Goal: Task Accomplishment & Management: Manage account settings

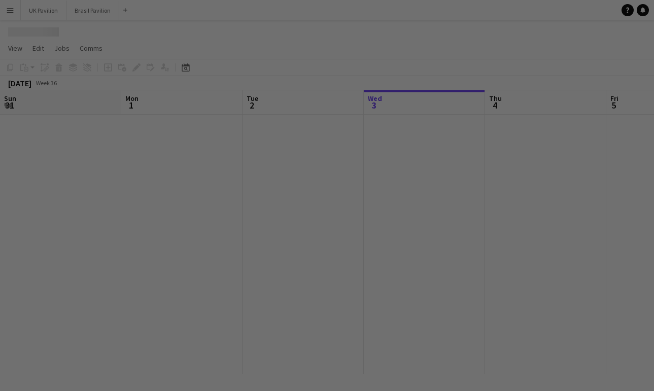
scroll to position [0, 243]
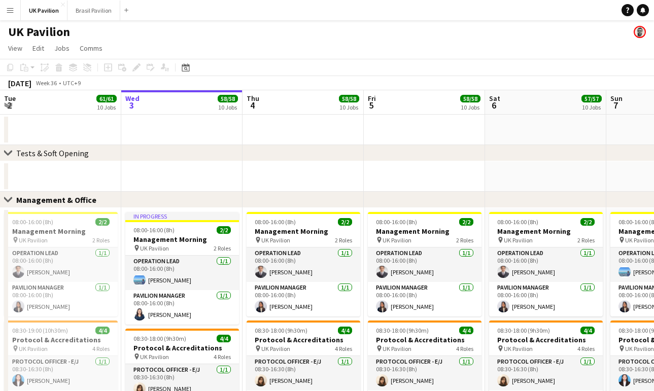
click at [10, 9] on app-icon "Menu" at bounding box center [10, 10] width 8 height 8
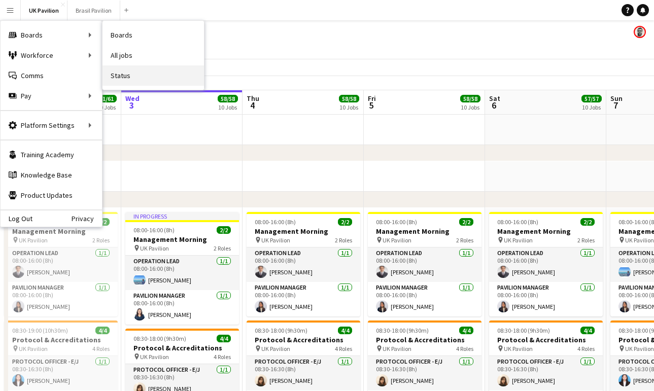
click at [130, 76] on link "Status" at bounding box center [153, 75] width 101 height 20
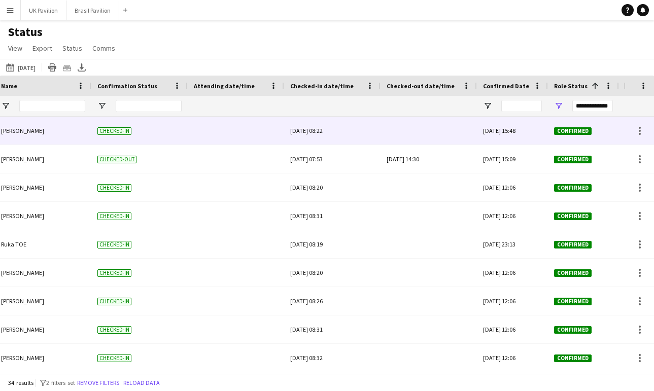
scroll to position [0, 173]
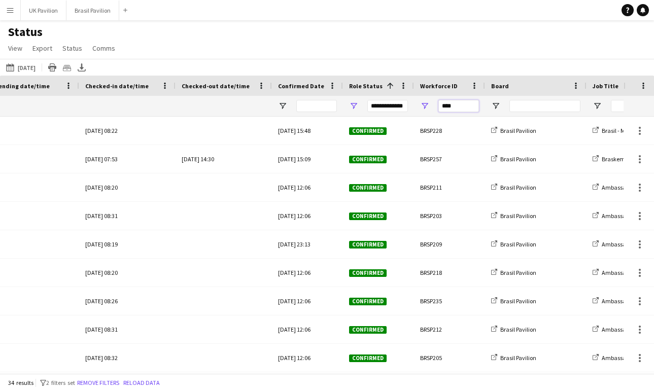
click at [453, 109] on input "****" at bounding box center [458, 106] width 41 height 12
click at [458, 111] on input "****" at bounding box center [458, 106] width 41 height 12
type input "*"
type input "***"
click at [526, 112] on input "Board Filter Input" at bounding box center [544, 106] width 71 height 12
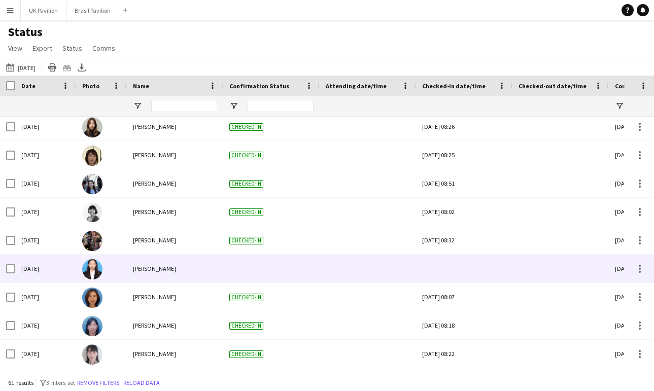
type input "**"
click at [472, 270] on div at bounding box center [464, 269] width 84 height 28
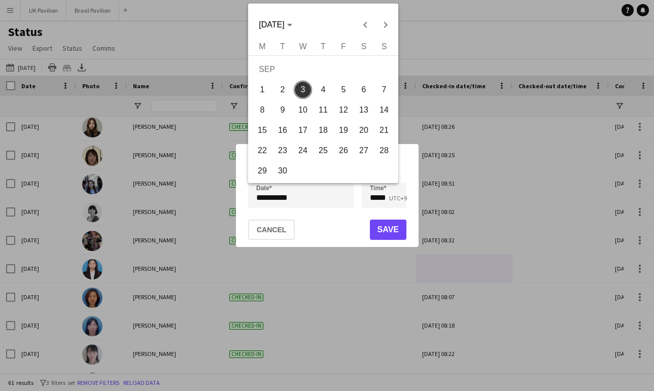
click at [312, 192] on div "**********" at bounding box center [327, 195] width 654 height 391
click at [283, 93] on span "2" at bounding box center [283, 90] width 18 height 18
type input "**********"
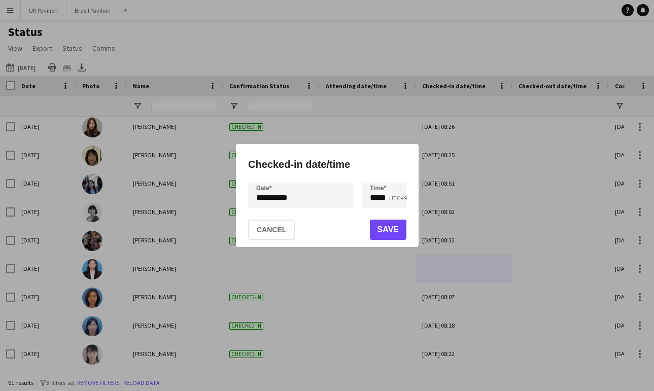
click at [383, 235] on button "Save" at bounding box center [387, 230] width 37 height 20
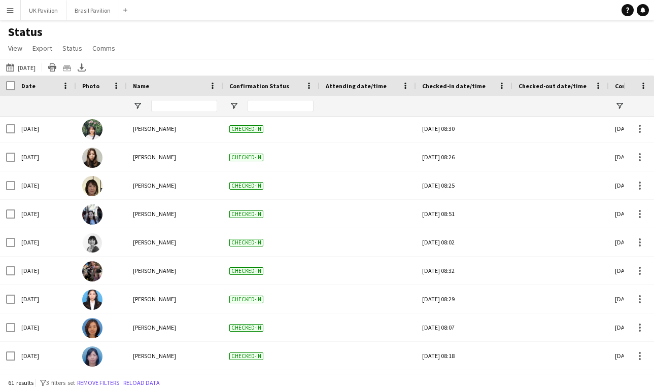
scroll to position [280, 0]
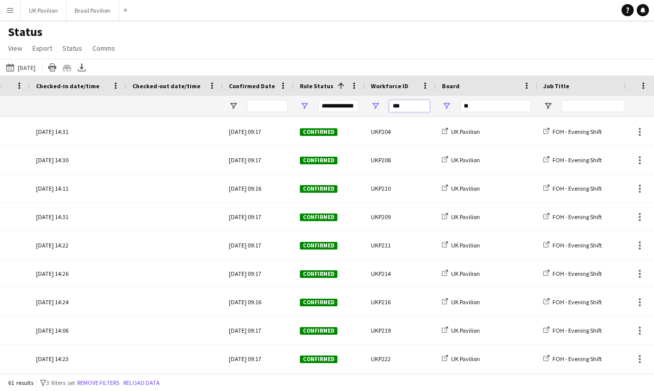
click at [415, 111] on input "***" at bounding box center [409, 106] width 41 height 12
type input "*"
type input "****"
type input "***"
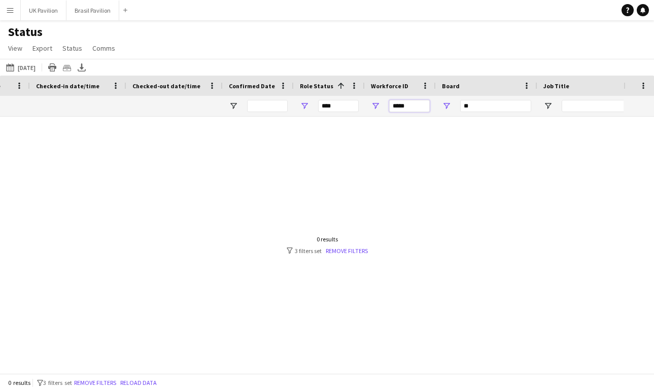
click at [403, 112] on input "*****" at bounding box center [409, 106] width 41 height 12
type input "****"
click at [476, 111] on input "**" at bounding box center [495, 106] width 71 height 12
type input "*"
type input "**********"
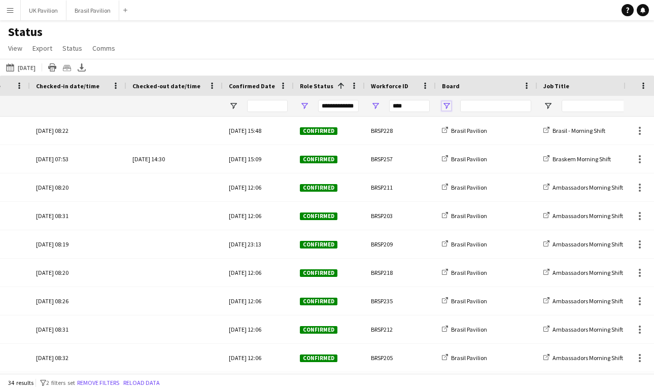
click at [450, 111] on span "Open Filter Menu" at bounding box center [446, 105] width 9 height 9
click at [418, 112] on input "****" at bounding box center [409, 106] width 41 height 12
type input "*"
click at [472, 110] on input "Board Filter Input" at bounding box center [495, 106] width 71 height 12
click at [447, 111] on span "Open Filter Menu" at bounding box center [446, 105] width 9 height 9
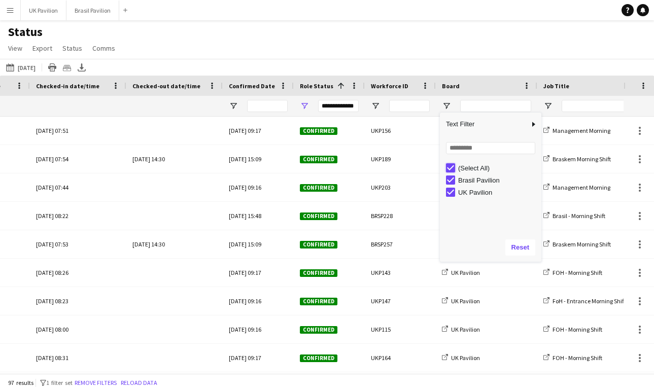
type input "***"
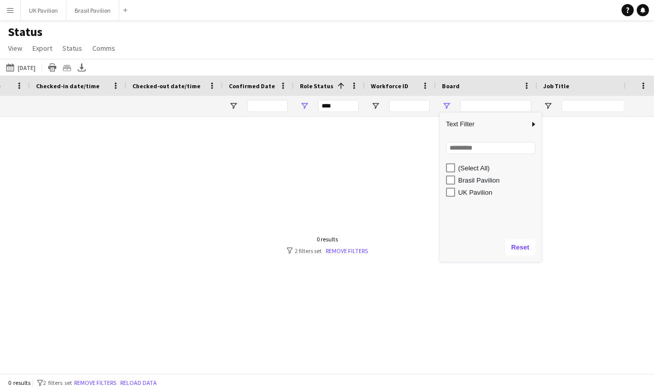
type input "**********"
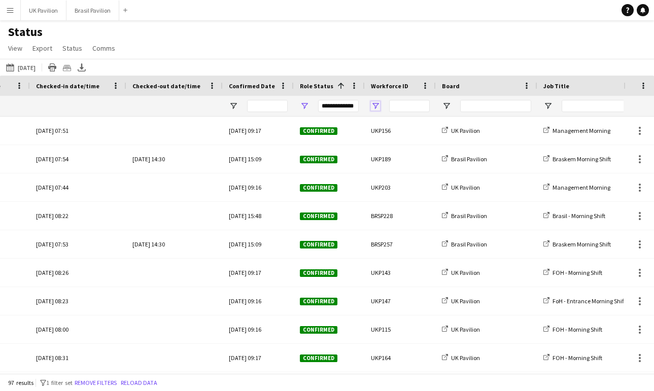
click at [379, 111] on span "Open Filter Menu" at bounding box center [375, 105] width 9 height 9
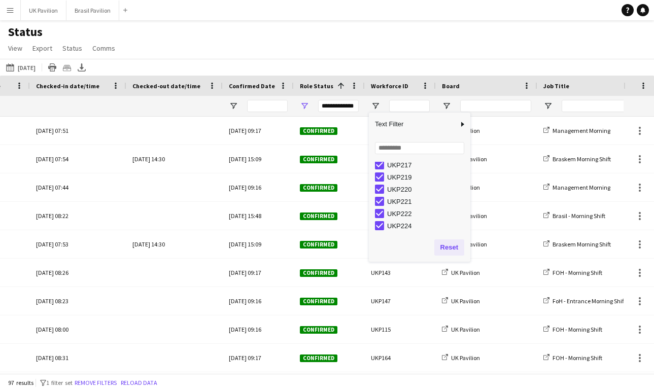
click at [459, 255] on button "Reset" at bounding box center [449, 248] width 30 height 16
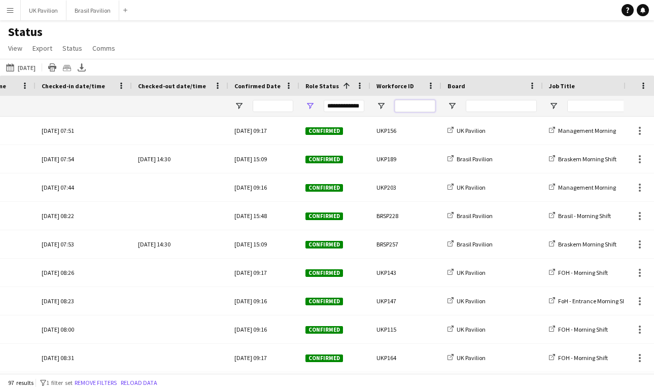
click at [412, 110] on input "Workforce ID Filter Input" at bounding box center [415, 106] width 41 height 12
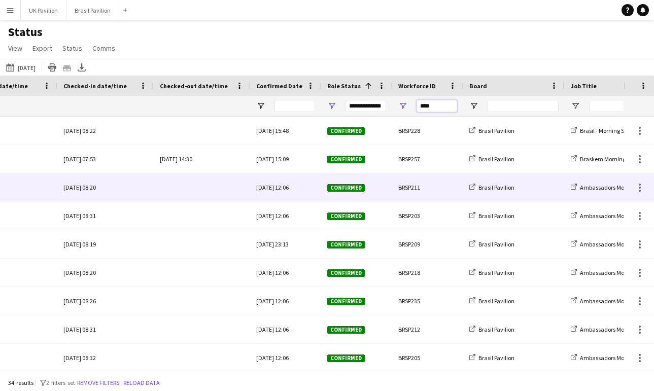
scroll to position [0, 293]
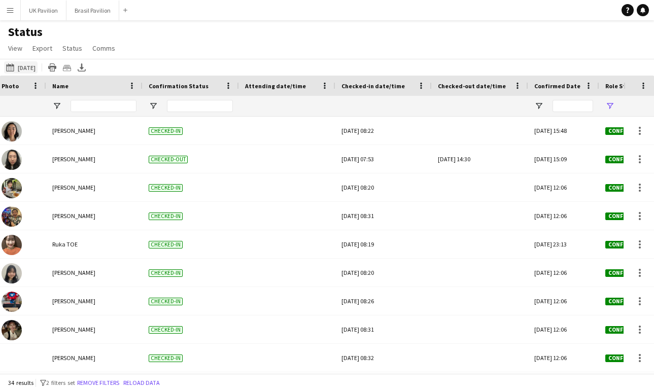
type input "****"
click at [38, 74] on button "[DATE] to [DATE] [DATE]" at bounding box center [20, 67] width 33 height 12
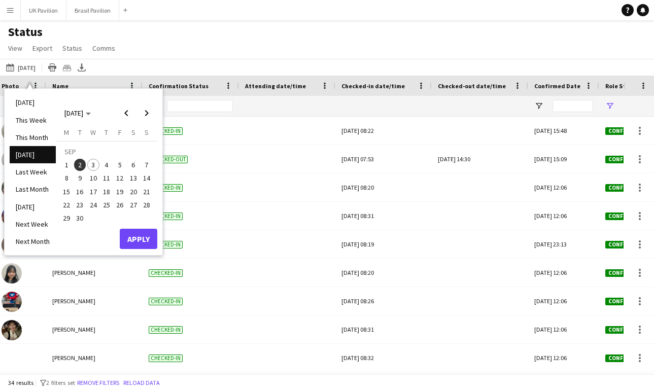
click at [37, 92] on div at bounding box center [29, 87] width 13 height 10
click at [37, 104] on li "[DATE]" at bounding box center [33, 102] width 46 height 17
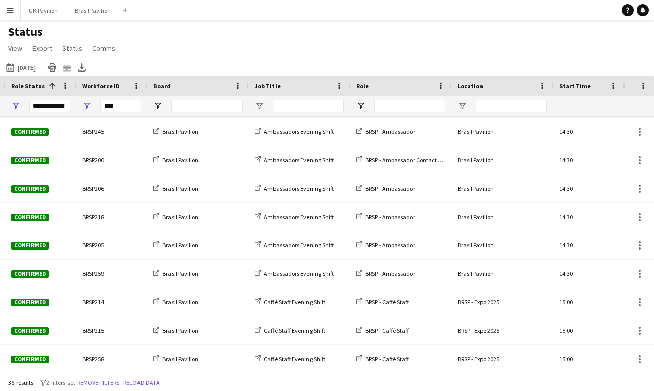
click at [14, 10] on app-icon "Menu" at bounding box center [10, 10] width 8 height 8
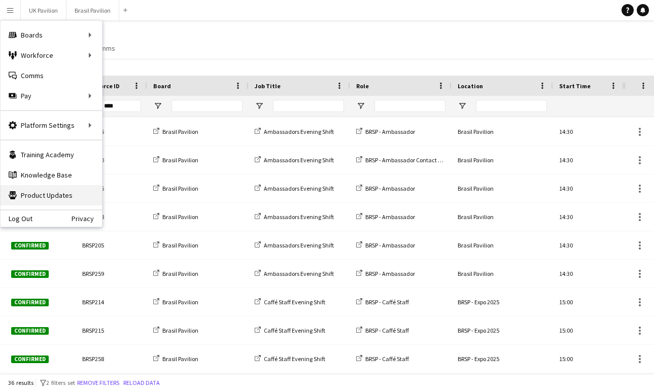
click at [64, 199] on link "Product Updates Product Updates" at bounding box center [51, 195] width 101 height 20
click at [197, 49] on div "Status View Views Default view New view Update view Delete view Edit name Custo…" at bounding box center [327, 41] width 654 height 35
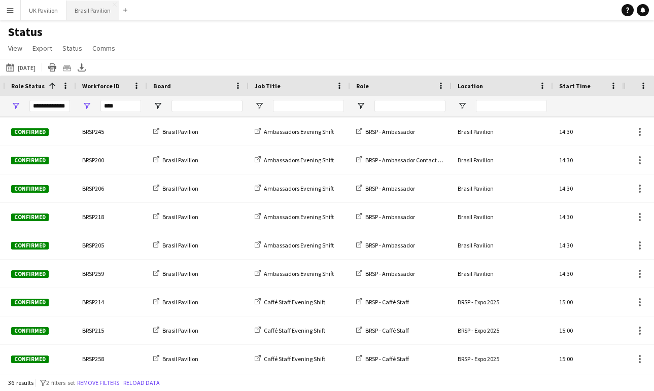
click at [92, 11] on button "Brasil Pavilion Close" at bounding box center [92, 11] width 53 height 20
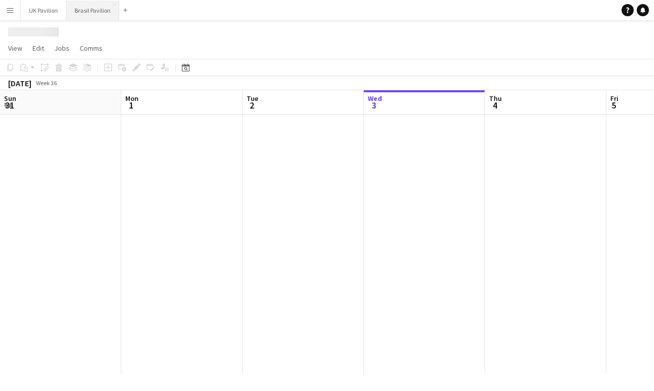
scroll to position [0, 243]
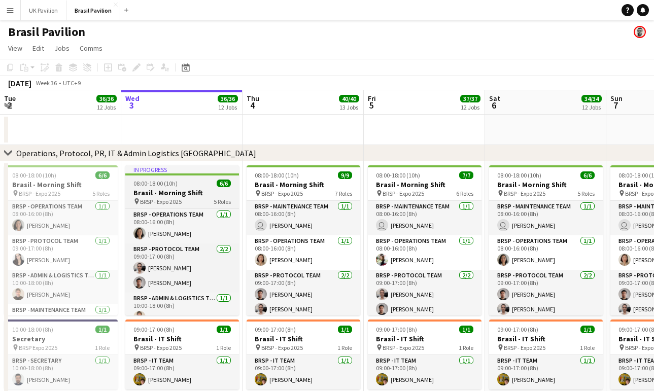
click at [170, 197] on h3 "Brasil - Morning Shift" at bounding box center [182, 192] width 114 height 9
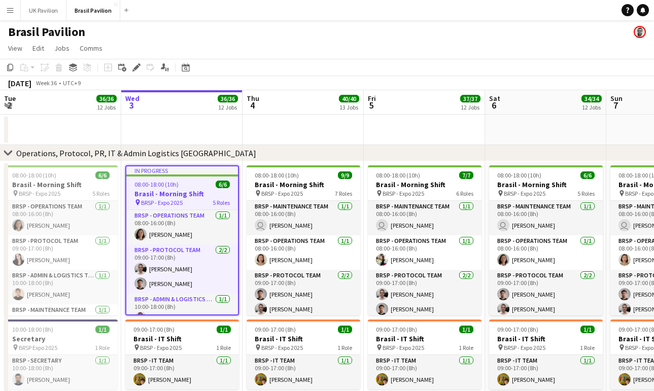
scroll to position [0, 0]
click at [134, 72] on icon "Edit" at bounding box center [136, 67] width 8 height 8
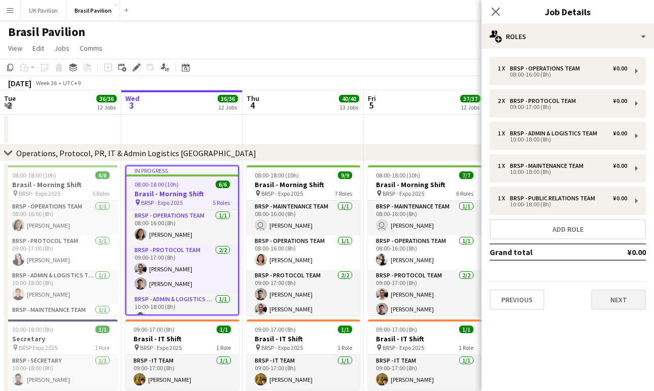
click at [619, 310] on button "Next" at bounding box center [618, 300] width 55 height 20
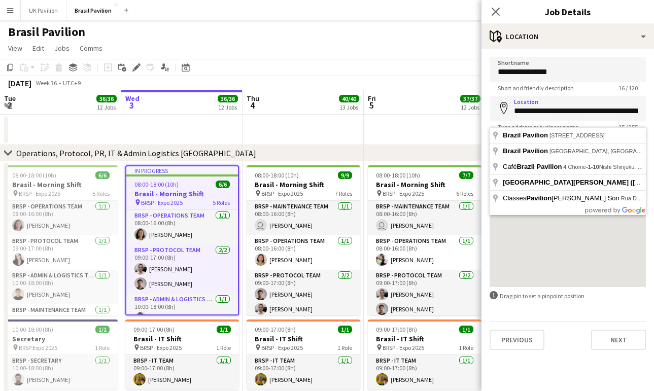
type input "**********"
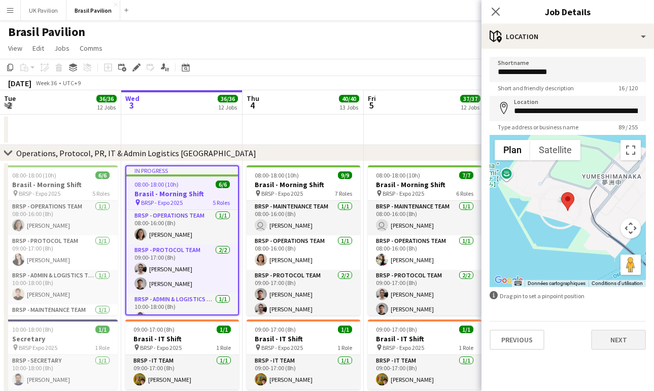
click at [612, 350] on button "Next" at bounding box center [618, 340] width 55 height 20
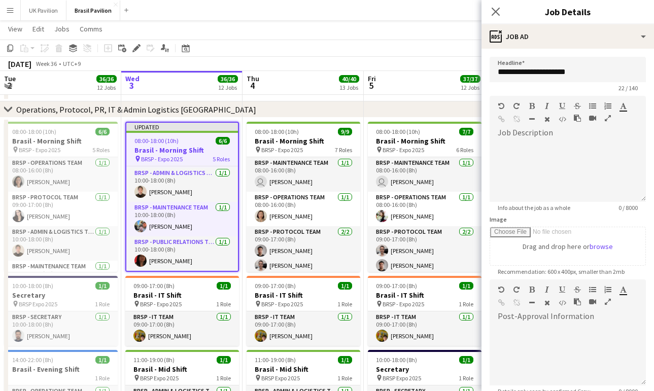
scroll to position [43, 0]
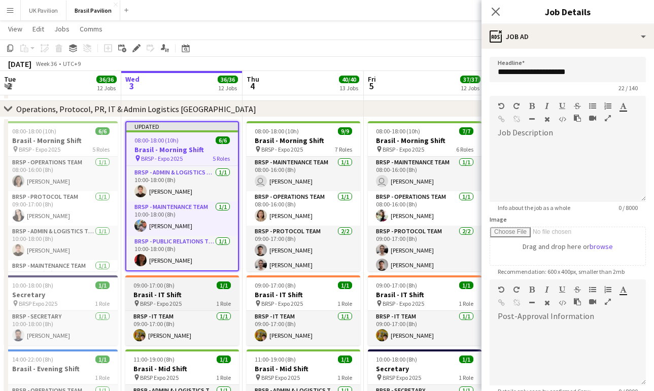
click at [207, 293] on app-job-card "09:00-17:00 (8h) 1/1 [GEOGRAPHIC_DATA] - IT Shift pin BRSP - Expo 2025 1 Role B…" at bounding box center [182, 311] width 114 height 70
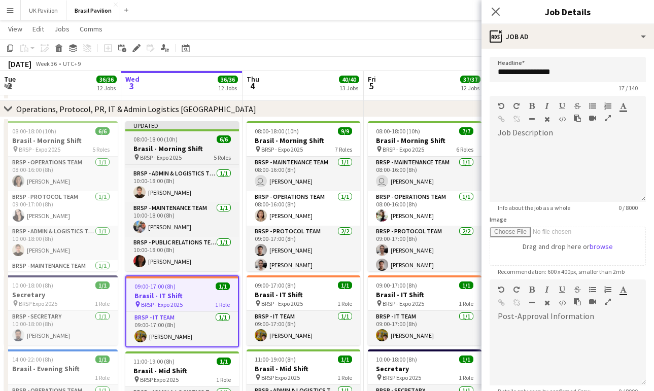
click at [164, 143] on span "08:00-18:00 (10h)" at bounding box center [155, 139] width 44 height 8
type input "**********"
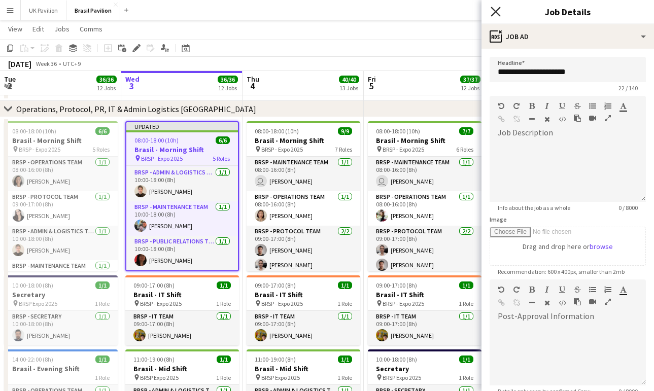
click at [493, 12] on icon "Close pop-in" at bounding box center [496, 12] width 10 height 10
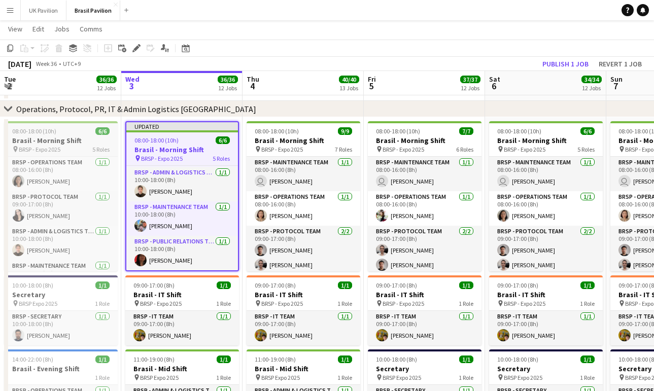
click at [75, 145] on h3 "Brasil - Morning Shift" at bounding box center [61, 140] width 114 height 9
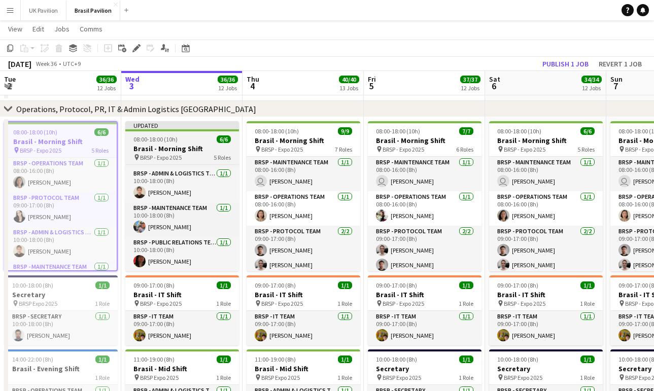
click at [188, 143] on div "08:00-18:00 (10h) 6/6" at bounding box center [182, 139] width 114 height 8
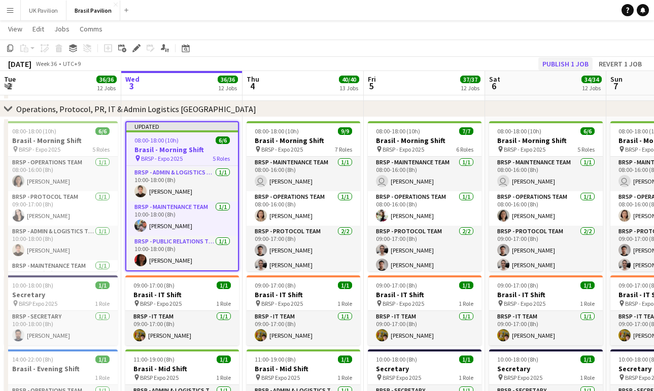
click at [561, 61] on button "Publish 1 job" at bounding box center [565, 63] width 54 height 13
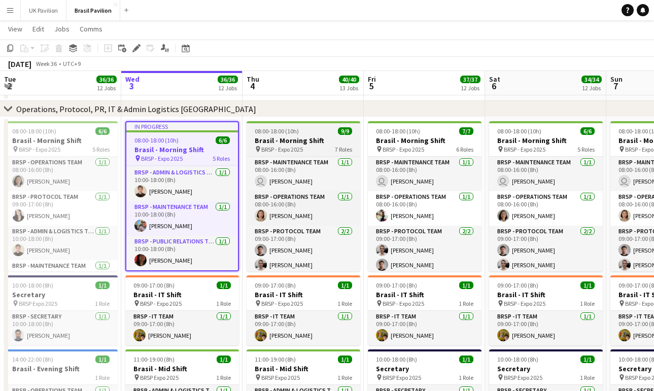
click at [289, 141] on h3 "Brasil - Morning Shift" at bounding box center [304, 140] width 114 height 9
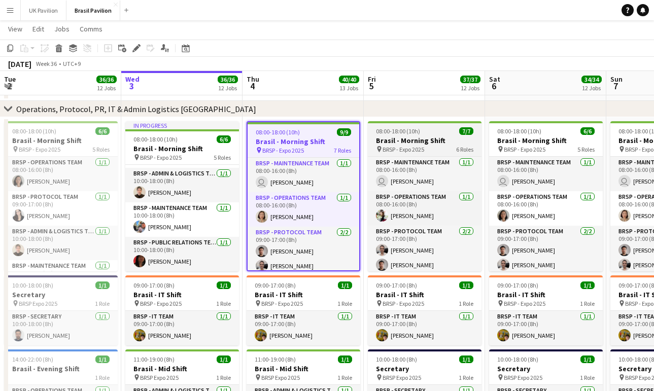
click at [402, 145] on h3 "Brasil - Morning Shift" at bounding box center [425, 140] width 114 height 9
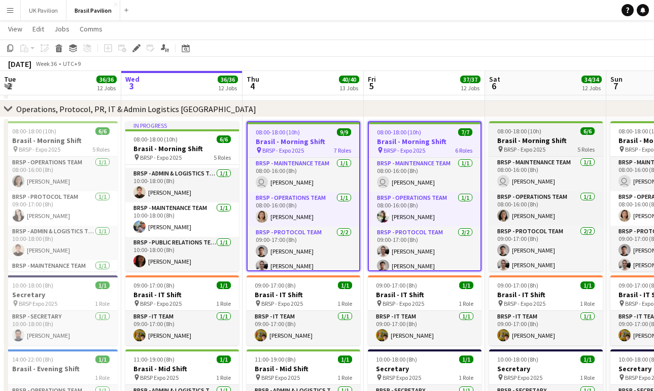
click at [515, 144] on h3 "Brasil - Morning Shift" at bounding box center [546, 140] width 114 height 9
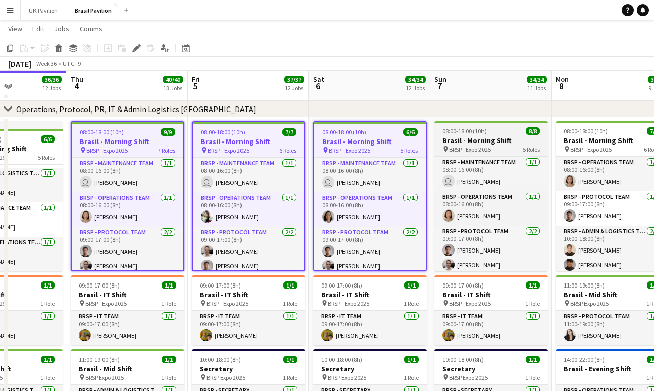
scroll to position [0, 419]
drag, startPoint x: 495, startPoint y: 142, endPoint x: 505, endPoint y: 145, distance: 10.5
click at [495, 142] on h3 "Brasil - Morning Shift" at bounding box center [491, 140] width 114 height 9
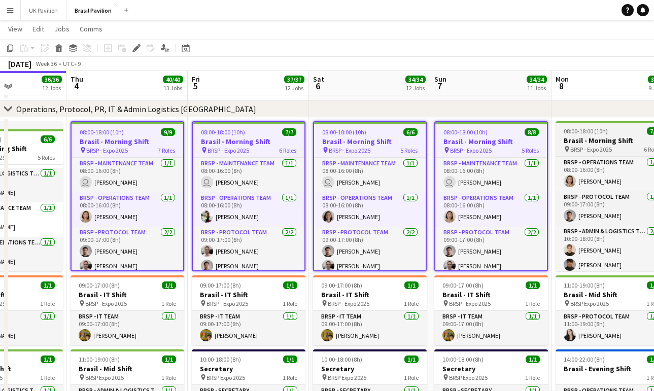
click at [589, 145] on h3 "Brasil - Morning Shift" at bounding box center [613, 140] width 114 height 9
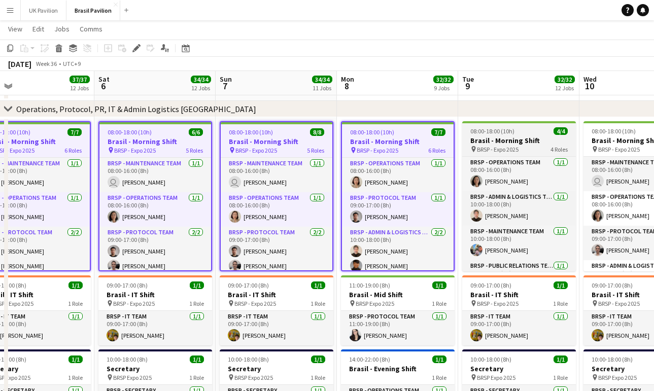
scroll to position [0, 314]
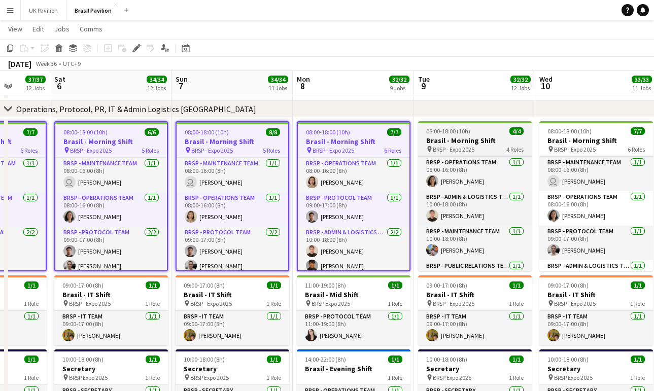
drag, startPoint x: 454, startPoint y: 147, endPoint x: 477, endPoint y: 146, distance: 23.9
click at [454, 145] on h3 "Brasil - Morning Shift" at bounding box center [475, 140] width 114 height 9
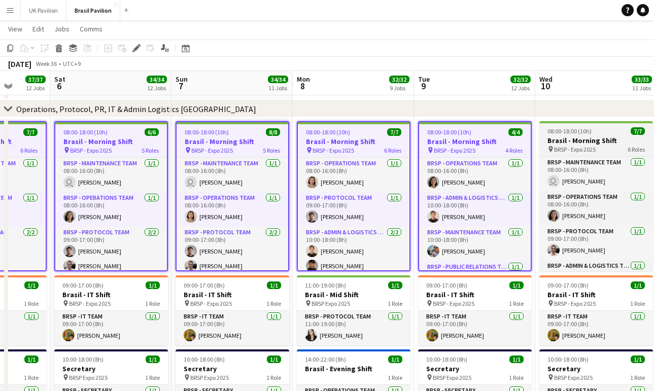
click at [573, 145] on h3 "Brasil - Morning Shift" at bounding box center [596, 140] width 114 height 9
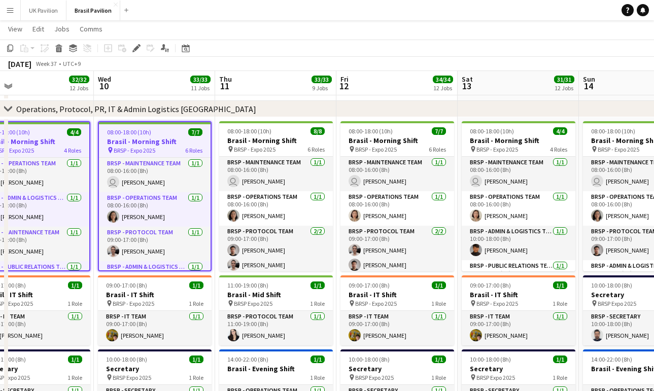
scroll to position [0, 270]
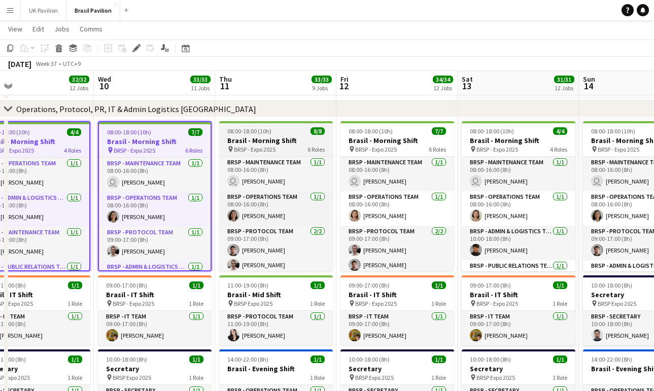
click at [255, 143] on h3 "Brasil - Morning Shift" at bounding box center [276, 140] width 114 height 9
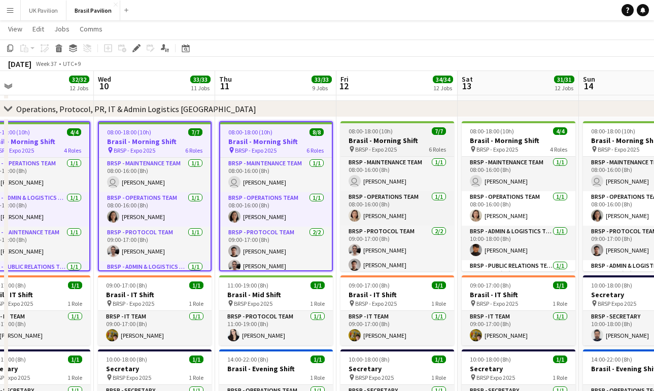
drag, startPoint x: 357, startPoint y: 140, endPoint x: 366, endPoint y: 140, distance: 9.1
click at [358, 140] on h3 "Brasil - Morning Shift" at bounding box center [397, 140] width 114 height 9
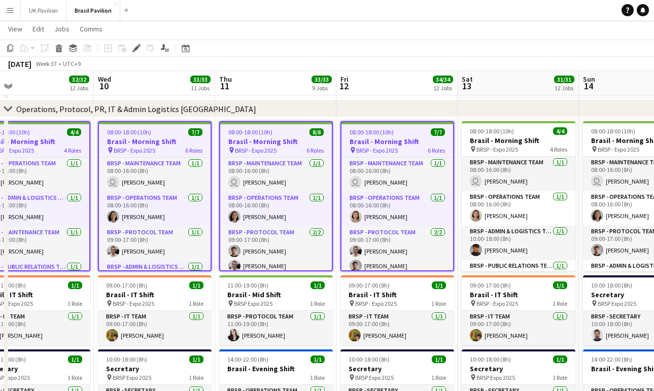
scroll to position [0, 269]
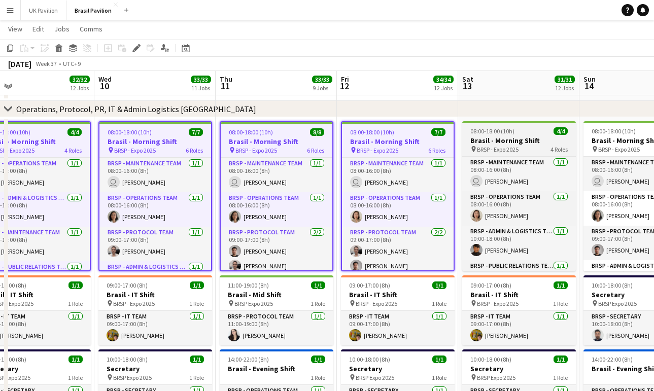
click at [505, 140] on h3 "Brasil - Morning Shift" at bounding box center [519, 140] width 114 height 9
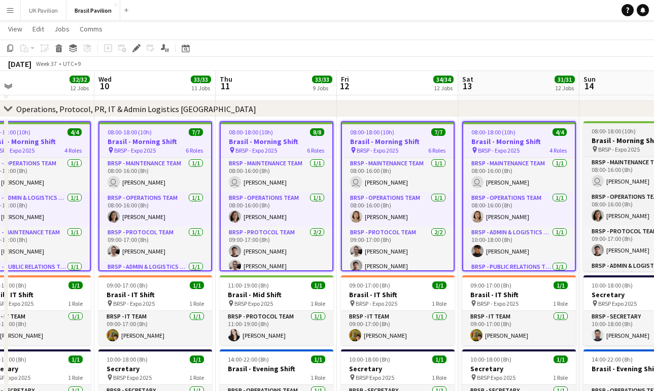
click at [590, 135] on div "08:00-18:00 (10h) 5/5" at bounding box center [641, 131] width 114 height 8
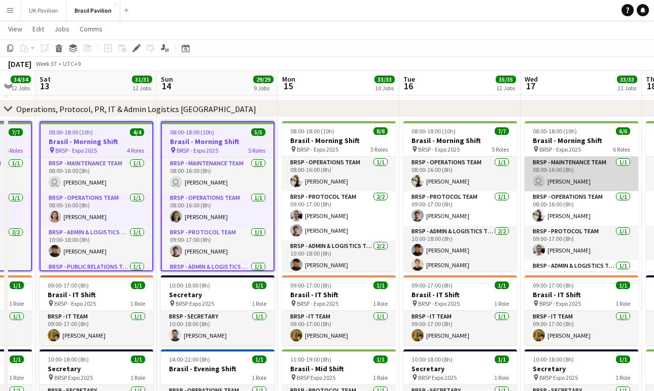
scroll to position [0, 329]
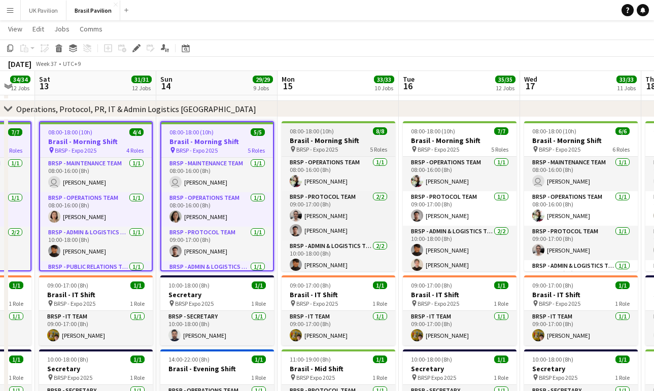
drag, startPoint x: 351, startPoint y: 140, endPoint x: 391, endPoint y: 143, distance: 40.7
click at [351, 140] on h3 "Brasil - Morning Shift" at bounding box center [339, 140] width 114 height 9
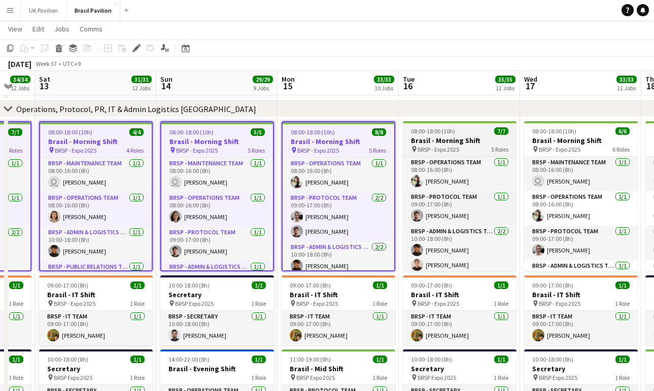
click at [459, 143] on h3 "Brasil - Morning Shift" at bounding box center [460, 140] width 114 height 9
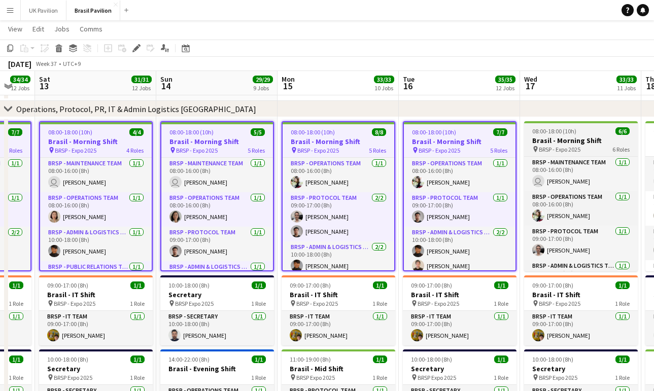
click at [565, 135] on span "08:00-18:00 (10h)" at bounding box center [554, 131] width 44 height 8
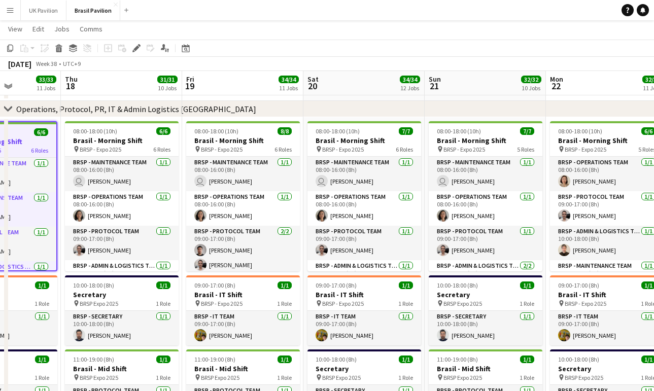
scroll to position [0, 367]
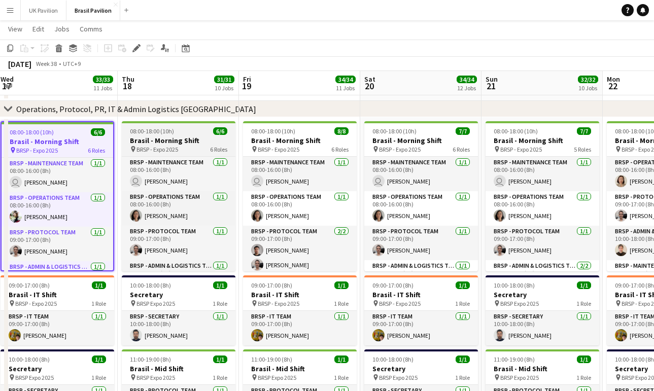
drag, startPoint x: 204, startPoint y: 142, endPoint x: 235, endPoint y: 143, distance: 30.5
click at [204, 142] on h3 "Brasil - Morning Shift" at bounding box center [179, 140] width 114 height 9
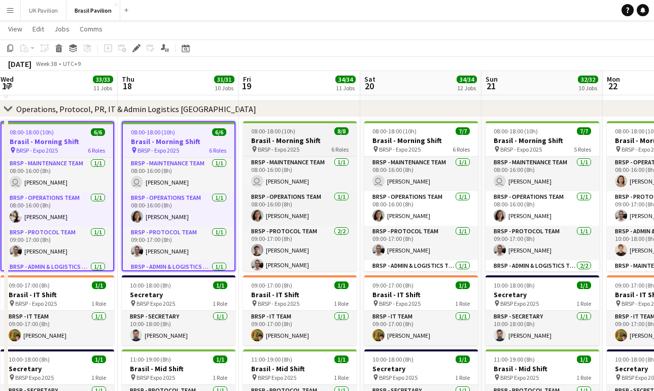
click at [280, 143] on h3 "Brasil - Morning Shift" at bounding box center [300, 140] width 114 height 9
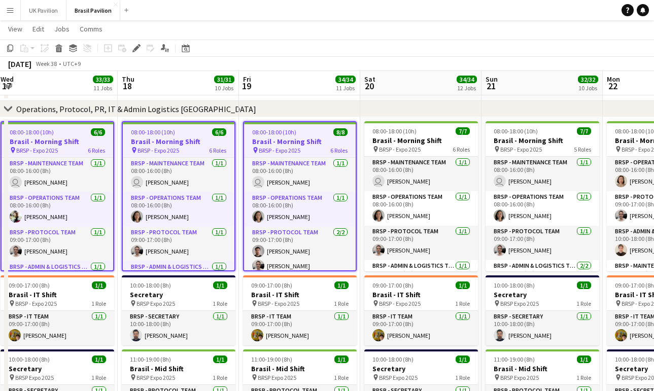
drag, startPoint x: 423, startPoint y: 143, endPoint x: 482, endPoint y: 139, distance: 58.5
click at [423, 143] on h3 "Brasil - Morning Shift" at bounding box center [421, 140] width 114 height 9
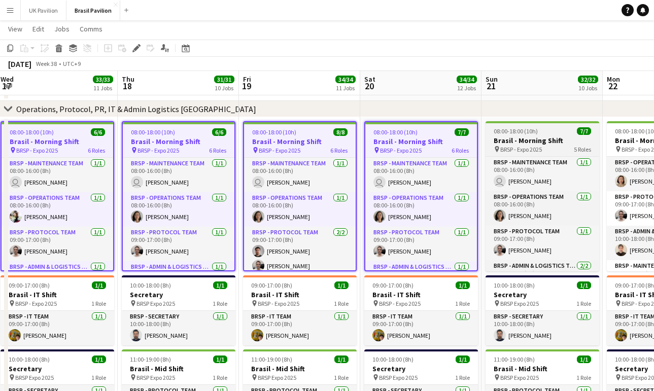
click at [526, 135] on span "08:00-18:00 (10h)" at bounding box center [516, 131] width 44 height 8
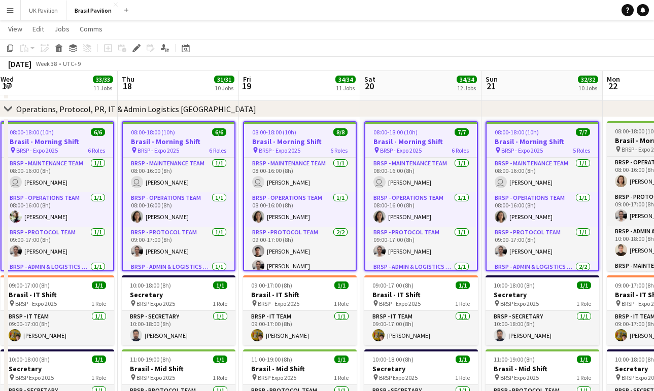
click at [624, 142] on h3 "Brasil - Morning Shift" at bounding box center [664, 140] width 114 height 9
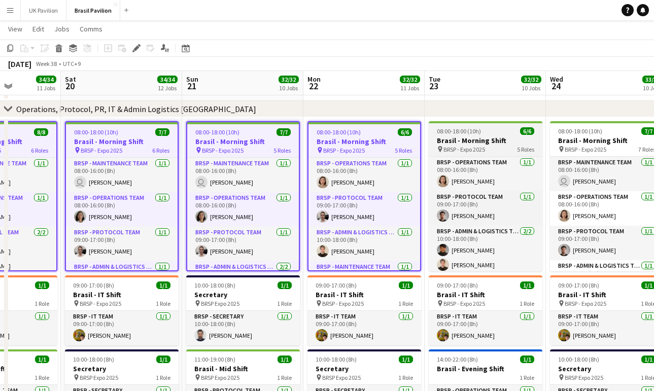
drag, startPoint x: 463, startPoint y: 135, endPoint x: 518, endPoint y: 145, distance: 55.2
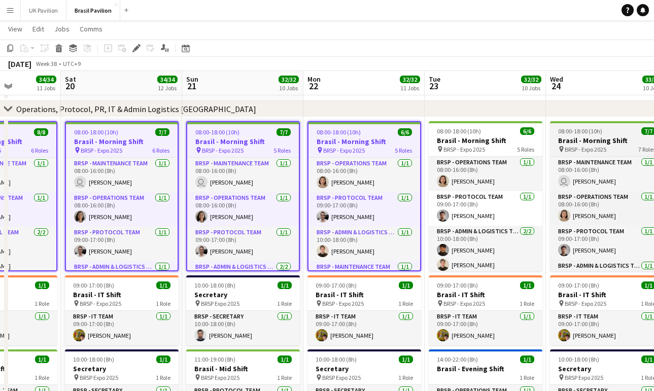
scroll to position [0, 299]
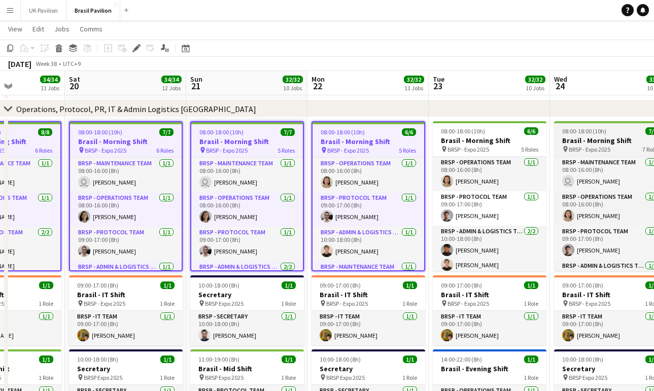
click at [590, 143] on h3 "Brasil - Morning Shift" at bounding box center [611, 140] width 114 height 9
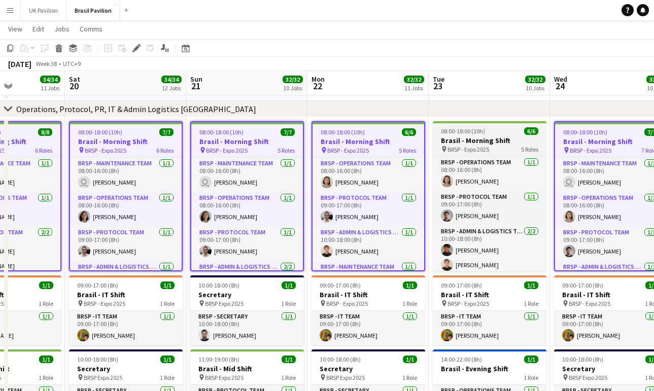
click at [466, 149] on span "BRSP - Expo 2025" at bounding box center [469, 150] width 42 height 8
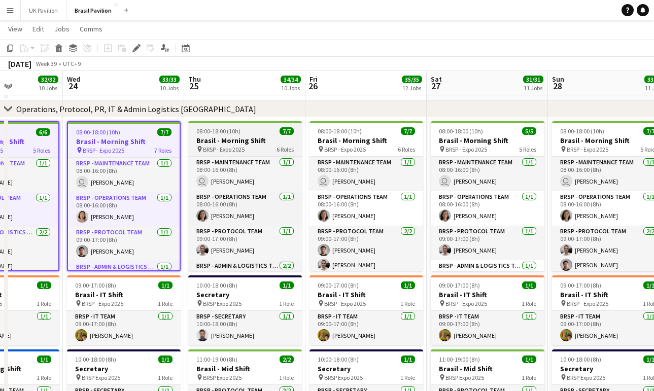
click at [237, 141] on h3 "Brasil - Morning Shift" at bounding box center [245, 140] width 114 height 9
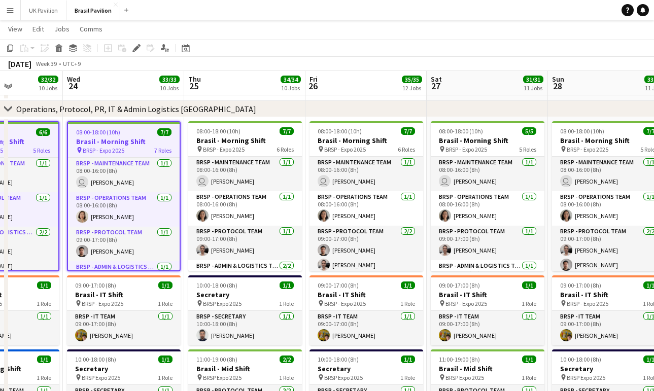
scroll to position [0, 300]
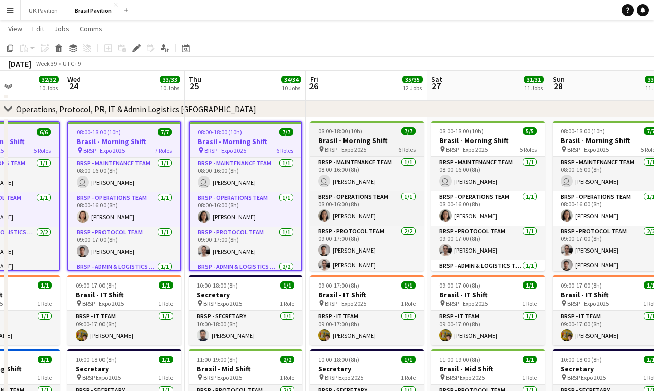
click at [368, 143] on h3 "Brasil - Morning Shift" at bounding box center [367, 140] width 114 height 9
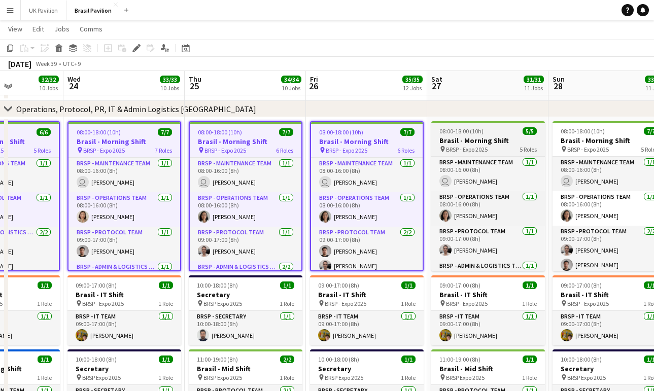
click at [480, 144] on h3 "Brasil - Morning Shift" at bounding box center [488, 140] width 114 height 9
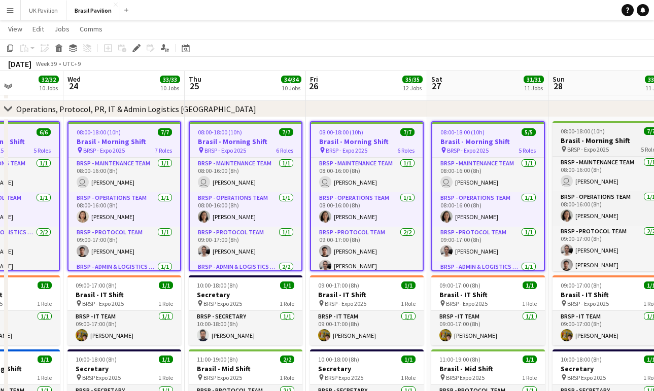
click at [583, 144] on h3 "Brasil - Morning Shift" at bounding box center [610, 140] width 114 height 9
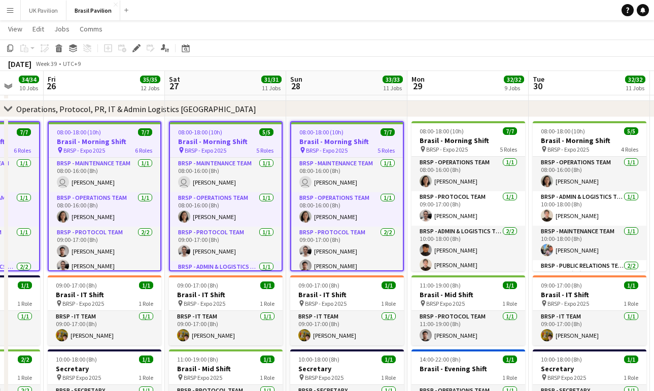
scroll to position [0, 321]
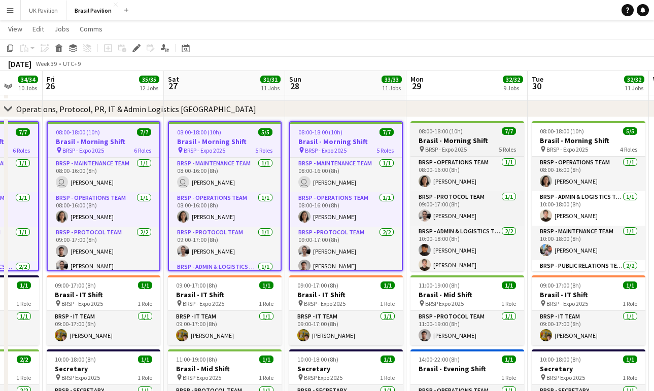
drag, startPoint x: 423, startPoint y: 139, endPoint x: 437, endPoint y: 141, distance: 14.4
click at [423, 139] on app-job-card "08:00-18:00 (10h) 7/7 Brasil - Morning Shift pin BRSP - Expo 2025 5 Roles BRSP …" at bounding box center [468, 196] width 114 height 150
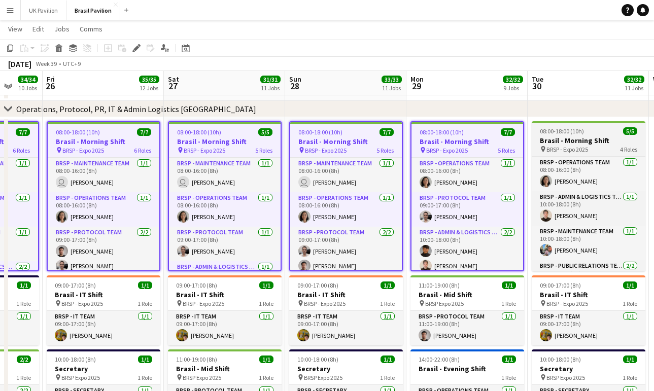
click at [576, 145] on h3 "Brasil - Morning Shift" at bounding box center [589, 140] width 114 height 9
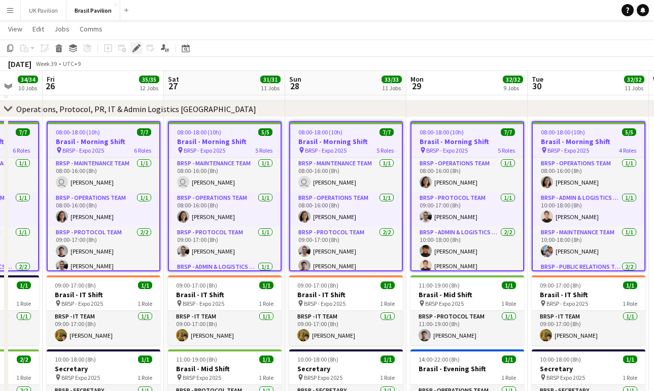
click at [138, 49] on icon "Edit" at bounding box center [136, 48] width 8 height 8
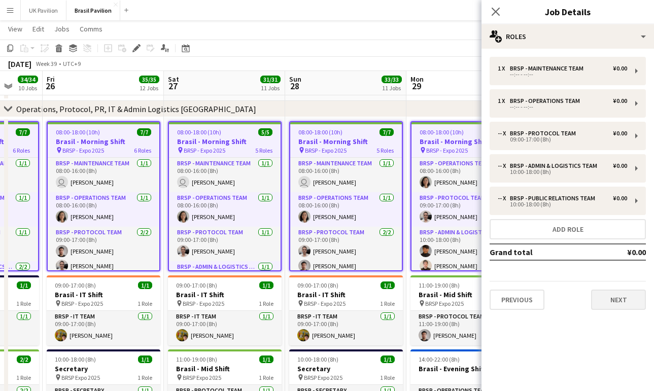
click at [611, 310] on button "Next" at bounding box center [618, 300] width 55 height 20
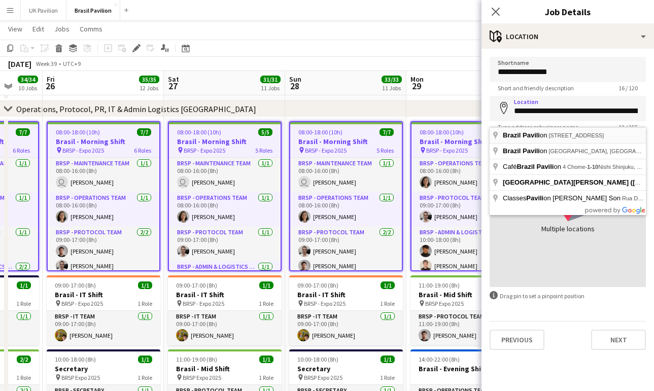
type input "**********"
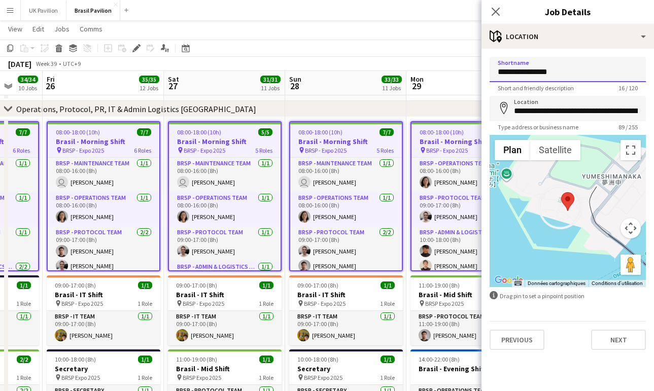
drag, startPoint x: 568, startPoint y: 73, endPoint x: 492, endPoint y: 69, distance: 76.2
drag, startPoint x: 568, startPoint y: 75, endPoint x: 482, endPoint y: 65, distance: 86.8
click at [482, 65] on form "**********" at bounding box center [568, 203] width 173 height 293
drag, startPoint x: 534, startPoint y: 74, endPoint x: 532, endPoint y: 79, distance: 5.5
click at [534, 74] on input "**********" at bounding box center [568, 69] width 156 height 25
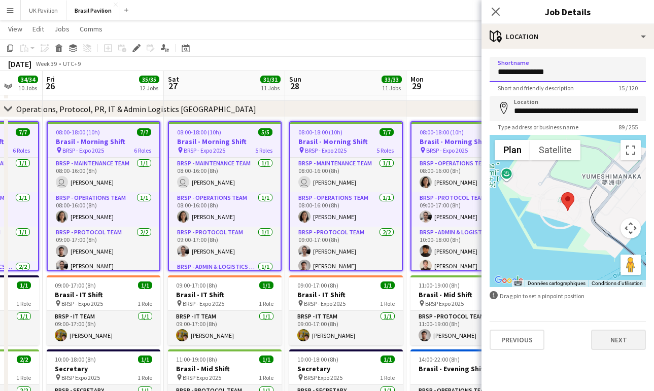
type input "**********"
click at [619, 346] on button "Next" at bounding box center [618, 340] width 55 height 20
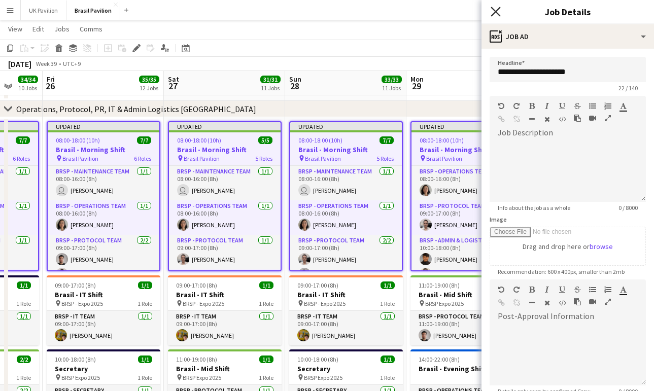
click at [497, 10] on icon at bounding box center [496, 12] width 10 height 10
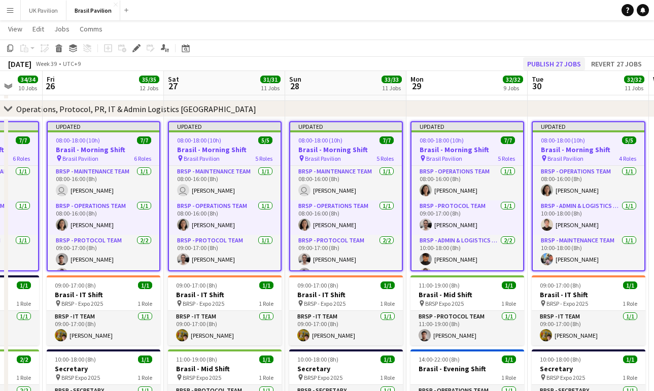
click at [550, 62] on button "Publish 27 jobs" at bounding box center [554, 63] width 62 height 13
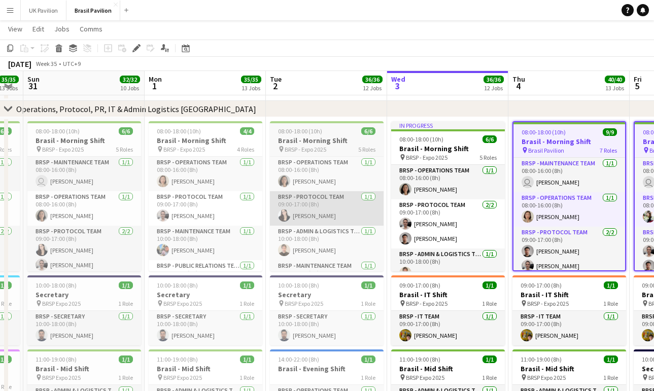
scroll to position [0, 375]
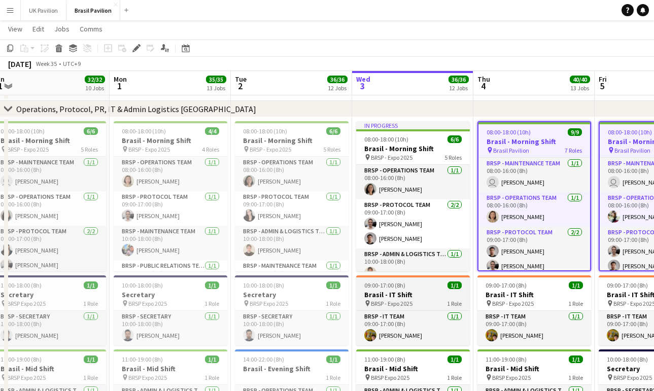
click at [409, 295] on h3 "Brasil - IT Shift" at bounding box center [413, 294] width 114 height 9
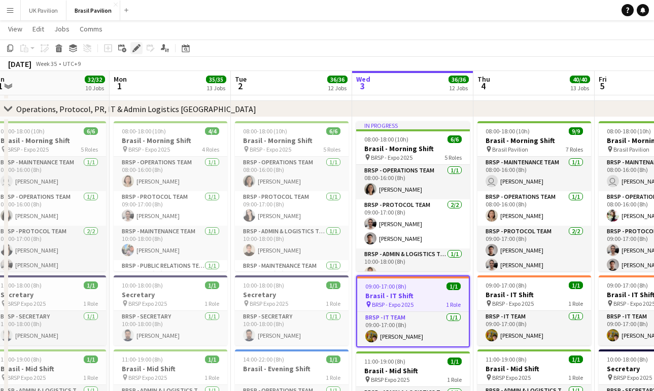
click at [134, 49] on icon at bounding box center [136, 49] width 6 height 6
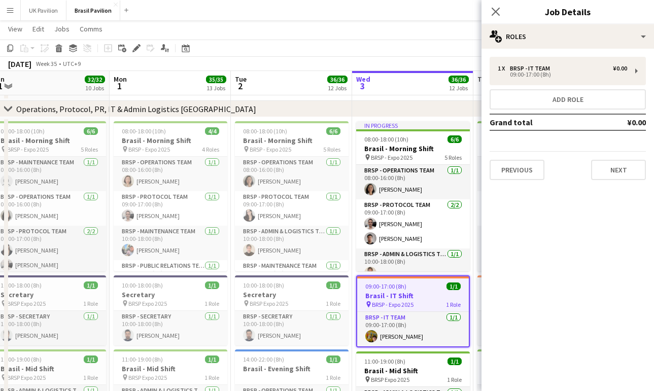
click at [616, 169] on button "Next" at bounding box center [618, 170] width 55 height 20
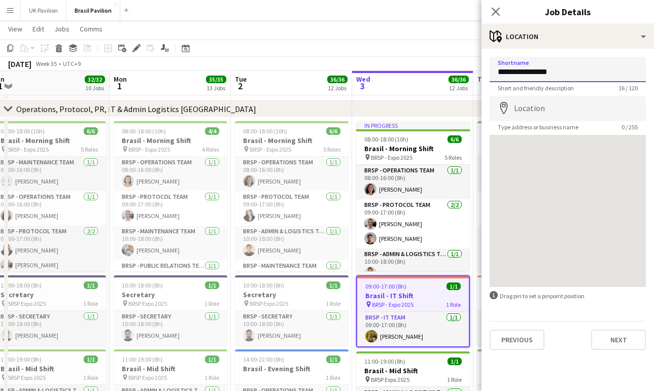
drag, startPoint x: 574, startPoint y: 70, endPoint x: 480, endPoint y: 73, distance: 94.9
type input "**********"
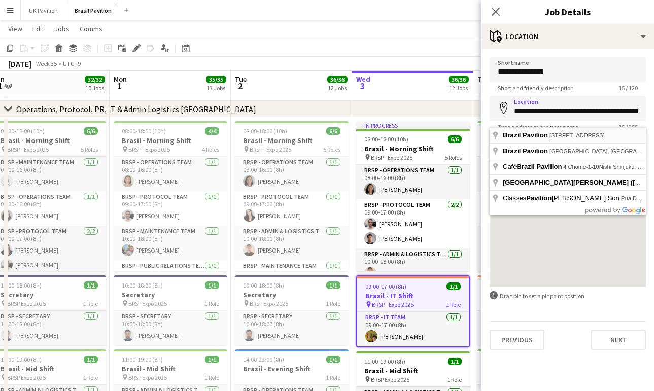
type input "**********"
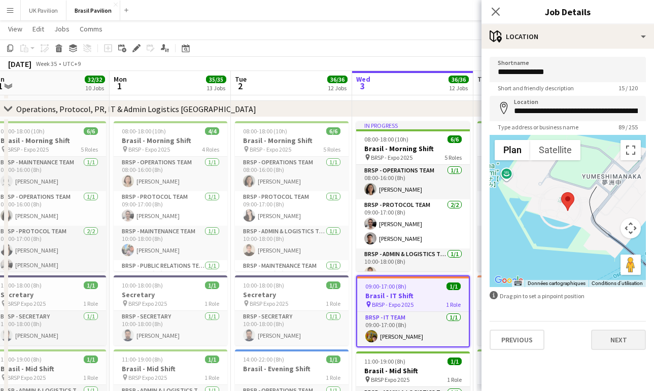
click at [607, 346] on button "Next" at bounding box center [618, 340] width 55 height 20
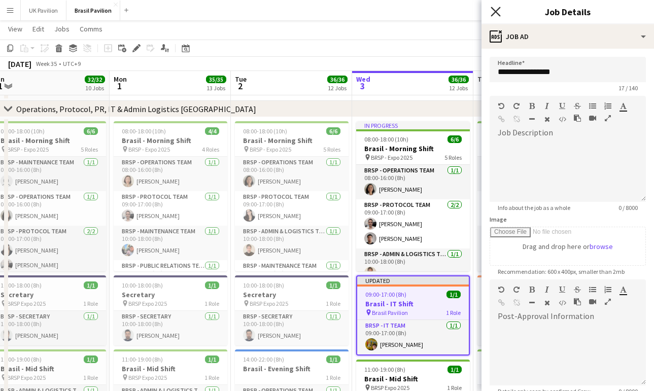
click at [497, 11] on icon "Close pop-in" at bounding box center [496, 12] width 10 height 10
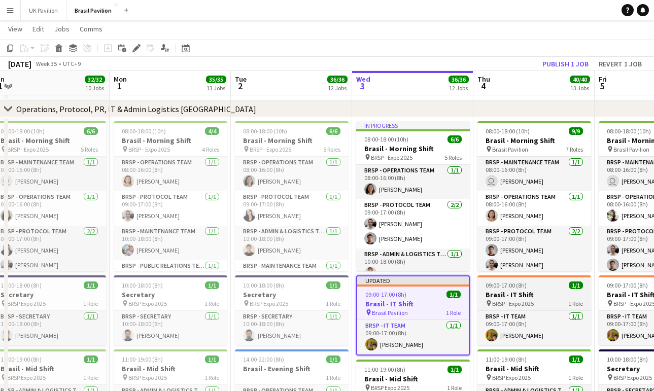
click at [510, 298] on h3 "Brasil - IT Shift" at bounding box center [534, 294] width 114 height 9
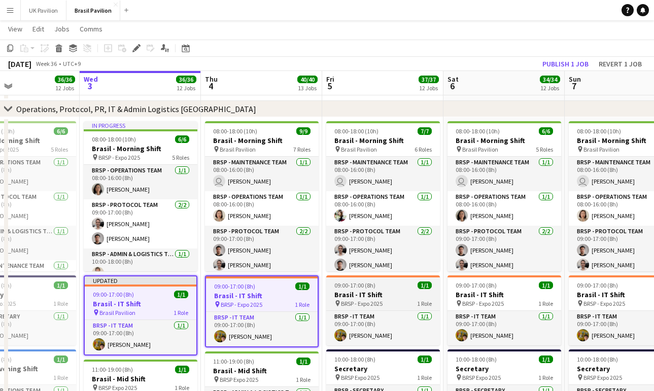
drag, startPoint x: 354, startPoint y: 293, endPoint x: 360, endPoint y: 293, distance: 5.6
click at [355, 293] on h3 "Brasil - IT Shift" at bounding box center [383, 294] width 114 height 9
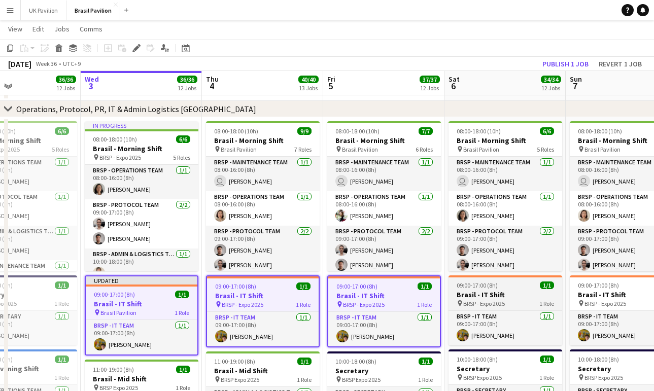
drag, startPoint x: 494, startPoint y: 288, endPoint x: 539, endPoint y: 292, distance: 44.8
click at [495, 288] on span "09:00-17:00 (8h)" at bounding box center [477, 286] width 41 height 8
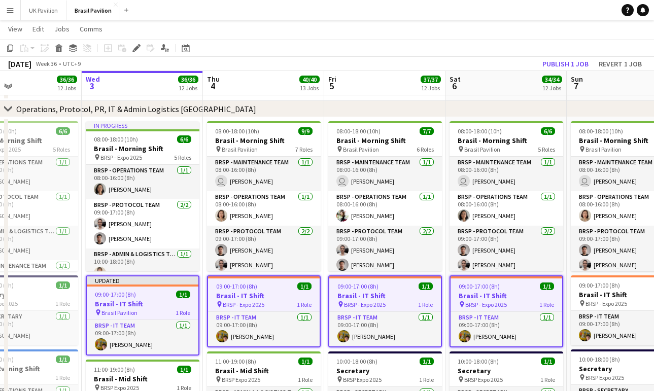
drag, startPoint x: 596, startPoint y: 292, endPoint x: 551, endPoint y: 294, distance: 45.7
click at [596, 289] on span "09:00-17:00 (8h)" at bounding box center [599, 286] width 41 height 8
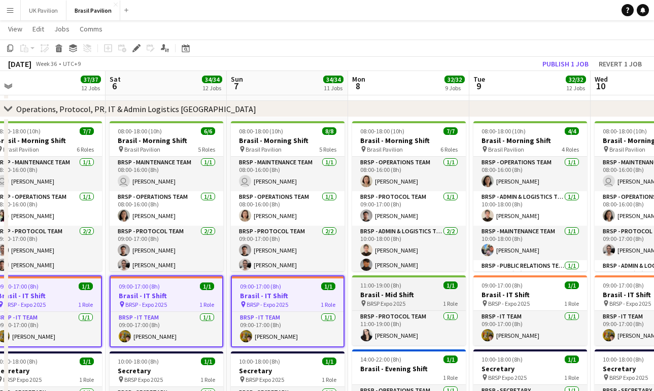
drag, startPoint x: 392, startPoint y: 293, endPoint x: 433, endPoint y: 294, distance: 41.1
click at [392, 293] on app-job-card "11:00-19:00 (8h) 1/1 [GEOGRAPHIC_DATA] - Mid Shift pin BRSP Expo 2025 1 Role BR…" at bounding box center [409, 311] width 114 height 70
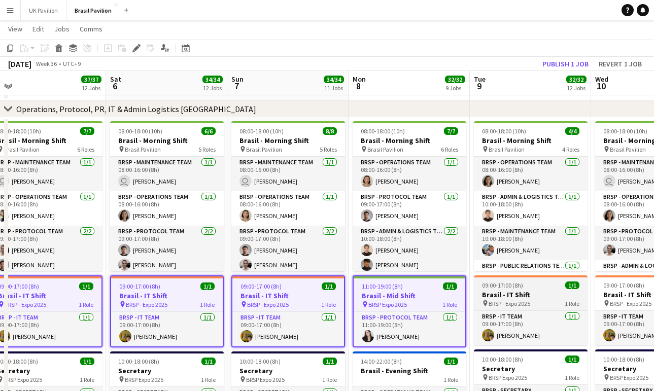
drag, startPoint x: 521, startPoint y: 293, endPoint x: 571, endPoint y: 294, distance: 50.8
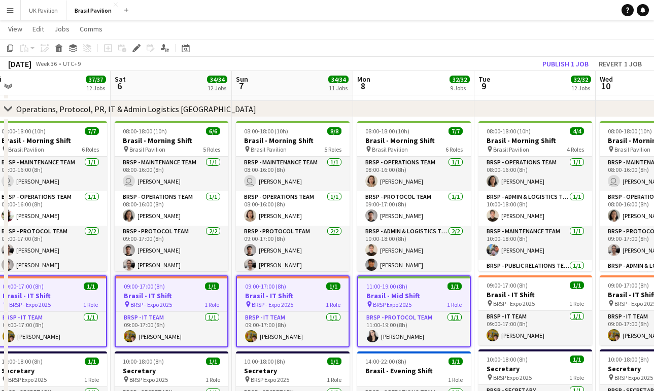
drag, startPoint x: 551, startPoint y: 292, endPoint x: 578, endPoint y: 293, distance: 27.9
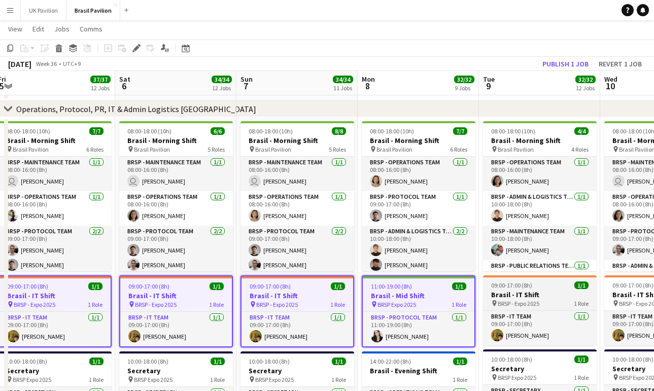
click at [561, 298] on h3 "Brasil - IT Shift" at bounding box center [540, 294] width 114 height 9
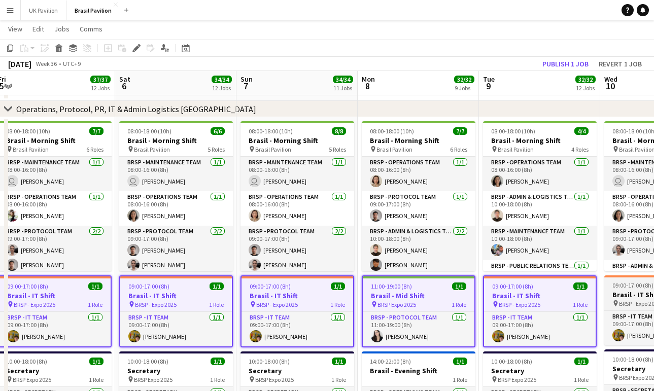
click at [626, 296] on h3 "Brasil - IT Shift" at bounding box center [661, 294] width 114 height 9
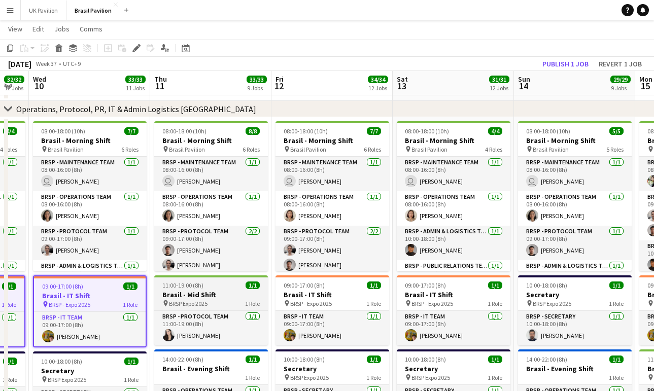
scroll to position [0, 309]
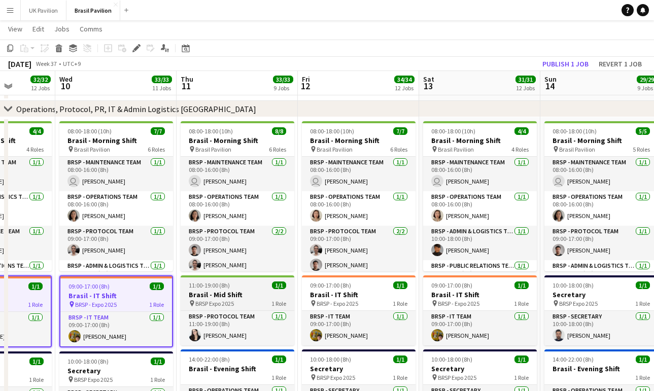
drag, startPoint x: 235, startPoint y: 293, endPoint x: 275, endPoint y: 293, distance: 39.6
click at [235, 293] on app-job-card "11:00-19:00 (8h) 1/1 [GEOGRAPHIC_DATA] - Mid Shift pin BRSP Expo 2025 1 Role BR…" at bounding box center [238, 311] width 114 height 70
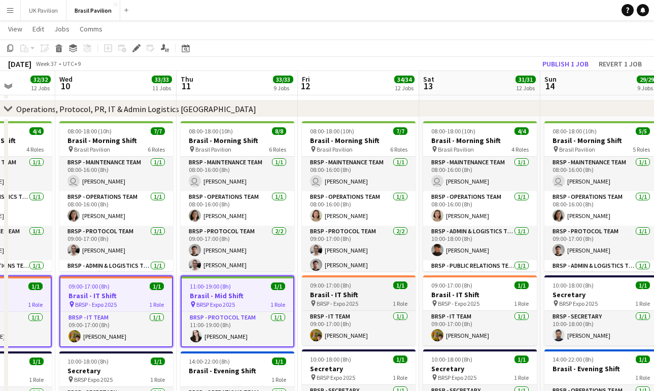
drag, startPoint x: 341, startPoint y: 293, endPoint x: 409, endPoint y: 293, distance: 67.5
click at [342, 293] on app-job-card "09:00-17:00 (8h) 1/1 [GEOGRAPHIC_DATA] - IT Shift pin BRSP - Expo 2025 1 Role B…" at bounding box center [359, 311] width 114 height 70
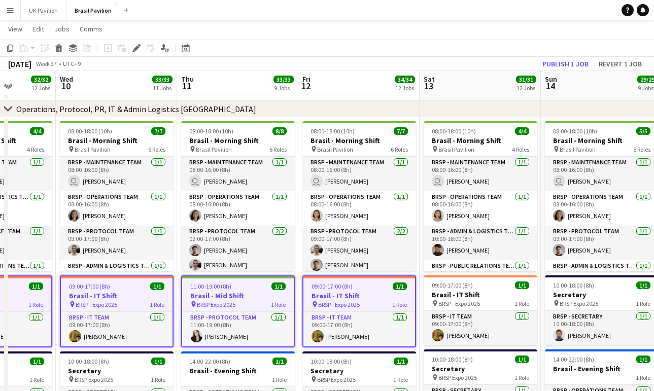
drag, startPoint x: 465, startPoint y: 294, endPoint x: 503, endPoint y: 295, distance: 38.1
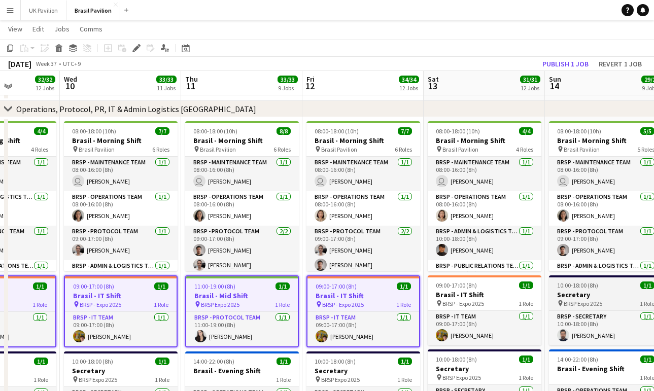
click at [588, 296] on h3 "Secretary" at bounding box center [606, 294] width 114 height 9
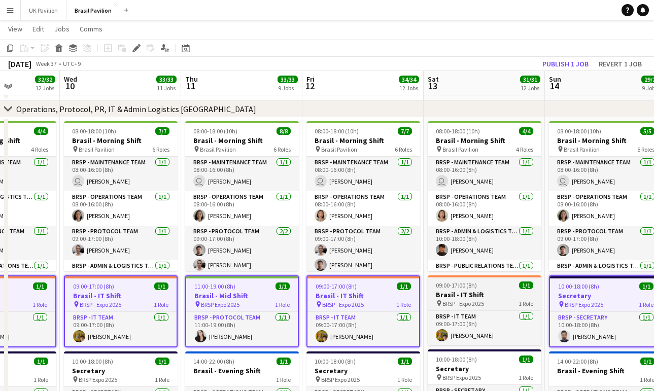
click at [485, 298] on h3 "Brasil - IT Shift" at bounding box center [485, 294] width 114 height 9
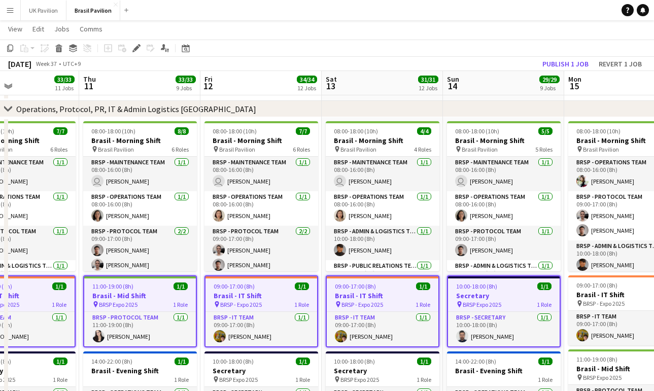
scroll to position [0, 305]
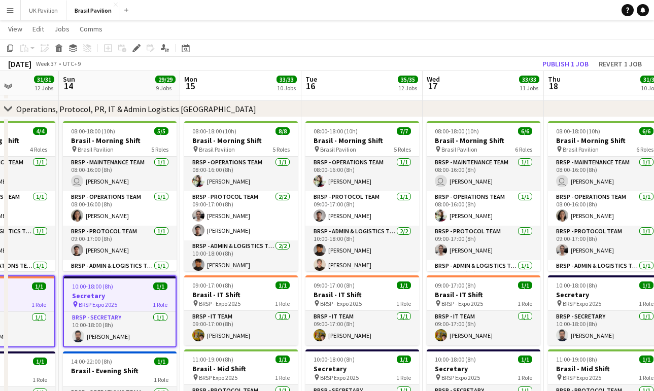
click at [174, 293] on app-job-card "10:00-18:00 (8h) 1/1 Secretary pin BRSP Expo 2025 1 Role BRSP - Secretary [DATE…" at bounding box center [120, 312] width 114 height 72
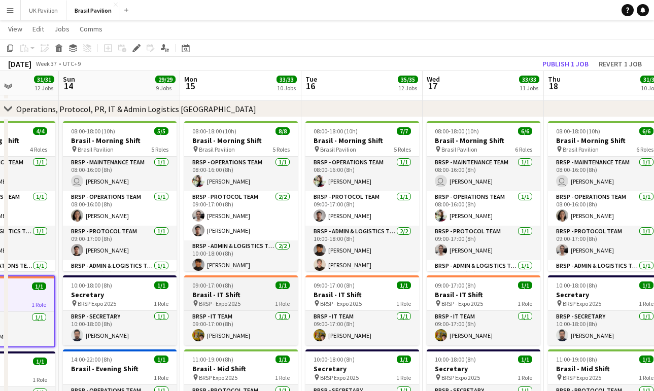
click at [240, 293] on h3 "Brasil - IT Shift" at bounding box center [241, 294] width 114 height 9
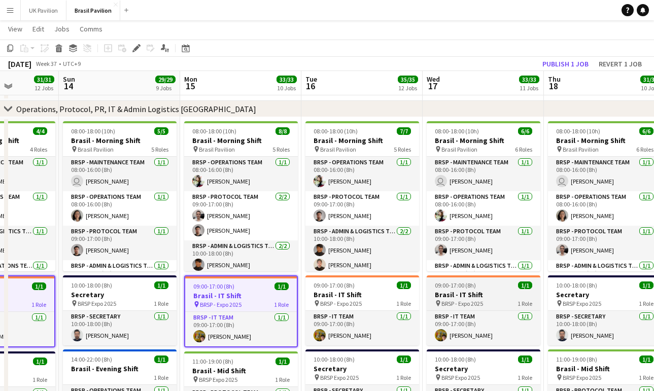
drag, startPoint x: 396, startPoint y: 293, endPoint x: 464, endPoint y: 293, distance: 68.0
click at [397, 293] on h3 "Brasil - IT Shift" at bounding box center [362, 294] width 114 height 9
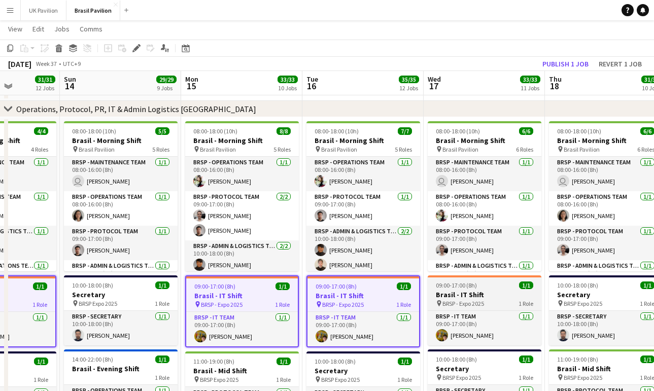
click at [492, 289] on div "09:00-17:00 (8h) 1/1" at bounding box center [485, 286] width 114 height 8
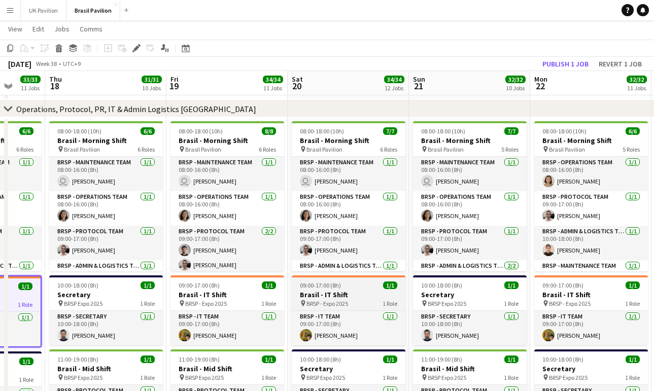
scroll to position [0, 274]
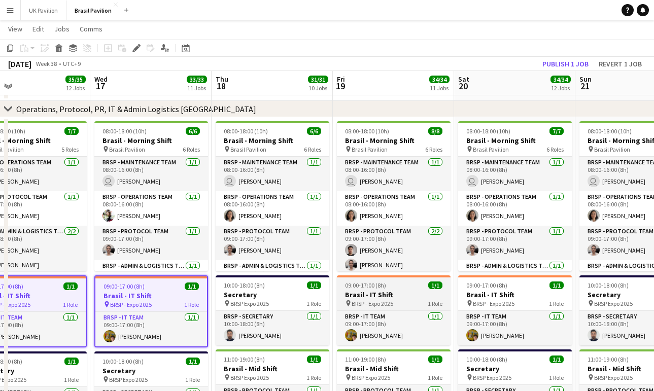
click at [370, 298] on h3 "Brasil - IT Shift" at bounding box center [394, 294] width 114 height 9
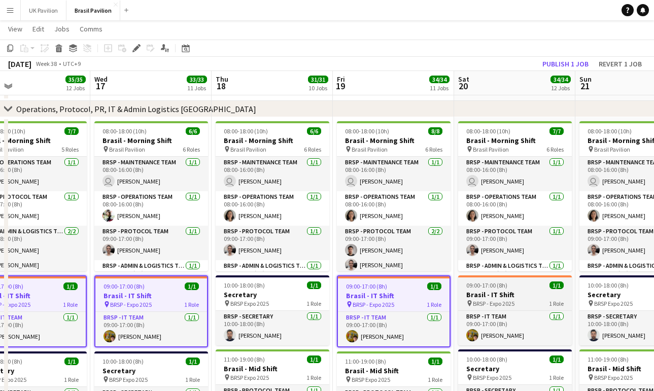
click at [506, 289] on span "09:00-17:00 (8h)" at bounding box center [486, 286] width 41 height 8
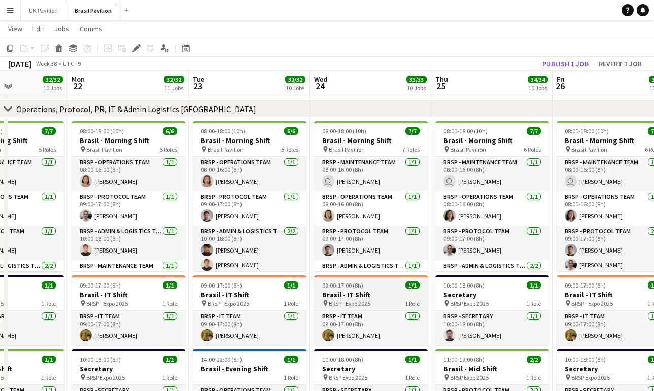
scroll to position [0, 281]
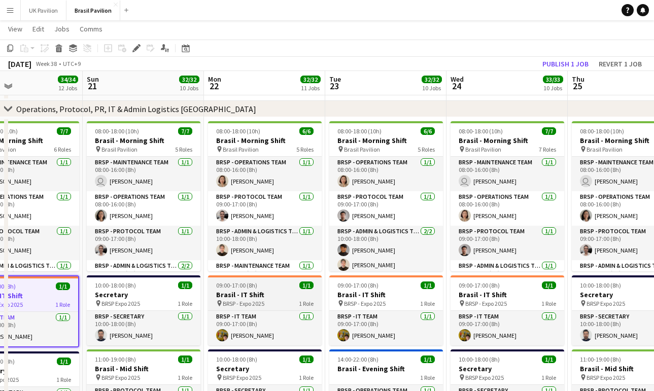
click at [264, 308] on span "BRSP - Expo 2025" at bounding box center [244, 304] width 42 height 8
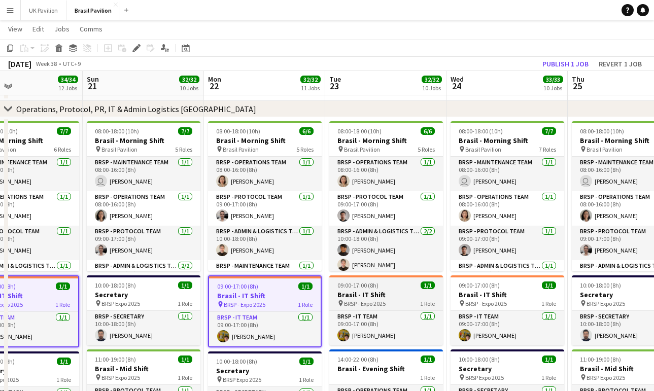
click at [361, 303] on app-job-card "09:00-17:00 (8h) 1/1 [GEOGRAPHIC_DATA] - IT Shift pin BRSP - Expo 2025 1 Role B…" at bounding box center [386, 311] width 114 height 70
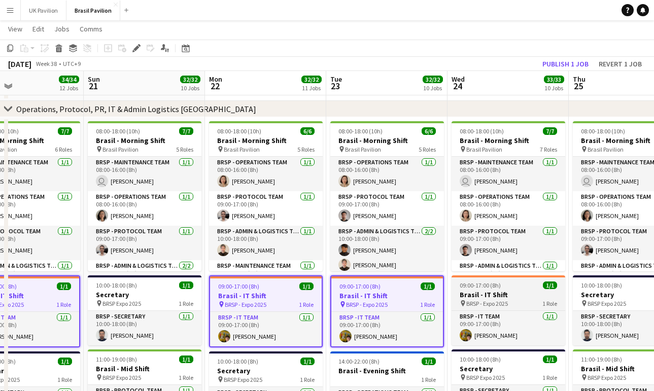
click at [480, 299] on h3 "Brasil - IT Shift" at bounding box center [509, 294] width 114 height 9
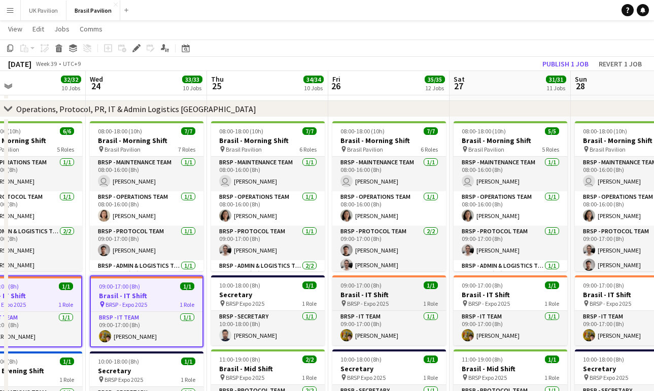
scroll to position [0, 279]
drag, startPoint x: 369, startPoint y: 299, endPoint x: 394, endPoint y: 296, distance: 25.0
click at [369, 299] on h3 "Brasil - IT Shift" at bounding box center [389, 294] width 114 height 9
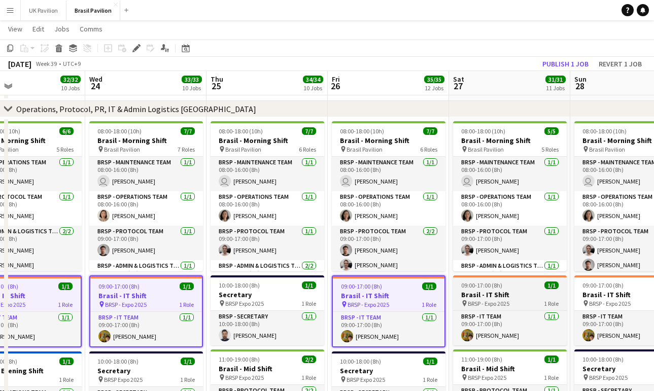
click at [496, 298] on h3 "Brasil - IT Shift" at bounding box center [510, 294] width 114 height 9
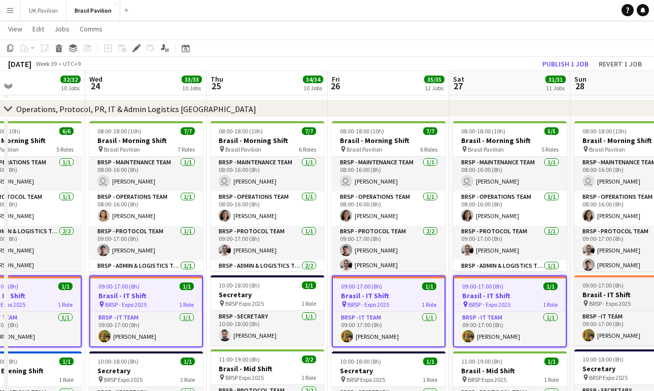
click at [615, 299] on h3 "Brasil - IT Shift" at bounding box center [631, 294] width 114 height 9
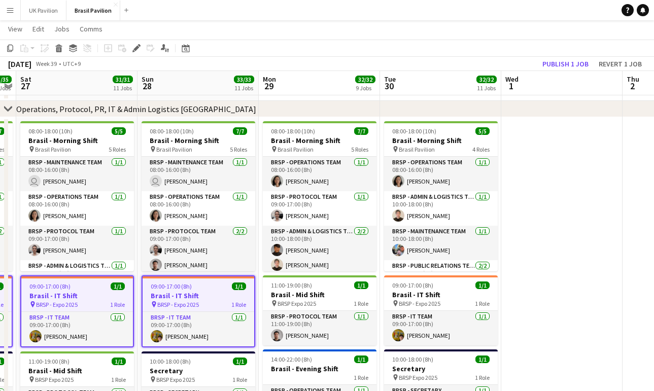
scroll to position [0, 276]
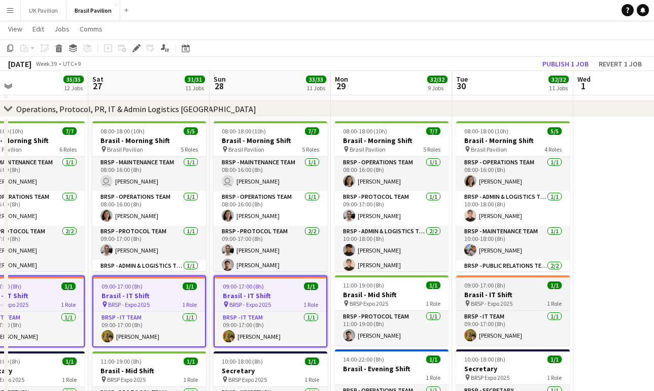
click at [513, 299] on h3 "Brasil - IT Shift" at bounding box center [513, 294] width 114 height 9
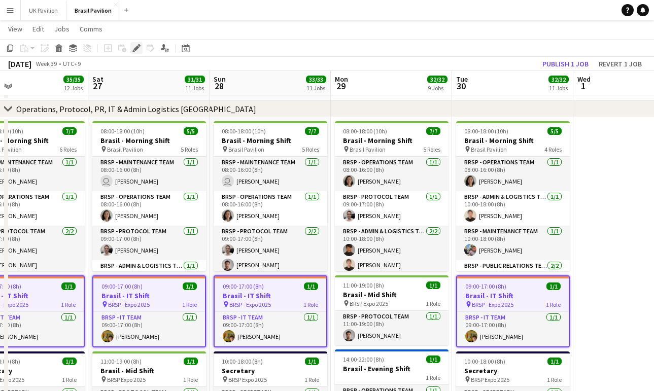
click at [138, 46] on icon at bounding box center [136, 49] width 6 height 6
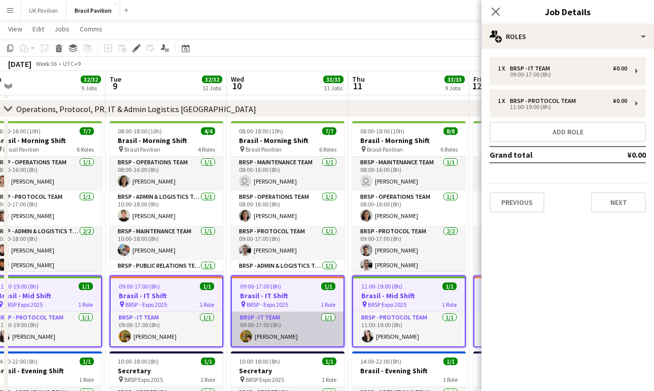
scroll to position [0, 381]
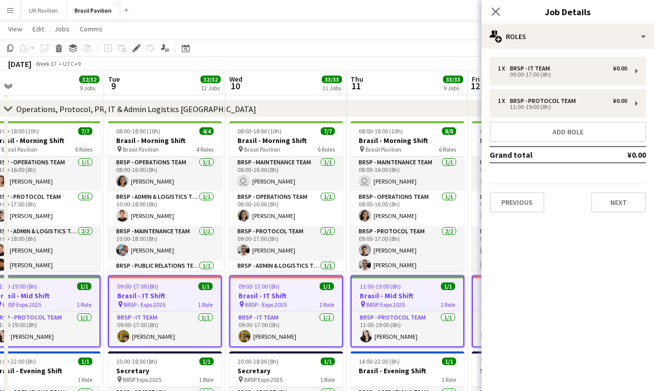
click at [413, 295] on h3 "Brasil - Mid Shift" at bounding box center [408, 295] width 112 height 9
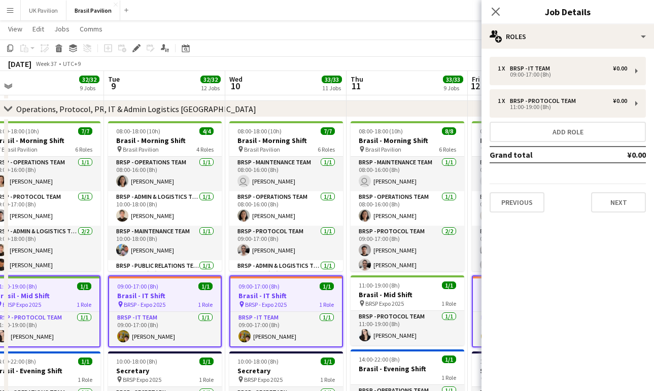
click at [493, 12] on icon "Close pop-in" at bounding box center [496, 12] width 8 height 8
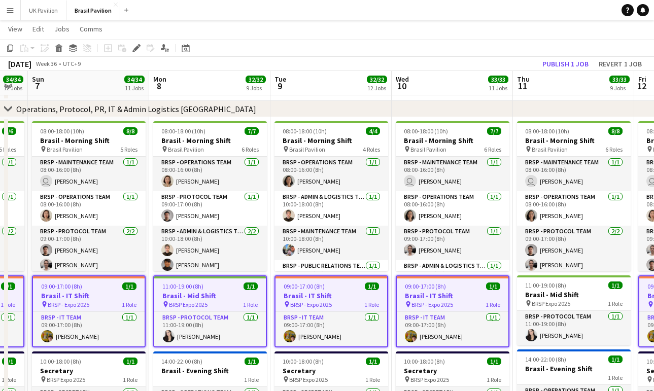
scroll to position [0, 212]
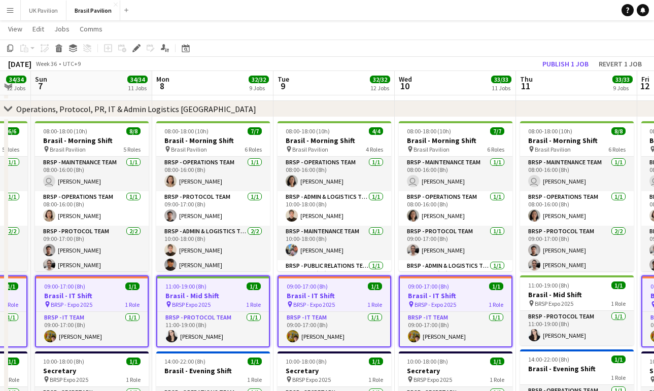
click at [224, 300] on h3 "Brasil - Mid Shift" at bounding box center [213, 295] width 112 height 9
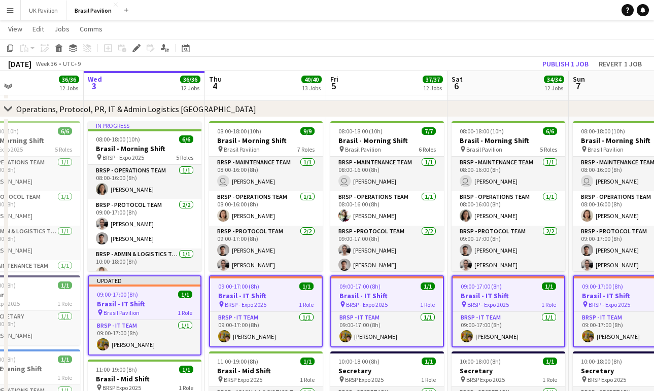
scroll to position [0, 280]
click at [255, 296] on h3 "Brasil - IT Shift" at bounding box center [267, 295] width 112 height 9
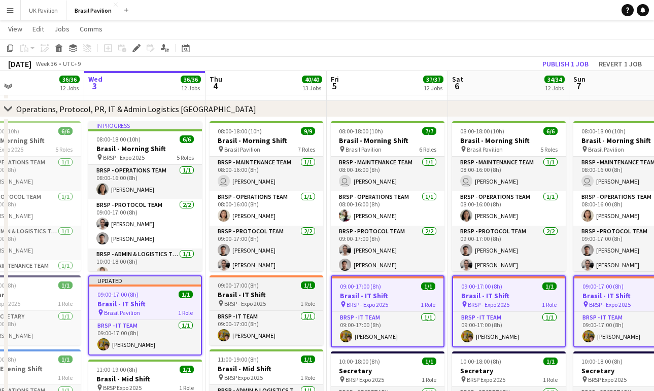
click at [255, 298] on h3 "Brasil - IT Shift" at bounding box center [267, 294] width 114 height 9
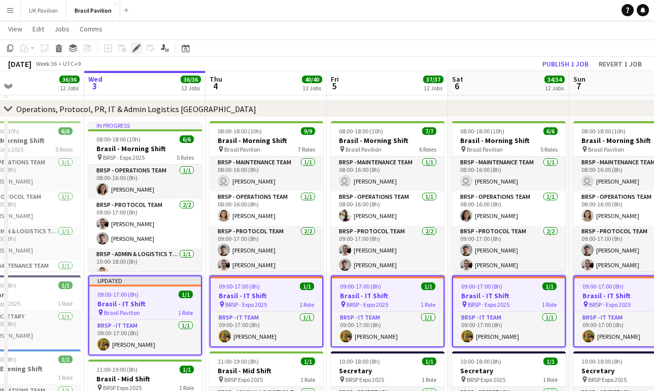
click at [137, 51] on icon "Edit" at bounding box center [136, 48] width 8 height 8
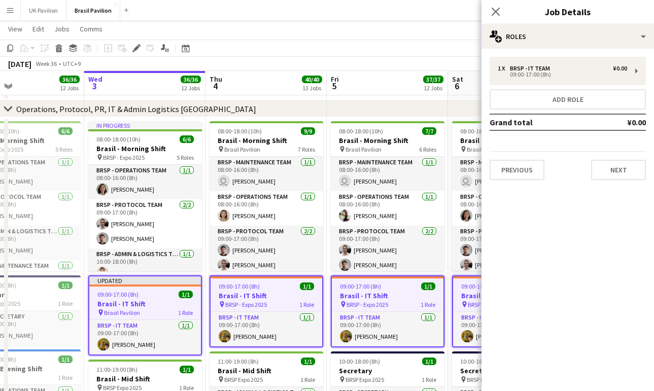
click at [612, 172] on button "Next" at bounding box center [618, 170] width 55 height 20
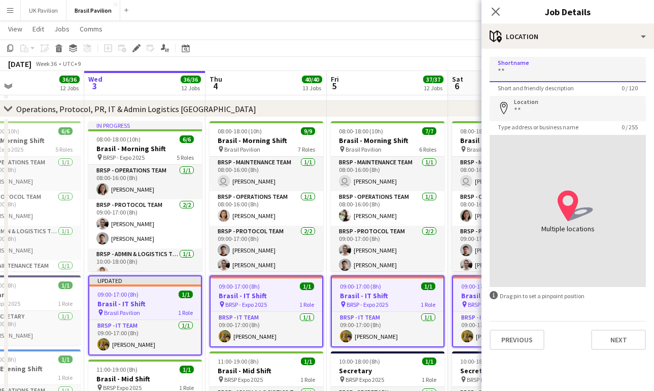
drag, startPoint x: 537, startPoint y: 71, endPoint x: 457, endPoint y: 73, distance: 80.2
drag, startPoint x: 519, startPoint y: 74, endPoint x: 495, endPoint y: 73, distance: 23.9
click at [495, 73] on input "Shortname" at bounding box center [568, 69] width 156 height 25
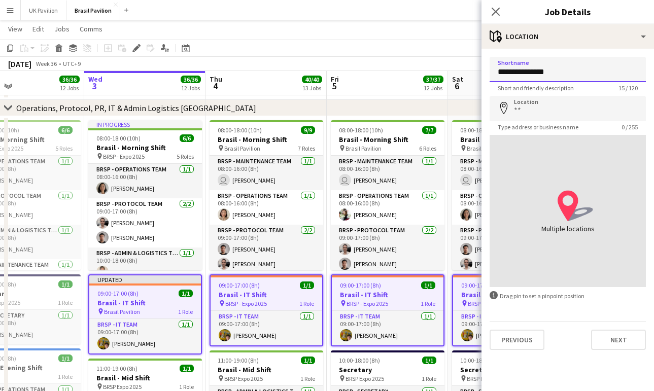
type input "**********"
drag, startPoint x: 526, startPoint y: 118, endPoint x: 501, endPoint y: 118, distance: 24.9
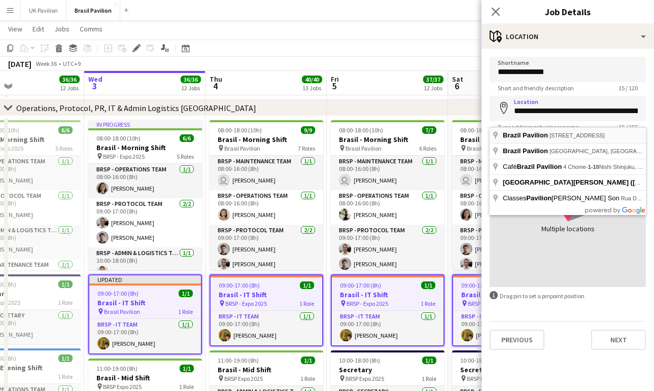
type input "**********"
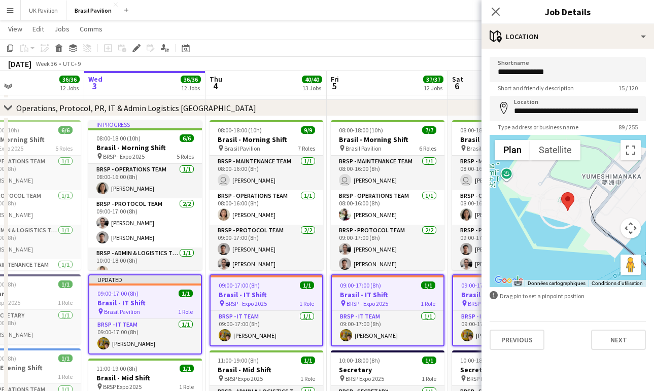
click at [621, 346] on button "Next" at bounding box center [618, 340] width 55 height 20
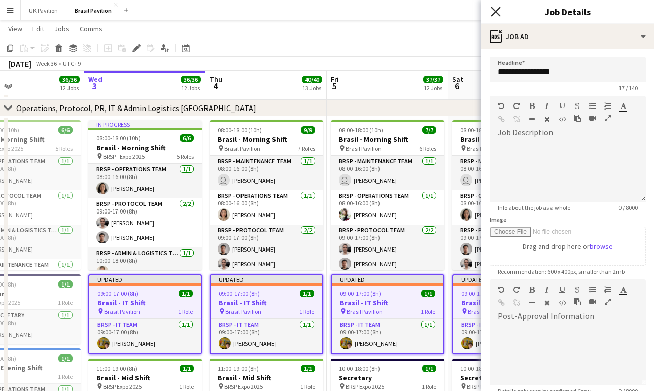
click at [497, 11] on icon at bounding box center [496, 12] width 10 height 10
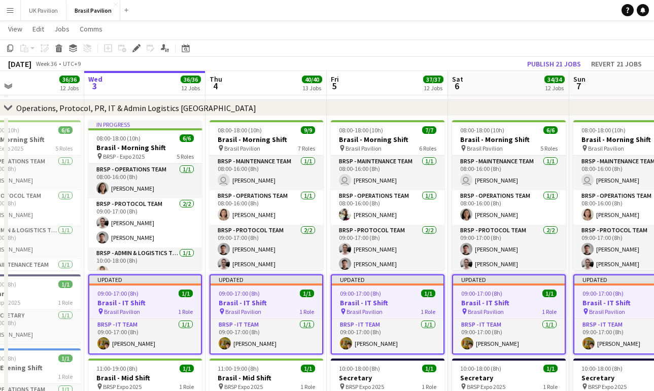
click at [533, 60] on button "Publish 21 jobs" at bounding box center [554, 63] width 62 height 13
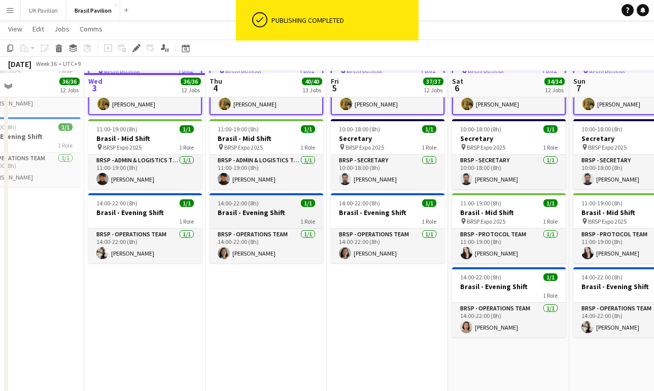
scroll to position [278, 0]
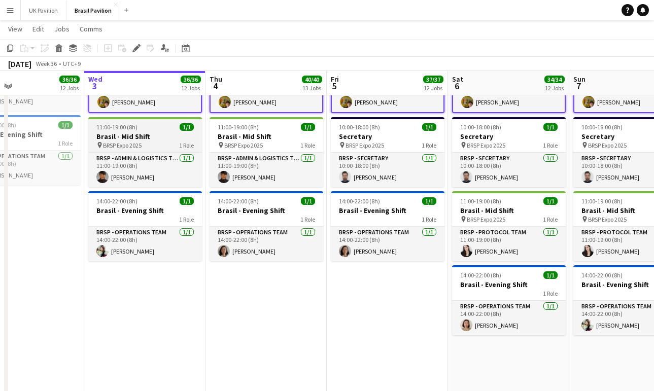
click at [147, 141] on h3 "Brasil - Mid Shift" at bounding box center [145, 136] width 114 height 9
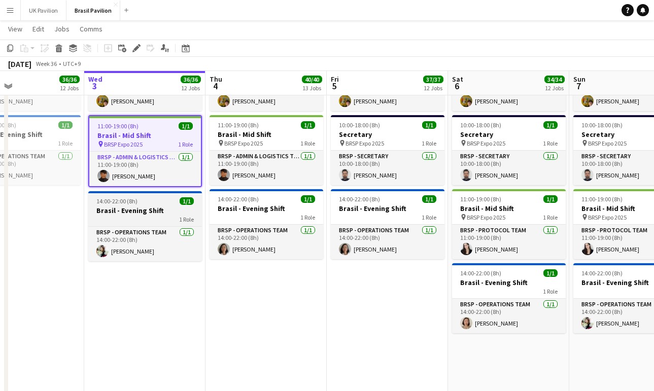
click at [159, 215] on h3 "Brasil - Evening Shift" at bounding box center [145, 210] width 114 height 9
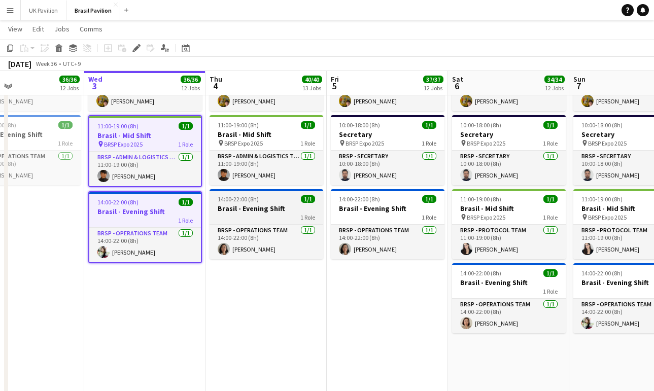
click at [270, 213] on h3 "Brasil - Evening Shift" at bounding box center [267, 208] width 114 height 9
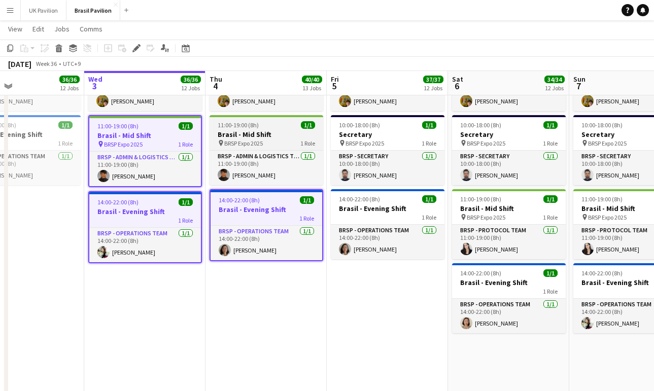
click at [263, 147] on span "BRSP Expo 2025" at bounding box center [243, 144] width 39 height 8
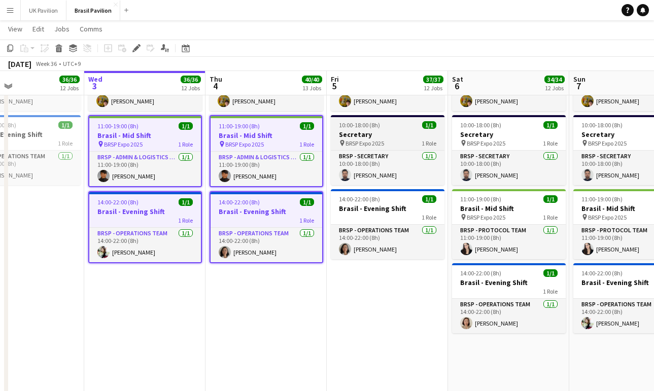
click at [384, 147] on span "BRSP Expo 2025" at bounding box center [365, 144] width 39 height 8
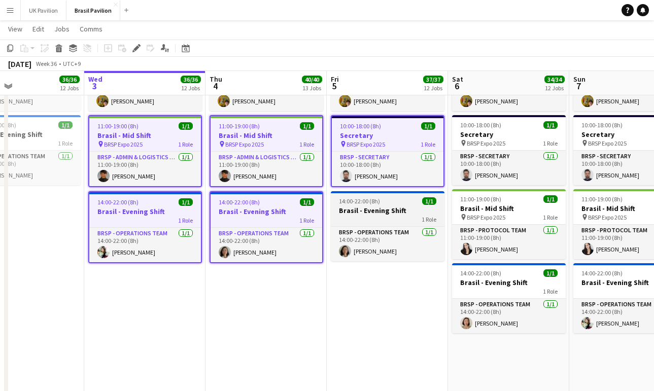
drag, startPoint x: 389, startPoint y: 233, endPoint x: 406, endPoint y: 237, distance: 17.7
click at [389, 223] on div "1 Role" at bounding box center [388, 219] width 114 height 8
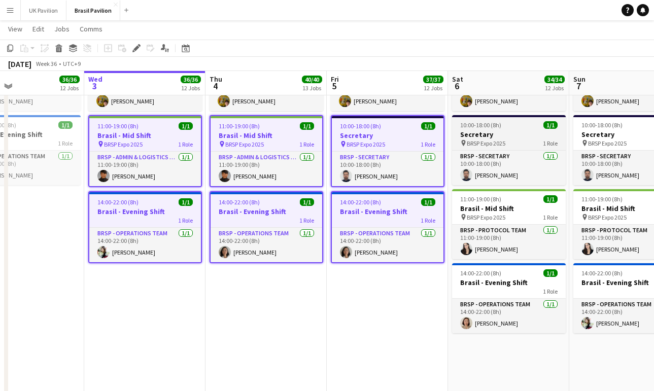
click at [473, 147] on span "BRSP Expo 2025" at bounding box center [486, 144] width 39 height 8
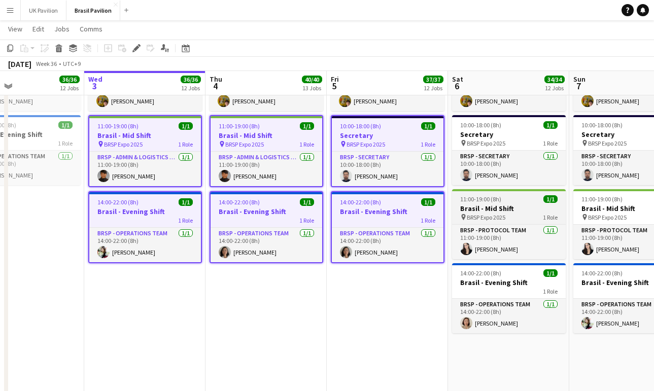
scroll to position [0, 279]
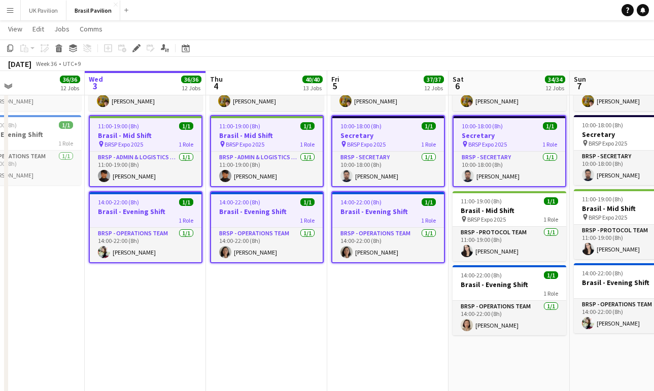
click at [487, 241] on app-card-role "BRSP - Protocol Team [DATE] 11:00-19:00 (8h) [PERSON_NAME]" at bounding box center [510, 244] width 114 height 35
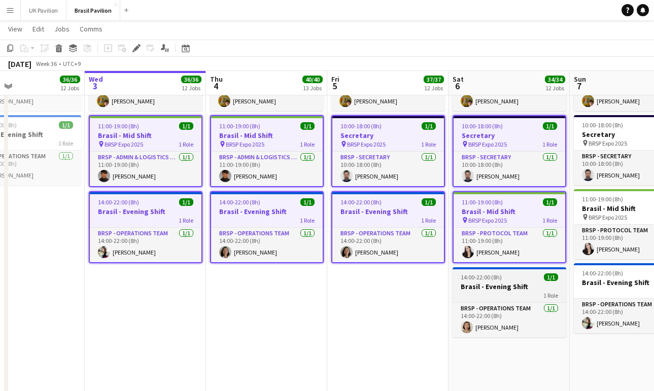
click at [497, 291] on h3 "Brasil - Evening Shift" at bounding box center [510, 286] width 114 height 9
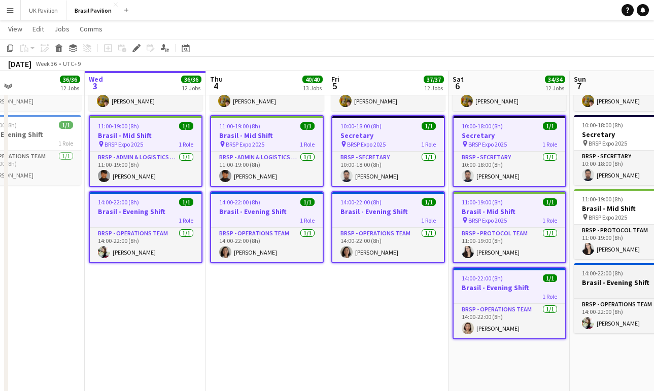
drag, startPoint x: 594, startPoint y: 298, endPoint x: 596, endPoint y: 291, distance: 6.9
click at [595, 287] on h3 "Brasil - Evening Shift" at bounding box center [631, 282] width 114 height 9
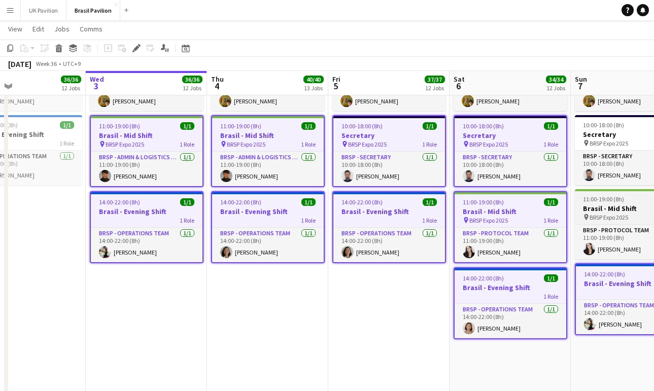
click at [595, 216] on app-job-card "11:00-19:00 (8h) 1/1 [GEOGRAPHIC_DATA] - Mid Shift pin BRSP Expo 2025 1 Role BR…" at bounding box center [632, 224] width 114 height 70
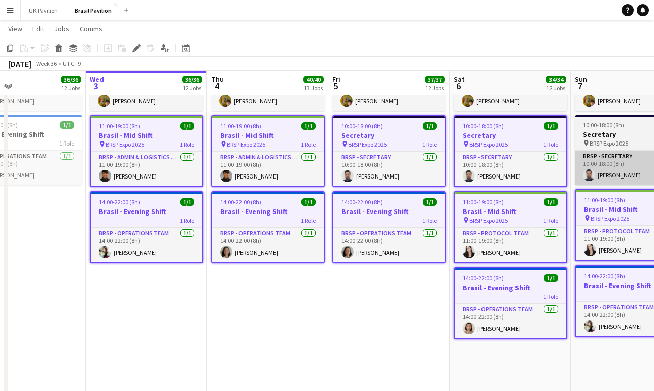
scroll to position [0, 279]
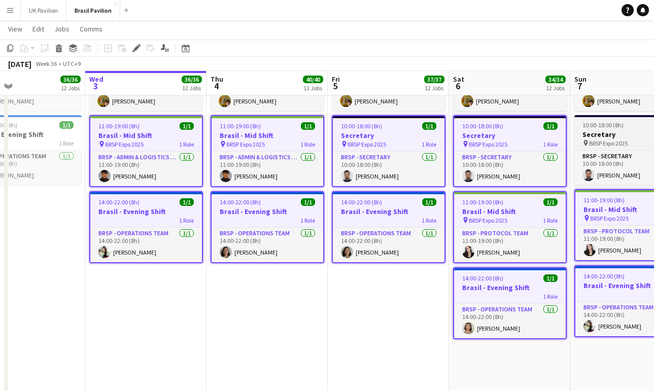
drag, startPoint x: 598, startPoint y: 141, endPoint x: 586, endPoint y: 156, distance: 19.5
click at [598, 139] on h3 "Secretary" at bounding box center [631, 134] width 114 height 9
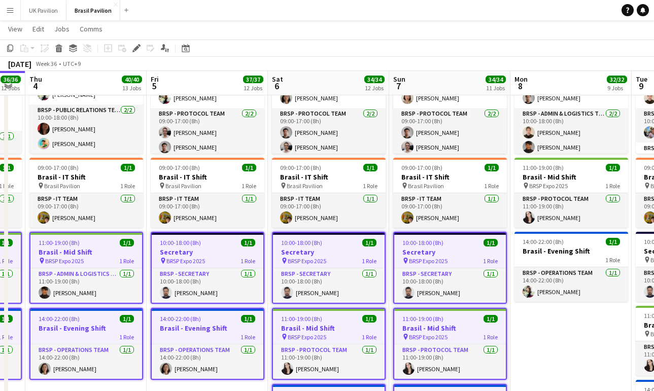
scroll to position [0, 359]
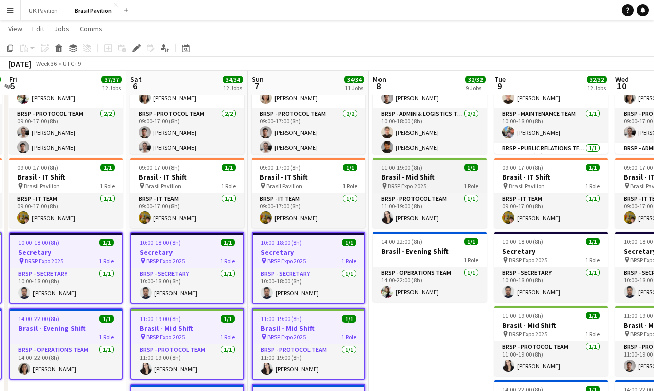
drag, startPoint x: 422, startPoint y: 177, endPoint x: 421, endPoint y: 194, distance: 17.8
click at [422, 177] on h3 "Brasil - Mid Shift" at bounding box center [430, 177] width 114 height 9
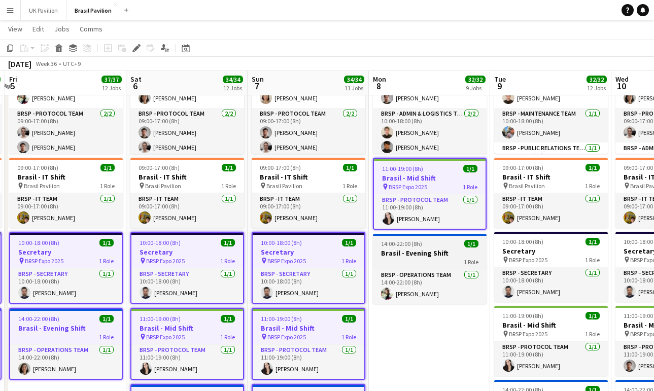
click at [426, 266] on div "1 Role" at bounding box center [430, 262] width 114 height 8
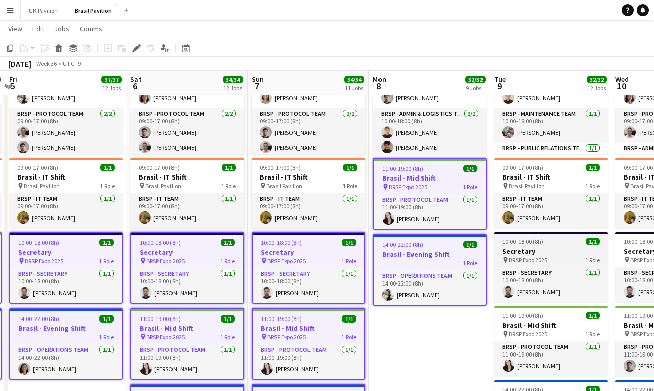
click at [526, 256] on h3 "Secretary" at bounding box center [551, 251] width 114 height 9
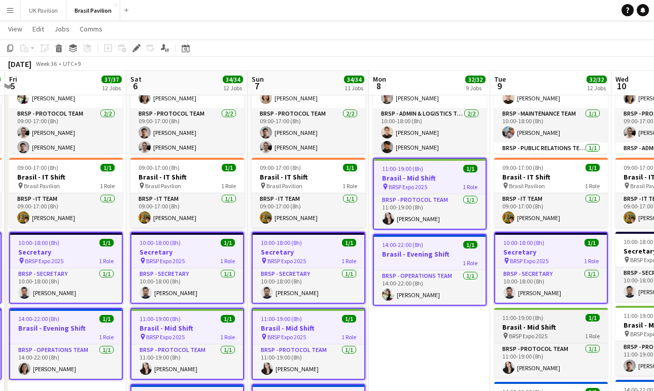
click at [536, 332] on h3 "Brasil - Mid Shift" at bounding box center [551, 327] width 114 height 9
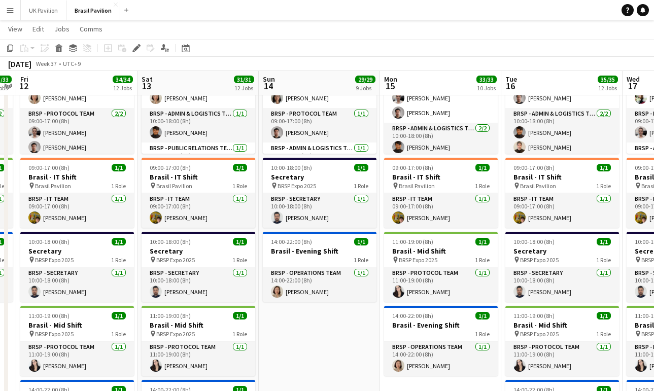
scroll to position [0, 246]
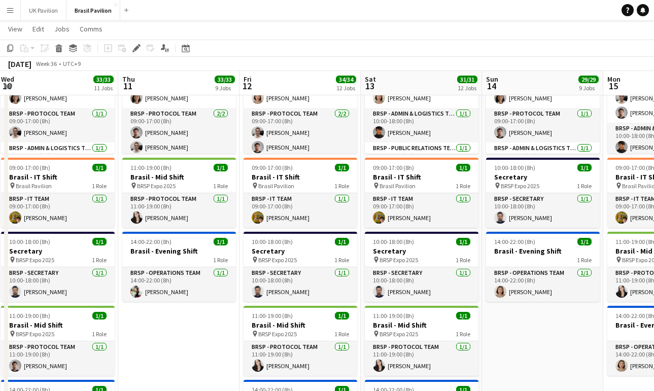
click at [541, 332] on app-date-cell "08:00-18:00 (10h) 5/5 Brasil - Morning Shift pin Brasil Pavilion 5 Roles BRSP -…" at bounding box center [542, 322] width 121 height 646
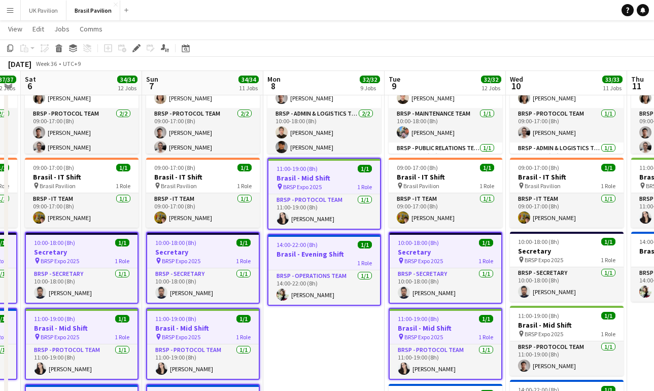
scroll to position [0, 474]
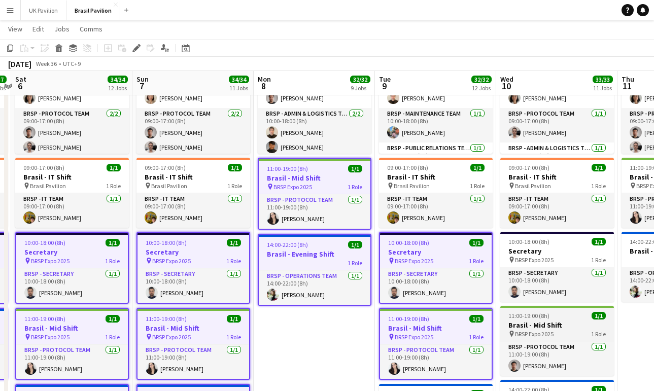
click at [514, 330] on h3 "Brasil - Mid Shift" at bounding box center [557, 325] width 114 height 9
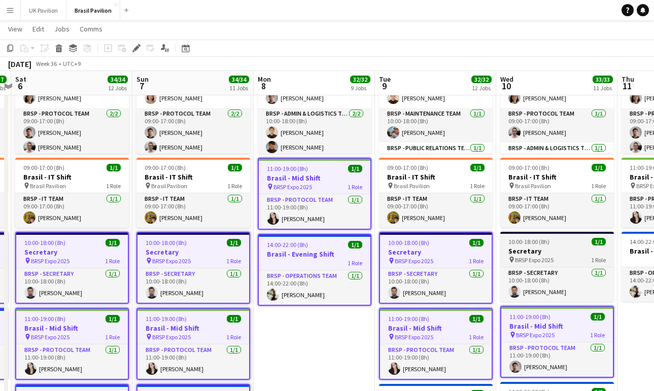
click at [520, 256] on h3 "Secretary" at bounding box center [557, 251] width 114 height 9
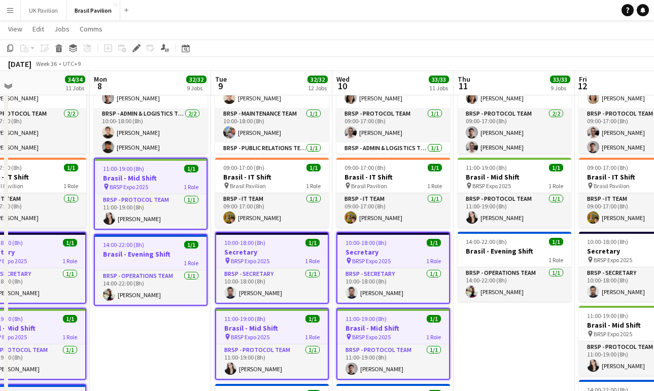
scroll to position [0, 298]
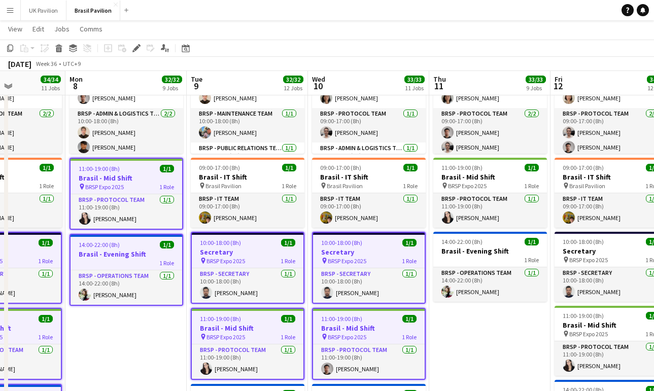
drag, startPoint x: 473, startPoint y: 176, endPoint x: 485, endPoint y: 241, distance: 65.5
click at [473, 177] on h3 "Brasil - Mid Shift" at bounding box center [490, 177] width 114 height 9
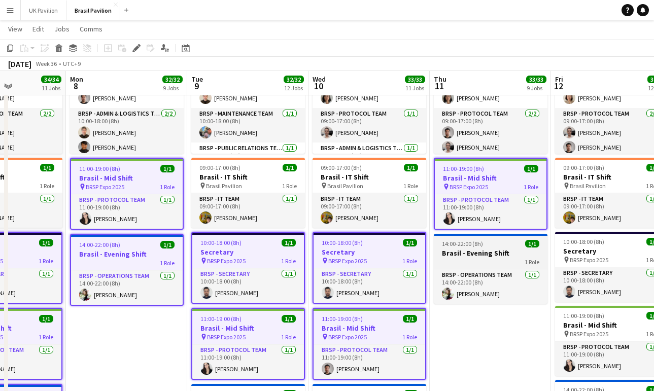
click at [495, 266] on div "1 Role" at bounding box center [491, 262] width 114 height 8
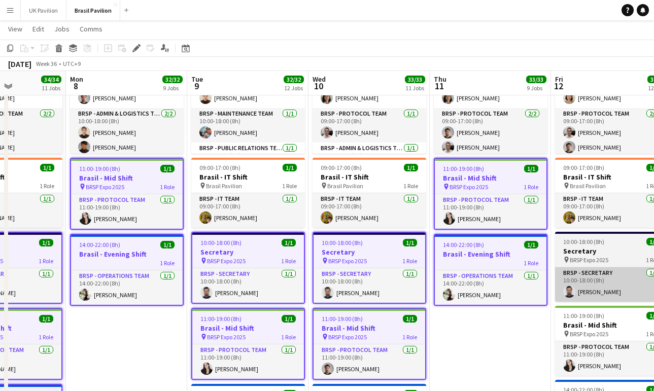
drag, startPoint x: 587, startPoint y: 266, endPoint x: 599, endPoint y: 314, distance: 49.2
click at [587, 264] on span "BRSP Expo 2025" at bounding box center [589, 260] width 39 height 8
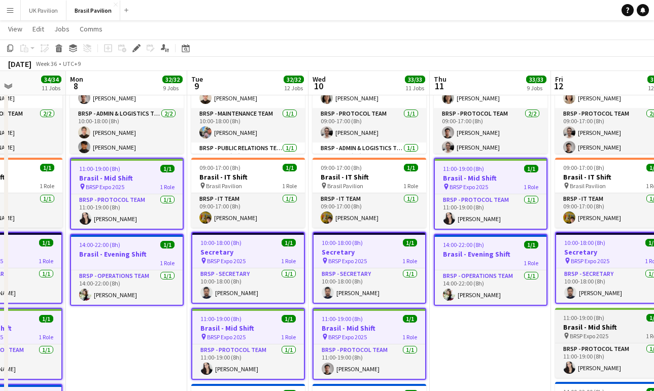
click at [601, 332] on h3 "Brasil - Mid Shift" at bounding box center [612, 327] width 114 height 9
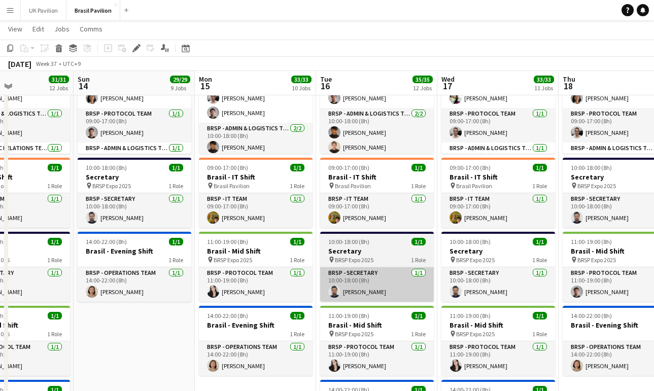
scroll to position [0, 311]
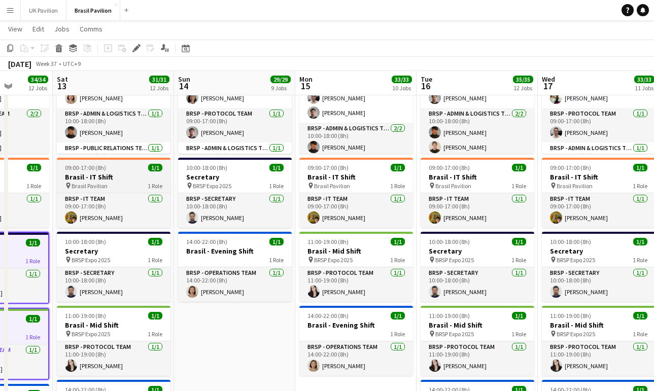
click at [116, 182] on h3 "Brasil - IT Shift" at bounding box center [114, 177] width 114 height 9
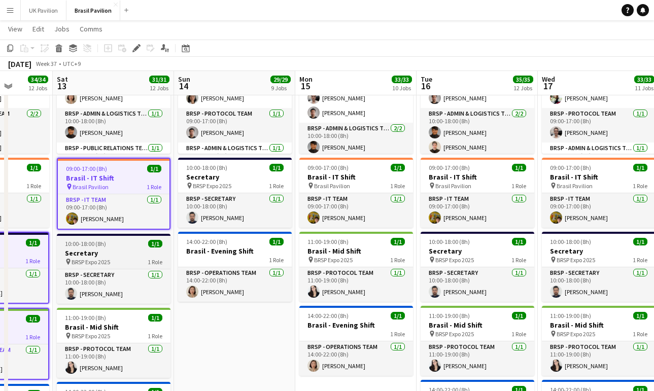
click at [112, 258] on h3 "Secretary" at bounding box center [114, 253] width 114 height 9
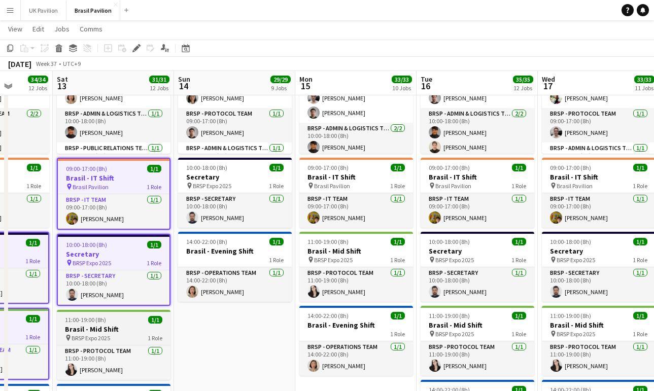
drag, startPoint x: 127, startPoint y: 336, endPoint x: 147, endPoint y: 330, distance: 20.7
click at [127, 336] on app-job-card "11:00-19:00 (8h) 1/1 [GEOGRAPHIC_DATA] - Mid Shift pin BRSP Expo 2025 1 Role BR…" at bounding box center [114, 345] width 114 height 70
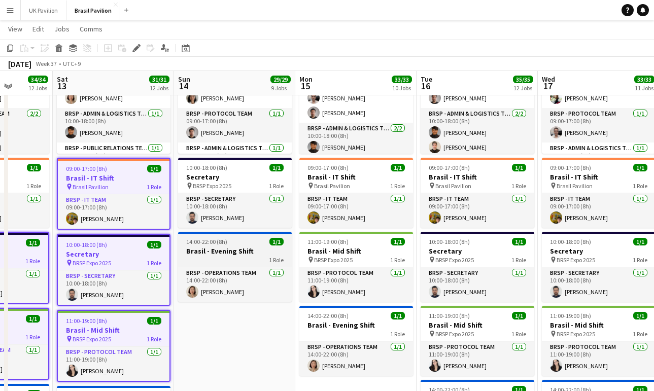
click at [213, 246] on span "14:00-22:00 (8h)" at bounding box center [206, 242] width 41 height 8
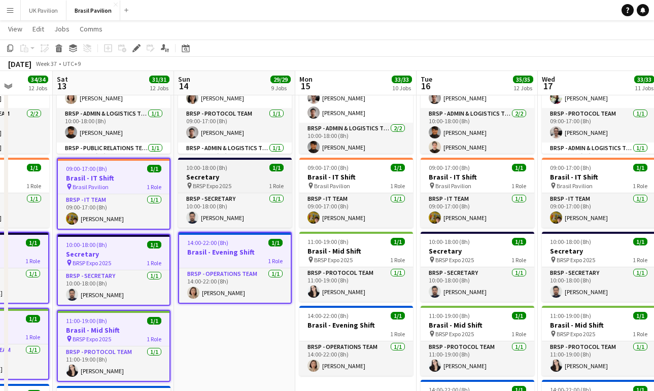
click at [215, 182] on h3 "Secretary" at bounding box center [235, 177] width 114 height 9
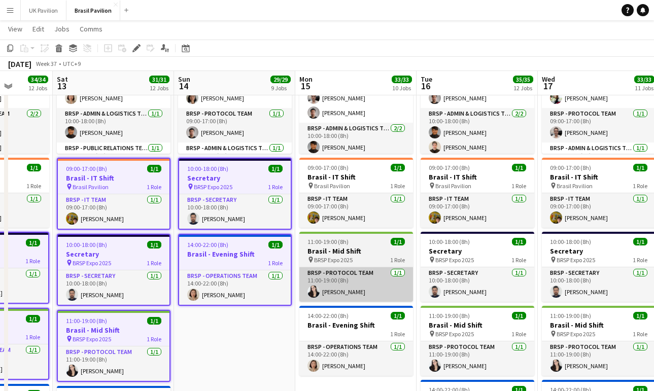
drag, startPoint x: 333, startPoint y: 259, endPoint x: 354, endPoint y: 281, distance: 29.8
click at [333, 256] on h3 "Brasil - Mid Shift" at bounding box center [356, 251] width 114 height 9
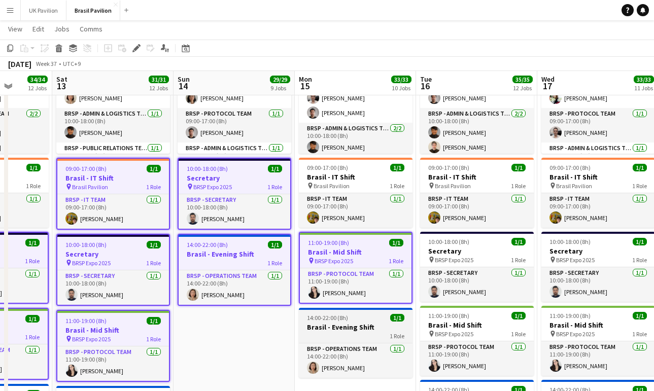
drag, startPoint x: 351, startPoint y: 329, endPoint x: 359, endPoint y: 334, distance: 9.3
click at [348, 322] on span "14:00-22:00 (8h)" at bounding box center [327, 318] width 41 height 8
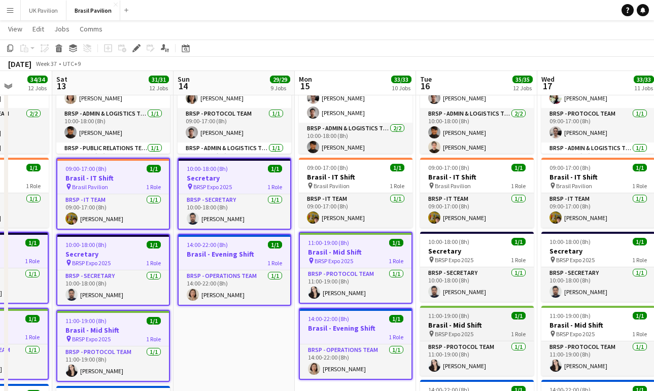
click at [453, 330] on h3 "Brasil - Mid Shift" at bounding box center [477, 325] width 114 height 9
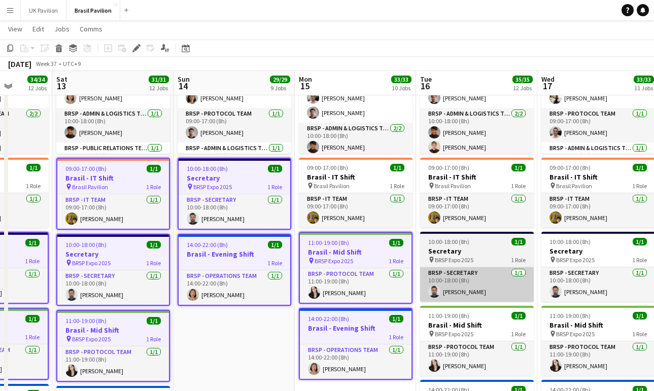
scroll to position [0, 311]
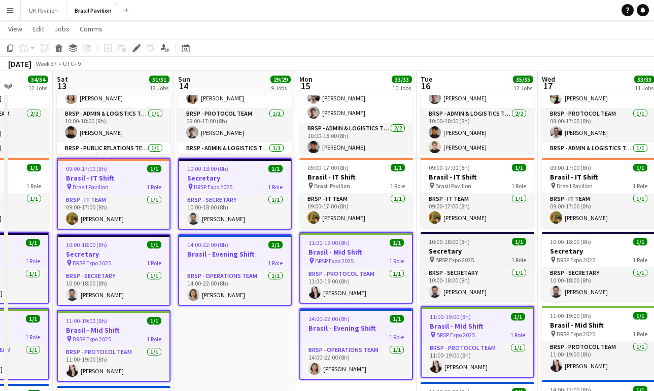
click at [450, 256] on h3 "Secretary" at bounding box center [478, 251] width 114 height 9
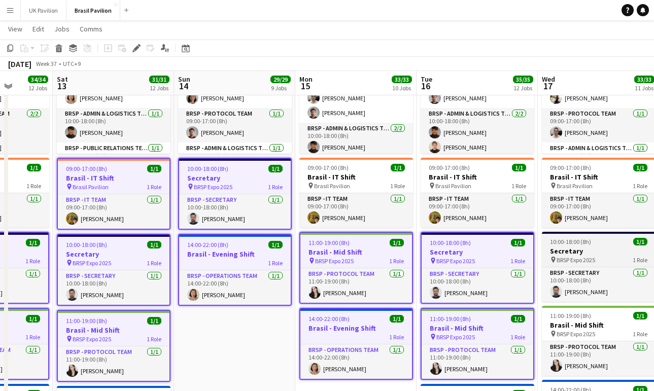
drag, startPoint x: 582, startPoint y: 264, endPoint x: 582, endPoint y: 272, distance: 8.1
click at [582, 264] on span "BRSP Expo 2025" at bounding box center [576, 260] width 39 height 8
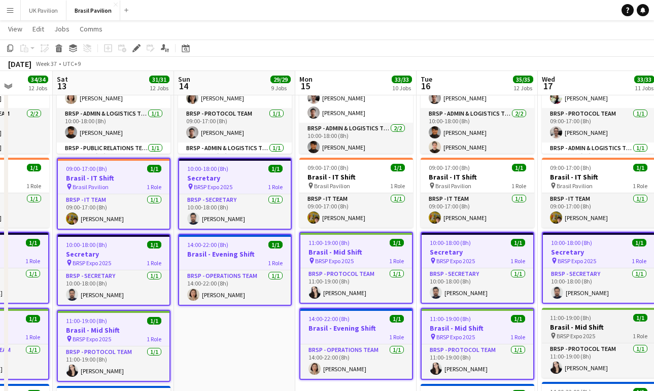
drag, startPoint x: 584, startPoint y: 335, endPoint x: 586, endPoint y: 342, distance: 7.4
click at [583, 332] on h3 "Brasil - Mid Shift" at bounding box center [599, 327] width 114 height 9
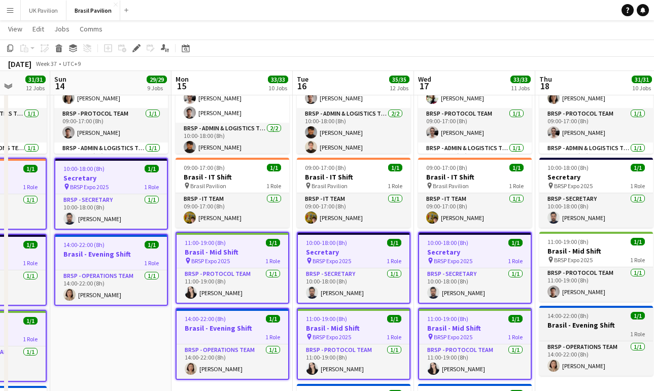
scroll to position [0, 444]
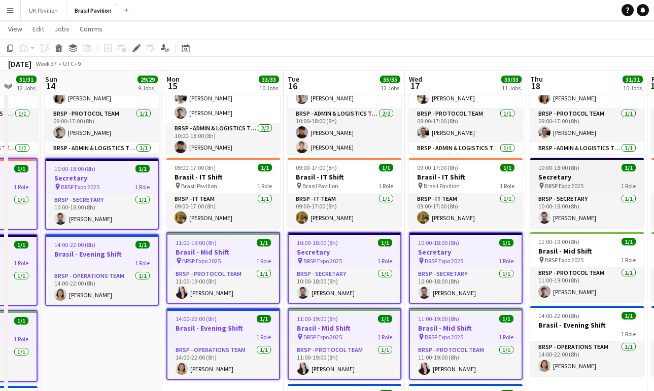
click at [553, 190] on span "BRSP Expo 2025" at bounding box center [564, 186] width 39 height 8
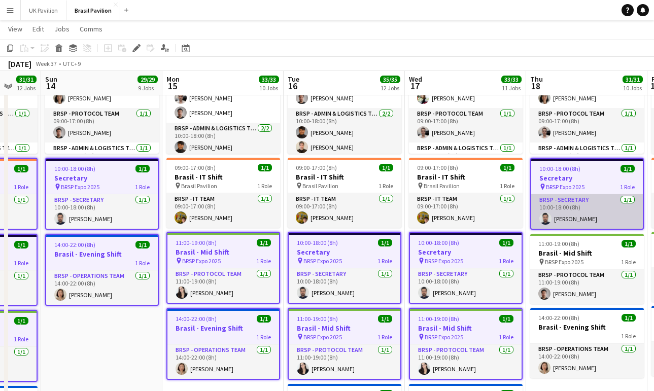
scroll to position [0, 445]
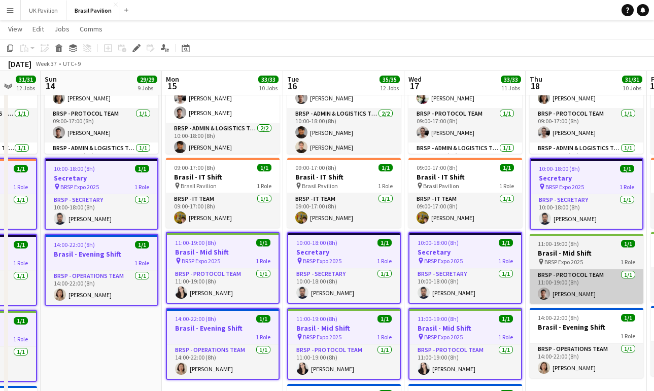
drag, startPoint x: 566, startPoint y: 256, endPoint x: 568, endPoint y: 292, distance: 36.1
click at [566, 257] on h3 "Brasil - Mid Shift" at bounding box center [587, 253] width 114 height 9
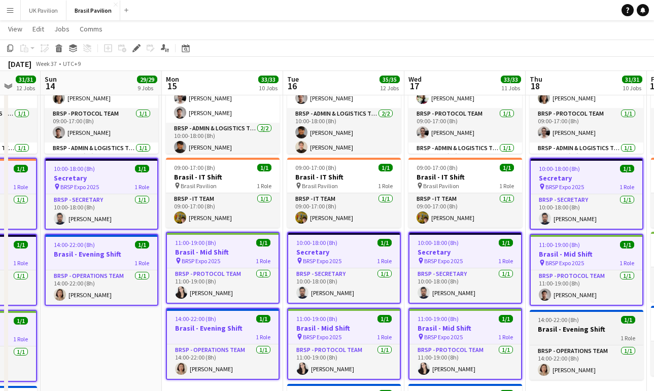
click at [571, 324] on span "14:00-22:00 (8h)" at bounding box center [558, 320] width 41 height 8
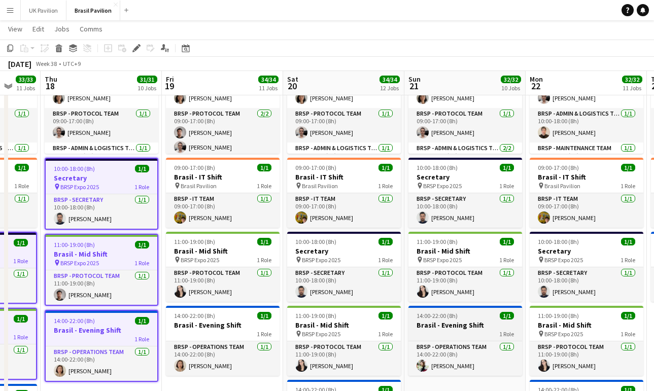
scroll to position [0, 339]
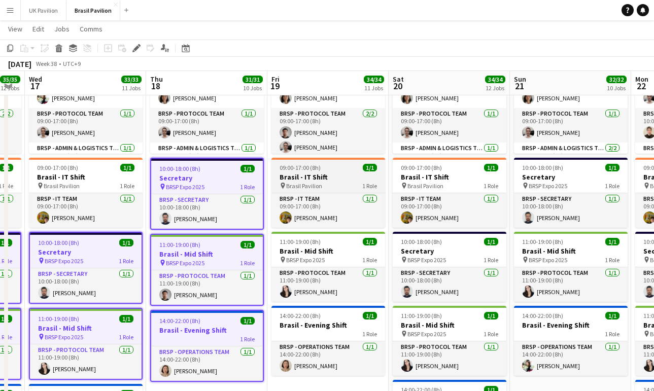
drag, startPoint x: 314, startPoint y: 180, endPoint x: 314, endPoint y: 191, distance: 11.7
click at [313, 181] on h3 "Brasil - IT Shift" at bounding box center [328, 177] width 114 height 9
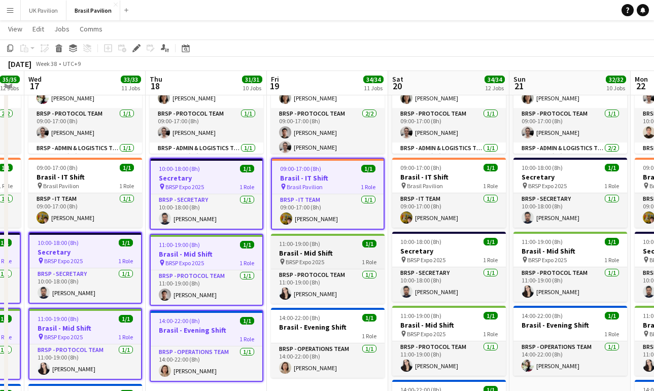
click at [325, 277] on app-job-card "11:00-19:00 (8h) 1/1 [GEOGRAPHIC_DATA] - Mid Shift pin BRSP Expo 2025 1 Role BR…" at bounding box center [328, 269] width 114 height 70
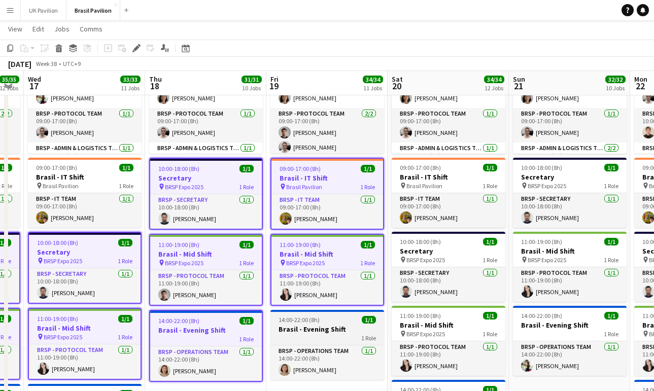
drag, startPoint x: 331, startPoint y: 329, endPoint x: 385, endPoint y: 335, distance: 54.2
click at [332, 324] on div "14:00-22:00 (8h) 1/1" at bounding box center [327, 320] width 114 height 8
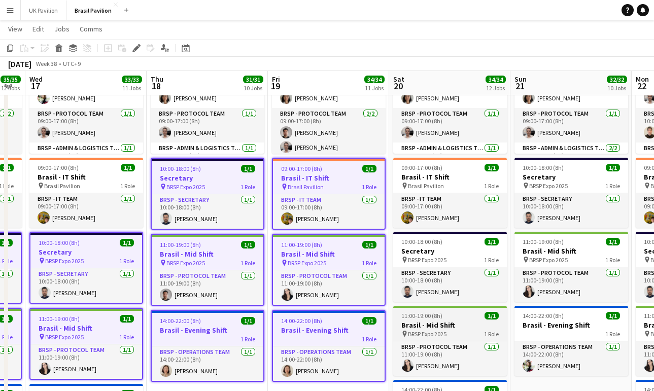
drag, startPoint x: 437, startPoint y: 337, endPoint x: 440, endPoint y: 331, distance: 7.0
click at [437, 330] on h3 "Brasil - Mid Shift" at bounding box center [450, 325] width 114 height 9
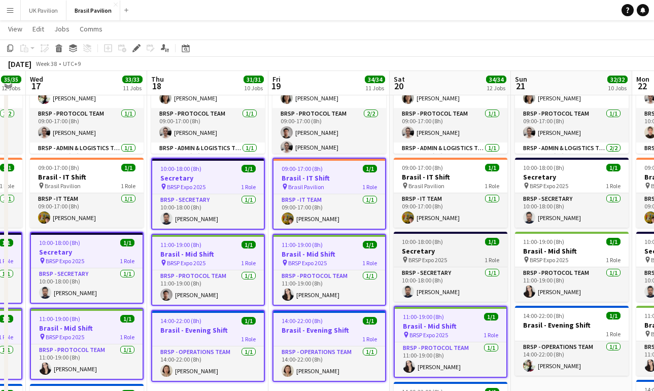
click at [431, 264] on span "BRSP Expo 2025" at bounding box center [427, 260] width 39 height 8
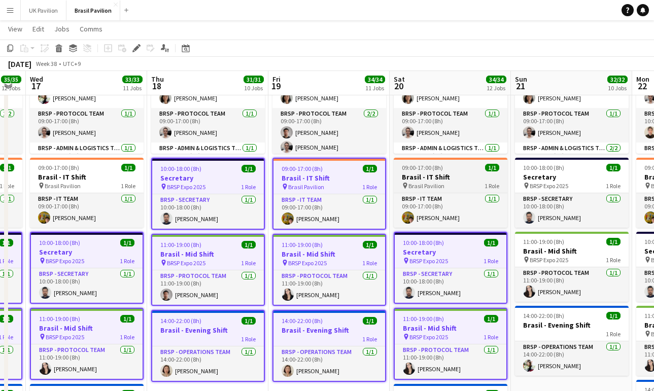
click at [435, 179] on h3 "Brasil - IT Shift" at bounding box center [451, 177] width 114 height 9
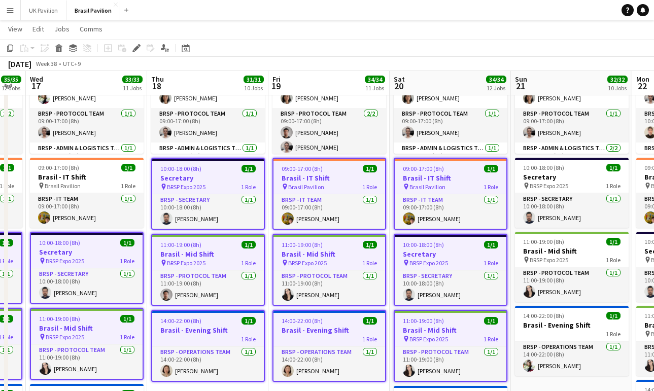
drag, startPoint x: 348, startPoint y: 186, endPoint x: 353, endPoint y: 187, distance: 5.2
click at [348, 183] on h3 "Brasil - IT Shift" at bounding box center [330, 178] width 112 height 9
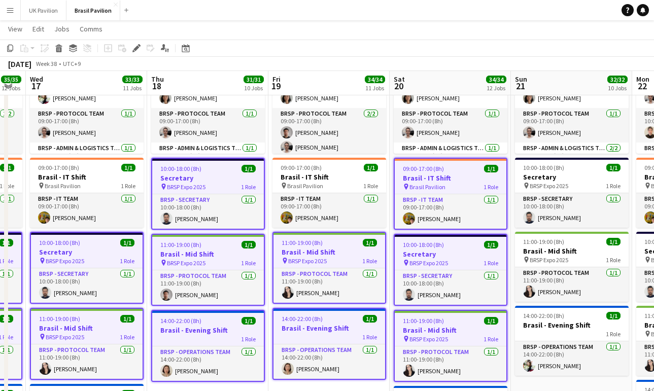
drag, startPoint x: 428, startPoint y: 183, endPoint x: 481, endPoint y: 189, distance: 53.1
click at [428, 183] on h3 "Brasil - IT Shift" at bounding box center [451, 178] width 112 height 9
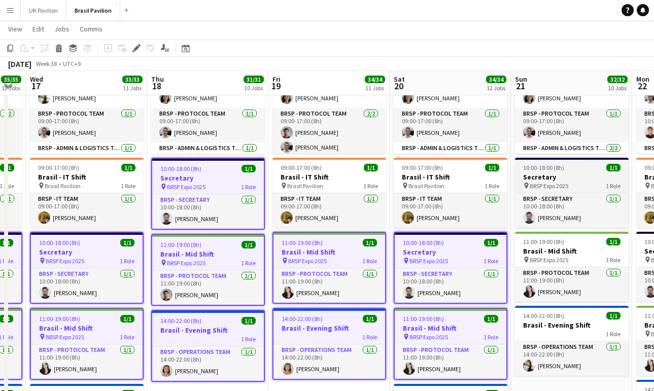
drag, startPoint x: 571, startPoint y: 182, endPoint x: 569, endPoint y: 191, distance: 8.9
click at [571, 182] on h3 "Secretary" at bounding box center [572, 177] width 114 height 9
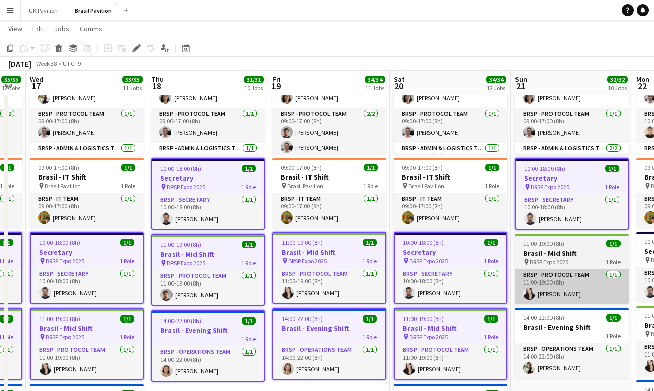
drag, startPoint x: 550, startPoint y: 268, endPoint x: 551, endPoint y: 280, distance: 12.3
click at [550, 266] on span "BRSP Expo 2025" at bounding box center [549, 262] width 39 height 8
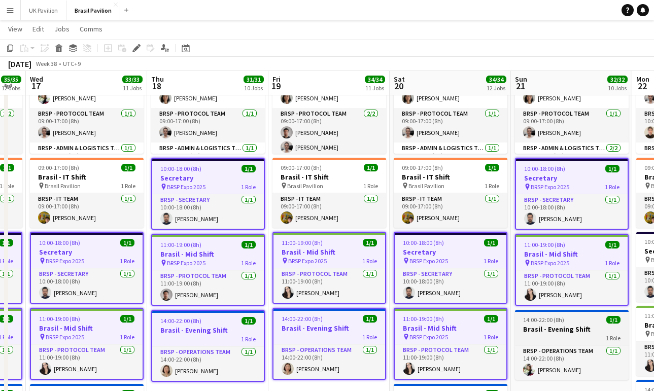
click at [561, 342] on div "1 Role" at bounding box center [572, 338] width 114 height 8
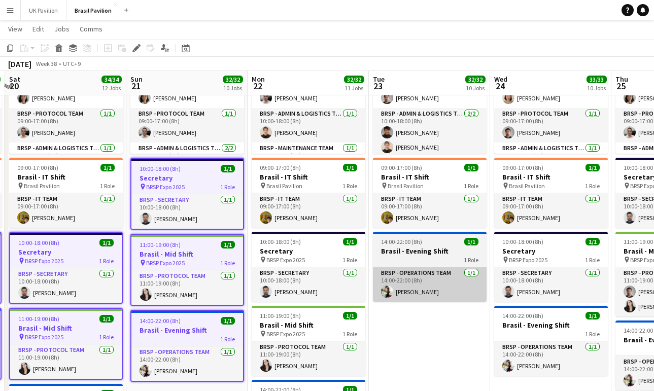
scroll to position [0, 361]
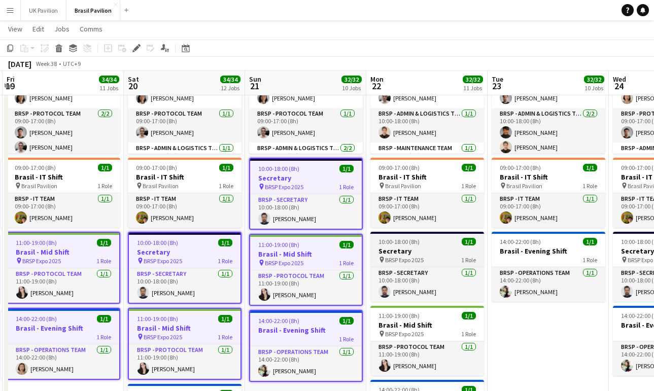
click at [430, 256] on h3 "Secretary" at bounding box center [427, 251] width 114 height 9
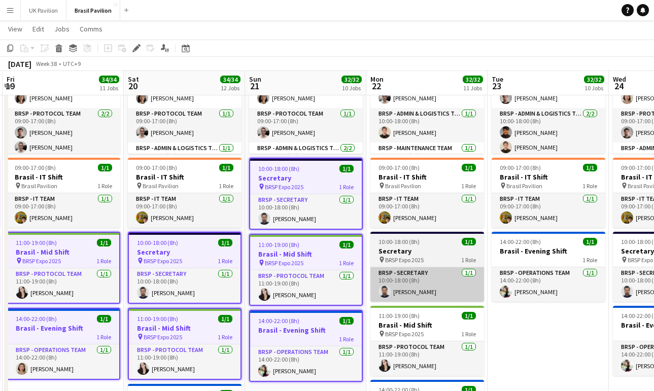
scroll to position [0, 362]
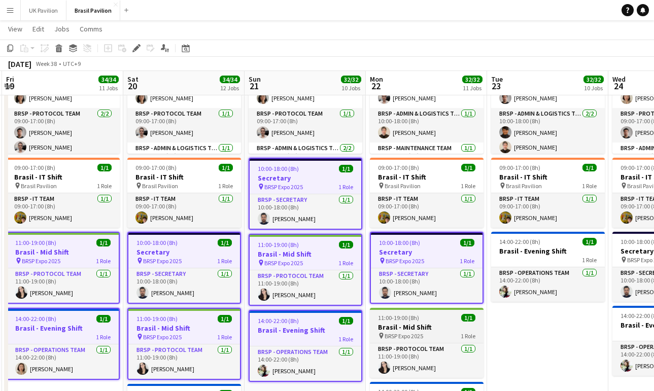
drag, startPoint x: 418, startPoint y: 335, endPoint x: 426, endPoint y: 333, distance: 8.5
click at [418, 332] on h3 "Brasil - Mid Shift" at bounding box center [427, 327] width 114 height 9
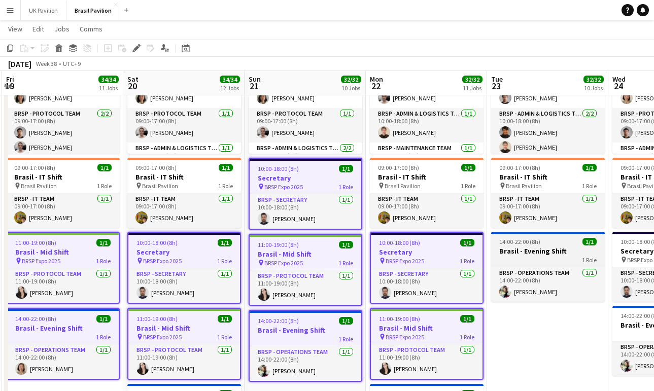
click at [525, 256] on h3 "Brasil - Evening Shift" at bounding box center [548, 251] width 114 height 9
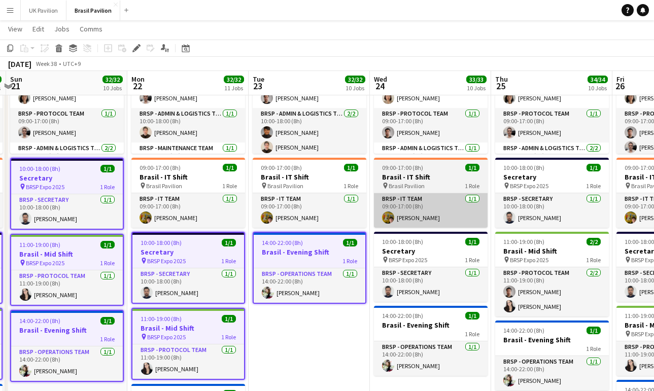
scroll to position [0, 358]
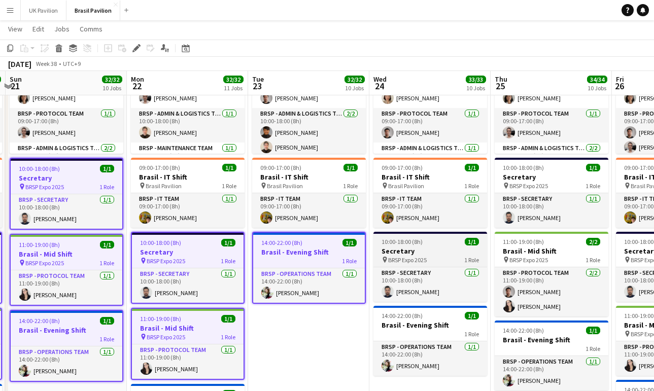
click at [412, 256] on h3 "Secretary" at bounding box center [430, 251] width 114 height 9
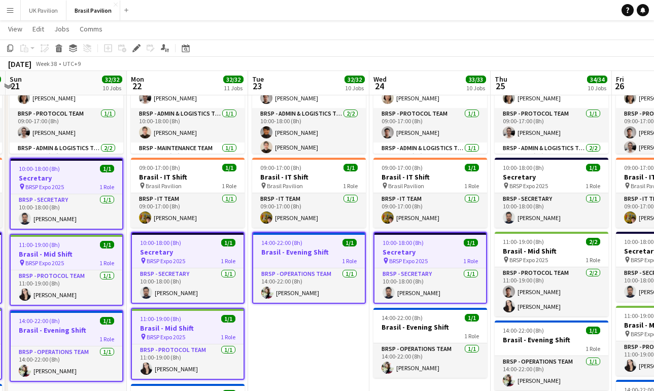
drag, startPoint x: 414, startPoint y: 337, endPoint x: 496, endPoint y: 344, distance: 82.9
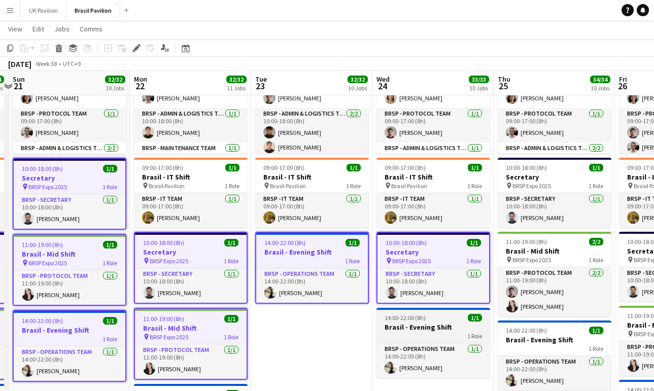
click at [387, 322] on span "14:00-22:00 (8h)" at bounding box center [405, 318] width 41 height 8
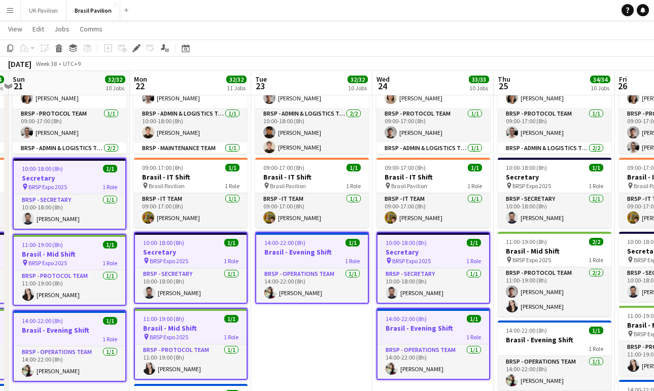
scroll to position [0, 355]
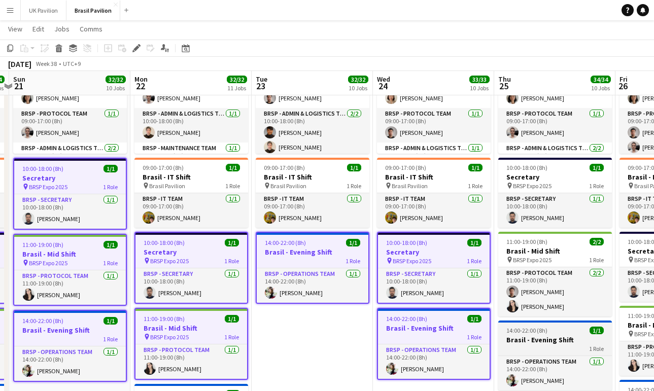
click at [517, 345] on h3 "Brasil - Evening Shift" at bounding box center [555, 339] width 114 height 9
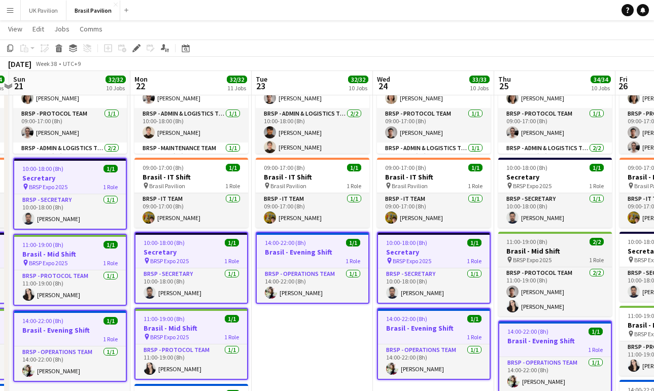
click at [510, 253] on app-job-card "11:00-19:00 (8h) 2/2 [GEOGRAPHIC_DATA] - Mid Shift pin BRSP Expo 2025 1 Role BR…" at bounding box center [555, 274] width 114 height 85
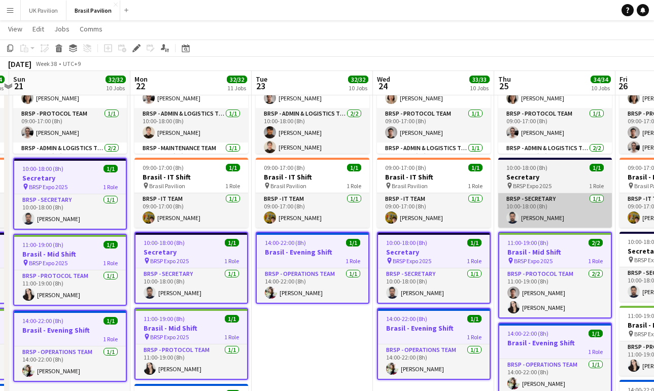
drag, startPoint x: 517, startPoint y: 193, endPoint x: 510, endPoint y: 205, distance: 13.2
click at [517, 190] on span "BRSP Expo 2025" at bounding box center [532, 186] width 39 height 8
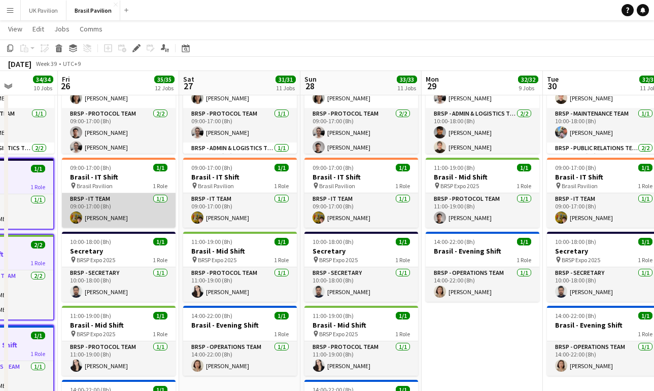
scroll to position [0, 271]
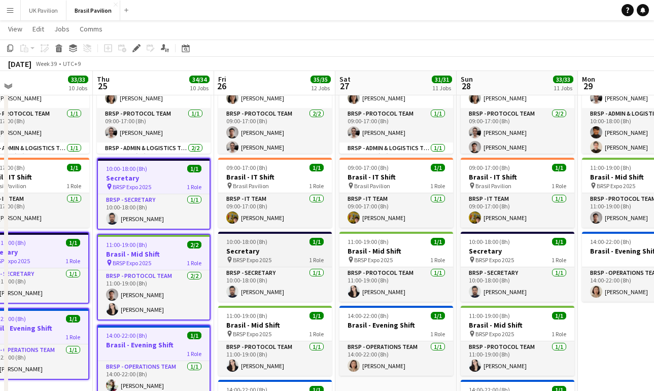
click at [270, 256] on h3 "Secretary" at bounding box center [275, 251] width 114 height 9
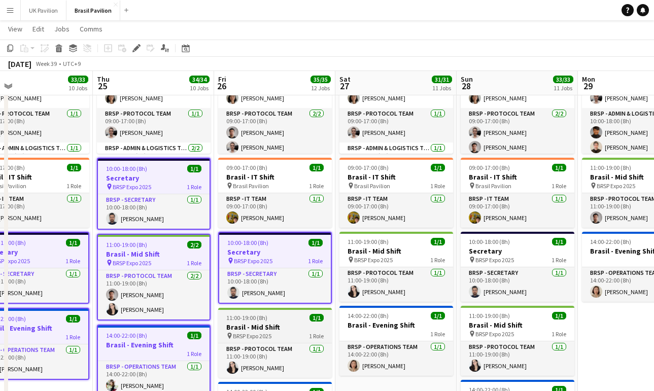
drag, startPoint x: 272, startPoint y: 334, endPoint x: 310, endPoint y: 341, distance: 38.8
click at [272, 334] on app-job-card "11:00-19:00 (8h) 1/1 [GEOGRAPHIC_DATA] - Mid Shift pin BRSP Expo 2025 1 Role BR…" at bounding box center [275, 343] width 114 height 70
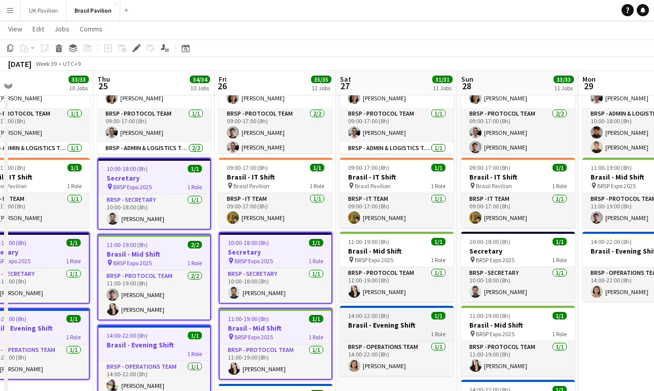
click at [375, 330] on h3 "Brasil - Evening Shift" at bounding box center [397, 325] width 114 height 9
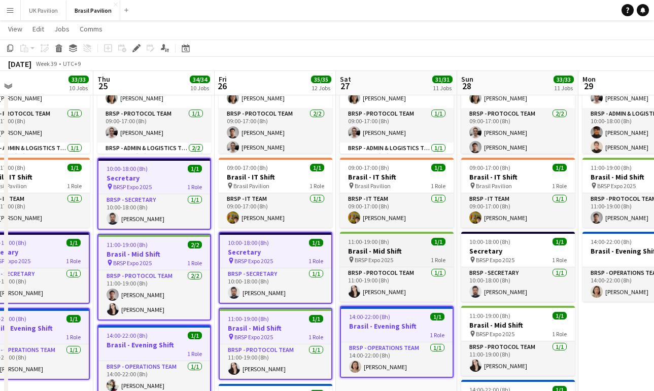
click at [366, 255] on h3 "Brasil - Mid Shift" at bounding box center [397, 251] width 114 height 9
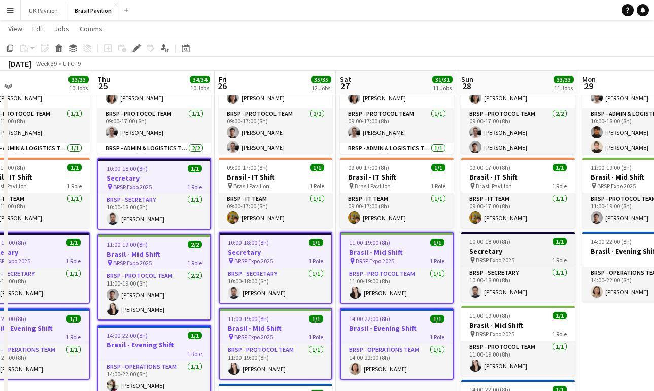
click at [489, 256] on h3 "Secretary" at bounding box center [518, 251] width 114 height 9
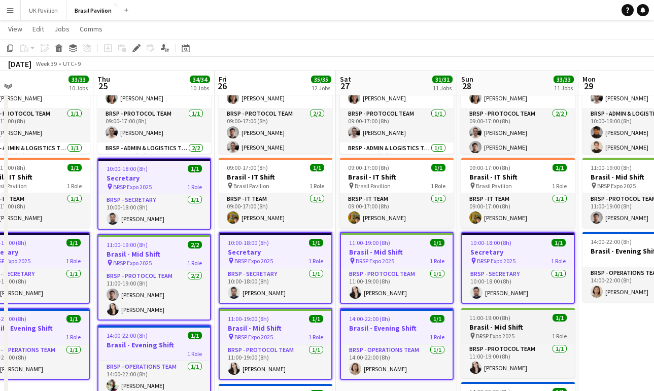
click at [495, 332] on h3 "Brasil - Mid Shift" at bounding box center [518, 327] width 114 height 9
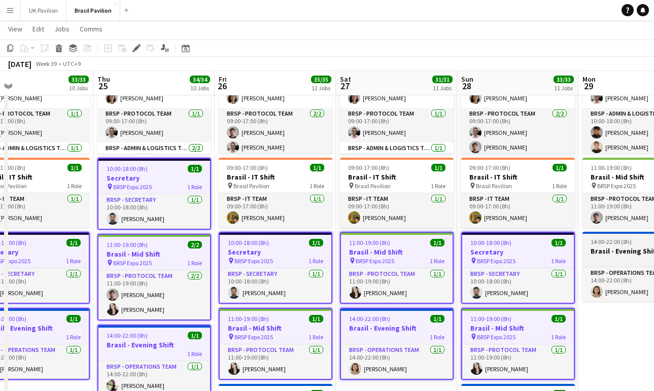
click at [612, 256] on h3 "Brasil - Evening Shift" at bounding box center [640, 251] width 114 height 9
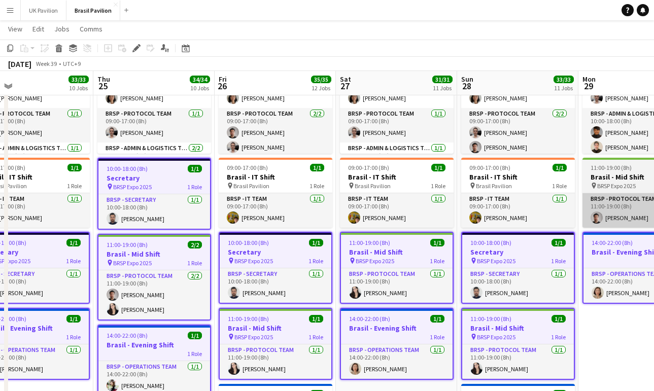
drag, startPoint x: 605, startPoint y: 186, endPoint x: 594, endPoint y: 213, distance: 29.1
click at [605, 186] on span "BRSP Expo 2025" at bounding box center [616, 186] width 39 height 8
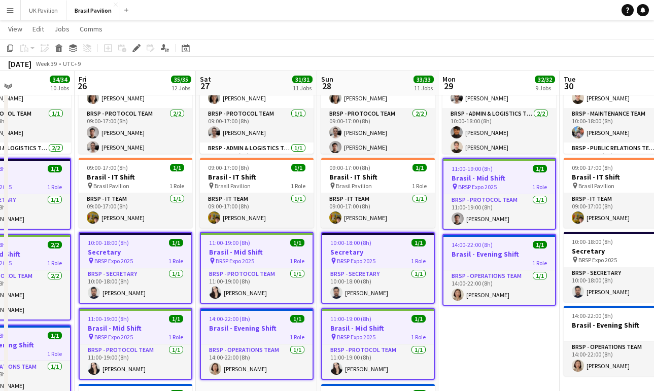
scroll to position [0, 413]
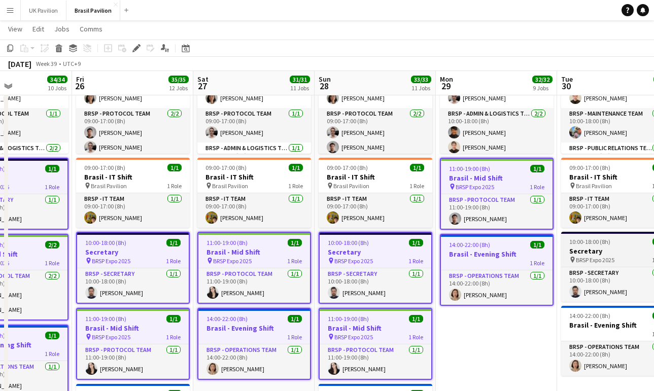
click at [602, 264] on span "BRSP Expo 2025" at bounding box center [595, 260] width 39 height 8
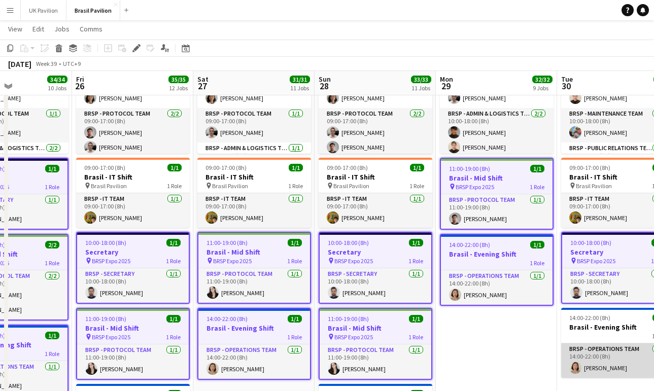
click at [600, 367] on app-card-role "BRSP - Operations Team [DATE] 14:00-22:00 (8h) [PERSON_NAME]" at bounding box center [618, 361] width 114 height 35
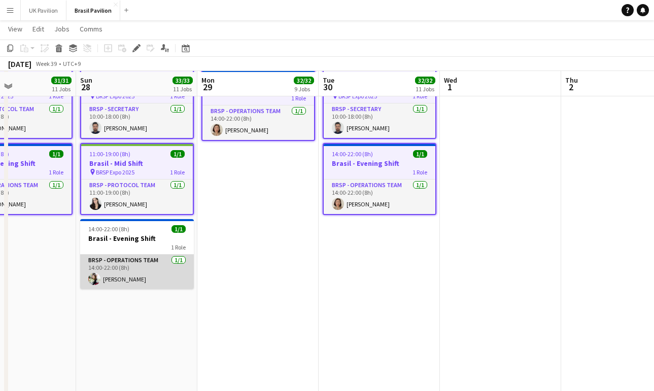
scroll to position [327, 0]
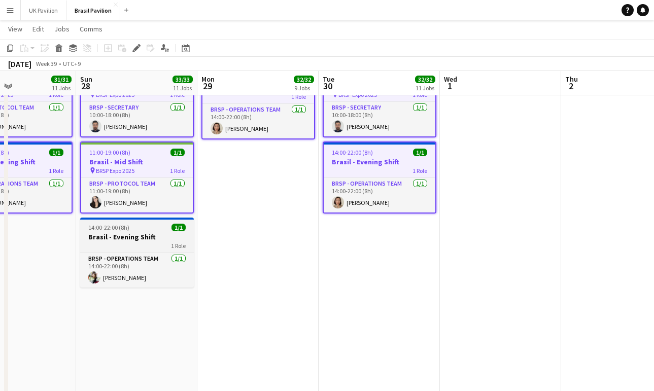
click at [147, 242] on h3 "Brasil - Evening Shift" at bounding box center [137, 236] width 114 height 9
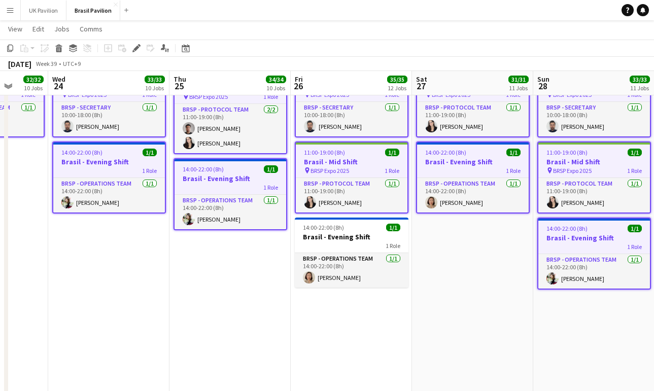
scroll to position [0, 312]
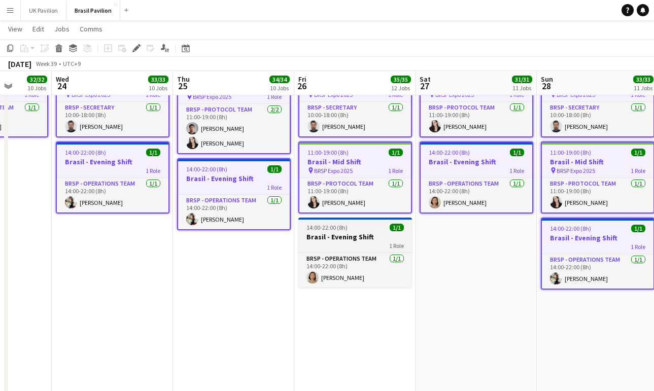
click at [360, 242] on h3 "Brasil - Evening Shift" at bounding box center [355, 236] width 114 height 9
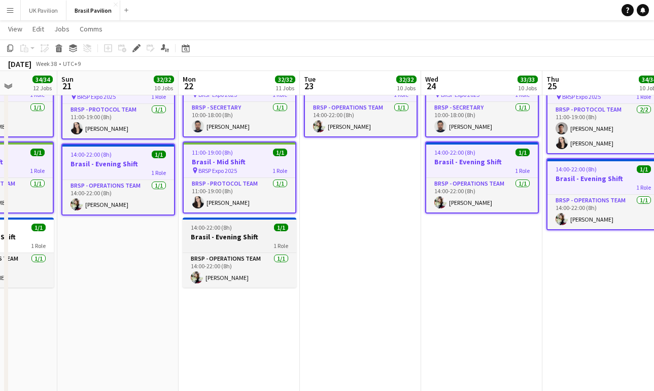
scroll to position [0, 306]
click at [242, 242] on h3 "Brasil - Evening Shift" at bounding box center [240, 236] width 114 height 9
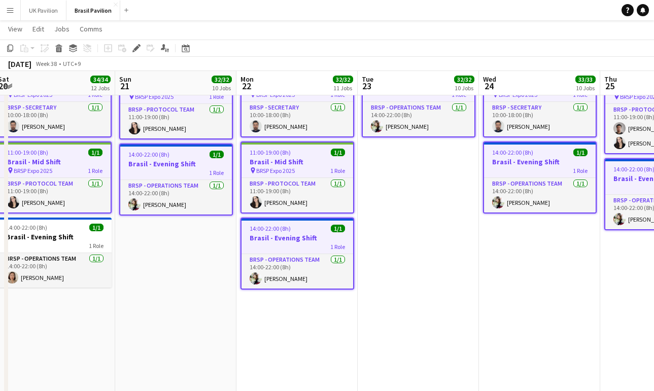
scroll to position [0, 304]
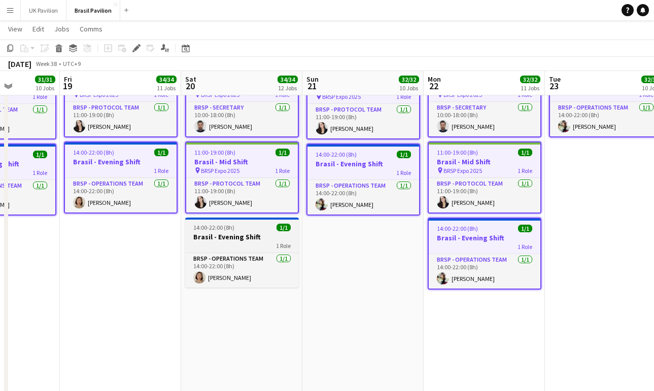
click at [269, 250] on div "1 Role" at bounding box center [242, 246] width 114 height 8
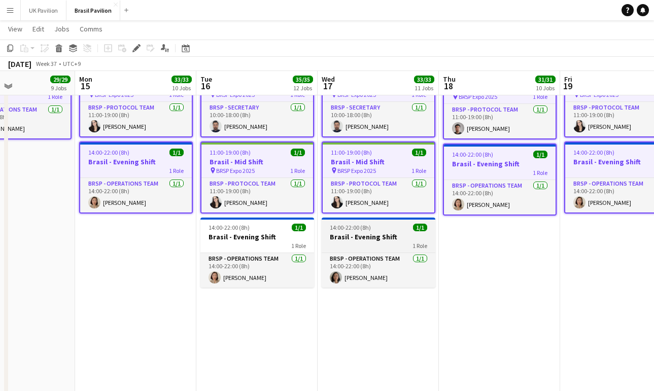
scroll to position [0, 285]
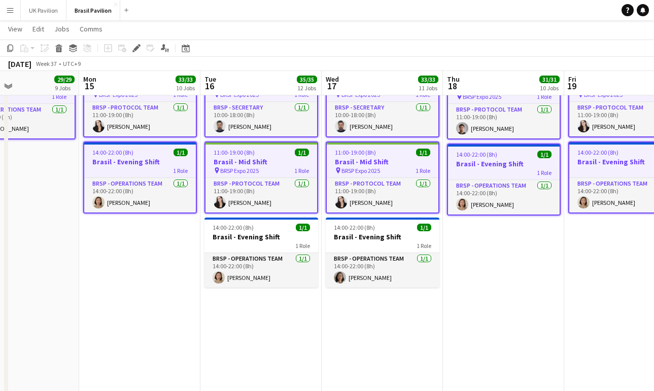
drag, startPoint x: 387, startPoint y: 255, endPoint x: 322, endPoint y: 258, distance: 65.5
click at [387, 242] on h3 "Brasil - Evening Shift" at bounding box center [383, 236] width 114 height 9
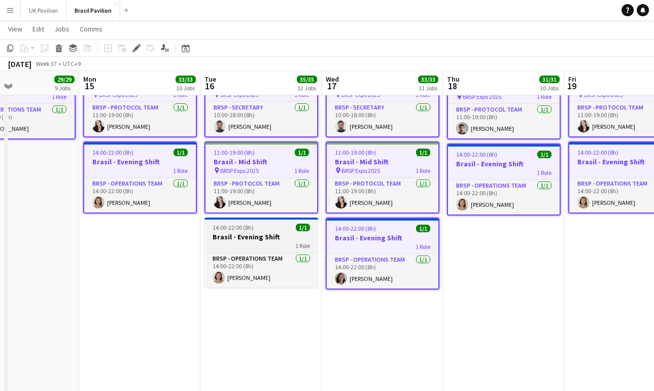
click at [284, 242] on h3 "Brasil - Evening Shift" at bounding box center [261, 236] width 114 height 9
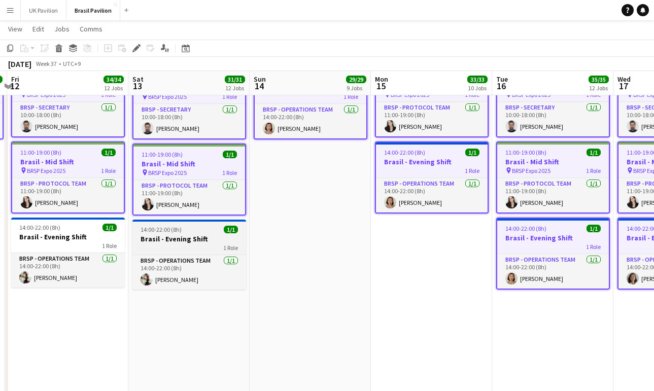
scroll to position [0, 226]
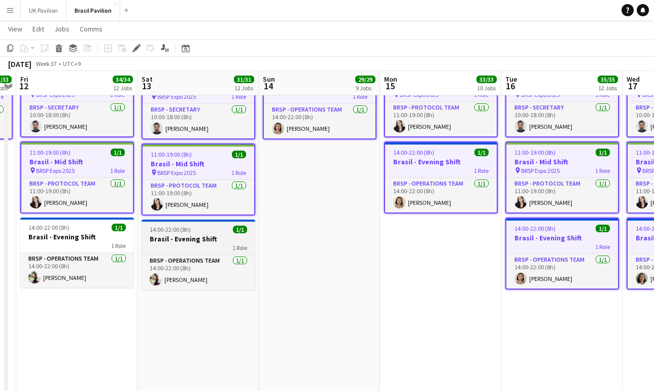
click at [197, 244] on h3 "Brasil - Evening Shift" at bounding box center [199, 238] width 114 height 9
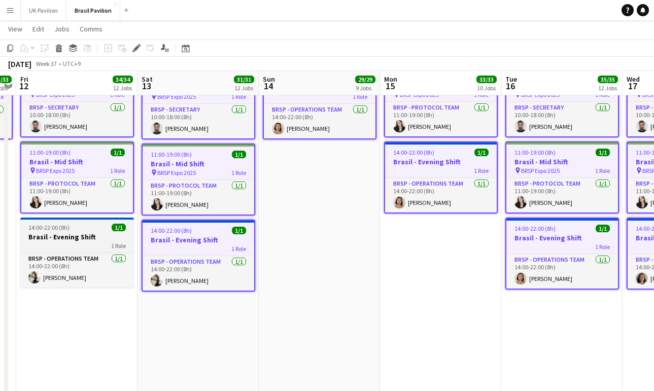
click at [95, 242] on h3 "Brasil - Evening Shift" at bounding box center [77, 236] width 114 height 9
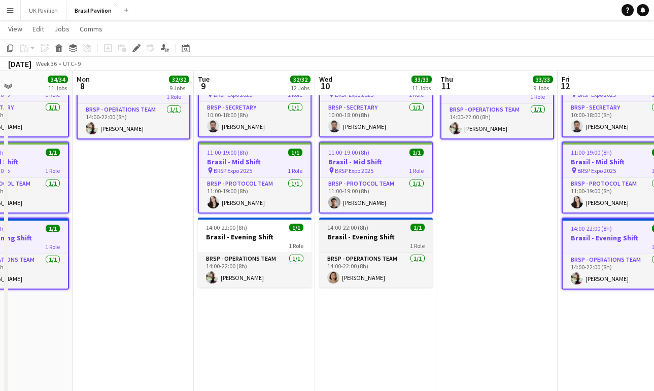
click at [367, 242] on h3 "Brasil - Evening Shift" at bounding box center [376, 236] width 114 height 9
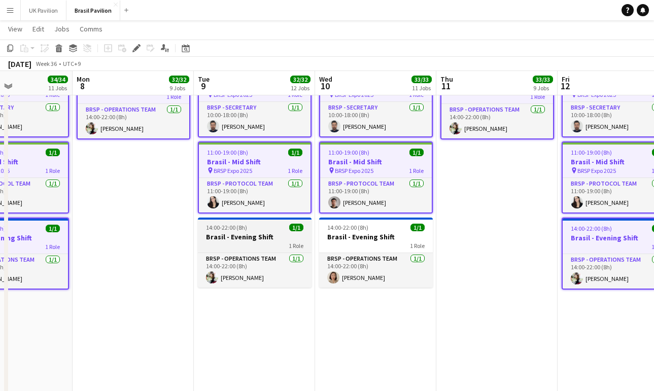
scroll to position [0, 294]
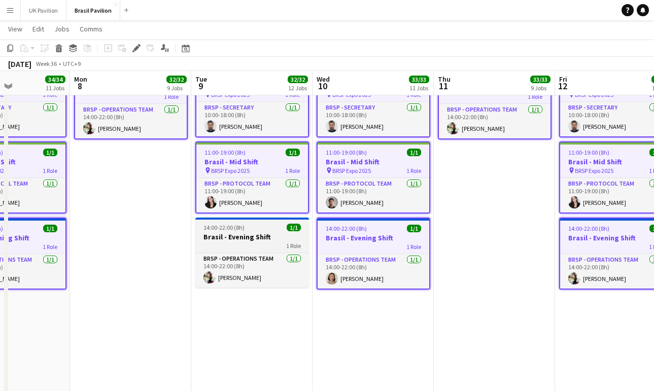
click at [260, 242] on h3 "Brasil - Evening Shift" at bounding box center [252, 236] width 114 height 9
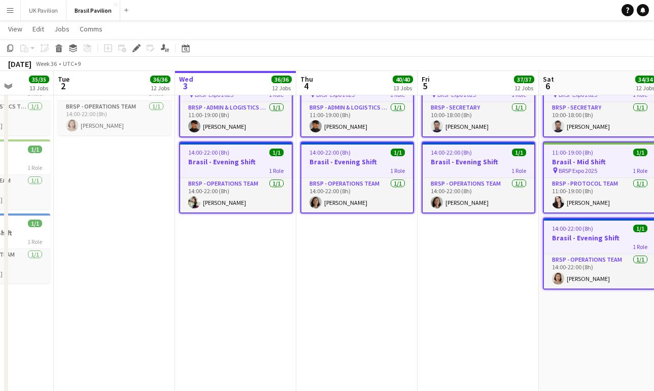
scroll to position [0, 306]
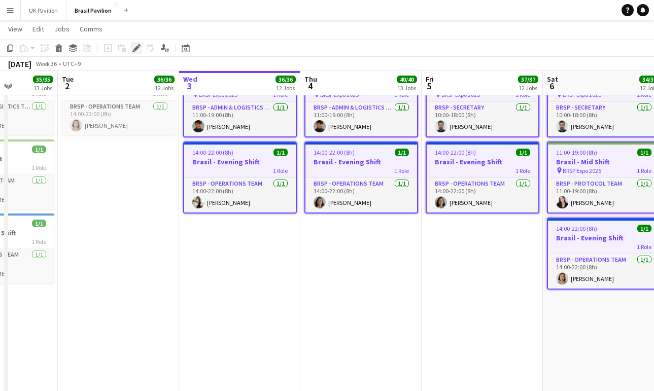
click at [132, 50] on div "Edit" at bounding box center [136, 48] width 12 height 12
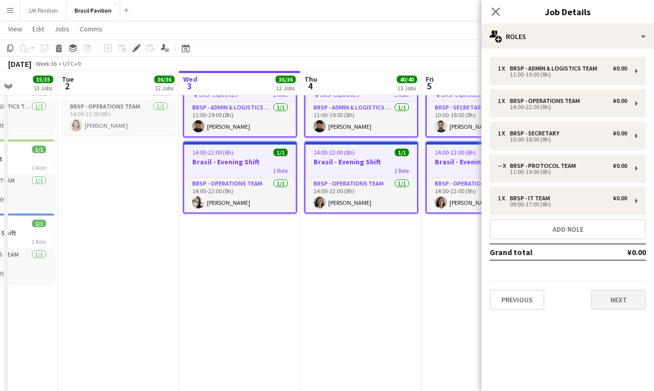
click at [622, 310] on button "Next" at bounding box center [618, 300] width 55 height 20
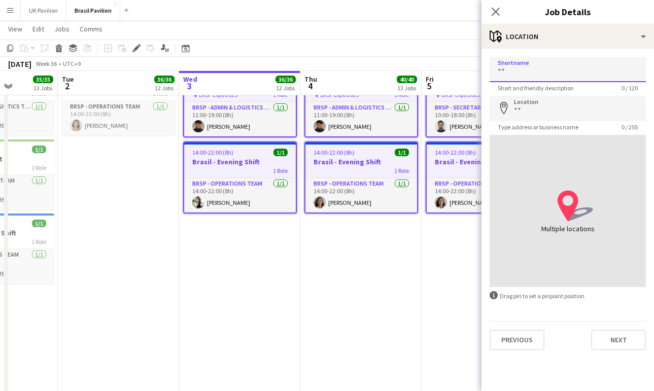
drag, startPoint x: 518, startPoint y: 74, endPoint x: 473, endPoint y: 73, distance: 44.7
type input "**********"
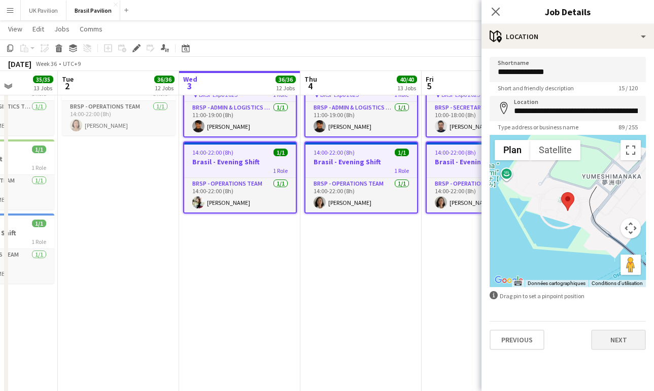
click at [626, 349] on button "Next" at bounding box center [618, 340] width 55 height 20
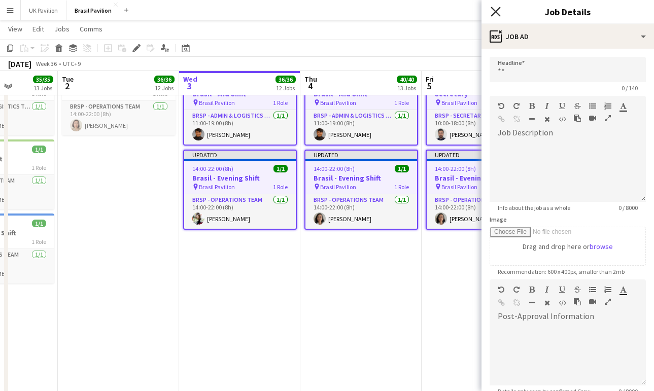
click at [497, 12] on icon at bounding box center [496, 12] width 10 height 10
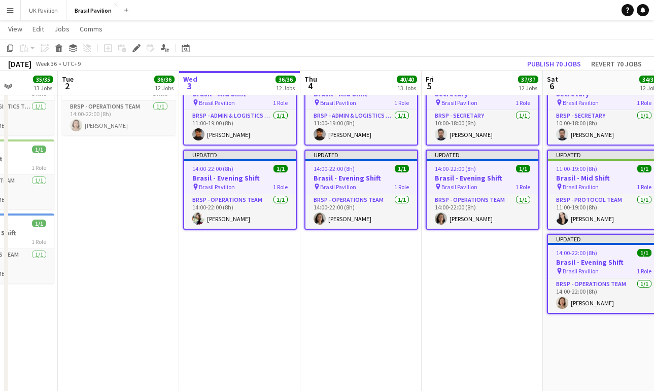
click at [552, 63] on button "Publish 70 jobs" at bounding box center [554, 63] width 62 height 13
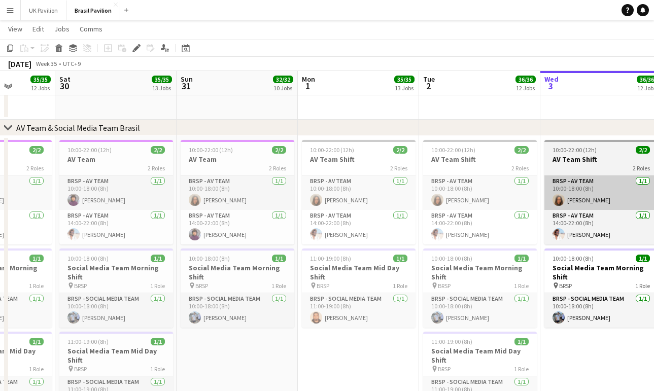
scroll to position [0, 308]
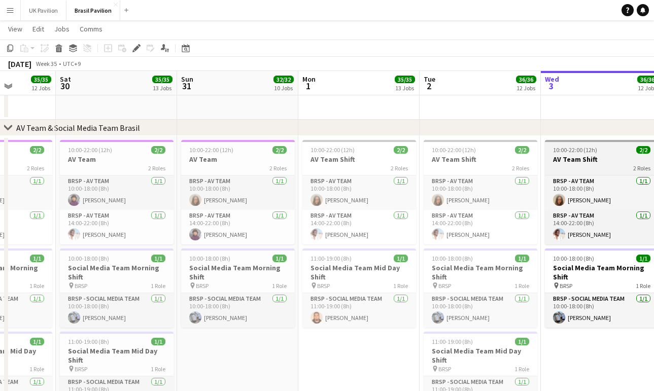
click at [585, 154] on span "10:00-22:00 (12h)" at bounding box center [575, 150] width 44 height 8
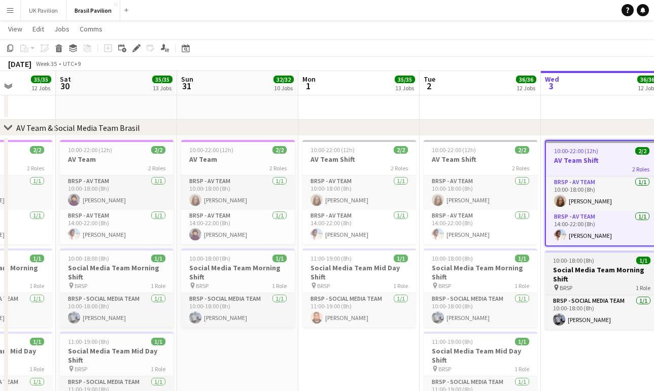
click at [582, 284] on h3 "Social Media Team Morning Shift" at bounding box center [602, 274] width 114 height 18
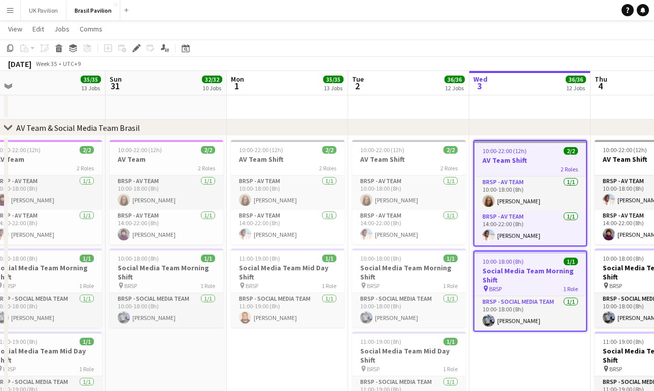
scroll to position [0, 428]
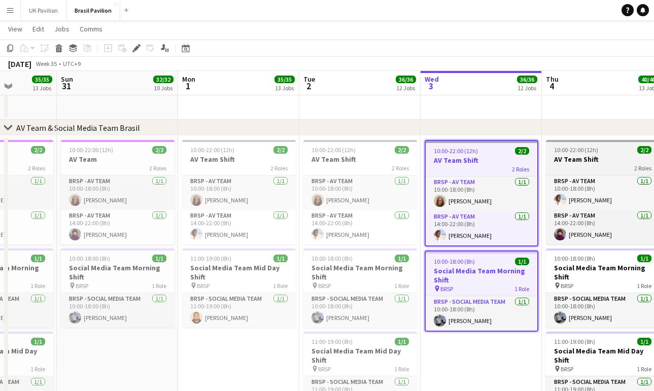
click at [579, 160] on h3 "AV Team Shift" at bounding box center [603, 159] width 114 height 9
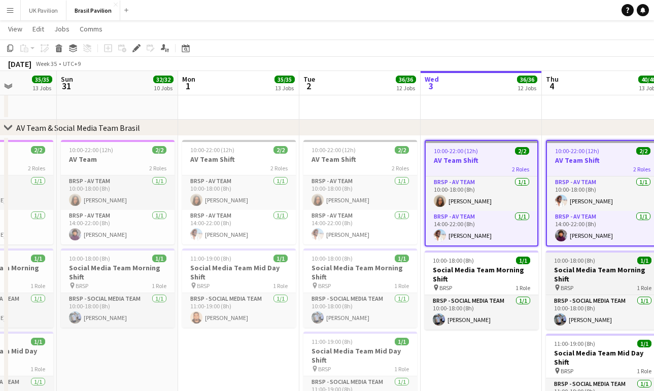
drag, startPoint x: 588, startPoint y: 267, endPoint x: 588, endPoint y: 287, distance: 19.3
click at [588, 264] on span "10:00-18:00 (8h)" at bounding box center [574, 261] width 41 height 8
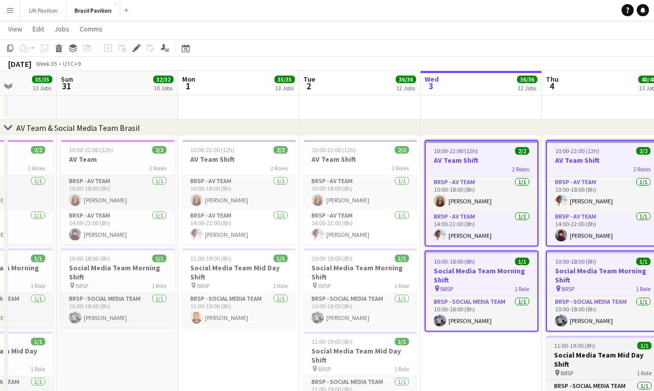
click at [586, 350] on span "11:00-19:00 (8h)" at bounding box center [574, 346] width 41 height 8
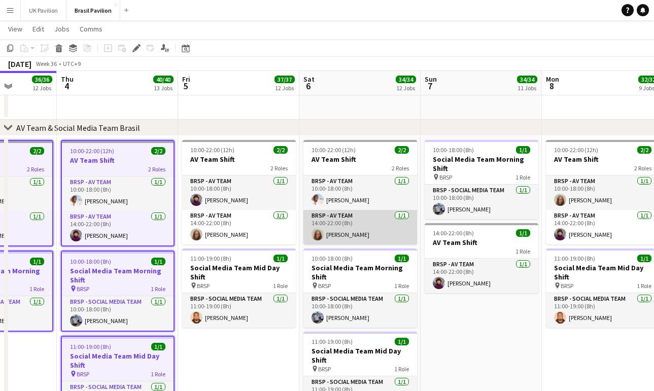
scroll to position [0, 300]
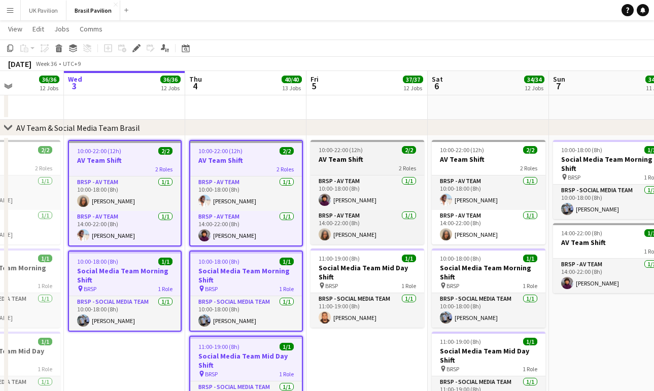
drag, startPoint x: 328, startPoint y: 158, endPoint x: 331, endPoint y: 178, distance: 19.5
click at [327, 158] on h3 "AV Team Shift" at bounding box center [368, 159] width 114 height 9
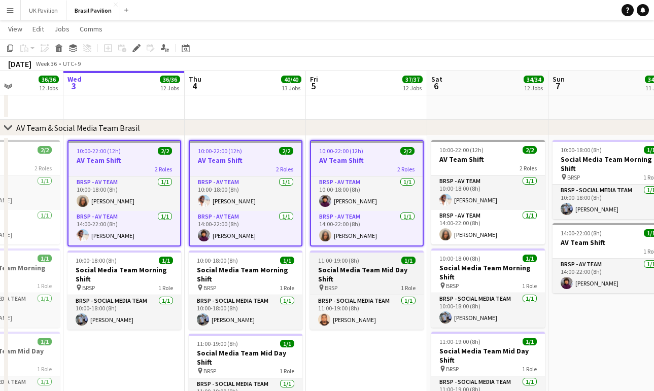
click at [347, 280] on h3 "Social Media Team Mid Day Shift" at bounding box center [367, 274] width 114 height 18
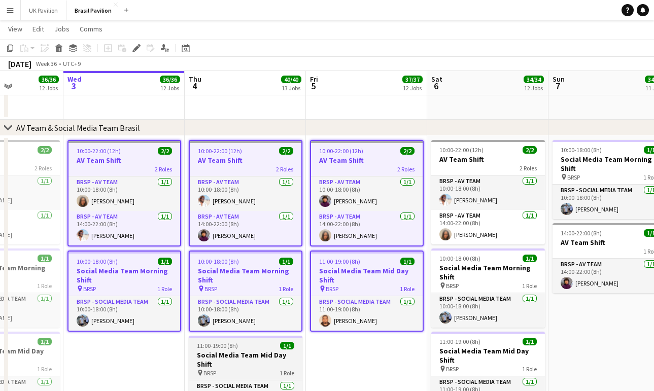
drag, startPoint x: 244, startPoint y: 362, endPoint x: 258, endPoint y: 361, distance: 14.8
click at [238, 350] on span "11:00-19:00 (8h)" at bounding box center [217, 346] width 41 height 8
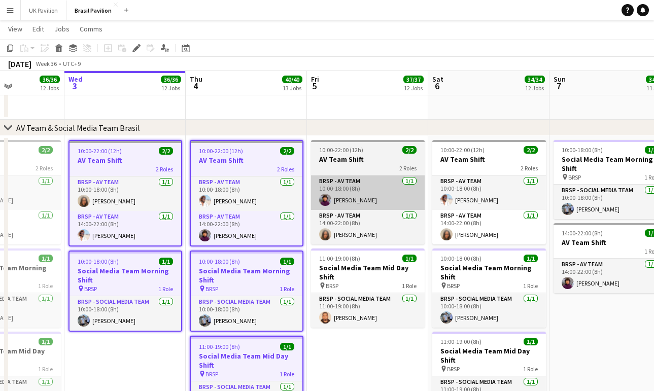
drag, startPoint x: 361, startPoint y: 167, endPoint x: 358, endPoint y: 181, distance: 14.5
click at [362, 164] on h3 "AV Team Shift" at bounding box center [368, 159] width 114 height 9
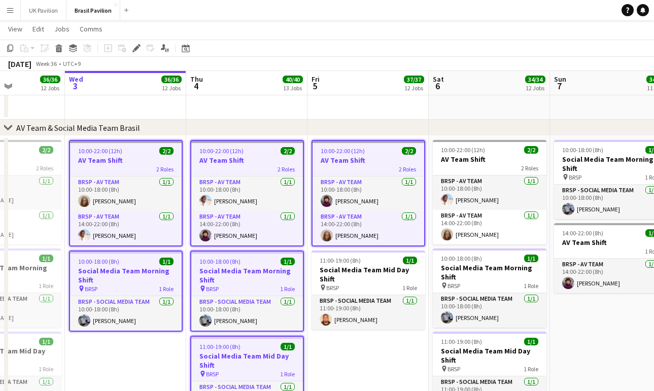
click at [366, 277] on app-calendar-viewport "Sun 31 32/32 10 Jobs Mon 1 35/35 13 Jobs Tue 2 36/36 12 Jobs Wed 3 36/36 12 Job…" at bounding box center [327, 304] width 654 height 1903
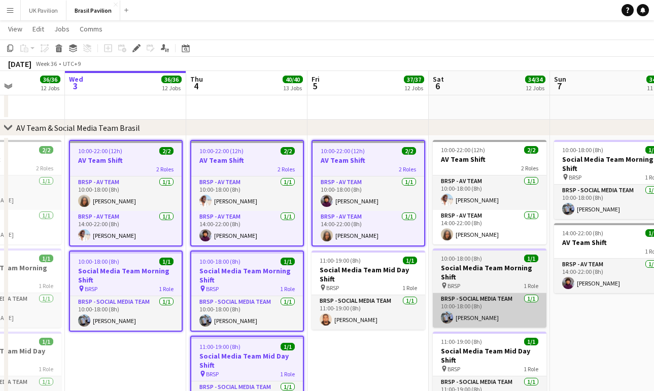
scroll to position [0, 294]
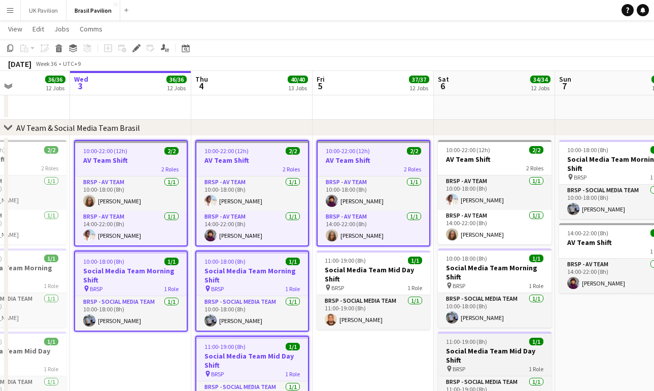
click at [497, 365] on h3 "Social Media Team Mid Day Shift" at bounding box center [495, 356] width 114 height 18
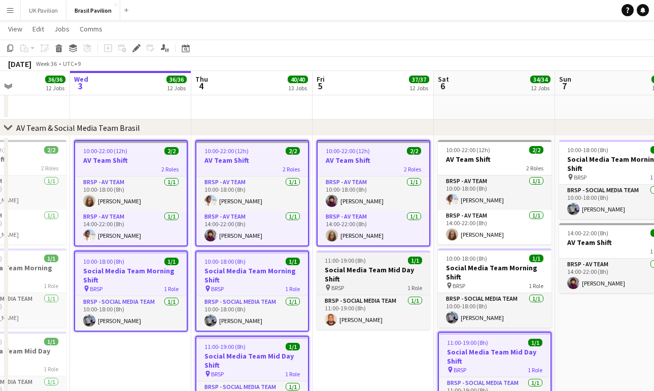
drag, startPoint x: 475, startPoint y: 283, endPoint x: 390, endPoint y: 285, distance: 85.8
click at [475, 282] on h3 "Social Media Team Morning Shift" at bounding box center [495, 272] width 114 height 18
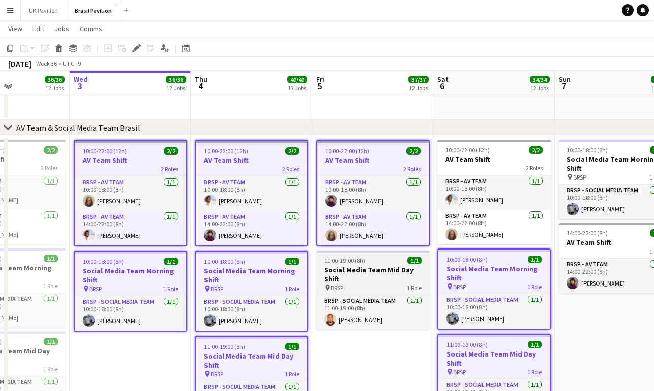
drag, startPoint x: 384, startPoint y: 285, endPoint x: 400, endPoint y: 271, distance: 21.6
click at [385, 282] on h3 "Social Media Team Mid Day Shift" at bounding box center [373, 274] width 114 height 18
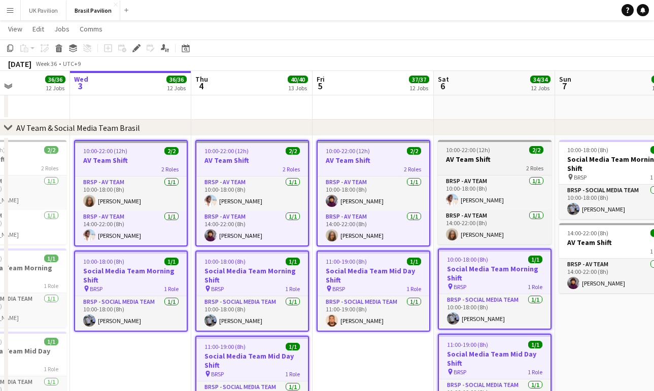
drag, startPoint x: 459, startPoint y: 159, endPoint x: 492, endPoint y: 166, distance: 33.8
click at [460, 158] on h3 "AV Team Shift" at bounding box center [495, 159] width 114 height 9
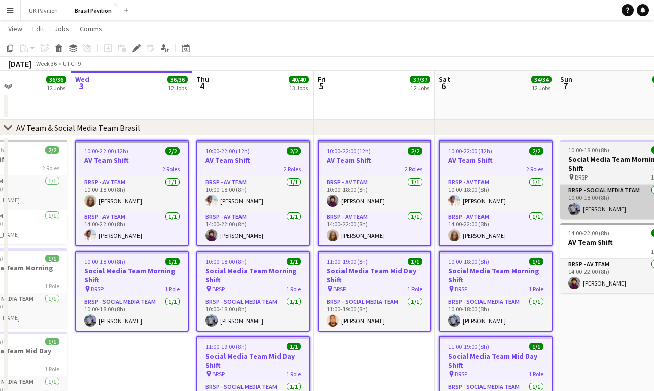
drag, startPoint x: 614, startPoint y: 162, endPoint x: 606, endPoint y: 215, distance: 53.5
click at [614, 163] on h3 "Social Media Team Morning Shift" at bounding box center [617, 164] width 114 height 18
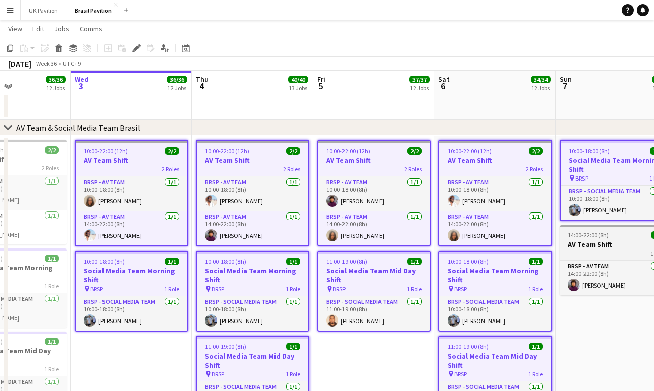
click at [604, 257] on div "1 Role" at bounding box center [617, 253] width 114 height 8
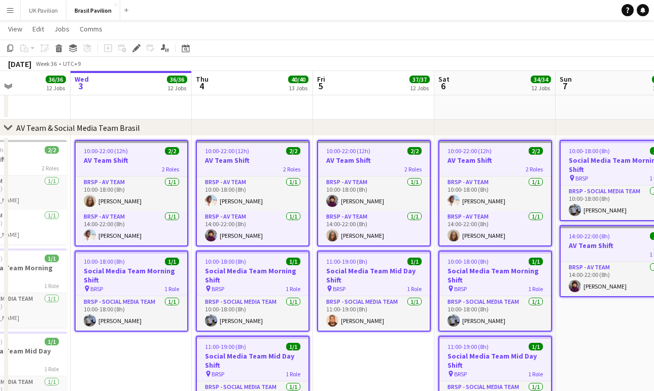
scroll to position [0, 391]
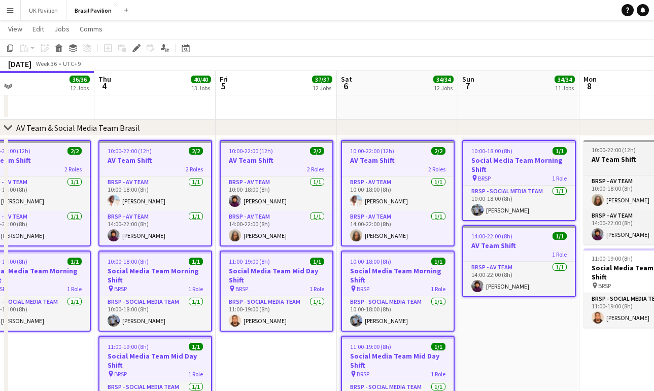
click at [612, 171] on div "2 Roles" at bounding box center [641, 168] width 114 height 8
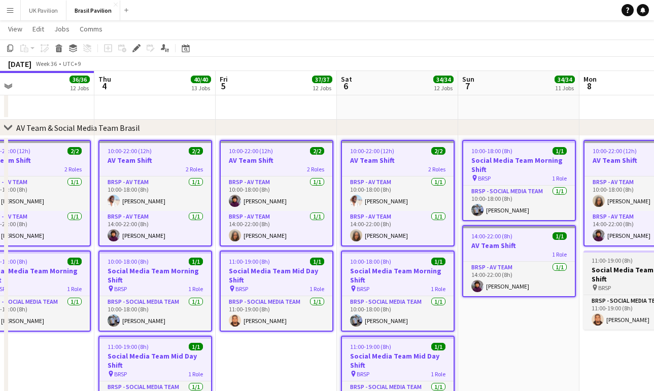
drag, startPoint x: 618, startPoint y: 278, endPoint x: 603, endPoint y: 288, distance: 17.6
click at [618, 278] on h3 "Social Media Team Mid Day Shift" at bounding box center [641, 274] width 114 height 18
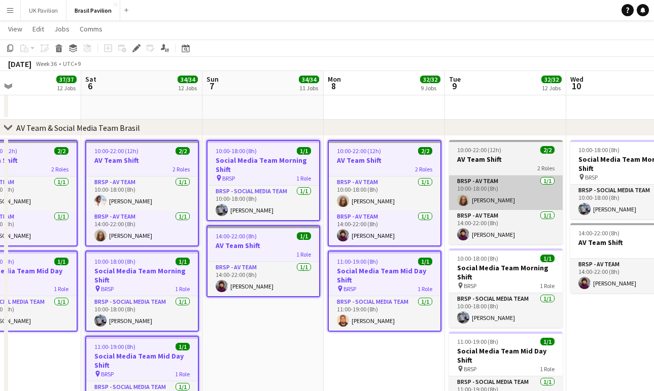
drag, startPoint x: 484, startPoint y: 154, endPoint x: 485, endPoint y: 214, distance: 59.9
click at [484, 154] on span "10:00-22:00 (12h)" at bounding box center [479, 150] width 44 height 8
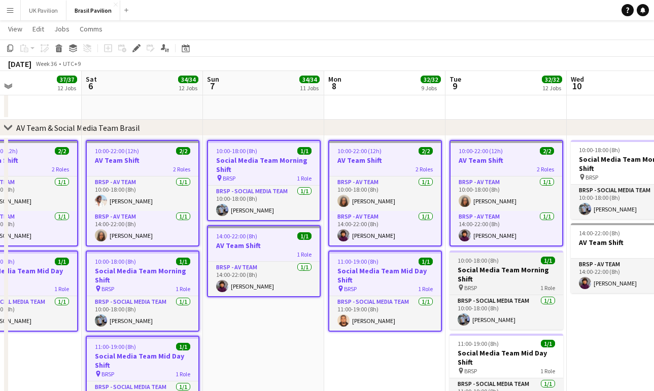
click at [491, 278] on h3 "Social Media Team Morning Shift" at bounding box center [507, 274] width 114 height 18
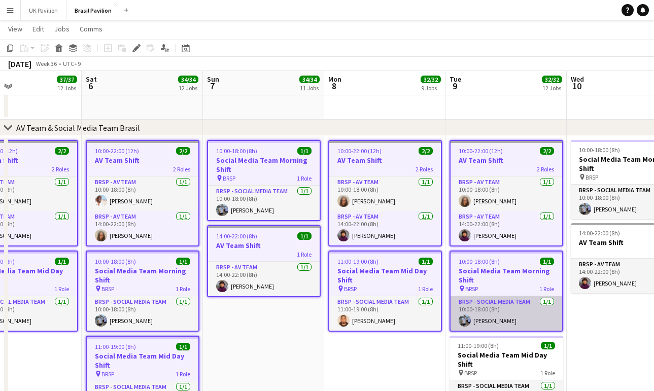
drag, startPoint x: 489, startPoint y: 365, endPoint x: 534, endPoint y: 343, distance: 50.4
click at [489, 365] on h3 "Social Media Team Mid Day Shift" at bounding box center [507, 360] width 114 height 18
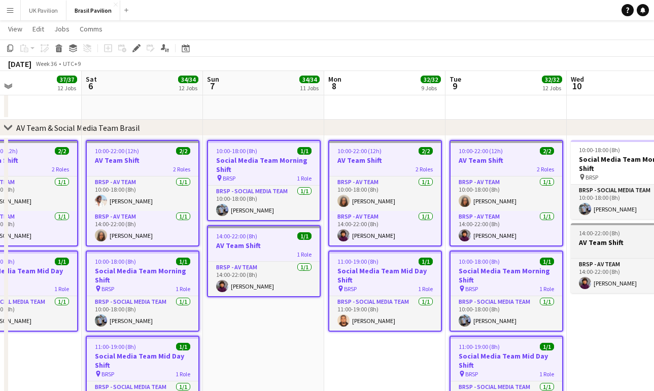
click at [601, 243] on app-job-card "14:00-22:00 (8h) 1/1 AV Team Shift 1 Role BRSP - AV Team [DATE] 14:00-22:00 (8h…" at bounding box center [628, 258] width 114 height 70
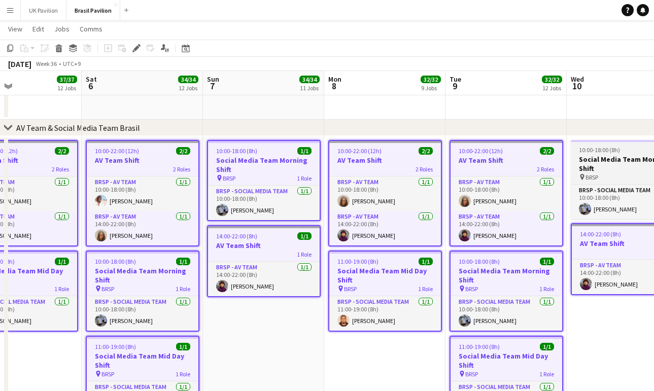
drag, startPoint x: 594, startPoint y: 163, endPoint x: 595, endPoint y: 169, distance: 5.7
click at [594, 163] on h3 "Social Media Team Morning Shift" at bounding box center [628, 164] width 114 height 18
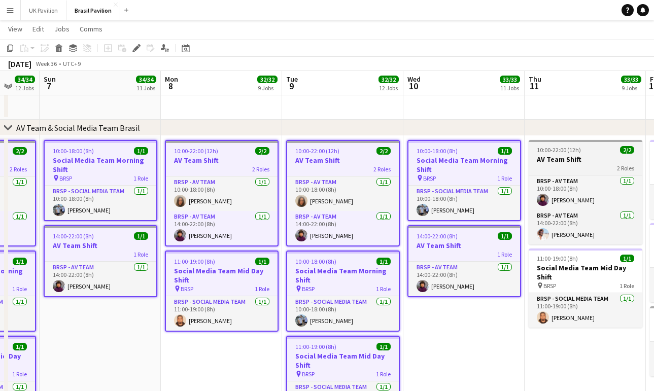
scroll to position [0, 451]
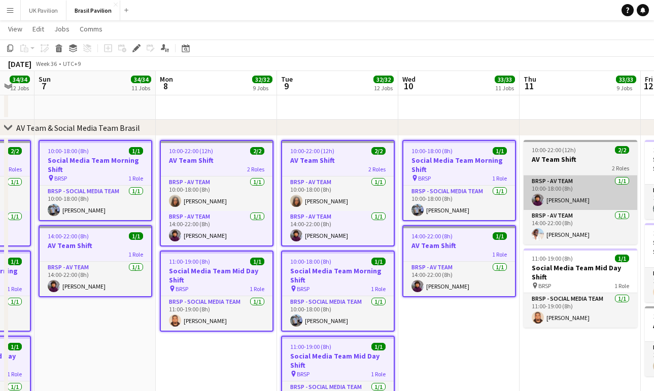
drag, startPoint x: 568, startPoint y: 151, endPoint x: 566, endPoint y: 199, distance: 47.7
click at [568, 151] on span "10:00-22:00 (12h)" at bounding box center [554, 150] width 44 height 8
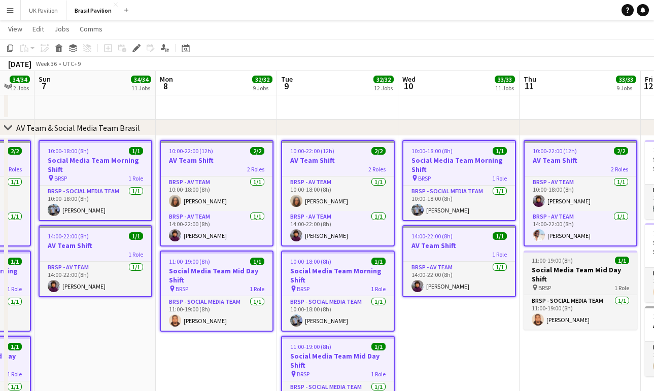
drag, startPoint x: 565, startPoint y: 270, endPoint x: 567, endPoint y: 289, distance: 18.8
click at [565, 264] on span "11:00-19:00 (8h)" at bounding box center [552, 261] width 41 height 8
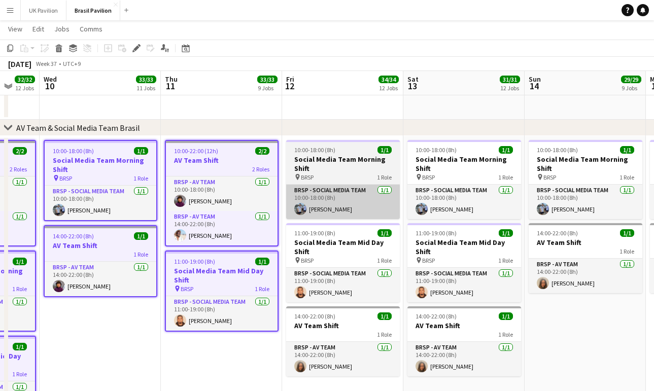
drag, startPoint x: 339, startPoint y: 173, endPoint x: 344, endPoint y: 225, distance: 53.0
click at [340, 173] on h3 "Social Media Team Morning Shift" at bounding box center [343, 164] width 114 height 18
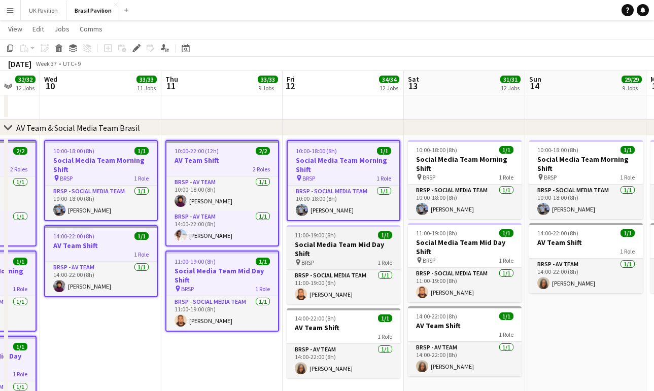
click at [346, 258] on h3 "Social Media Team Mid Day Shift" at bounding box center [344, 249] width 114 height 18
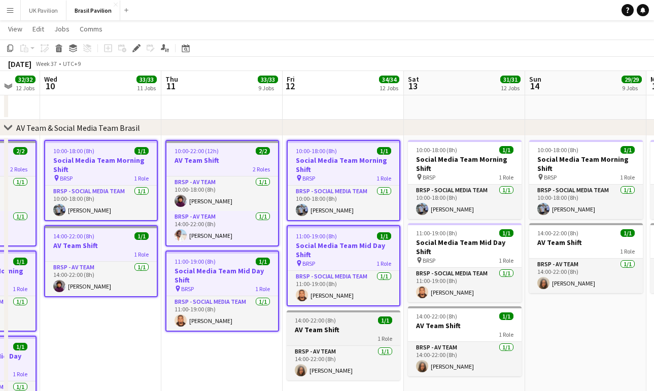
click at [351, 334] on h3 "AV Team Shift" at bounding box center [344, 329] width 114 height 9
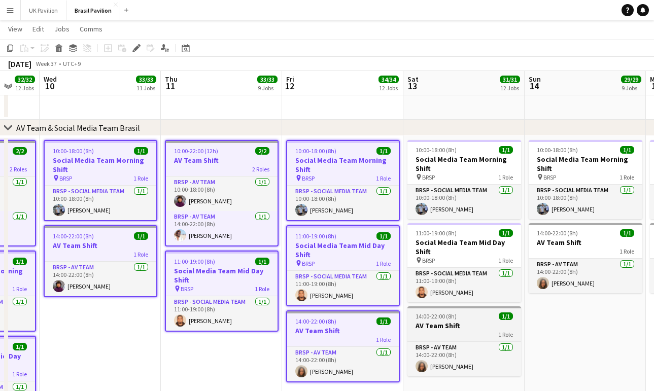
drag, startPoint x: 453, startPoint y: 346, endPoint x: 458, endPoint y: 335, distance: 11.6
click at [455, 338] on div "1 Role" at bounding box center [464, 334] width 114 height 8
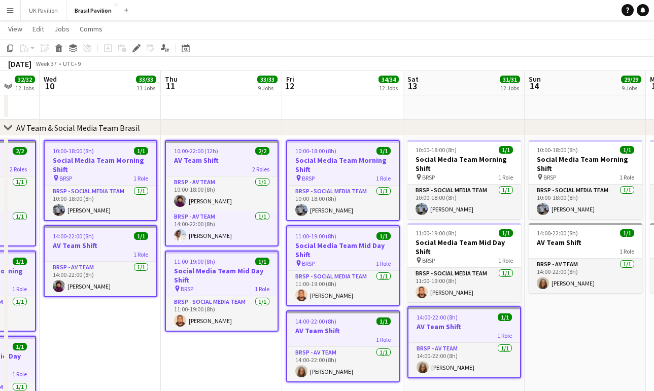
scroll to position [0, 323]
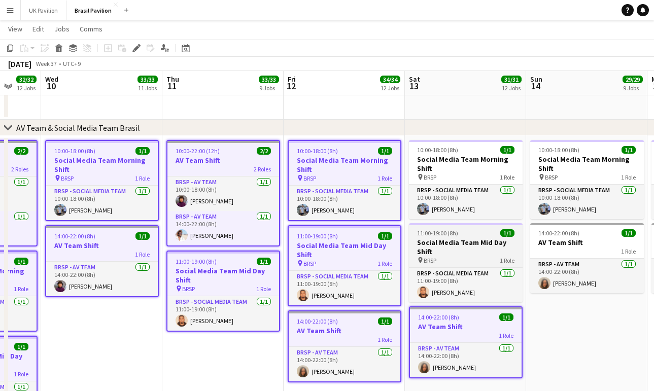
click at [457, 246] on h3 "Social Media Team Mid Day Shift" at bounding box center [466, 247] width 114 height 18
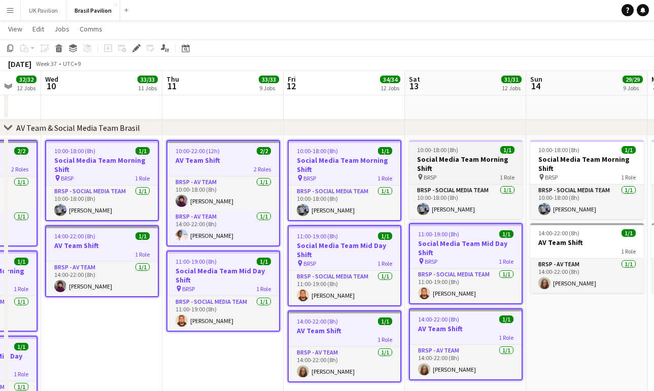
drag, startPoint x: 458, startPoint y: 175, endPoint x: 465, endPoint y: 174, distance: 7.3
click at [460, 173] on h3 "Social Media Team Morning Shift" at bounding box center [466, 164] width 114 height 18
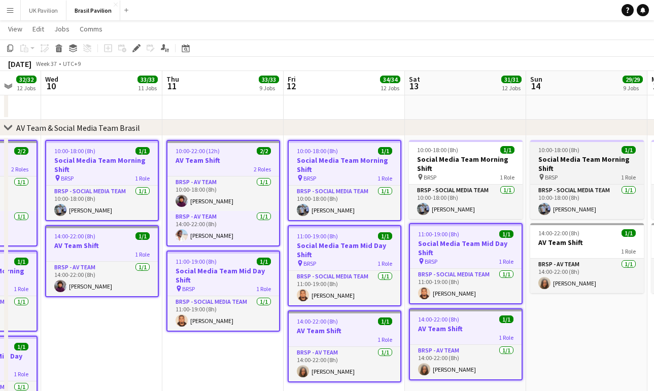
scroll to position [0, 321]
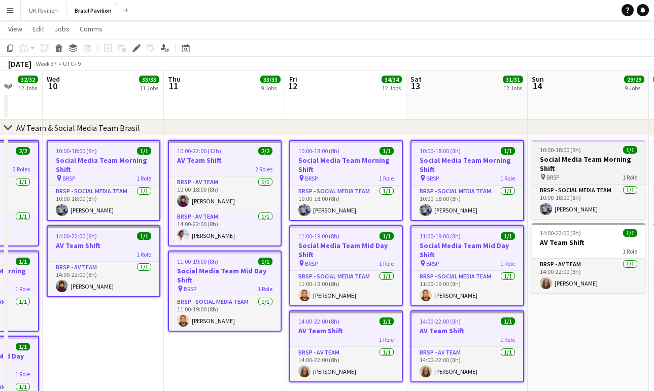
click at [594, 165] on h3 "Social Media Team Morning Shift" at bounding box center [589, 164] width 114 height 18
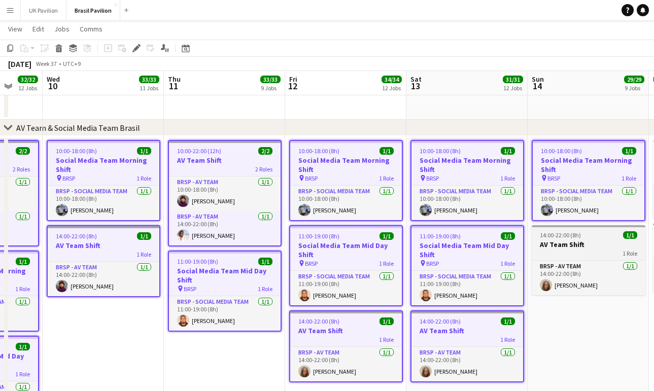
drag, startPoint x: 588, startPoint y: 249, endPoint x: 589, endPoint y: 255, distance: 6.3
click at [588, 249] on h3 "AV Team Shift" at bounding box center [589, 244] width 114 height 9
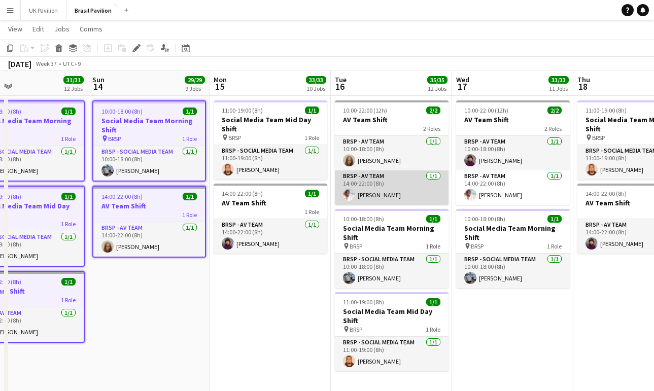
scroll to position [722, 0]
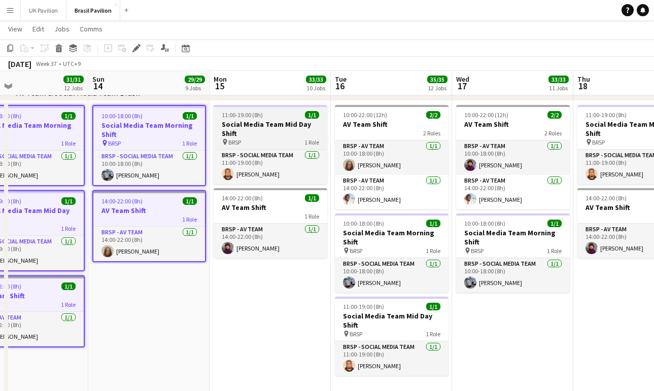
drag, startPoint x: 266, startPoint y: 140, endPoint x: 264, endPoint y: 152, distance: 12.8
click at [266, 138] on h3 "Social Media Team Mid Day Shift" at bounding box center [271, 129] width 114 height 18
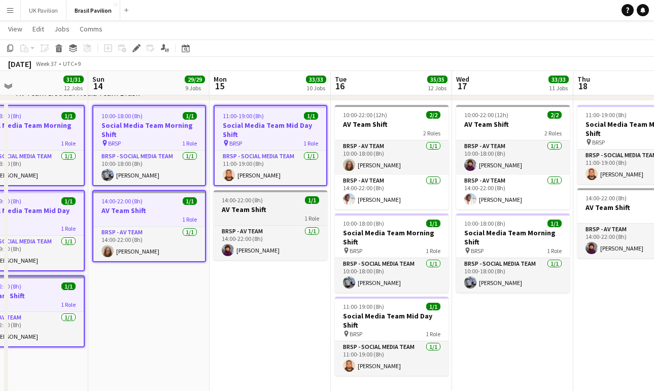
drag, startPoint x: 262, startPoint y: 217, endPoint x: 283, endPoint y: 222, distance: 21.4
click at [262, 214] on h3 "AV Team Shift" at bounding box center [271, 209] width 114 height 9
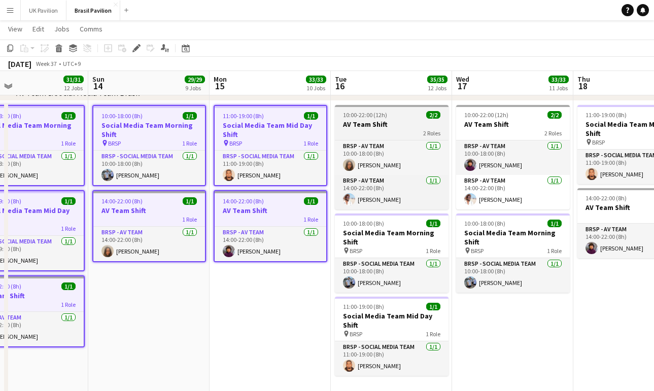
click at [390, 134] on div "2 Roles" at bounding box center [392, 133] width 114 height 8
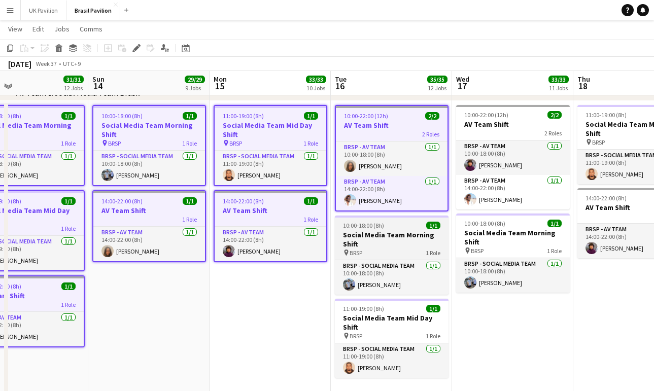
drag, startPoint x: 383, startPoint y: 232, endPoint x: 383, endPoint y: 238, distance: 5.6
click at [383, 229] on span "10:00-18:00 (8h)" at bounding box center [363, 226] width 41 height 8
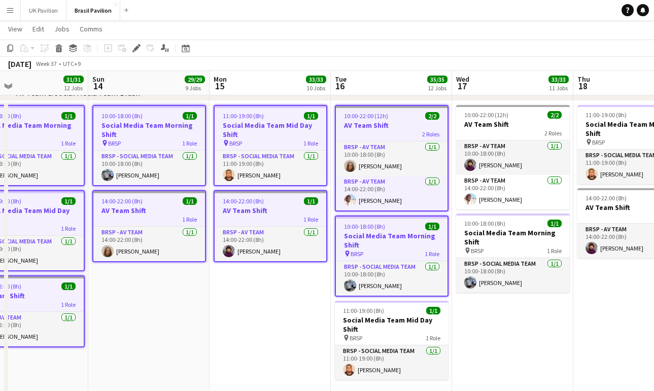
drag, startPoint x: 388, startPoint y: 333, endPoint x: 434, endPoint y: 312, distance: 51.1
click at [388, 332] on h3 "Social Media Team Mid Day Shift" at bounding box center [392, 325] width 114 height 18
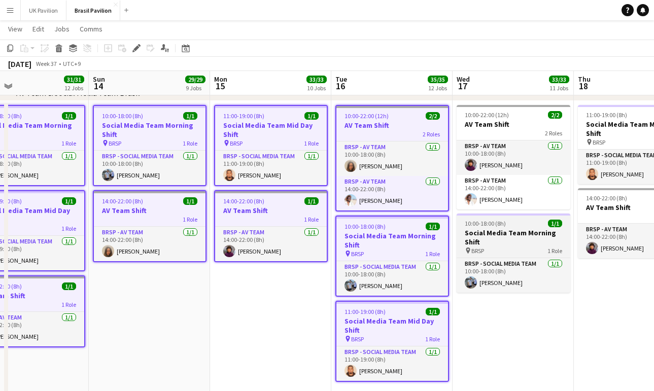
click at [516, 227] on div "10:00-18:00 (8h) 1/1" at bounding box center [514, 224] width 114 height 8
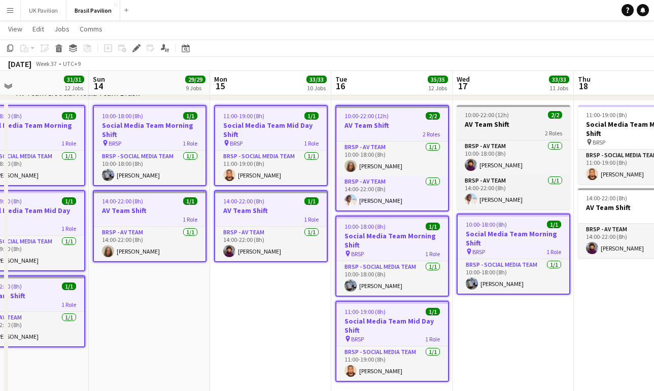
click at [505, 119] on span "10:00-22:00 (12h)" at bounding box center [487, 115] width 44 height 8
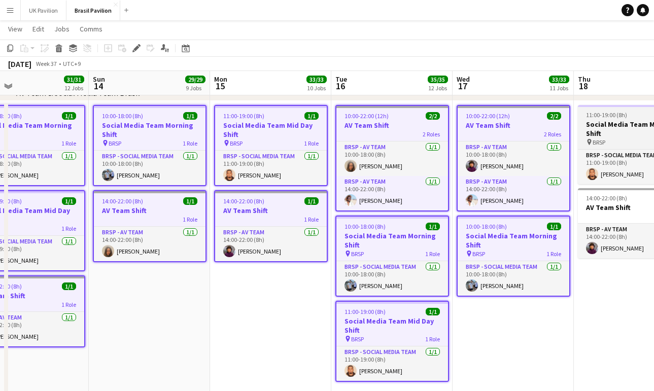
drag, startPoint x: 622, startPoint y: 132, endPoint x: 618, endPoint y: 151, distance: 19.2
click at [622, 132] on h3 "Social Media Team Mid Day Shift" at bounding box center [635, 129] width 114 height 18
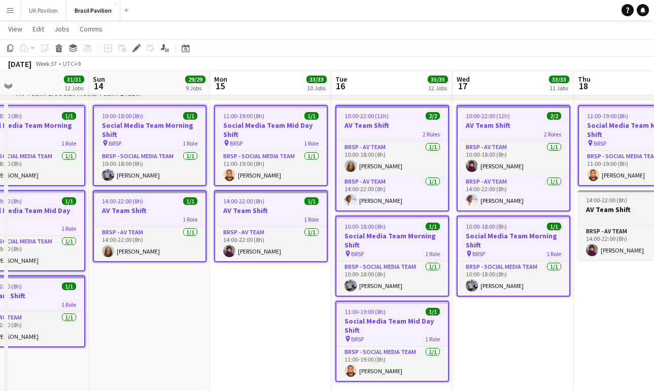
click at [603, 222] on div "1 Role" at bounding box center [635, 218] width 114 height 8
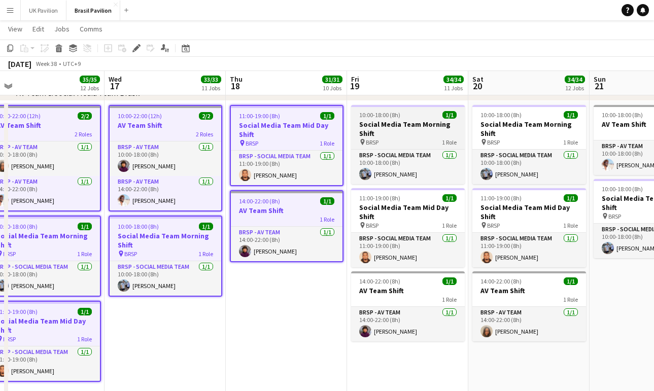
click at [416, 129] on h3 "Social Media Team Morning Shift" at bounding box center [408, 129] width 114 height 18
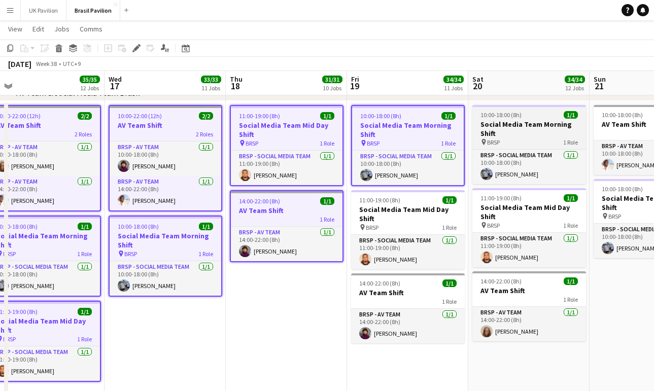
click at [531, 132] on h3 "Social Media Team Morning Shift" at bounding box center [529, 129] width 114 height 18
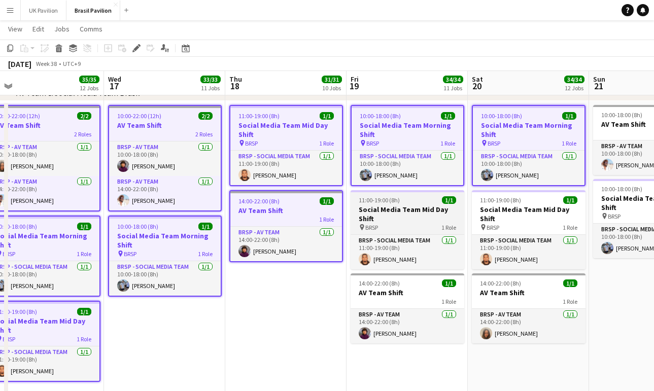
drag, startPoint x: 435, startPoint y: 212, endPoint x: 463, endPoint y: 219, distance: 28.4
click at [435, 212] on h3 "Social Media Team Mid Day Shift" at bounding box center [408, 214] width 114 height 18
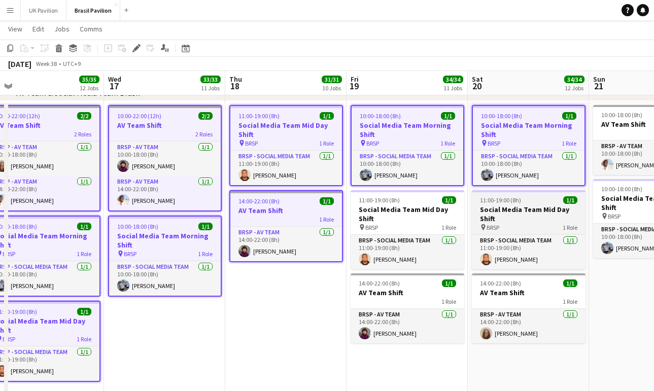
scroll to position [0, 260]
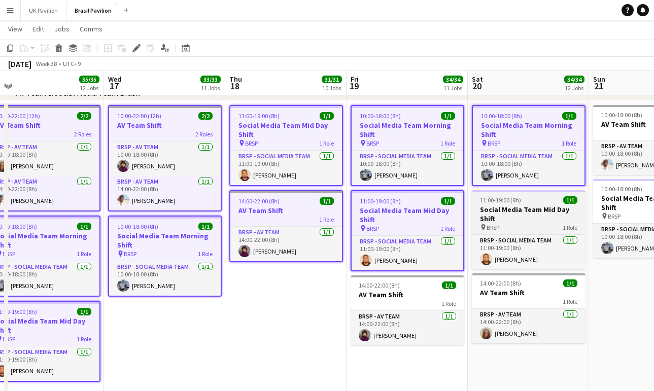
click at [522, 231] on div "pin BRSP 1 Role" at bounding box center [529, 227] width 114 height 8
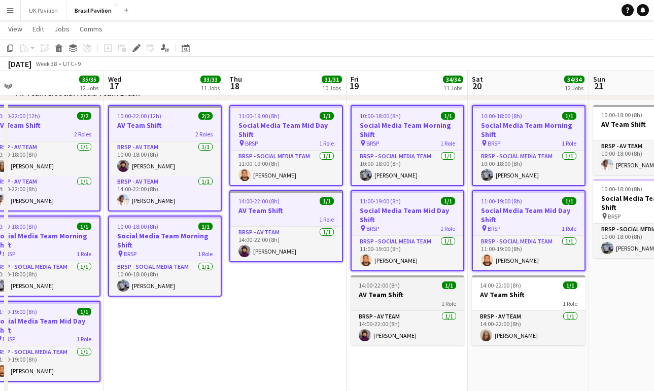
click at [431, 289] on div "14:00-22:00 (8h) 1/1" at bounding box center [408, 286] width 114 height 8
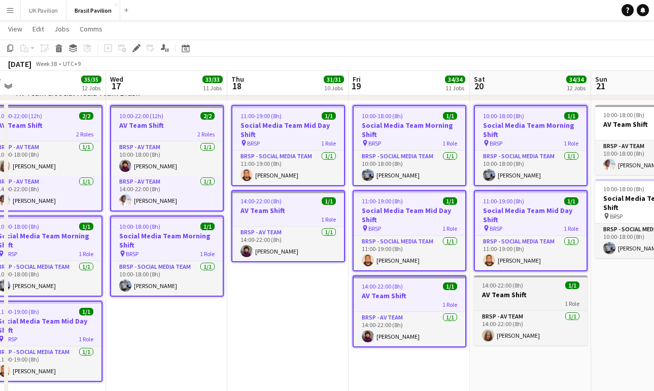
drag, startPoint x: 501, startPoint y: 308, endPoint x: 525, endPoint y: 302, distance: 24.5
click at [503, 299] on h3 "AV Team Shift" at bounding box center [531, 294] width 114 height 9
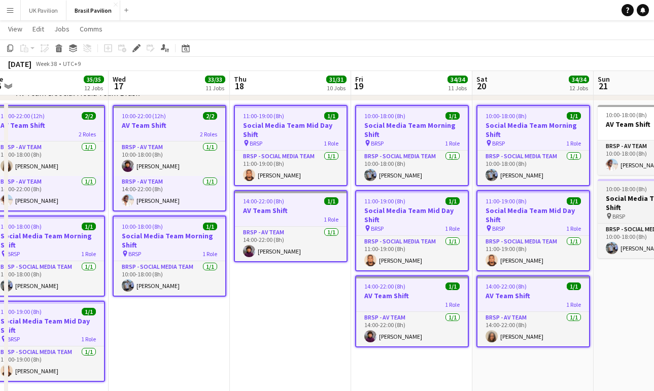
drag, startPoint x: 616, startPoint y: 210, endPoint x: 619, endPoint y: 201, distance: 9.3
click at [616, 209] on h3 "Social Media Team Morning Shift" at bounding box center [655, 203] width 114 height 18
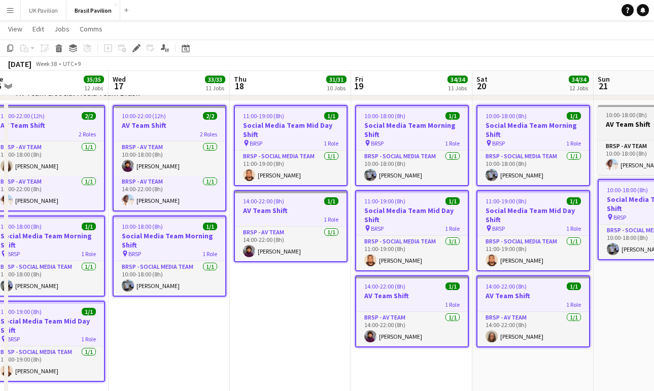
click at [622, 135] on div "1 Role" at bounding box center [655, 133] width 114 height 8
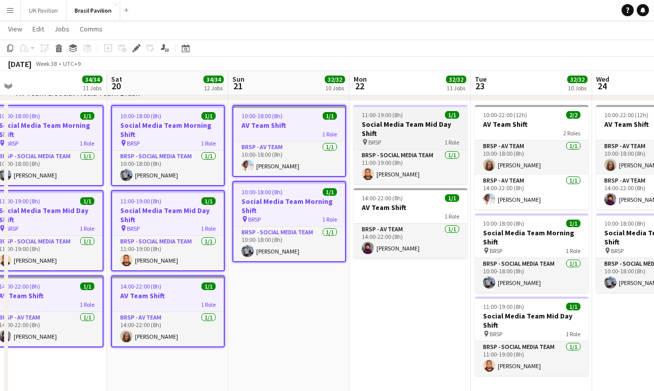
drag, startPoint x: 381, startPoint y: 137, endPoint x: 453, endPoint y: 140, distance: 72.1
click at [382, 136] on h3 "Social Media Team Mid Day Shift" at bounding box center [411, 129] width 114 height 18
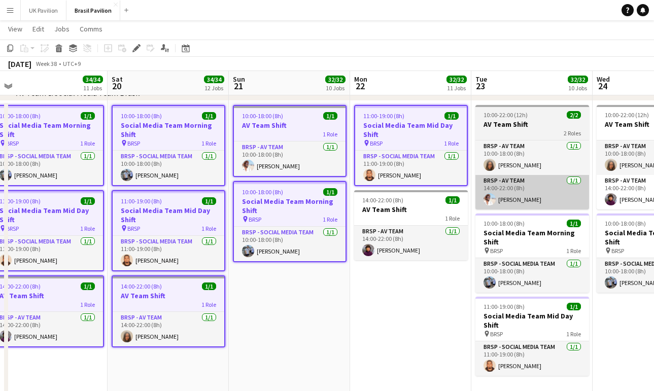
drag, startPoint x: 528, startPoint y: 136, endPoint x: 485, endPoint y: 198, distance: 75.7
click at [528, 136] on div "2 Roles" at bounding box center [532, 133] width 114 height 8
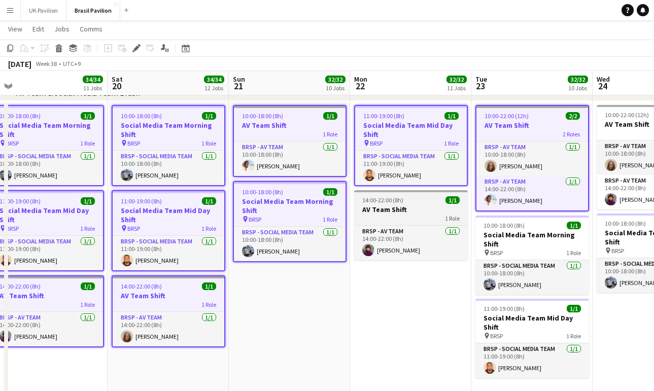
click at [417, 222] on div "1 Role" at bounding box center [411, 218] width 114 height 8
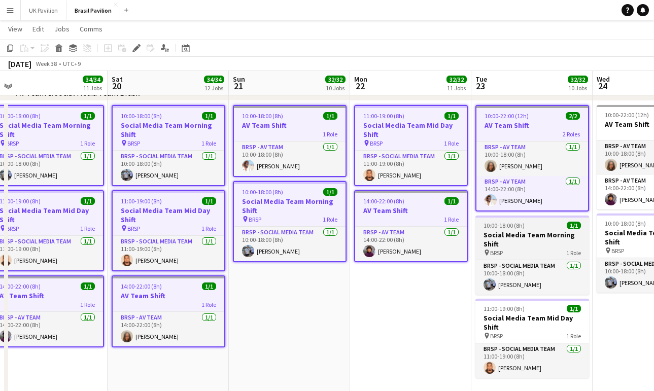
click at [524, 257] on div "pin BRSP 1 Role" at bounding box center [532, 253] width 114 height 8
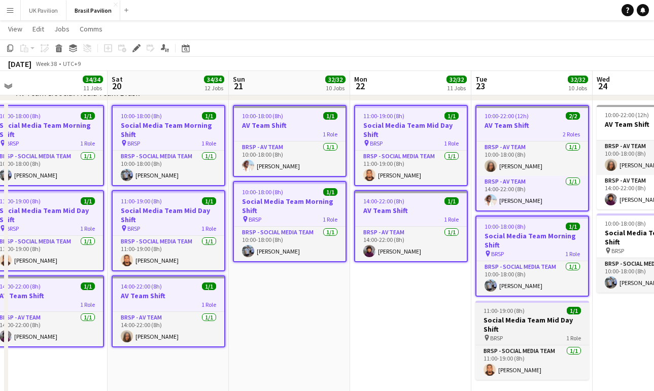
drag, startPoint x: 527, startPoint y: 330, endPoint x: 564, endPoint y: 329, distance: 37.0
click at [528, 329] on h3 "Social Media Team Mid Day Shift" at bounding box center [532, 325] width 114 height 18
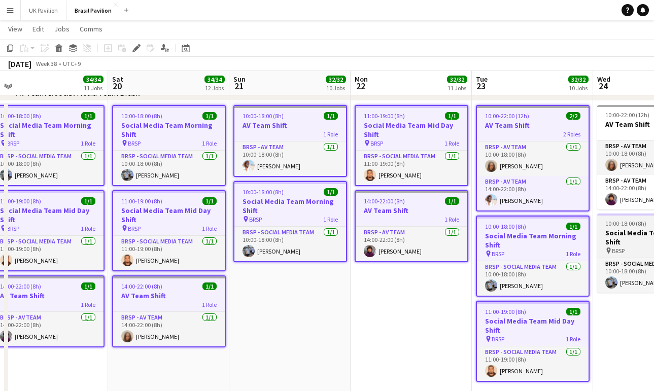
drag, startPoint x: 620, startPoint y: 261, endPoint x: 623, endPoint y: 241, distance: 20.0
click at [620, 255] on span "BRSP" at bounding box center [618, 251] width 13 height 8
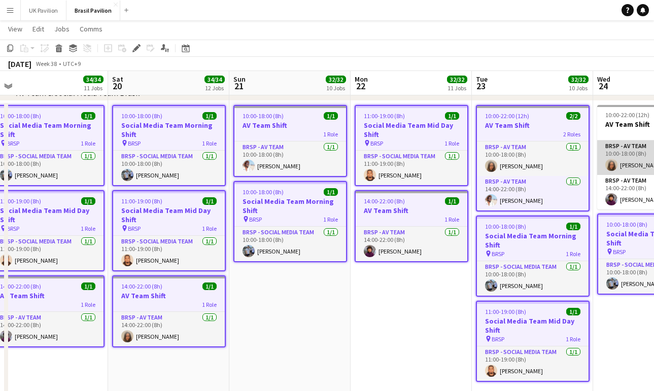
click at [623, 170] on app-card-role "BRSP - AV Team [DATE] 10:00-18:00 (8h) [PERSON_NAME]" at bounding box center [654, 158] width 114 height 35
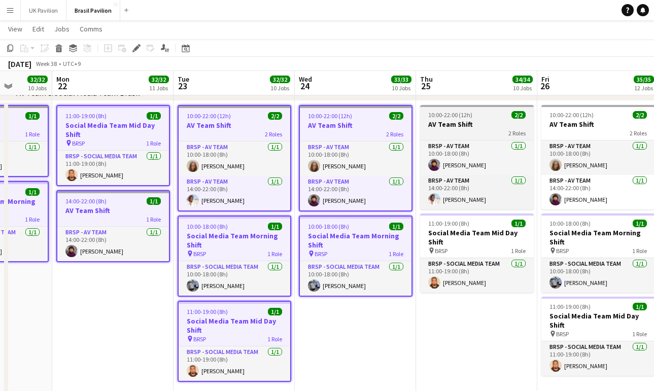
scroll to position [0, 313]
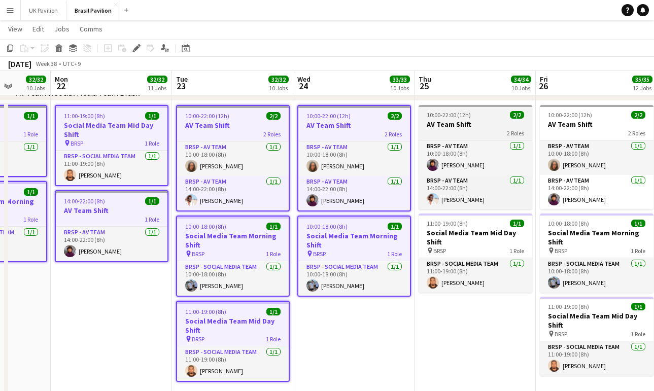
drag
click at [480, 123] on app-job-card "10:00-22:00 (12h) 2/2 AV Team Shift 2 Roles BRSP - AV Team [DATE] 10:00-18:00 (…" at bounding box center [476, 157] width 114 height 105
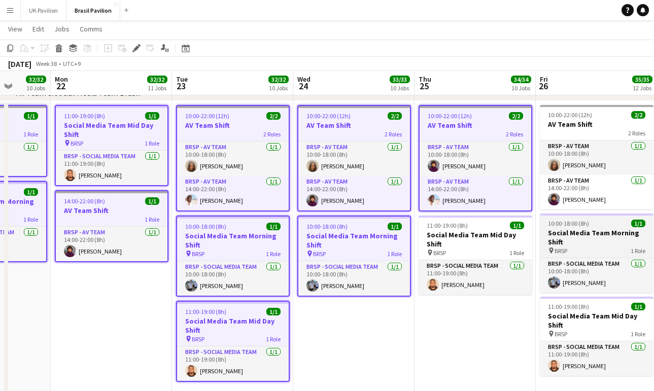
click at [465, 246] on h3 "Social Media Team Mid Day Shift" at bounding box center [476, 239] width 114 height 18
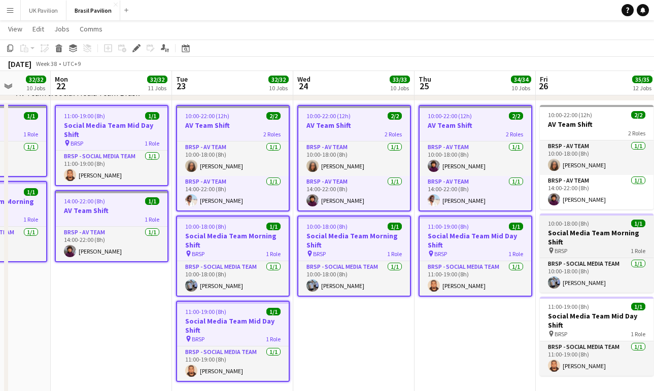
click at [616, 247] on h3 "Social Media Team Morning Shift" at bounding box center [597, 237] width 114 height 18
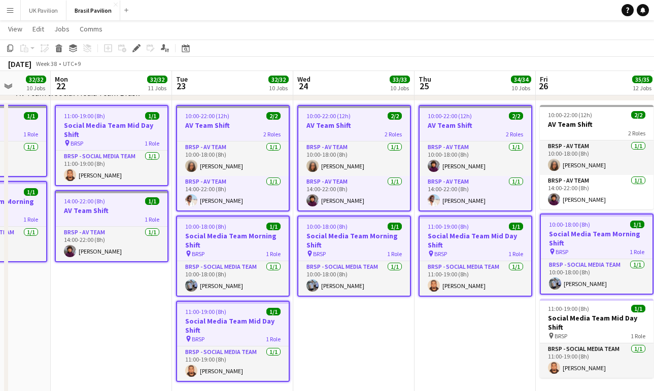
scroll to position [0, 314]
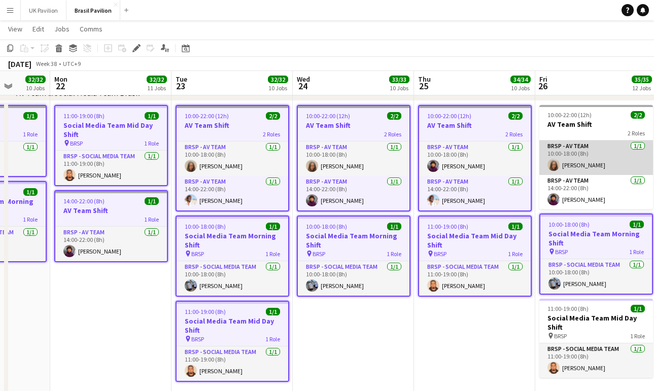
click at [596, 145] on div "BRSP - AV Team [DATE] 10:00-18:00 (8h) Ryosuke Tomatsu BRSP - AV Team [DATE] 14…" at bounding box center [596, 175] width 114 height 70
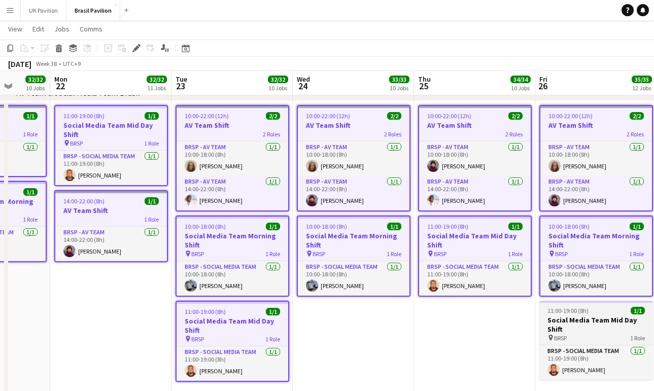
click at [579, 334] on h3 "Social Media Team Mid Day Shift" at bounding box center [596, 325] width 114 height 18
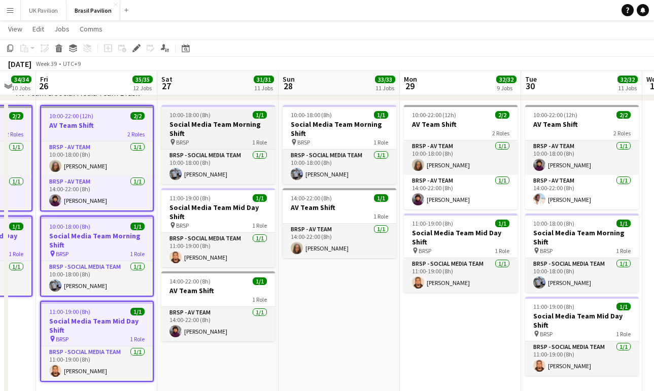
scroll to position [0, 328]
click at [219, 132] on h3 "Social Media Team Morning Shift" at bounding box center [218, 129] width 114 height 18
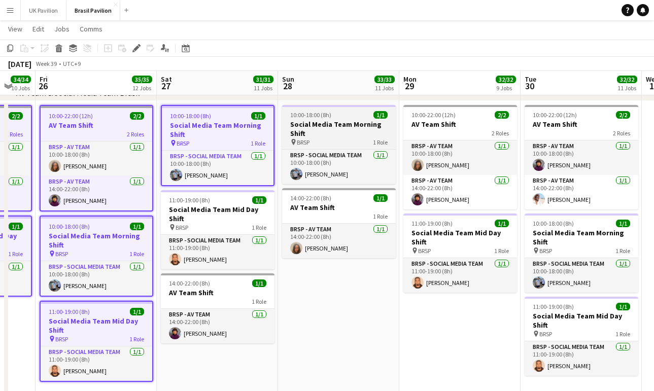
click at [317, 130] on h3 "Social Media Team Morning Shift" at bounding box center [339, 129] width 114 height 18
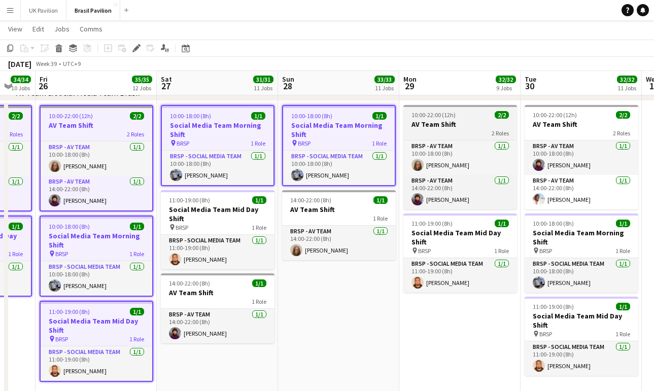
click at [440, 129] on h3 "AV Team Shift" at bounding box center [460, 124] width 114 height 9
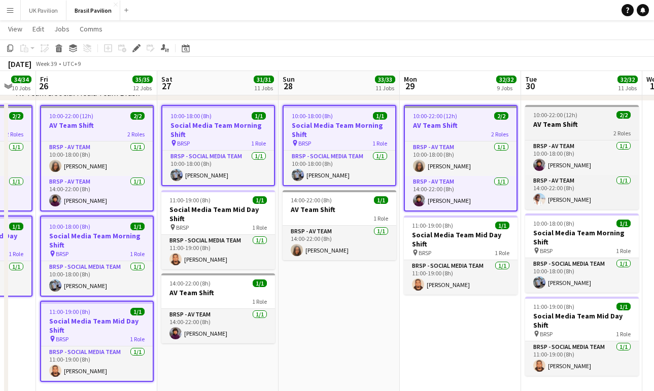
click at [538, 129] on h3 "AV Team Shift" at bounding box center [582, 124] width 114 height 9
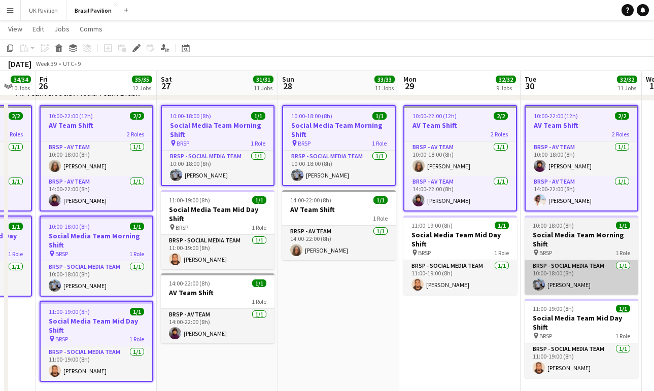
click at [560, 247] on h3 "Social Media Team Morning Shift" at bounding box center [582, 239] width 114 height 18
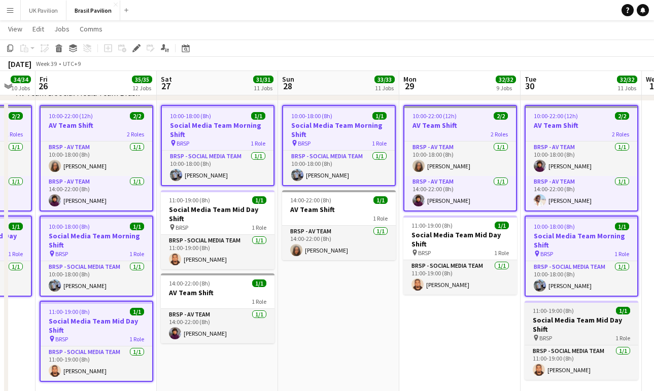
click at [552, 332] on h3 "Social Media Team Mid Day Shift" at bounding box center [582, 325] width 114 height 18
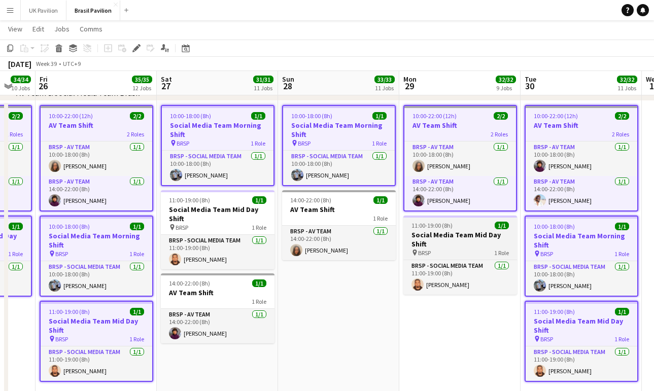
click at [452, 223] on app-date-cell "10:00-22:00 (12h) 2/2 AV Team Shift 2 Roles BRSP - AV Team [DATE] 10:00-18:00 (…" at bounding box center [459, 250] width 121 height 298
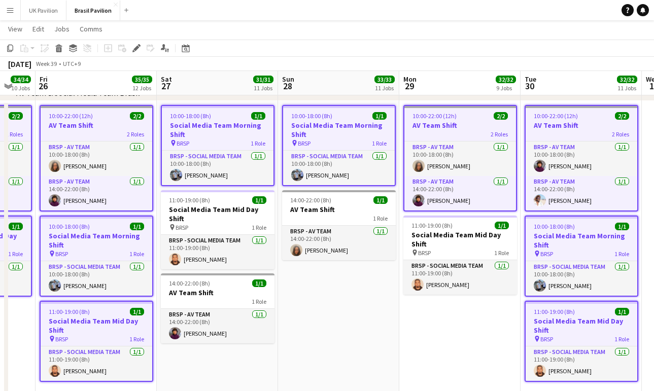
click at [440, 246] on h3 "Social Media Team Mid Day Shift" at bounding box center [460, 239] width 114 height 18
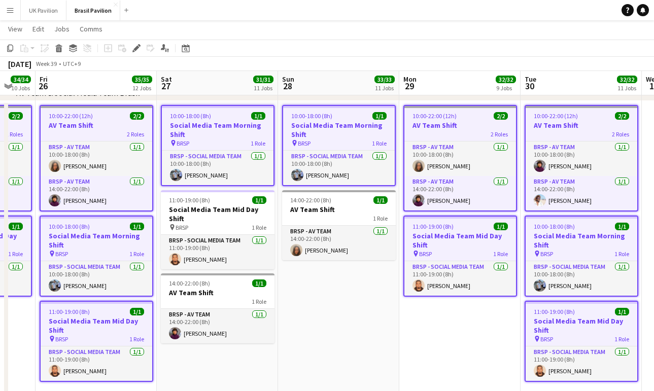
click at [338, 213] on h3 "AV Team Shift" at bounding box center [339, 209] width 114 height 9
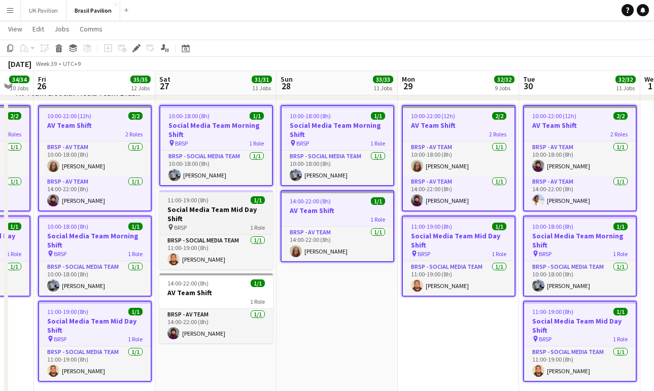
click at [228, 223] on h3 "Social Media Team Mid Day Shift" at bounding box center [216, 214] width 114 height 18
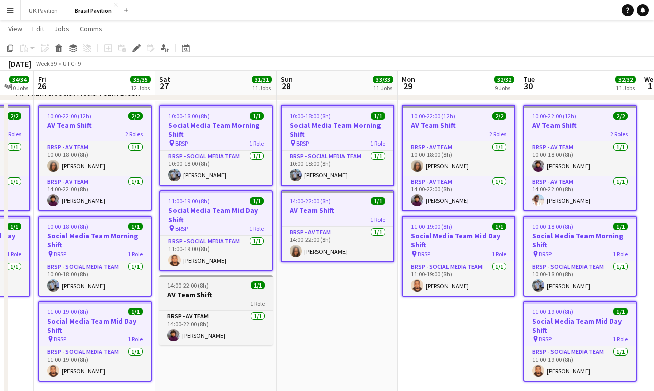
click at [218, 299] on h3 "AV Team Shift" at bounding box center [216, 294] width 114 height 9
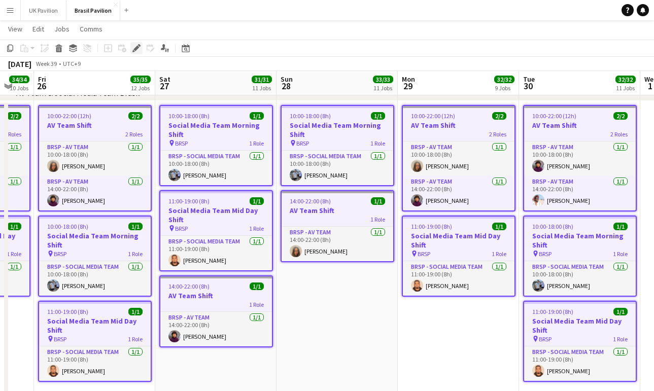
click at [136, 48] on icon at bounding box center [136, 49] width 6 height 6
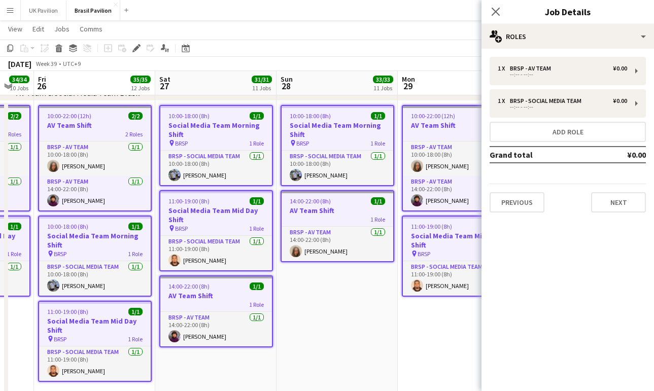
click at [632, 207] on button "Next" at bounding box center [618, 202] width 55 height 20
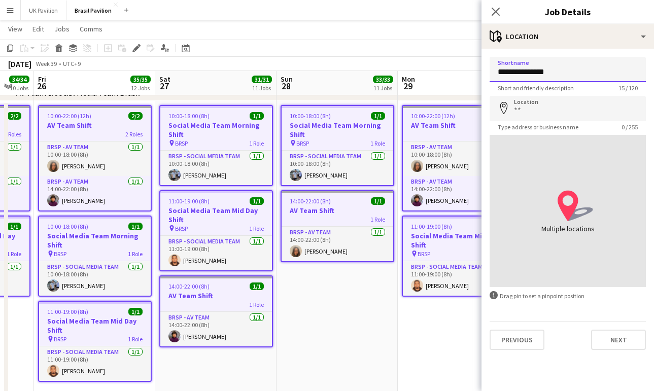
scroll to position [722, 2]
type input "**********"
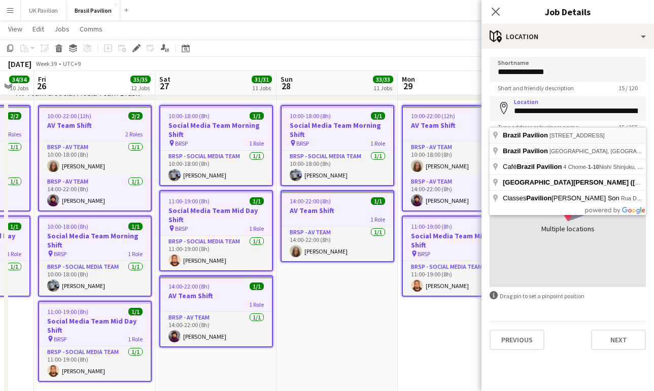
type input "**********"
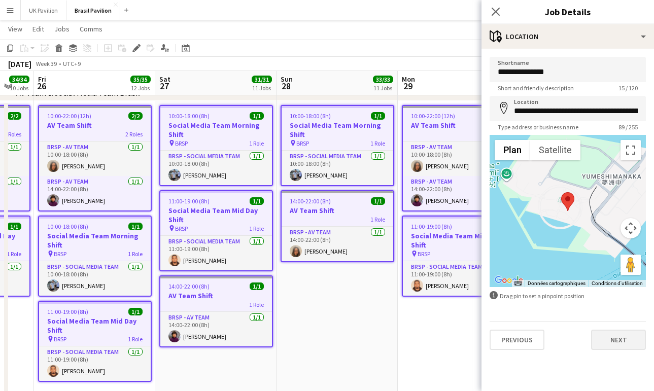
click at [622, 343] on button "Next" at bounding box center [618, 340] width 55 height 20
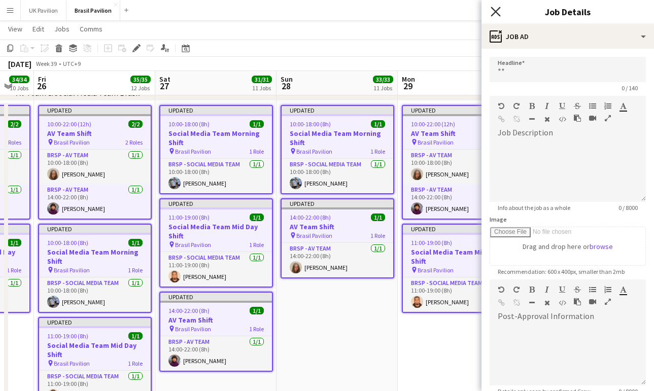
click at [497, 13] on icon at bounding box center [496, 12] width 10 height 10
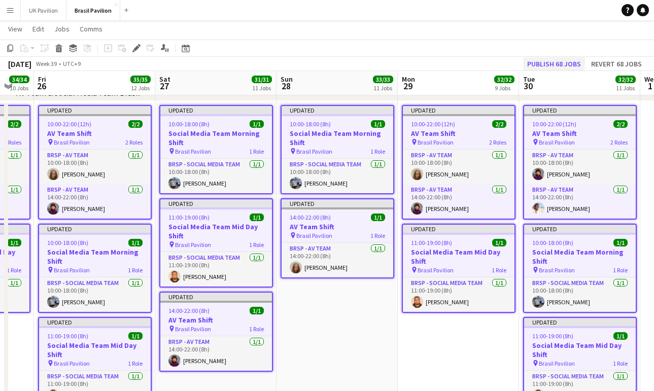
click at [548, 66] on button "Publish 68 jobs" at bounding box center [554, 63] width 62 height 13
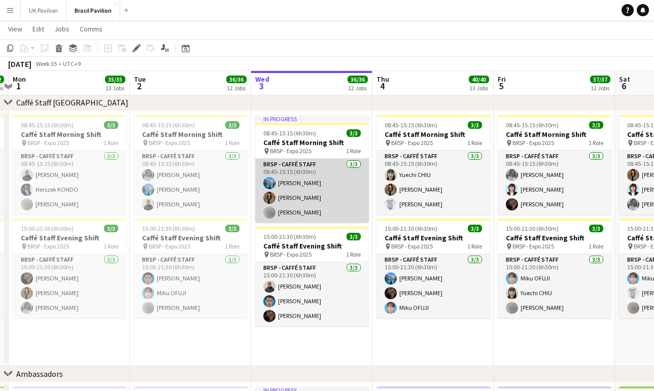
scroll to position [0, 248]
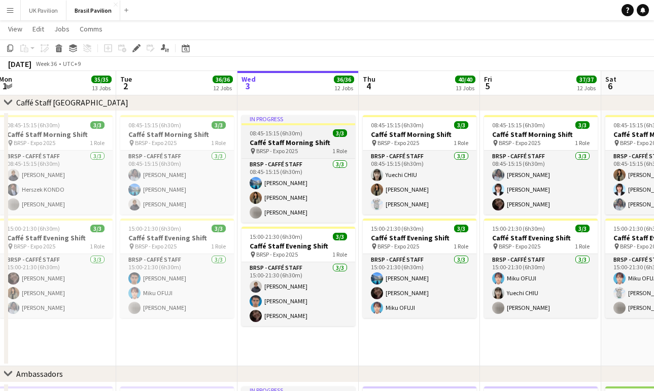
click at [276, 137] on span "08:45-15:15 (6h30m)" at bounding box center [276, 133] width 53 height 8
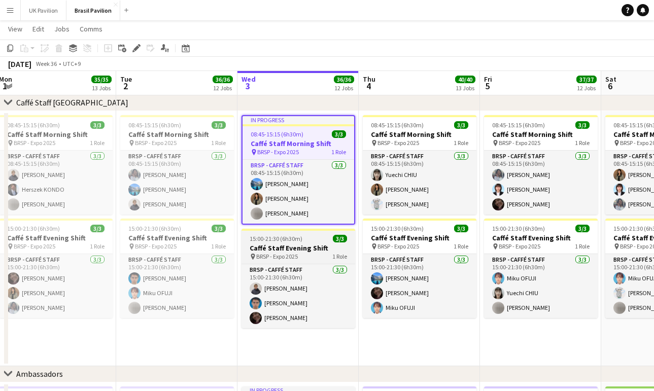
click at [286, 252] on h3 "Caffé Staff Evening Shift" at bounding box center [299, 248] width 114 height 9
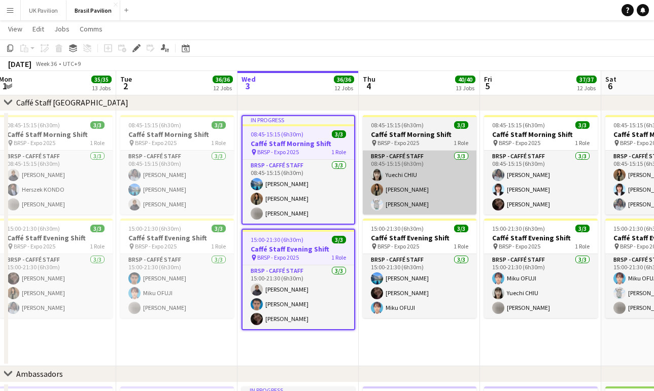
drag, startPoint x: 392, startPoint y: 140, endPoint x: 401, endPoint y: 188, distance: 48.5
click at [392, 139] on h3 "Caffé Staff Morning Shift" at bounding box center [420, 134] width 114 height 9
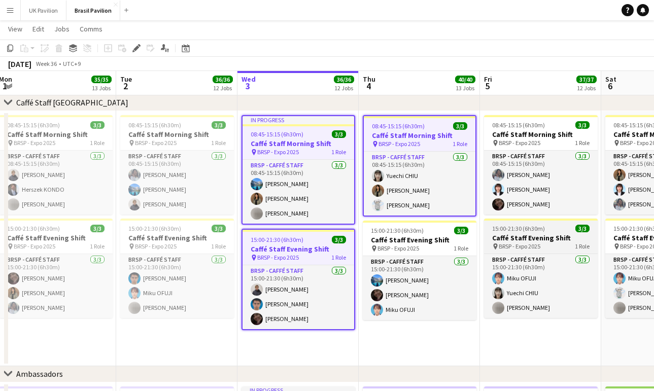
drag, startPoint x: 414, startPoint y: 244, endPoint x: 493, endPoint y: 245, distance: 79.2
click at [414, 244] on h3 "Caffé Staff Evening Shift" at bounding box center [420, 239] width 114 height 9
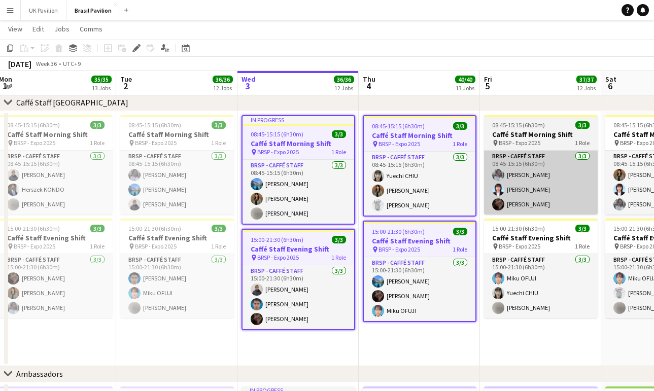
drag, startPoint x: 517, startPoint y: 244, endPoint x: 528, endPoint y: 218, distance: 28.7
click at [517, 243] on h3 "Caffé Staff Evening Shift" at bounding box center [541, 237] width 114 height 9
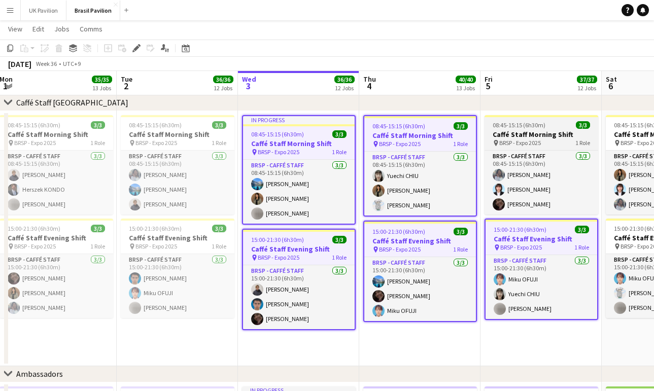
drag, startPoint x: 520, startPoint y: 138, endPoint x: 579, endPoint y: 145, distance: 60.3
click at [520, 138] on h3 "Caffé Staff Morning Shift" at bounding box center [542, 134] width 114 height 9
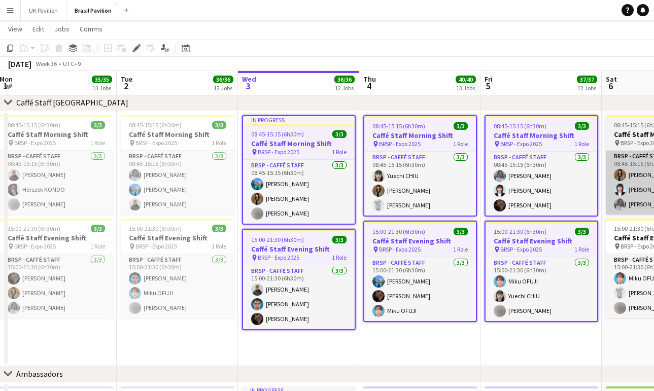
drag, startPoint x: 635, startPoint y: 140, endPoint x: 631, endPoint y: 193, distance: 53.4
click at [635, 139] on h3 "Caffé Staff Morning Shift" at bounding box center [663, 134] width 114 height 9
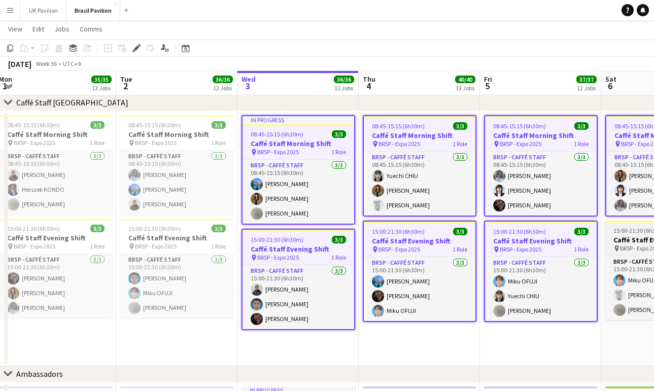
click at [628, 245] on h3 "Caffé Staff Evening Shift" at bounding box center [662, 239] width 114 height 9
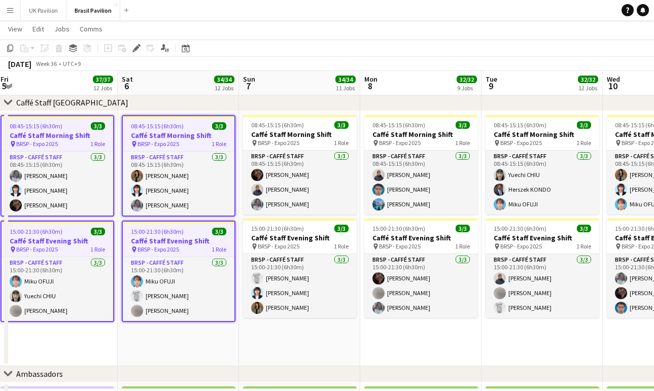
scroll to position [0, 219]
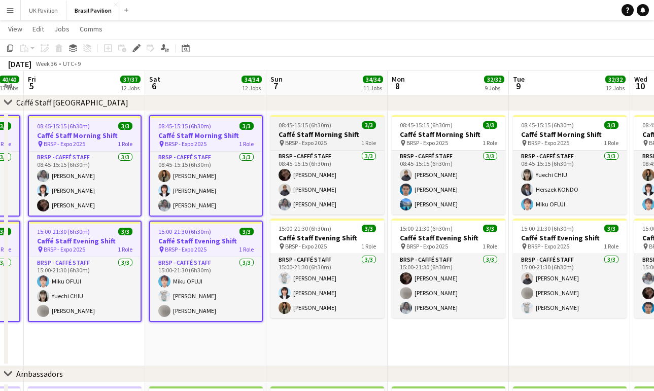
drag, startPoint x: 256, startPoint y: 132, endPoint x: 321, endPoint y: 153, distance: 68.0
click at [256, 130] on div "08:45-15:15 (6h30m) 3/3" at bounding box center [206, 126] width 112 height 8
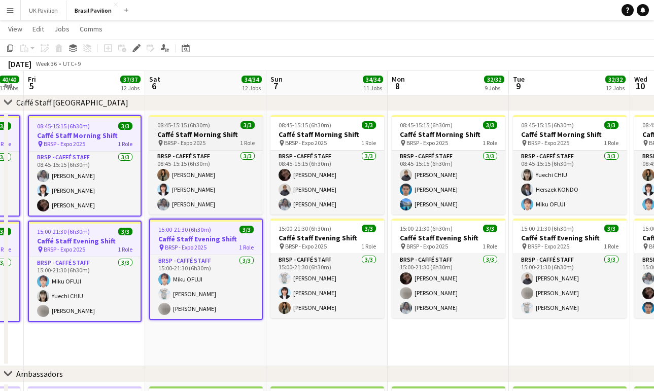
drag, startPoint x: 144, startPoint y: 131, endPoint x: 161, endPoint y: 137, distance: 18.6
click at [144, 131] on app-date-cell "08:45-15:15 (6h30m) 3/3 Caffé Staff Morning Shift pin BRSP - Expo 2025 1 Role B…" at bounding box center [84, 238] width 121 height 255
click at [250, 138] on h3 "Caffé Staff Morning Shift" at bounding box center [207, 134] width 114 height 9
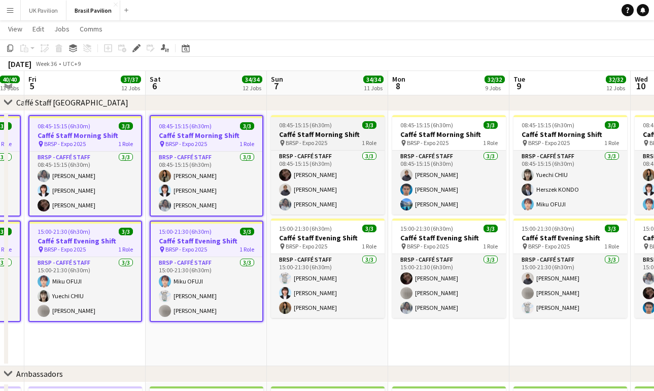
drag, startPoint x: 315, startPoint y: 146, endPoint x: 323, endPoint y: 154, distance: 11.5
click at [315, 146] on span "BRSP - Expo 2025" at bounding box center [307, 143] width 42 height 8
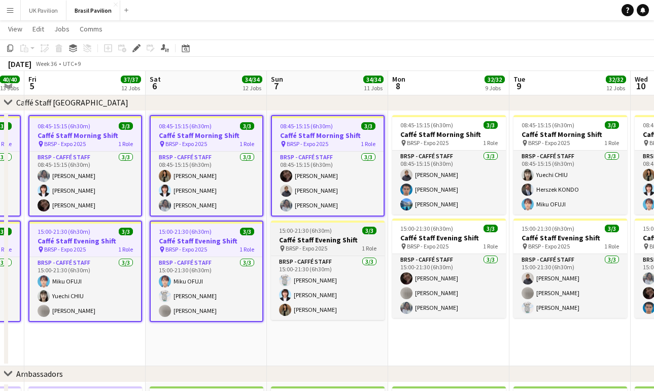
click at [320, 234] on span "15:00-21:30 (6h30m)" at bounding box center [305, 231] width 53 height 8
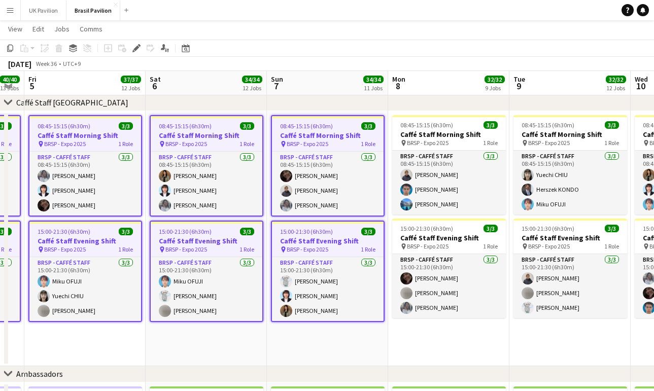
drag, startPoint x: 411, startPoint y: 244, endPoint x: 417, endPoint y: 225, distance: 19.1
click at [412, 242] on h3 "Caffé Staff Evening Shift" at bounding box center [449, 237] width 114 height 9
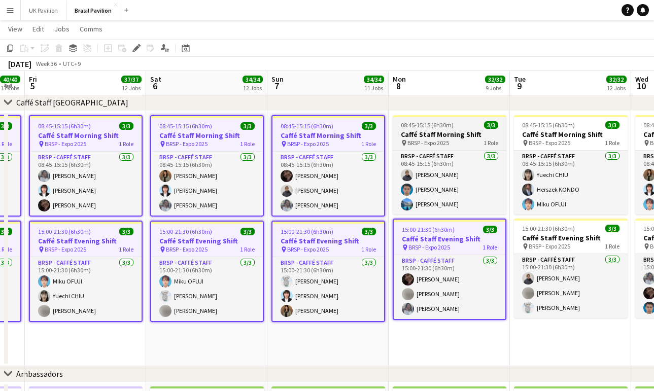
click at [413, 129] on span "08:45-15:15 (6h30m)" at bounding box center [427, 125] width 53 height 8
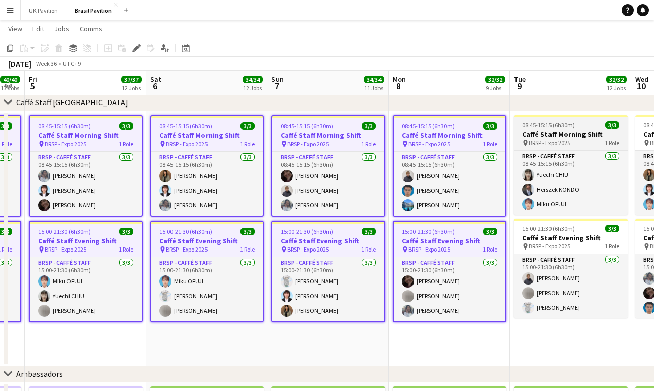
drag, startPoint x: 563, startPoint y: 141, endPoint x: 563, endPoint y: 149, distance: 7.6
click at [563, 139] on h3 "Caffé Staff Morning Shift" at bounding box center [571, 134] width 114 height 9
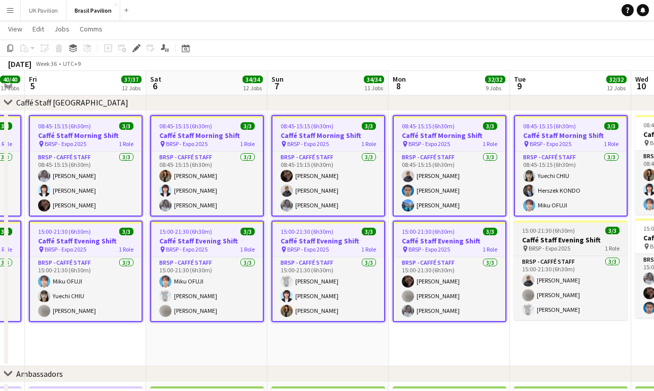
click at [556, 245] on h3 "Caffé Staff Evening Shift" at bounding box center [571, 239] width 114 height 9
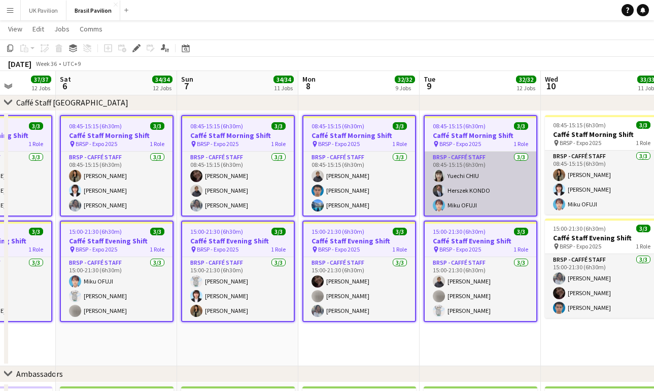
scroll to position [0, 321]
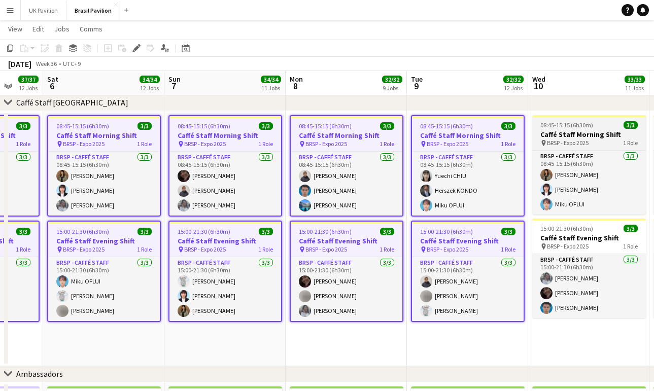
click at [569, 139] on h3 "Caffé Staff Morning Shift" at bounding box center [589, 134] width 114 height 9
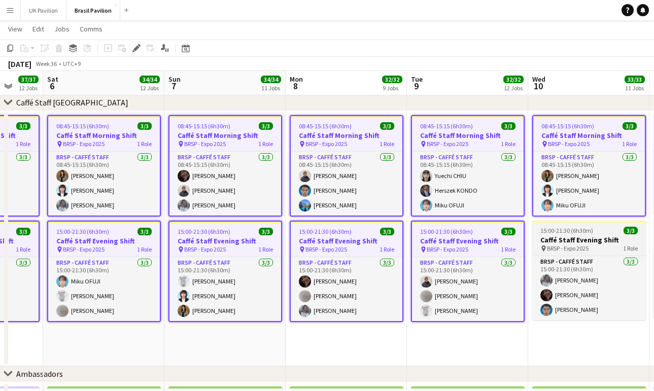
click at [570, 252] on span "BRSP - Expo 2025" at bounding box center [568, 249] width 42 height 8
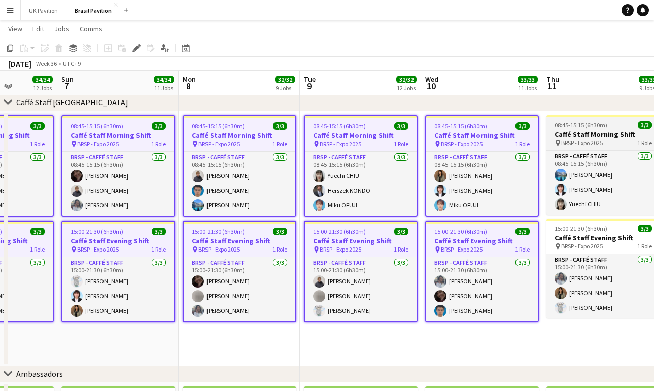
drag, startPoint x: 583, startPoint y: 144, endPoint x: 581, endPoint y: 152, distance: 7.9
click at [583, 145] on span "BRSP - Expo 2025" at bounding box center [582, 143] width 42 height 8
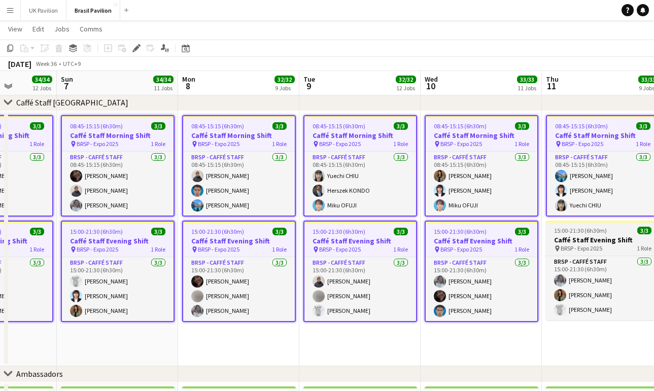
click at [580, 252] on span "BRSP - Expo 2025" at bounding box center [582, 249] width 42 height 8
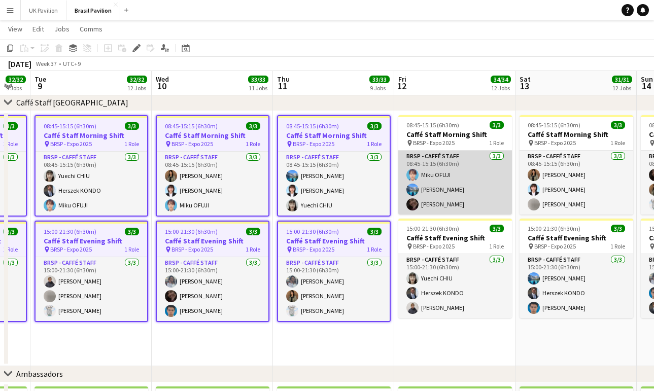
scroll to position [0, 346]
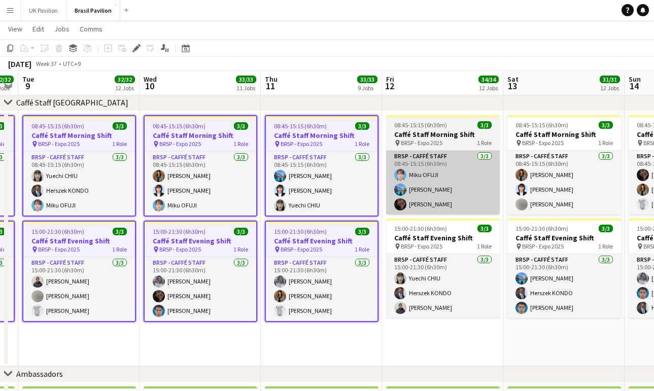
drag, startPoint x: 439, startPoint y: 142, endPoint x: 442, endPoint y: 162, distance: 21.0
click at [439, 139] on h3 "Caffé Staff Morning Shift" at bounding box center [443, 134] width 114 height 9
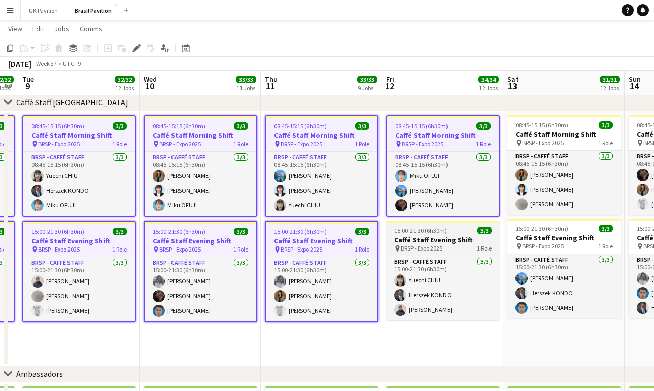
click at [442, 242] on app-job-card "15:00-21:30 (6h30m) 3/3 Caffé Staff Evening Shift pin BRSP - Expo 2025 1 Role B…" at bounding box center [443, 270] width 114 height 99
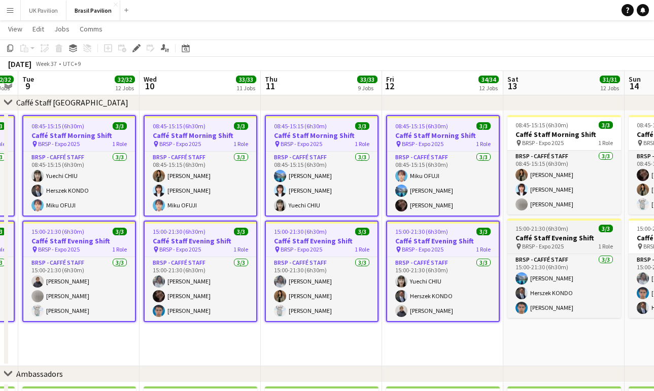
drag, startPoint x: 550, startPoint y: 255, endPoint x: 551, endPoint y: 248, distance: 7.2
click at [550, 250] on span "BRSP - Expo 2025" at bounding box center [543, 247] width 42 height 8
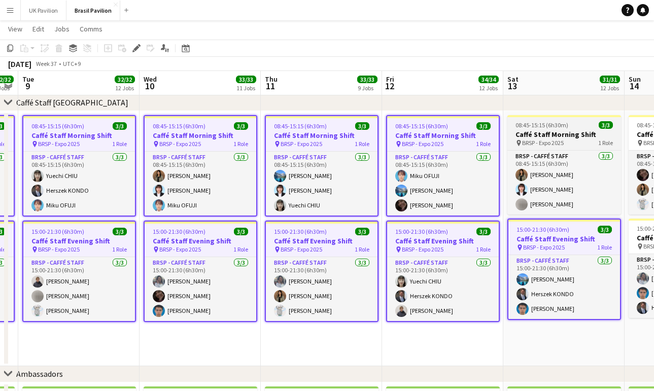
click at [543, 138] on h3 "Caffé Staff Morning Shift" at bounding box center [564, 134] width 114 height 9
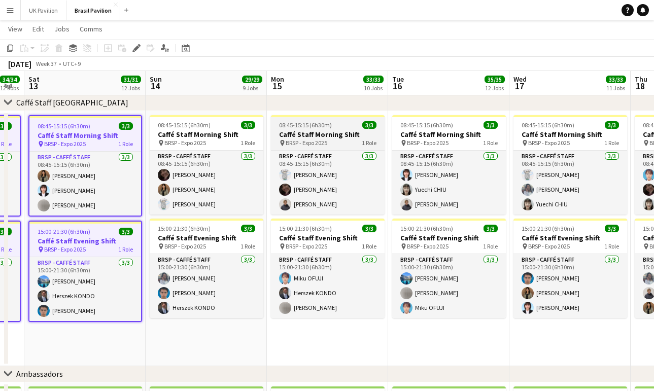
scroll to position [0, 292]
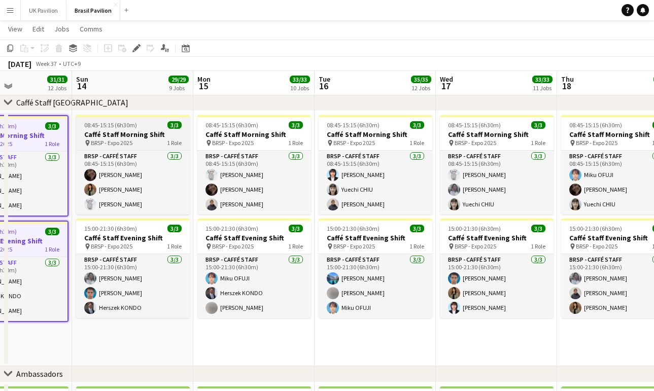
click at [123, 139] on h3 "Caffé Staff Morning Shift" at bounding box center [133, 134] width 114 height 9
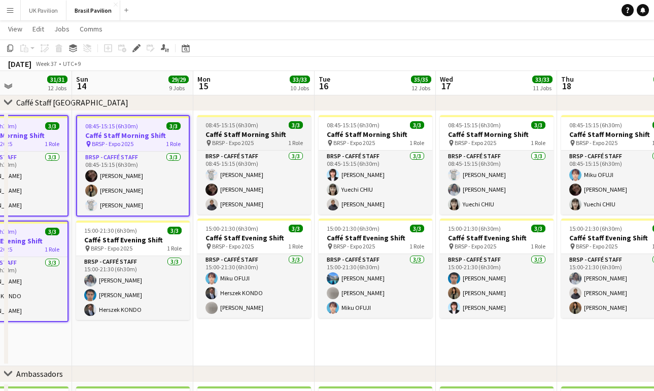
click at [212, 147] on span "BRSP - Expo 2025" at bounding box center [233, 143] width 42 height 8
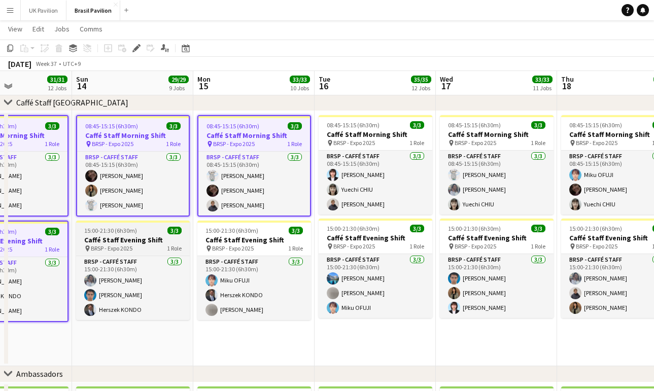
click at [146, 243] on h3 "Caffé Staff Evening Shift" at bounding box center [133, 239] width 114 height 9
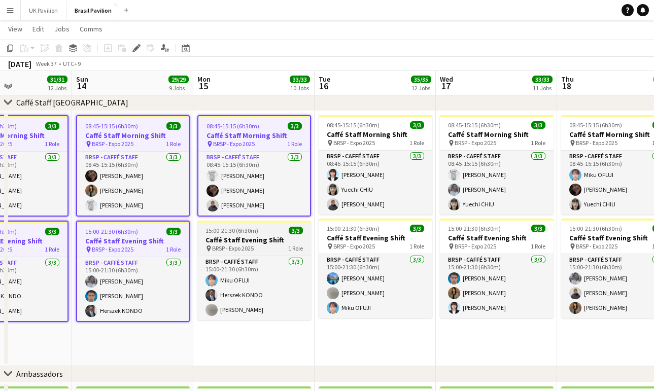
drag, startPoint x: 202, startPoint y: 252, endPoint x: 264, endPoint y: 235, distance: 64.1
click at [204, 245] on h3 "Caffé Staff Evening Shift" at bounding box center [254, 239] width 114 height 9
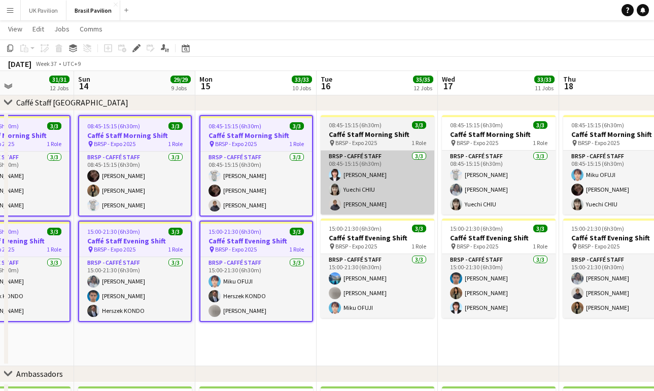
drag, startPoint x: 345, startPoint y: 141, endPoint x: 350, endPoint y: 173, distance: 32.5
click at [345, 139] on h3 "Caffé Staff Morning Shift" at bounding box center [378, 134] width 114 height 9
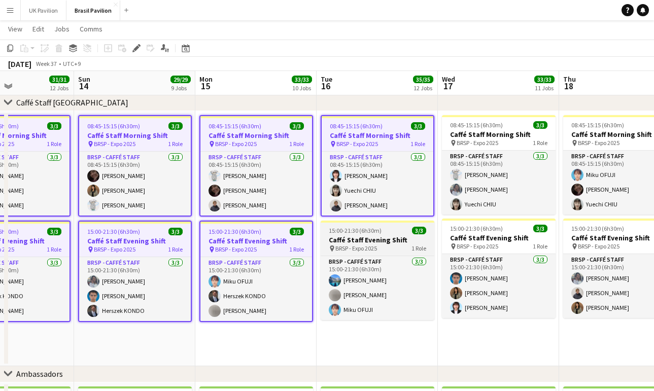
drag, startPoint x: 360, startPoint y: 247, endPoint x: 375, endPoint y: 250, distance: 14.9
click at [360, 245] on h3 "Caffé Staff Evening Shift" at bounding box center [378, 239] width 114 height 9
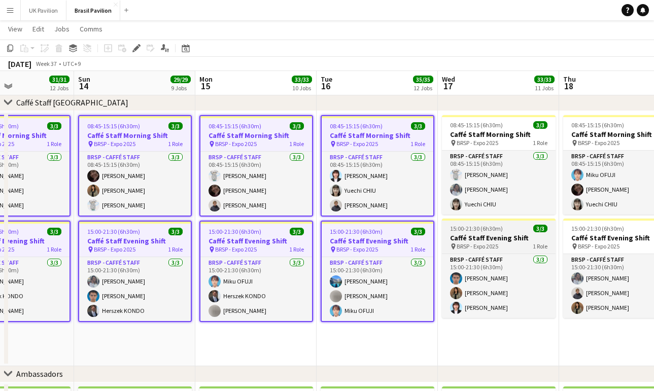
click at [469, 243] on h3 "Caffé Staff Evening Shift" at bounding box center [499, 237] width 114 height 9
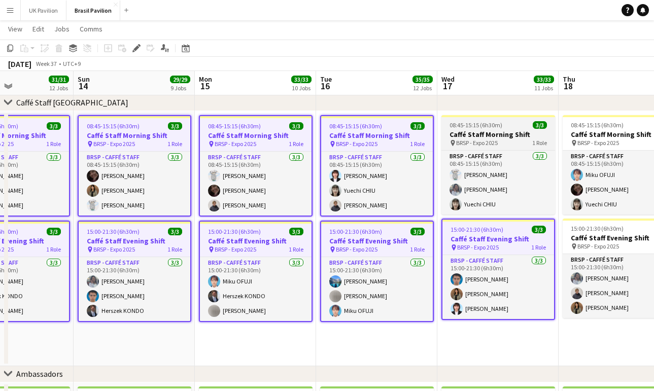
drag, startPoint x: 467, startPoint y: 141, endPoint x: 476, endPoint y: 143, distance: 9.8
click at [468, 139] on h3 "Caffé Staff Morning Shift" at bounding box center [498, 134] width 114 height 9
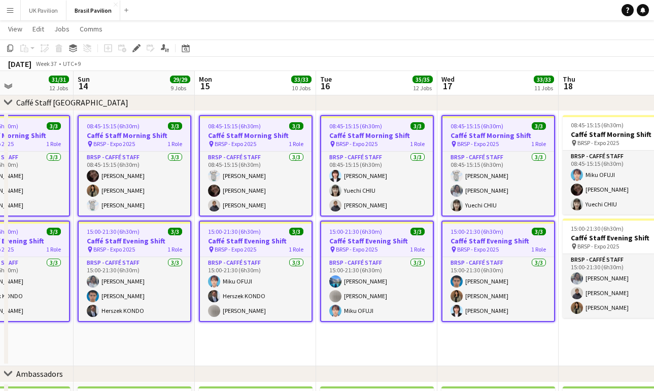
scroll to position [0, 289]
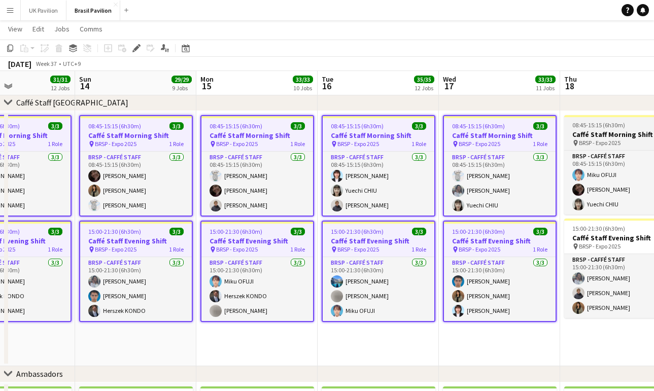
click at [587, 139] on h3 "Caffé Staff Morning Shift" at bounding box center [621, 134] width 114 height 9
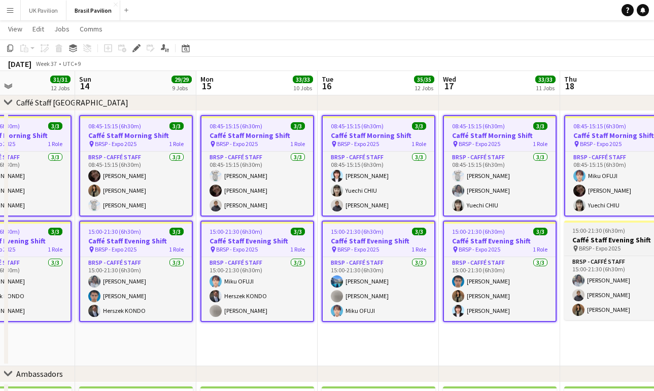
click at [598, 252] on span "BRSP - Expo 2025" at bounding box center [600, 249] width 42 height 8
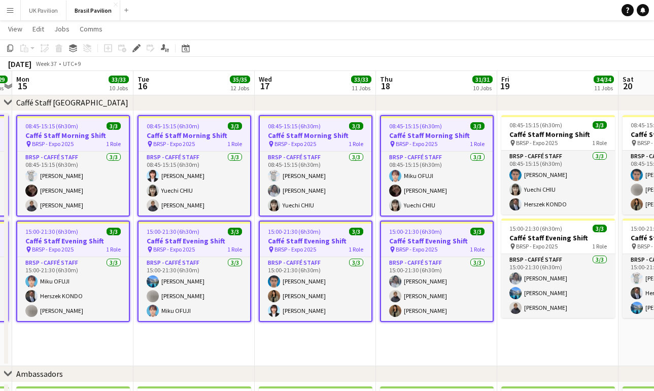
scroll to position [0, 358]
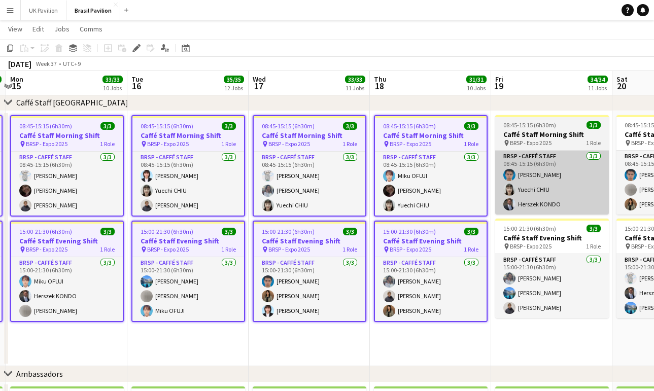
drag, startPoint x: 510, startPoint y: 136, endPoint x: 521, endPoint y: 205, distance: 69.3
click at [510, 136] on h3 "Caffé Staff Morning Shift" at bounding box center [552, 134] width 114 height 9
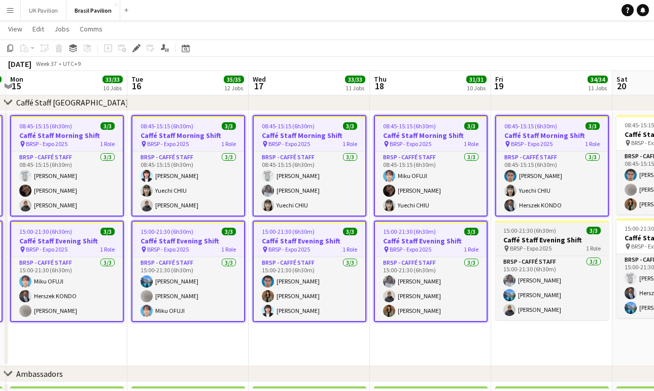
click at [532, 252] on span "BRSP - Expo 2025" at bounding box center [531, 249] width 42 height 8
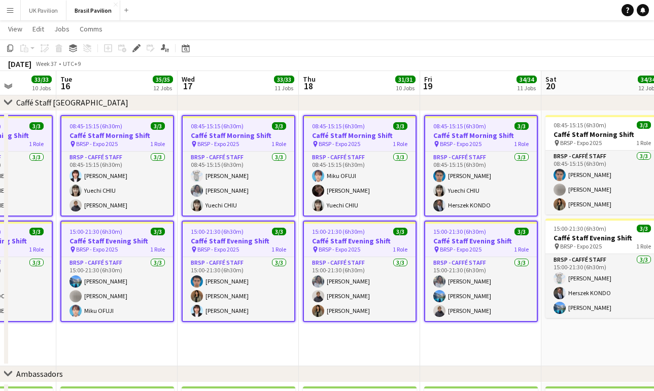
scroll to position [0, 274]
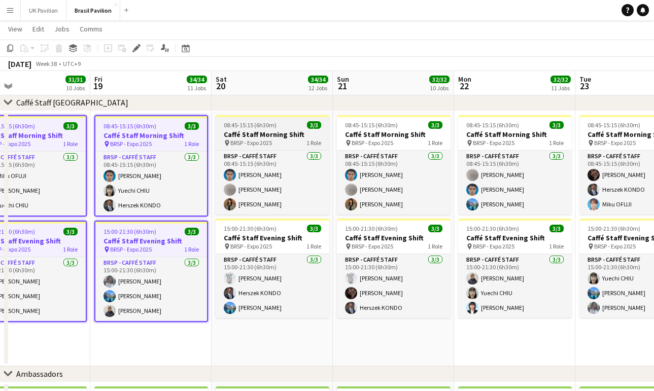
drag, startPoint x: 289, startPoint y: 144, endPoint x: 317, endPoint y: 145, distance: 27.4
click at [289, 143] on div "pin BRSP - Expo 2025 1 Role" at bounding box center [273, 143] width 114 height 8
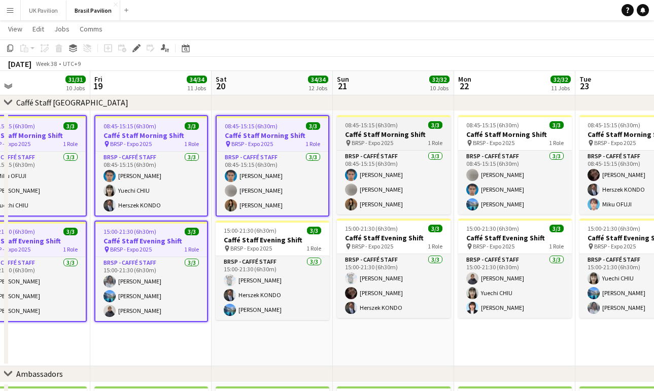
drag, startPoint x: 383, startPoint y: 142, endPoint x: 403, endPoint y: 146, distance: 21.1
click at [383, 139] on h3 "Caffé Staff Morning Shift" at bounding box center [394, 134] width 114 height 9
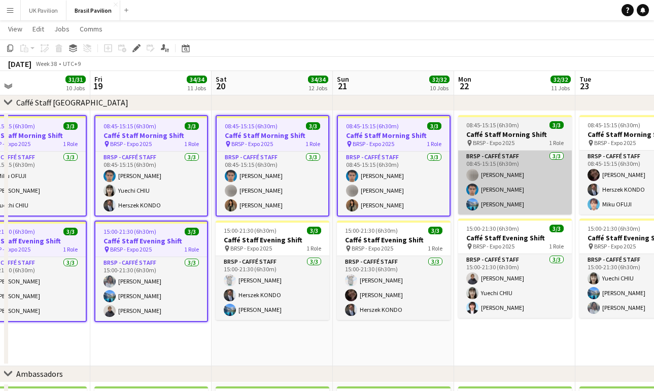
drag, startPoint x: 504, startPoint y: 146, endPoint x: 505, endPoint y: 157, distance: 11.2
click at [504, 146] on span "BRSP - Expo 2025" at bounding box center [494, 143] width 42 height 8
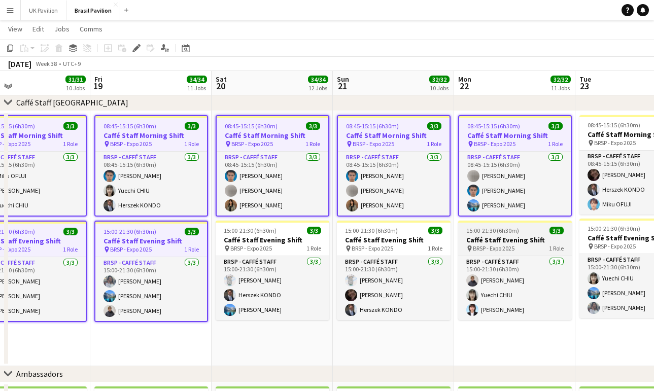
scroll to position [0, 275]
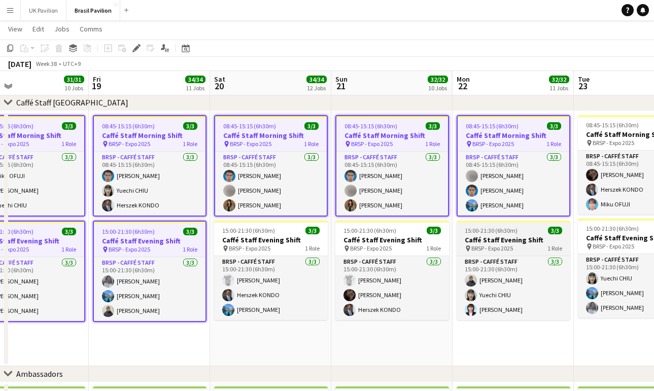
click at [508, 245] on h3 "Caffé Staff Evening Shift" at bounding box center [514, 239] width 114 height 9
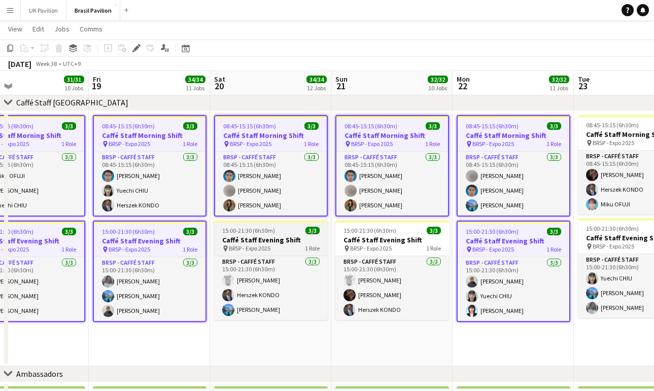
drag, startPoint x: 378, startPoint y: 256, endPoint x: 315, endPoint y: 252, distance: 63.1
click at [378, 252] on span "BRSP - Expo 2025" at bounding box center [371, 249] width 42 height 8
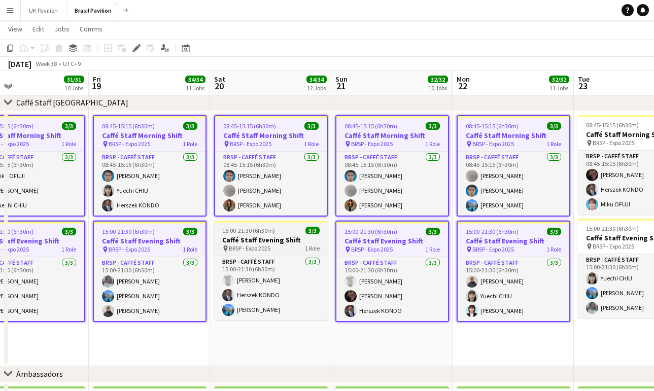
click at [293, 245] on h3 "Caffé Staff Evening Shift" at bounding box center [271, 239] width 114 height 9
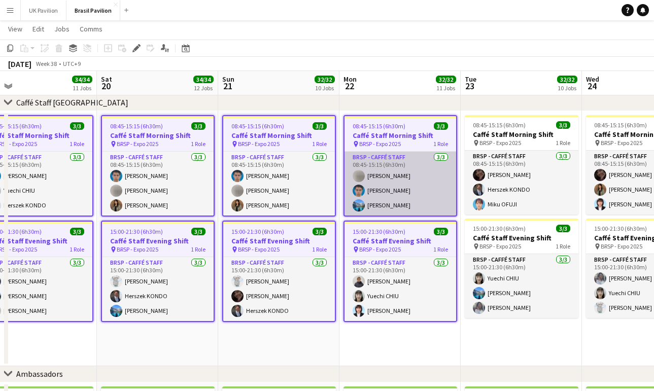
scroll to position [0, 403]
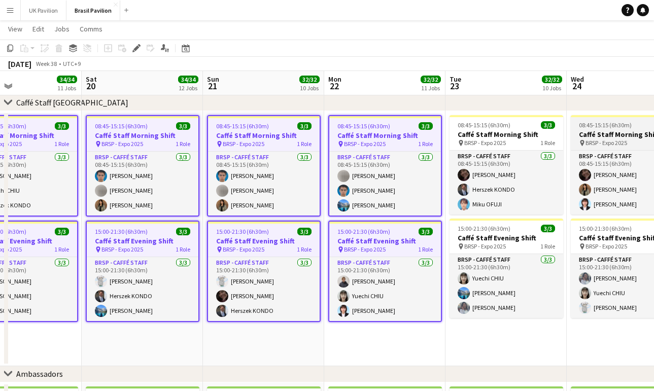
drag, startPoint x: 483, startPoint y: 139, endPoint x: 570, endPoint y: 149, distance: 88.3
click at [482, 139] on h3 "Caffé Staff Morning Shift" at bounding box center [507, 134] width 114 height 9
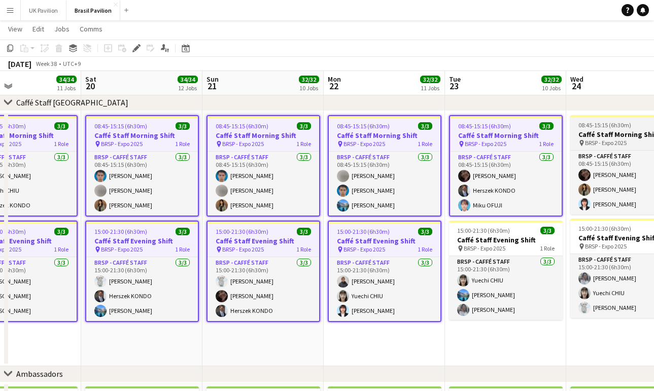
drag, startPoint x: 592, startPoint y: 143, endPoint x: 570, endPoint y: 180, distance: 42.6
click at [592, 144] on span "BRSP - Expo 2025" at bounding box center [606, 143] width 42 height 8
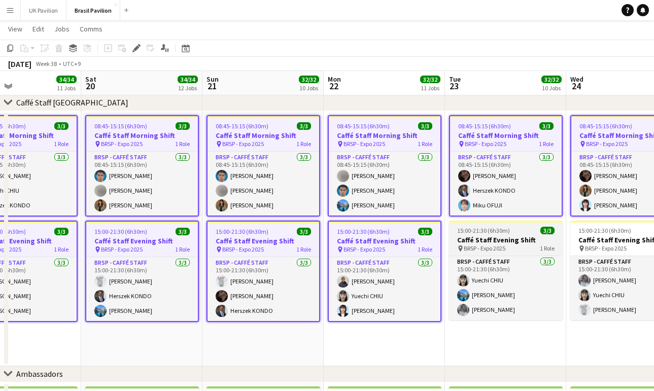
drag, startPoint x: 492, startPoint y: 244, endPoint x: 503, endPoint y: 247, distance: 11.0
click at [492, 244] on h3 "Caffé Staff Evening Shift" at bounding box center [506, 239] width 114 height 9
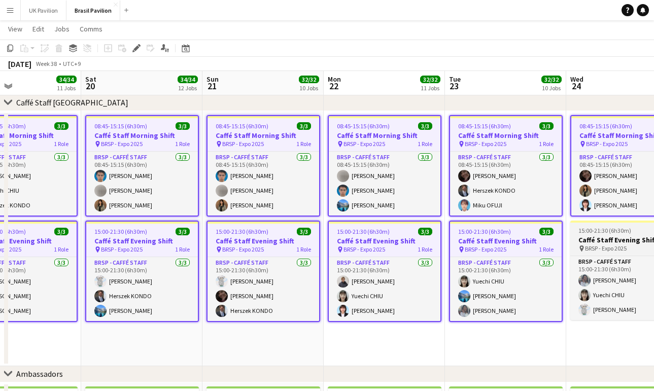
click at [601, 245] on h3 "Caffé Staff Evening Shift" at bounding box center [627, 239] width 114 height 9
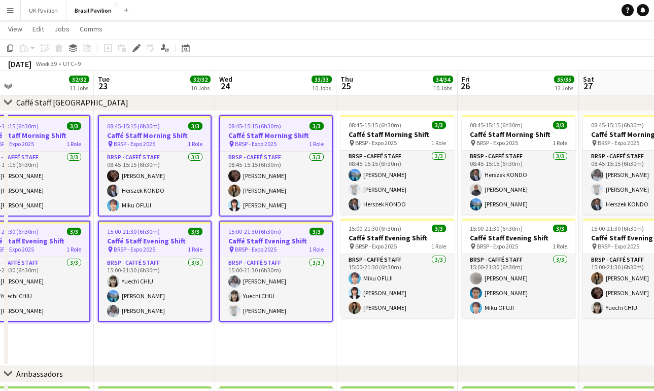
scroll to position [0, 279]
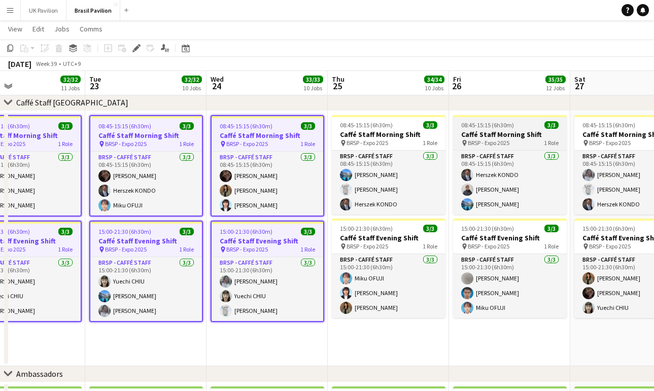
drag, startPoint x: 393, startPoint y: 136, endPoint x: 477, endPoint y: 141, distance: 83.9
click at [393, 136] on h3 "Caffé Staff Morning Shift" at bounding box center [389, 134] width 114 height 9
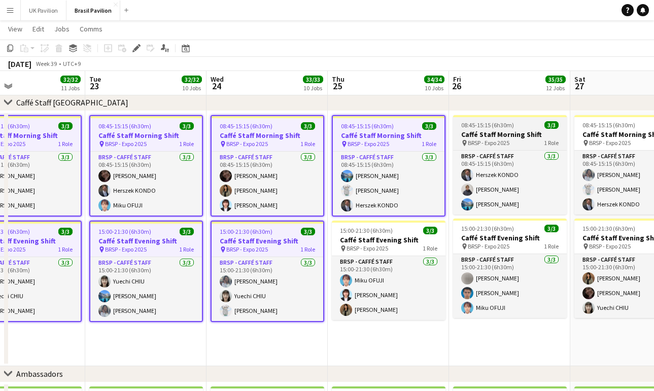
click at [488, 139] on h3 "Caffé Staff Morning Shift" at bounding box center [510, 134] width 114 height 9
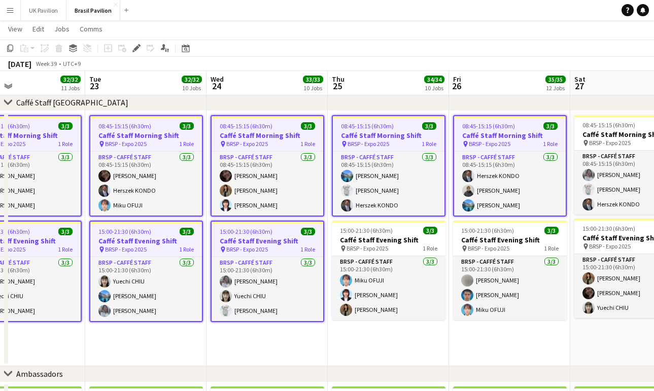
scroll to position [0, 279]
click at [595, 145] on span "BRSP - Expo 2025" at bounding box center [610, 143] width 42 height 8
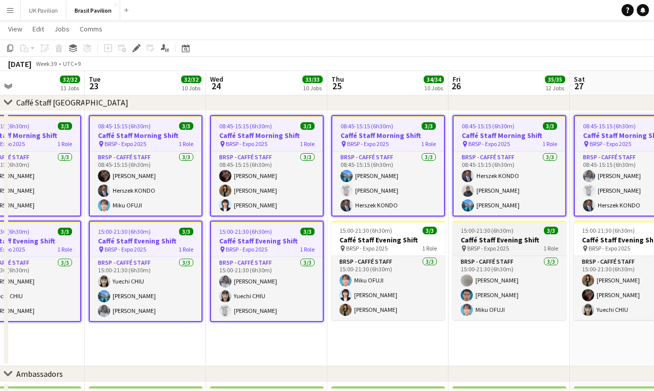
drag, startPoint x: 583, startPoint y: 236, endPoint x: 551, endPoint y: 247, distance: 34.2
click at [583, 234] on span "15:00-21:30 (6h30m)" at bounding box center [608, 231] width 53 height 8
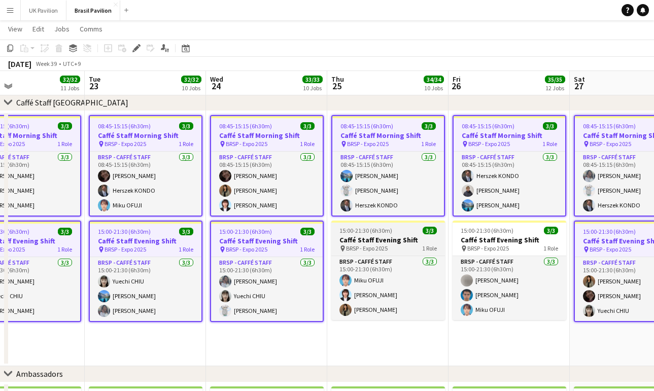
drag, startPoint x: 515, startPoint y: 250, endPoint x: 439, endPoint y: 252, distance: 76.1
click at [513, 245] on h3 "Caffé Staff Evening Shift" at bounding box center [510, 239] width 114 height 9
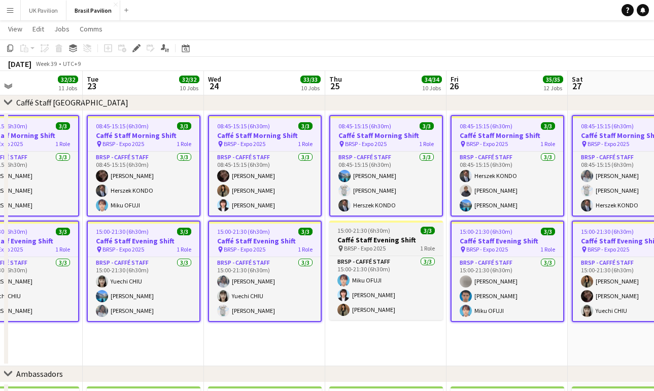
click at [388, 245] on h3 "Caffé Staff Evening Shift" at bounding box center [386, 239] width 114 height 9
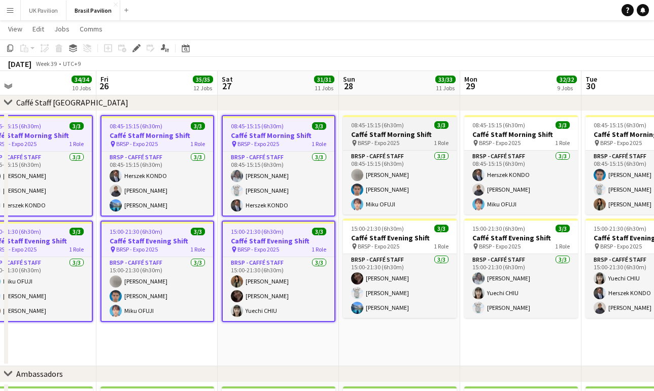
drag, startPoint x: 404, startPoint y: 143, endPoint x: 412, endPoint y: 143, distance: 7.6
click at [399, 143] on span "BRSP - Expo 2025" at bounding box center [379, 143] width 42 height 8
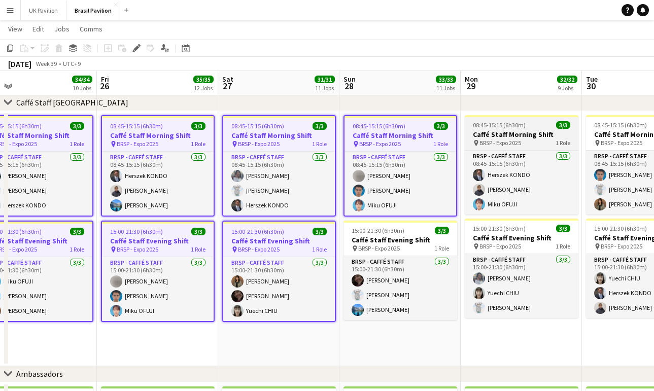
drag, startPoint x: 493, startPoint y: 141, endPoint x: 510, endPoint y: 143, distance: 17.4
click at [493, 139] on h3 "Caffé Staff Morning Shift" at bounding box center [522, 134] width 114 height 9
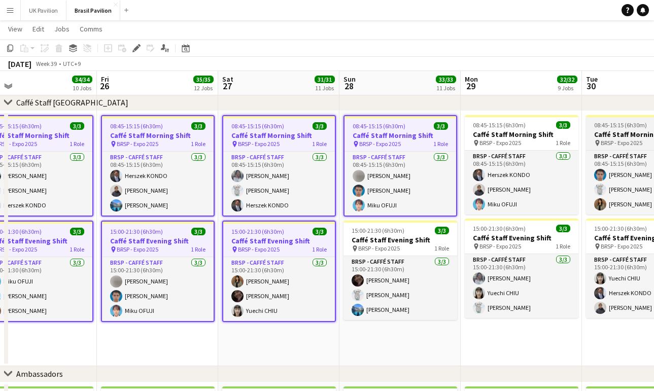
scroll to position [0, 266]
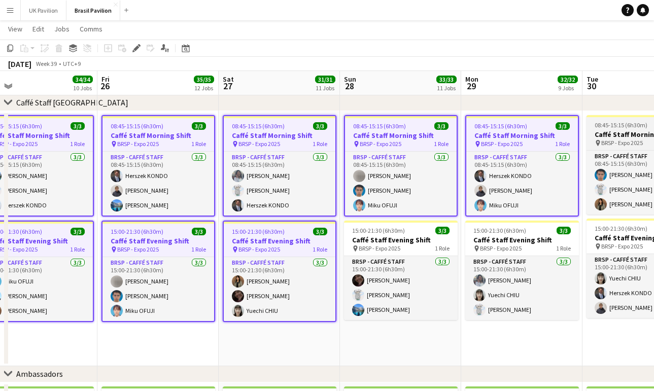
click at [601, 139] on h3 "Caffé Staff Morning Shift" at bounding box center [644, 134] width 114 height 9
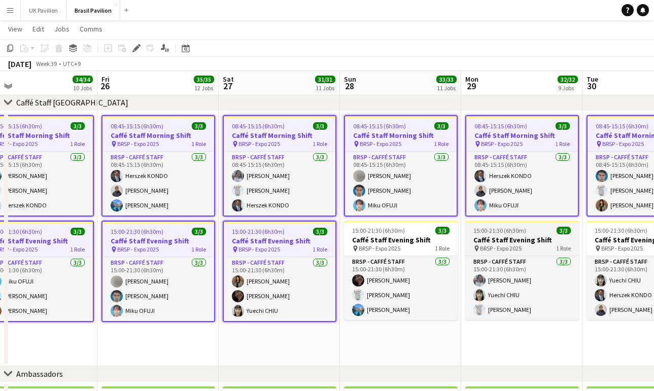
click at [607, 245] on h3 "Caffé Staff Evening Shift" at bounding box center [644, 239] width 114 height 9
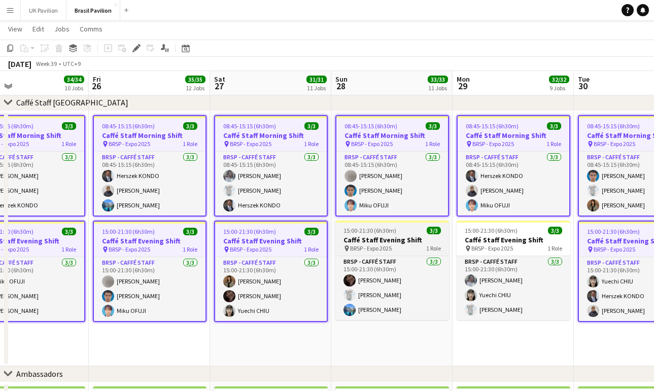
click at [407, 245] on h3 "Caffé Staff Evening Shift" at bounding box center [392, 239] width 114 height 9
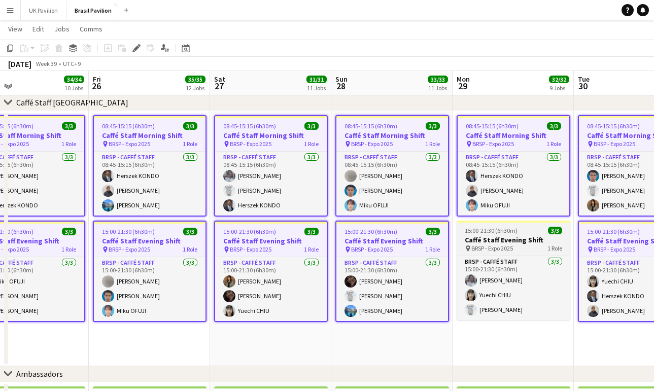
click at [479, 245] on h3 "Caffé Staff Evening Shift" at bounding box center [514, 239] width 114 height 9
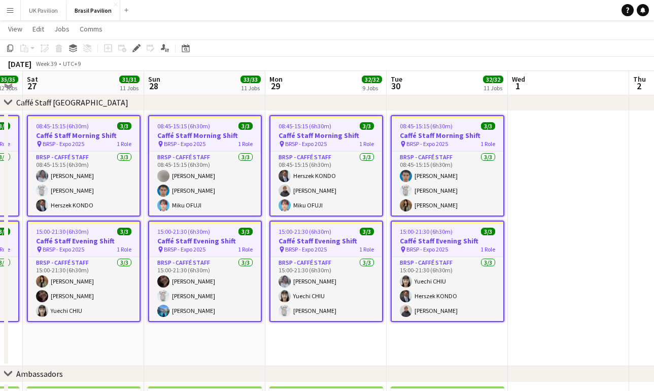
scroll to position [0, 466]
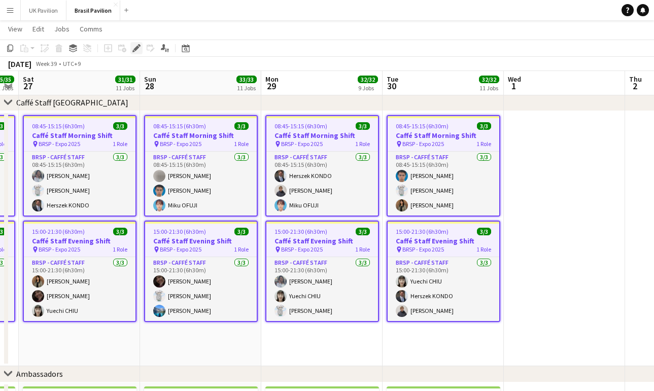
click at [132, 50] on icon "Edit" at bounding box center [136, 48] width 8 height 8
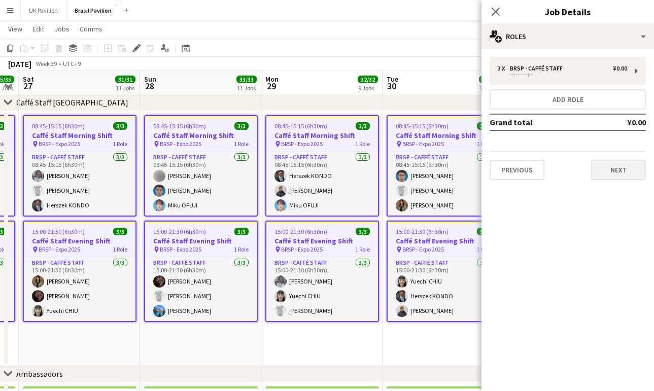
click at [612, 175] on button "Next" at bounding box center [618, 170] width 55 height 20
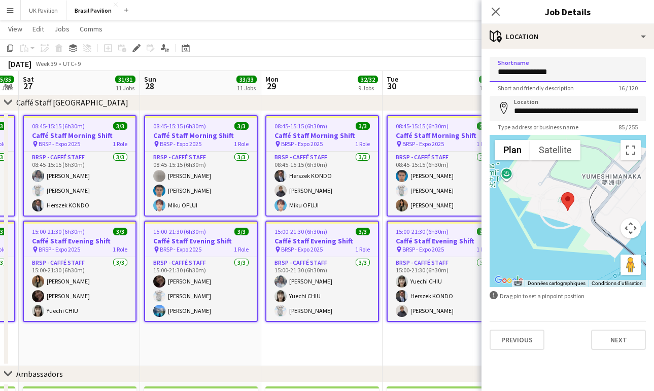
drag, startPoint x: 578, startPoint y: 76, endPoint x: 436, endPoint y: 70, distance: 142.7
type input "****"
type input "**********"
click at [615, 350] on button "Next" at bounding box center [618, 340] width 55 height 20
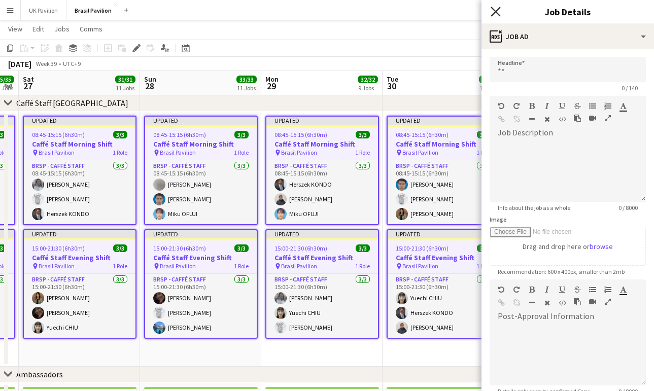
click at [497, 10] on icon "Close pop-in" at bounding box center [496, 12] width 10 height 10
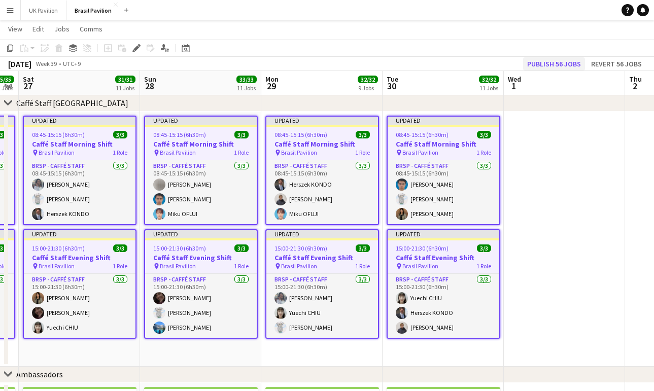
click at [528, 64] on button "Publish 56 jobs" at bounding box center [554, 63] width 62 height 13
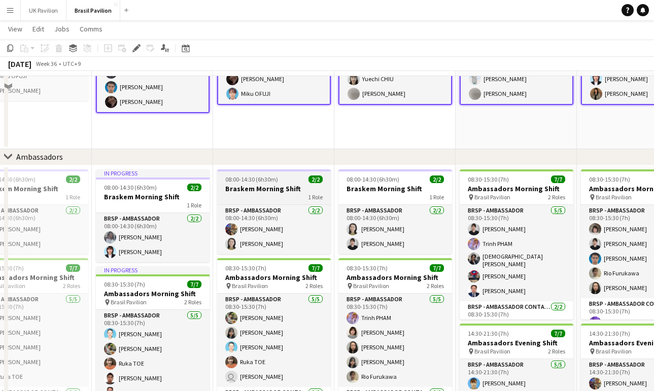
scroll to position [1247, 0]
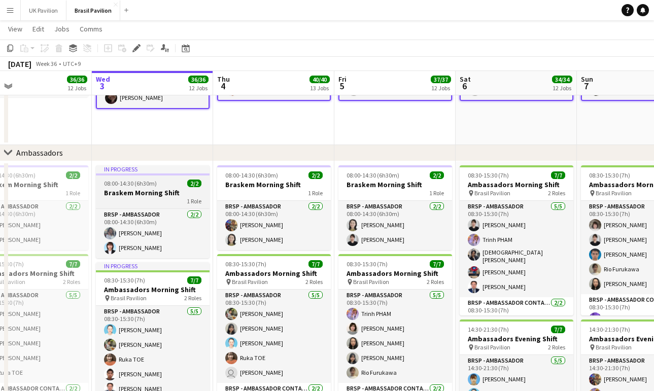
click at [141, 202] on div "1 Role" at bounding box center [153, 201] width 114 height 8
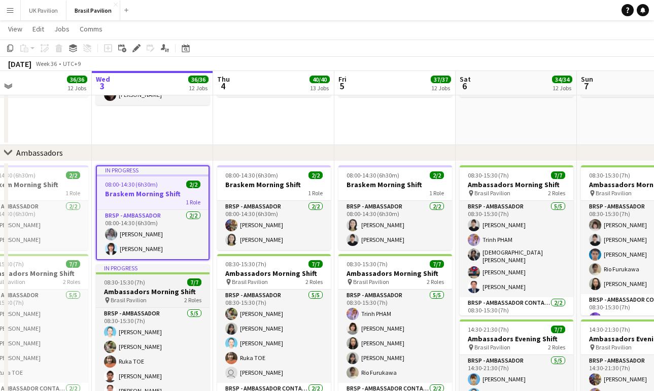
click at [139, 286] on span "08:30-15:30 (7h)" at bounding box center [124, 283] width 41 height 8
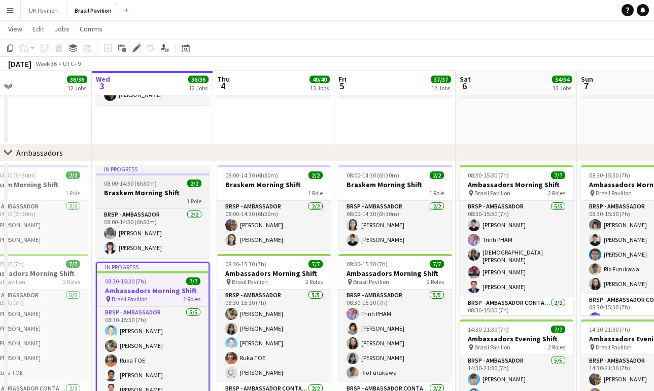
click at [129, 202] on div "1 Role" at bounding box center [153, 201] width 114 height 8
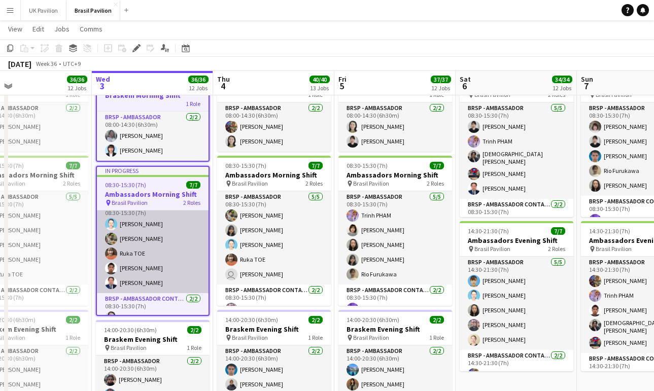
scroll to position [22, 0]
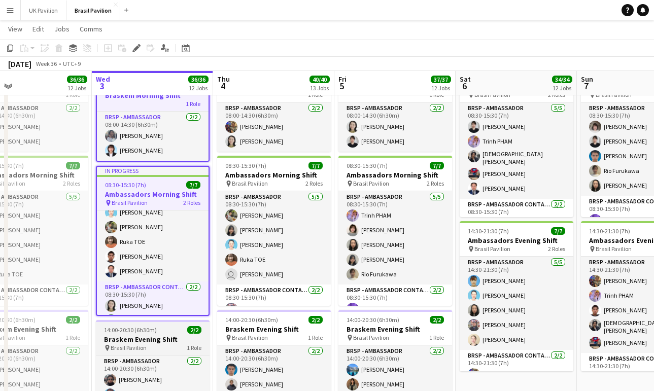
click at [141, 334] on span "14:00-20:30 (6h30m)" at bounding box center [130, 330] width 53 height 8
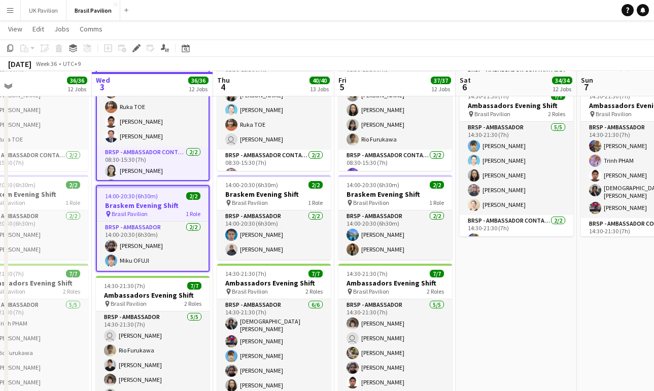
scroll to position [1486, 1]
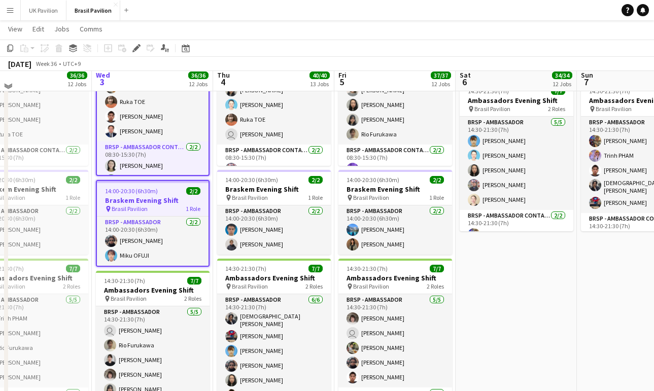
click at [174, 303] on div "pin Brasil Pavilion 2 Roles" at bounding box center [153, 299] width 114 height 8
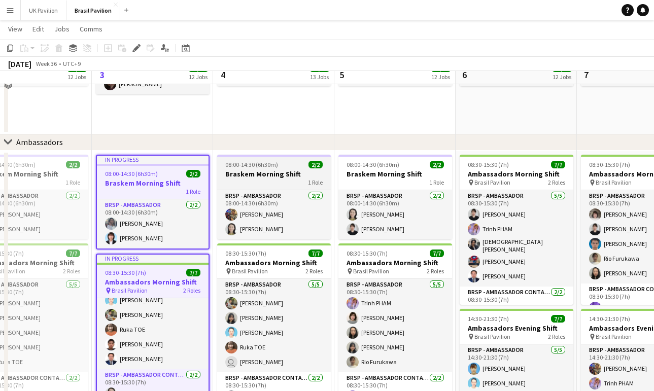
scroll to position [1240, 0]
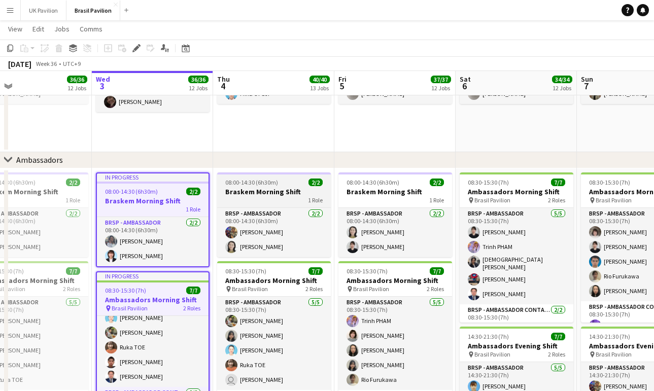
click at [256, 196] on h3 "Braskem Morning Shift" at bounding box center [274, 191] width 114 height 9
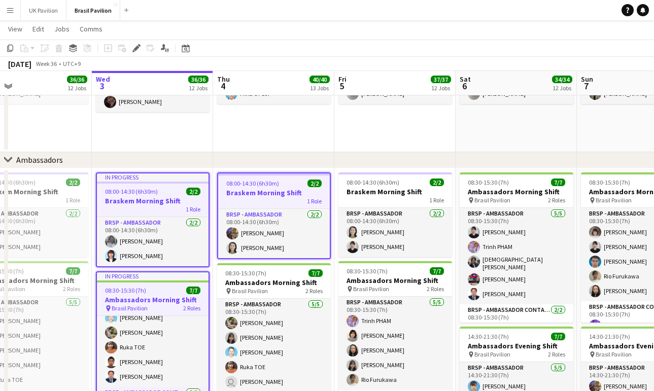
scroll to position [0, 271]
drag, startPoint x: 386, startPoint y: 192, endPoint x: 394, endPoint y: 196, distance: 8.6
click at [386, 192] on h3 "Braskem Morning Shift" at bounding box center [396, 191] width 114 height 9
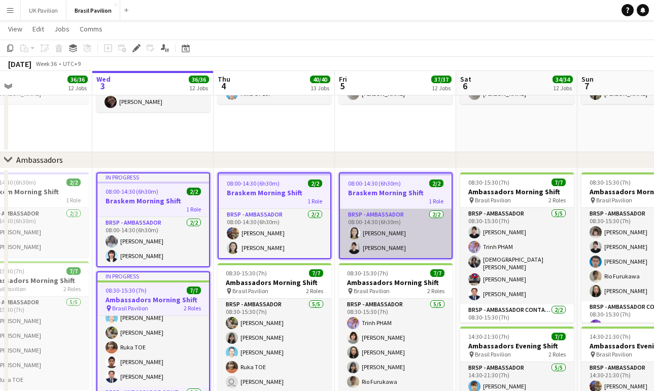
drag, startPoint x: 483, startPoint y: 190, endPoint x: 447, endPoint y: 236, distance: 59.3
click at [483, 191] on h3 "Ambassadors Morning Shift" at bounding box center [517, 191] width 114 height 9
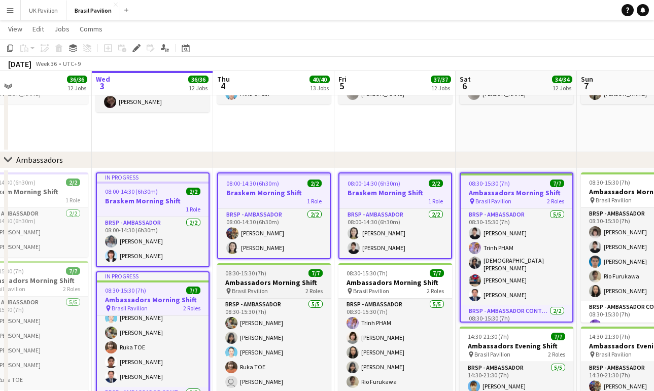
drag, startPoint x: 247, startPoint y: 298, endPoint x: 253, endPoint y: 296, distance: 6.8
click at [248, 287] on h3 "Ambassadors Morning Shift" at bounding box center [274, 282] width 114 height 9
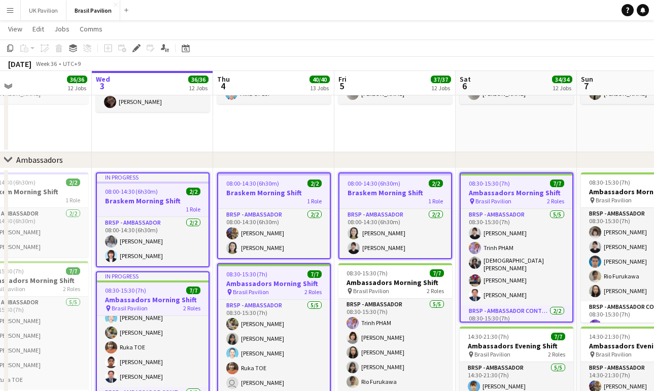
scroll to position [0, 271]
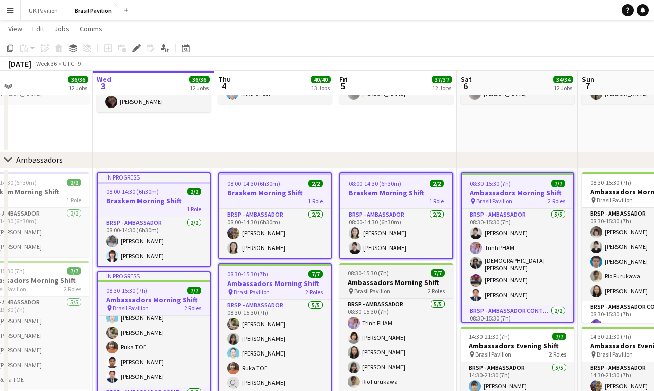
click at [390, 287] on h3 "Ambassadors Morning Shift" at bounding box center [396, 282] width 114 height 9
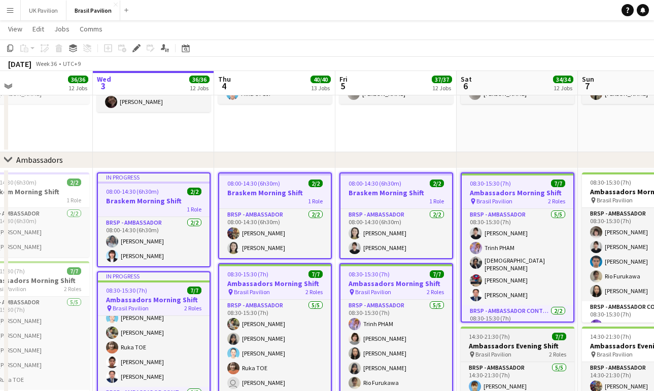
click at [482, 345] on h3 "Ambassadors Evening Shift" at bounding box center [518, 345] width 114 height 9
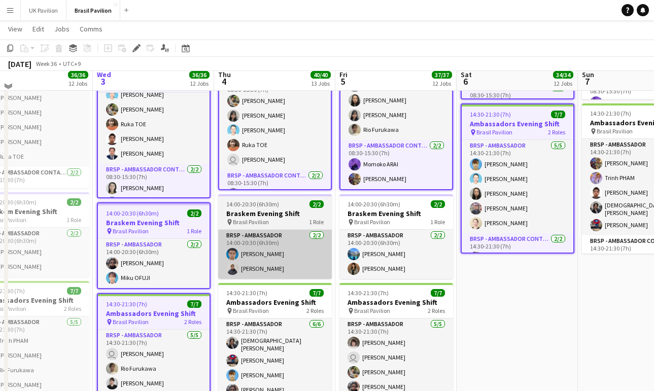
scroll to position [1468, 0]
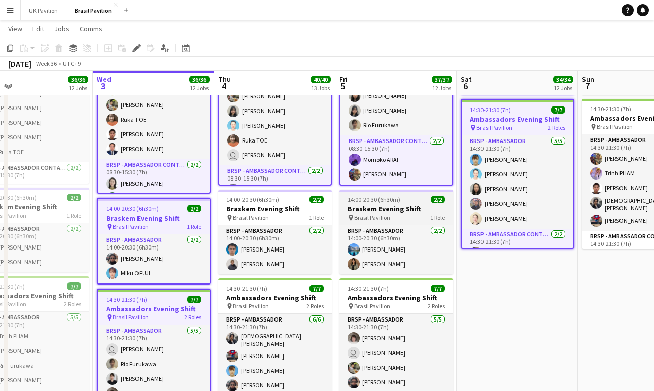
drag, startPoint x: 271, startPoint y: 219, endPoint x: 384, endPoint y: 227, distance: 112.4
click at [272, 214] on h3 "Braskem Evening Shift" at bounding box center [275, 208] width 114 height 9
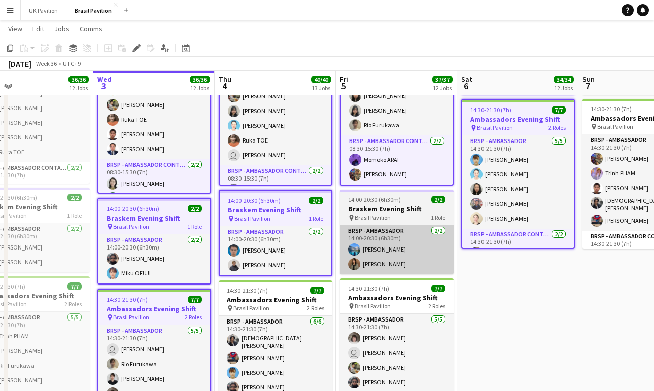
drag, startPoint x: 392, startPoint y: 225, endPoint x: 381, endPoint y: 254, distance: 30.8
click at [391, 221] on span "Brasil Pavilion" at bounding box center [373, 218] width 36 height 8
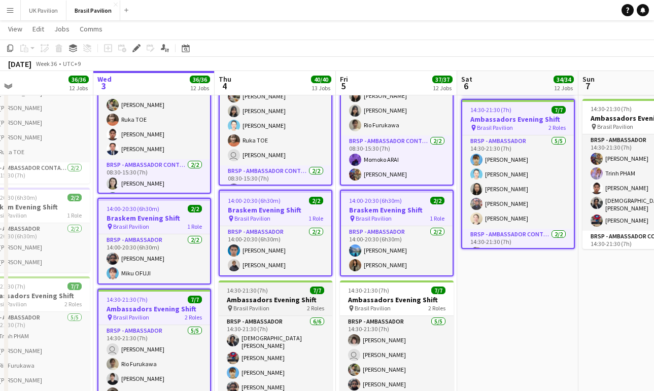
drag, startPoint x: 299, startPoint y: 302, endPoint x: 325, endPoint y: 312, distance: 27.1
click at [300, 294] on div "14:30-21:30 (7h) 7/7" at bounding box center [276, 291] width 114 height 8
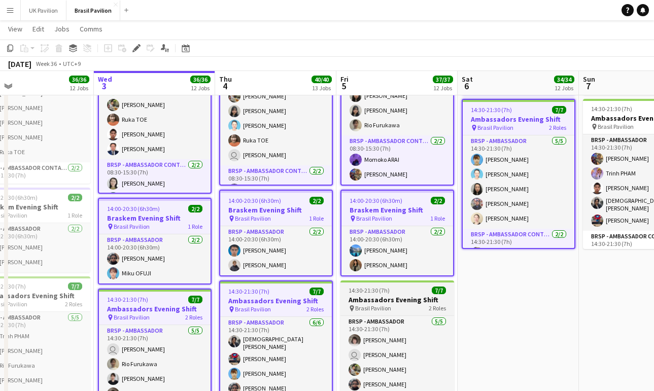
click at [369, 304] on h3 "Ambassadors Evening Shift" at bounding box center [397, 299] width 114 height 9
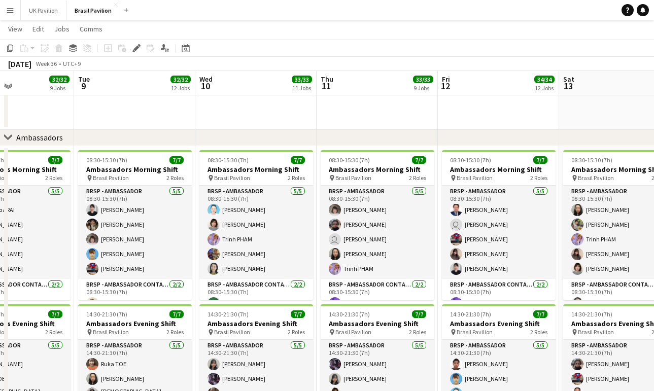
scroll to position [0, 292]
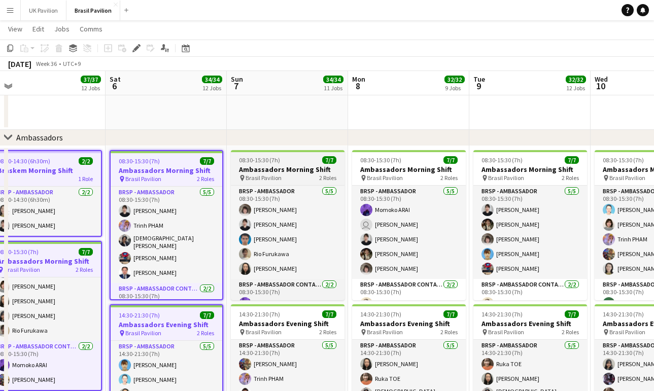
click at [266, 174] on h3 "Ambassadors Morning Shift" at bounding box center [288, 169] width 114 height 9
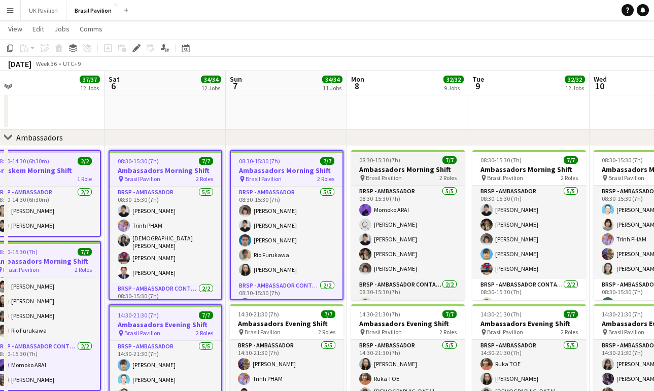
click at [419, 174] on h3 "Ambassadors Morning Shift" at bounding box center [408, 169] width 114 height 9
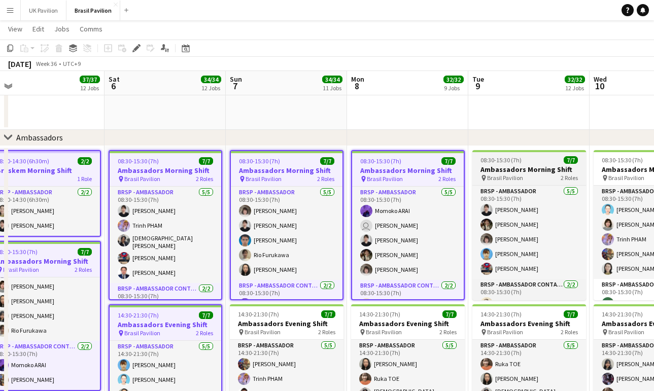
drag, startPoint x: 504, startPoint y: 172, endPoint x: 583, endPoint y: 176, distance: 79.2
click at [504, 173] on h3 "Ambassadors Morning Shift" at bounding box center [529, 169] width 114 height 9
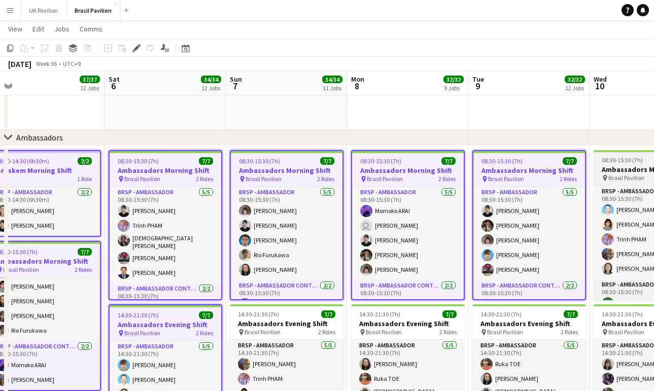
click at [622, 174] on h3 "Ambassadors Morning Shift" at bounding box center [651, 169] width 114 height 9
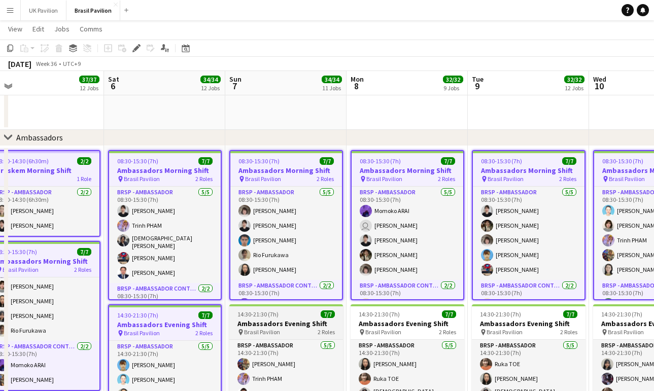
click at [272, 336] on span "Brasil Pavilion" at bounding box center [262, 332] width 36 height 8
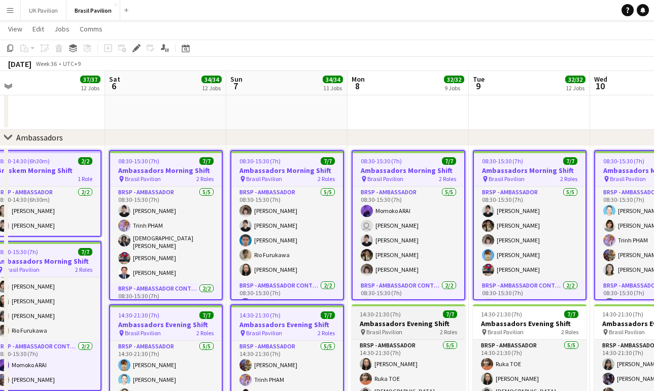
drag, startPoint x: 375, startPoint y: 333, endPoint x: 382, endPoint y: 332, distance: 6.6
click at [375, 328] on h3 "Ambassadors Evening Shift" at bounding box center [409, 323] width 114 height 9
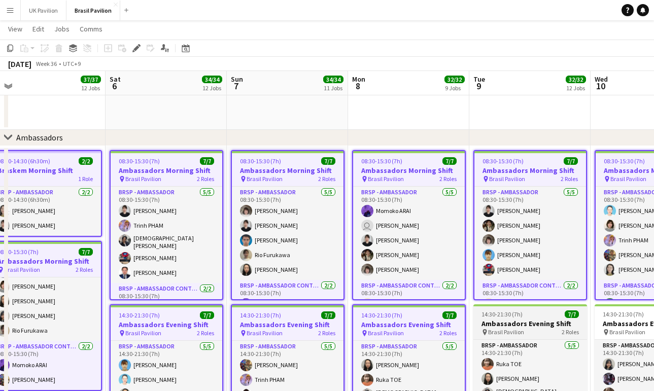
drag, startPoint x: 506, startPoint y: 330, endPoint x: 516, endPoint y: 329, distance: 9.3
click at [508, 328] on h3 "Ambassadors Evening Shift" at bounding box center [530, 323] width 114 height 9
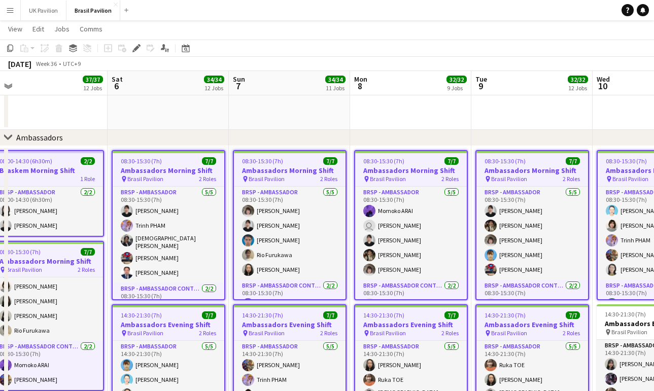
drag, startPoint x: 629, startPoint y: 326, endPoint x: 524, endPoint y: 321, distance: 105.2
click at [627, 325] on h3 "Ambassadors Evening Shift" at bounding box center [654, 323] width 114 height 9
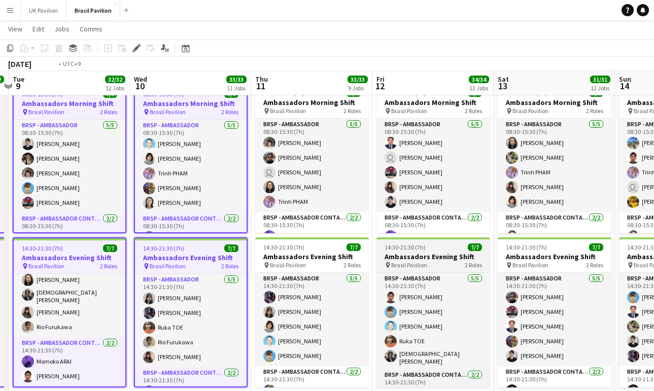
scroll to position [0, 284]
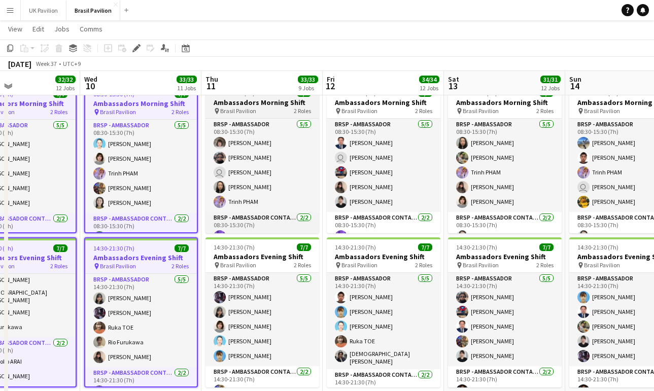
drag, startPoint x: 246, startPoint y: 122, endPoint x: 261, endPoint y: 122, distance: 14.7
click at [247, 115] on span "Brasil Pavilion" at bounding box center [238, 111] width 36 height 8
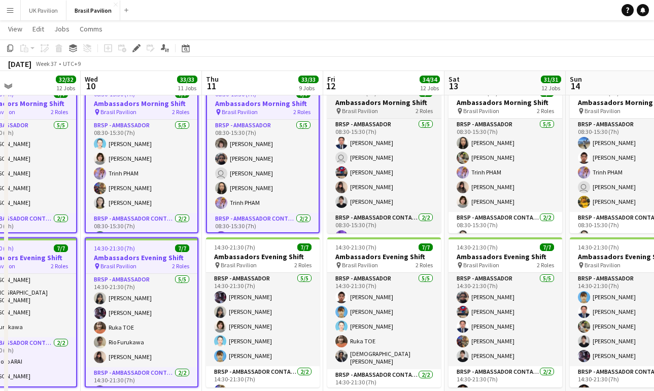
click at [370, 107] on h3 "Ambassadors Morning Shift" at bounding box center [384, 102] width 114 height 9
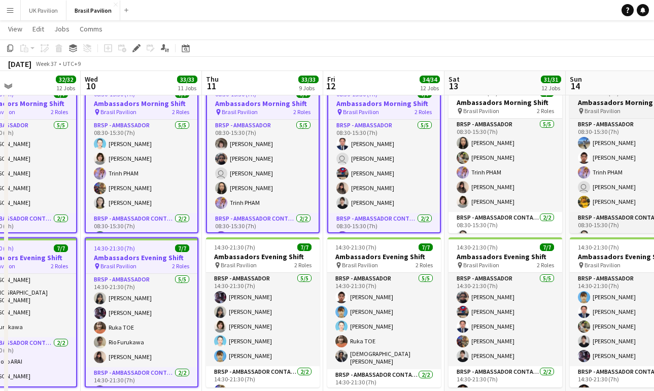
drag, startPoint x: 494, startPoint y: 117, endPoint x: 591, endPoint y: 118, distance: 96.4
click at [494, 107] on h3 "Ambassadors Morning Shift" at bounding box center [506, 102] width 114 height 9
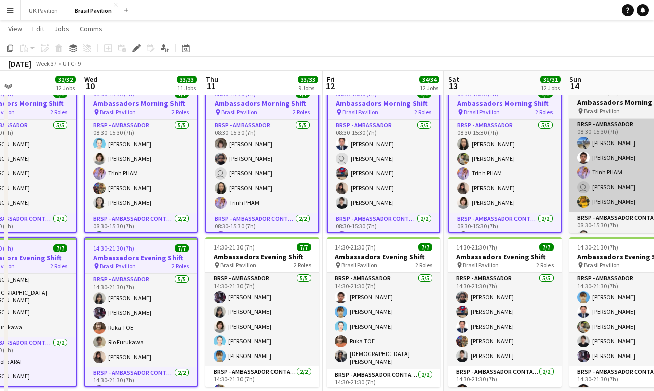
drag, startPoint x: 591, startPoint y: 118, endPoint x: 610, endPoint y: 193, distance: 77.5
click at [591, 121] on app-job-card "08:30-15:30 (7h) 7/7 Ambassadors Morning Shift pin Brasil Pavilion 2 Roles BRSP…" at bounding box center [626, 158] width 114 height 150
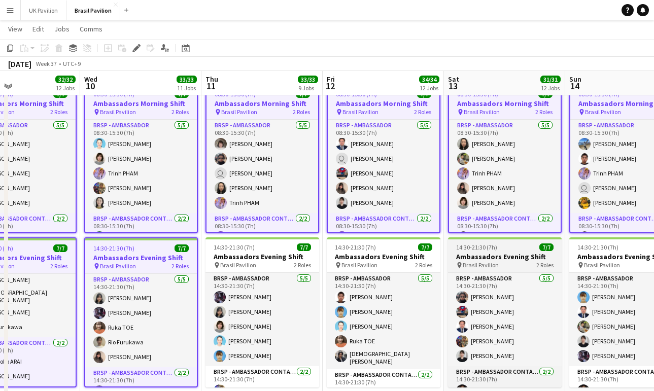
drag, startPoint x: 610, startPoint y: 260, endPoint x: 557, endPoint y: 280, distance: 56.8
click at [608, 260] on h3 "Ambassadors Evening Shift" at bounding box center [626, 256] width 114 height 9
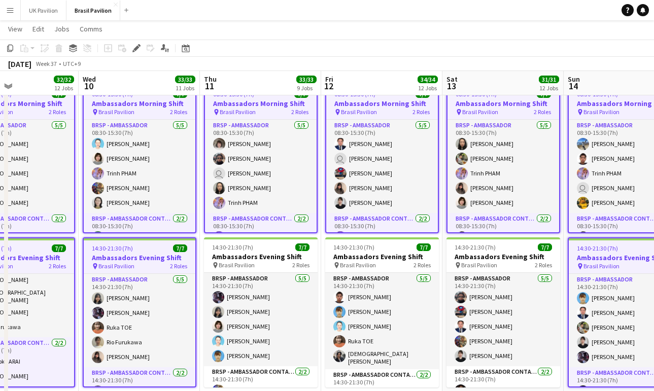
drag, startPoint x: 499, startPoint y: 278, endPoint x: 493, endPoint y: 277, distance: 6.1
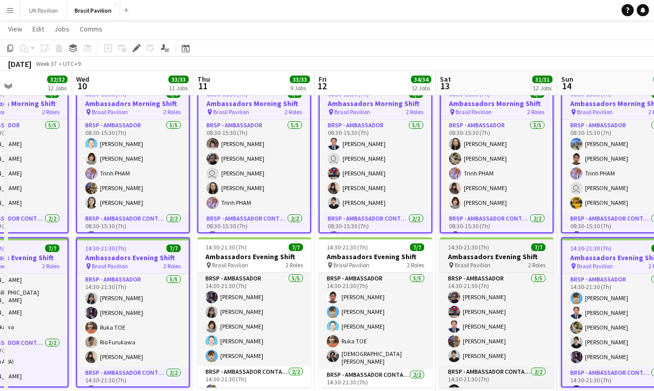
click at [442, 261] on h3 "Ambassadors Evening Shift" at bounding box center [497, 256] width 114 height 9
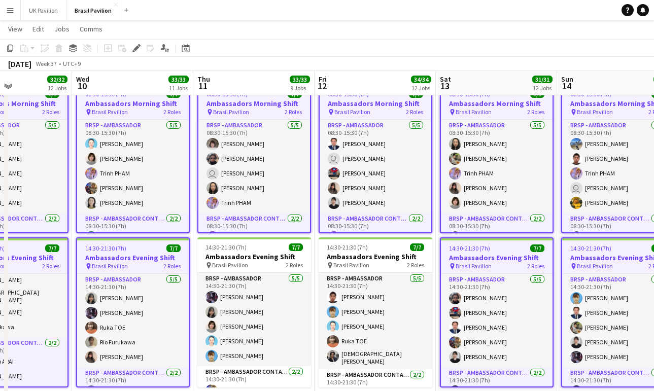
drag, startPoint x: 386, startPoint y: 269, endPoint x: 379, endPoint y: 268, distance: 7.6
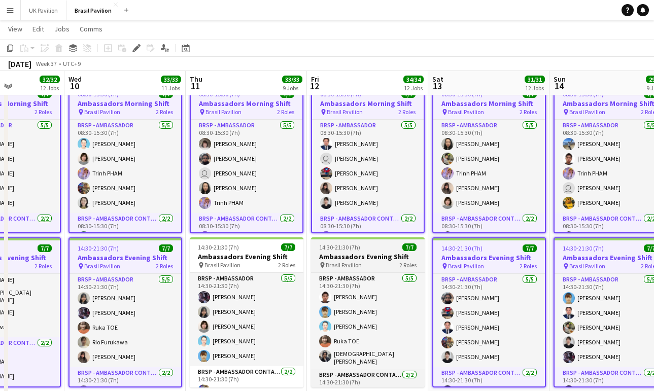
click at [359, 261] on h3 "Ambassadors Evening Shift" at bounding box center [368, 256] width 114 height 9
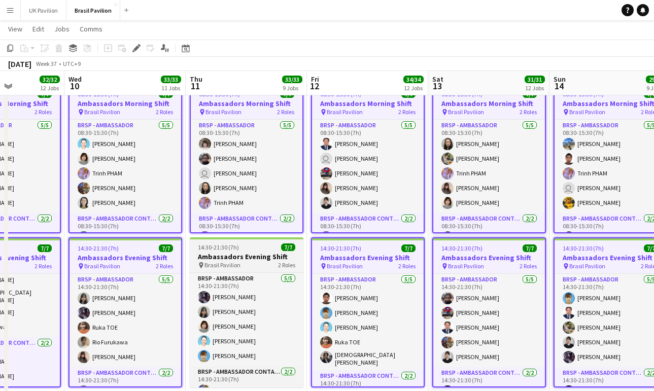
drag, startPoint x: 243, startPoint y: 265, endPoint x: 254, endPoint y: 266, distance: 10.7
click at [243, 261] on h3 "Ambassadors Evening Shift" at bounding box center [247, 256] width 114 height 9
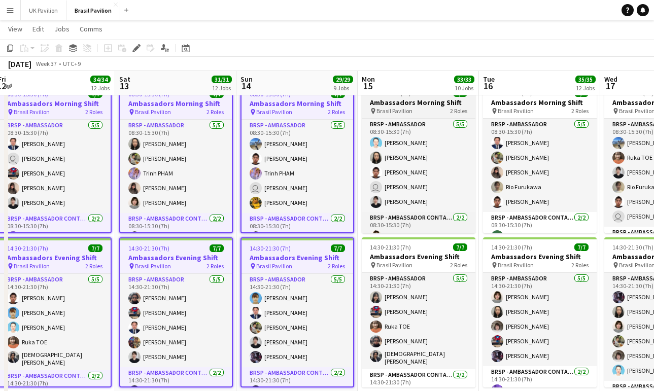
drag, startPoint x: 387, startPoint y: 109, endPoint x: 438, endPoint y: 119, distance: 51.7
click at [389, 107] on h3 "Ambassadors Morning Shift" at bounding box center [419, 102] width 114 height 9
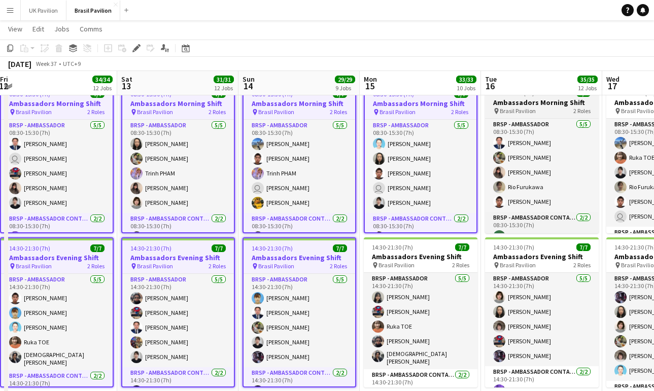
click at [519, 107] on h3 "Ambassadors Morning Shift" at bounding box center [542, 102] width 114 height 9
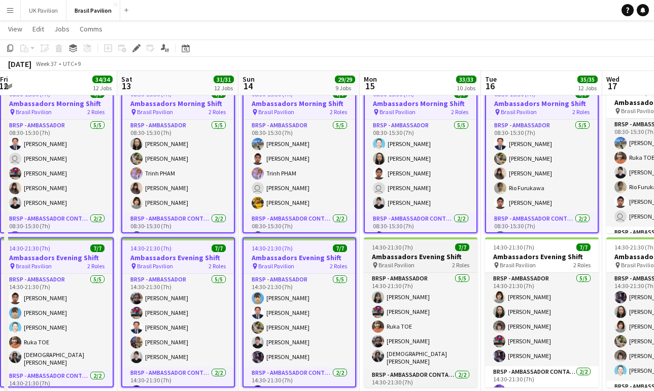
drag, startPoint x: 408, startPoint y: 272, endPoint x: 432, endPoint y: 271, distance: 23.9
click at [408, 261] on h3 "Ambassadors Evening Shift" at bounding box center [421, 256] width 114 height 9
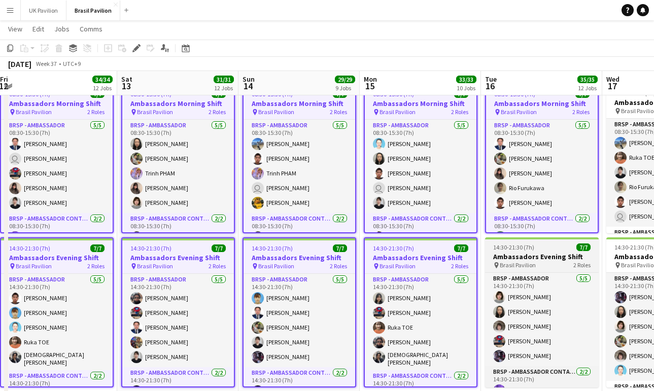
drag, startPoint x: 521, startPoint y: 264, endPoint x: 554, endPoint y: 260, distance: 32.7
click at [521, 261] on h3 "Ambassadors Evening Shift" at bounding box center [542, 256] width 114 height 9
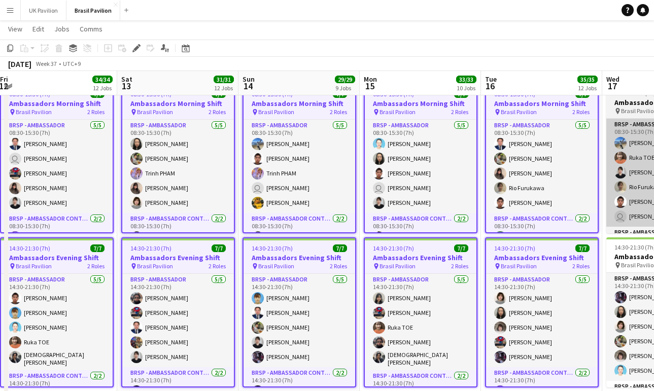
drag, startPoint x: 622, startPoint y: 115, endPoint x: 619, endPoint y: 148, distance: 33.1
click at [622, 107] on h3 "Ambassadors Morning Shift" at bounding box center [663, 102] width 114 height 9
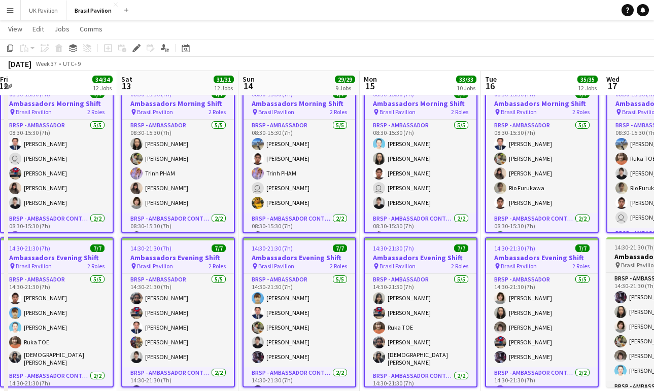
click at [632, 261] on h3 "Ambassadors Evening Shift" at bounding box center [663, 256] width 114 height 9
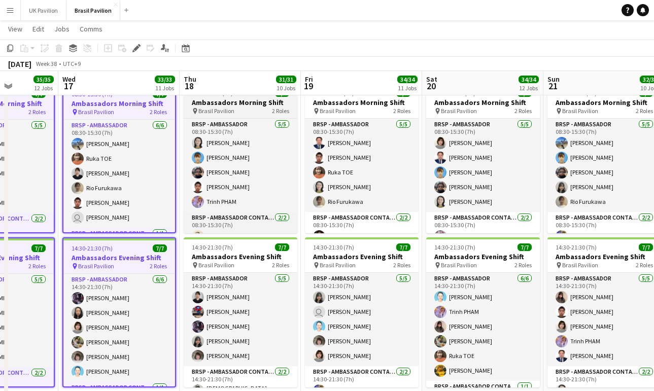
drag, startPoint x: 234, startPoint y: 108, endPoint x: 240, endPoint y: 111, distance: 6.6
click at [234, 107] on h3 "Ambassadors Morning Shift" at bounding box center [241, 102] width 114 height 9
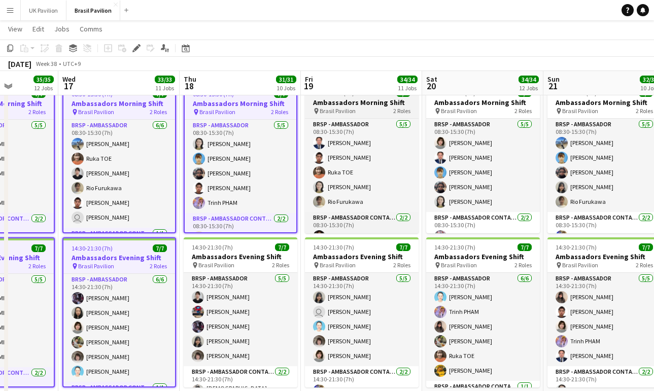
click at [330, 107] on h3 "Ambassadors Morning Shift" at bounding box center [362, 102] width 114 height 9
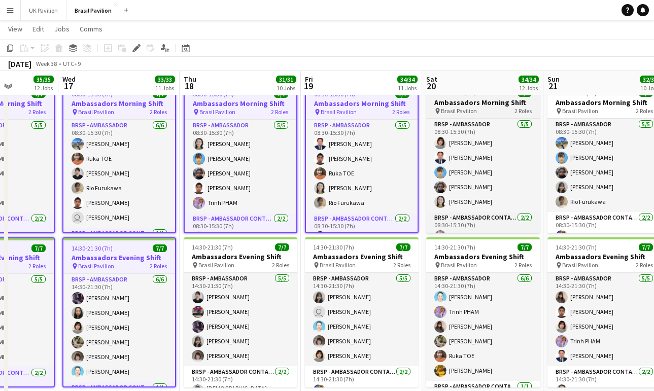
click at [477, 115] on span "Brasil Pavilion" at bounding box center [459, 111] width 36 height 8
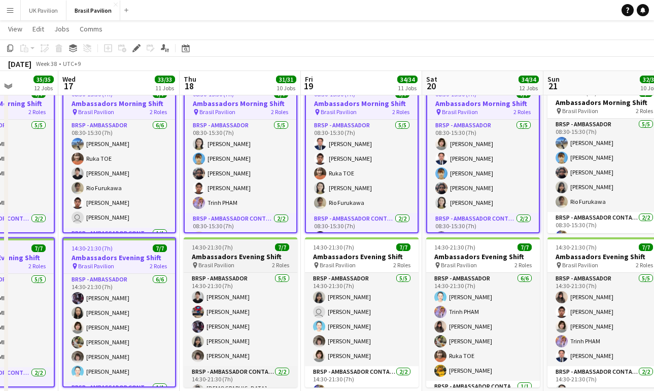
click at [267, 261] on h3 "Ambassadors Evening Shift" at bounding box center [241, 256] width 114 height 9
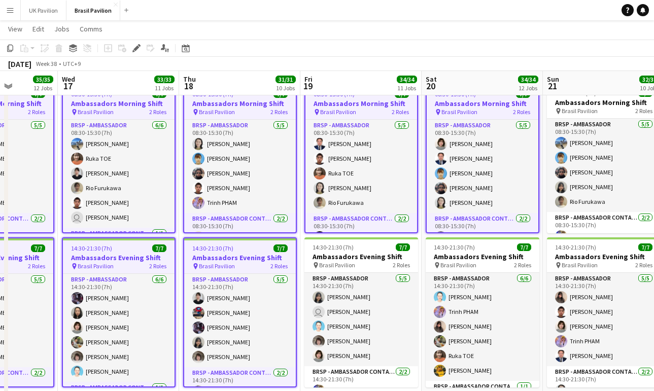
drag, startPoint x: 366, startPoint y: 265, endPoint x: 421, endPoint y: 273, distance: 54.9
click at [366, 261] on h3 "Ambassadors Evening Shift" at bounding box center [361, 256] width 114 height 9
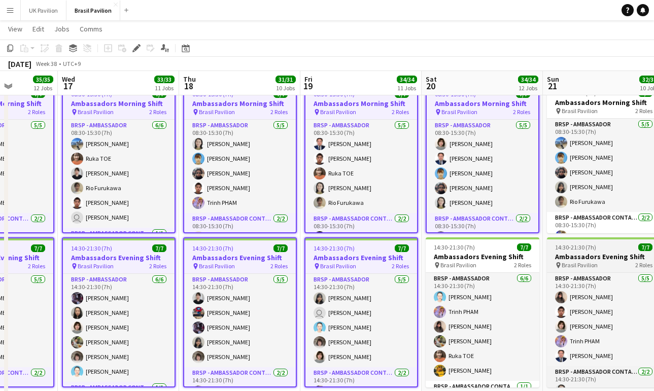
drag, startPoint x: 485, startPoint y: 270, endPoint x: 573, endPoint y: 262, distance: 88.7
click at [486, 261] on h3 "Ambassadors Evening Shift" at bounding box center [483, 256] width 114 height 9
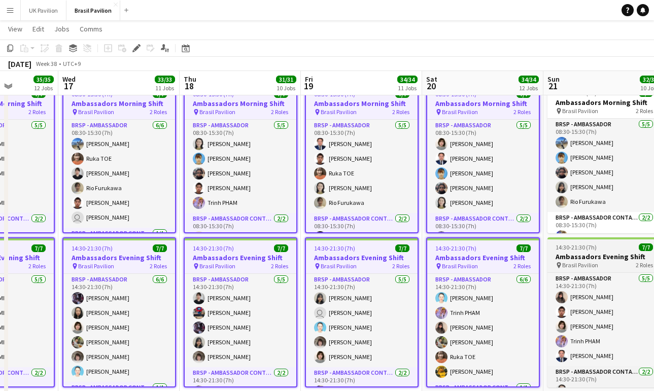
click at [584, 261] on h3 "Ambassadors Evening Shift" at bounding box center [605, 256] width 114 height 9
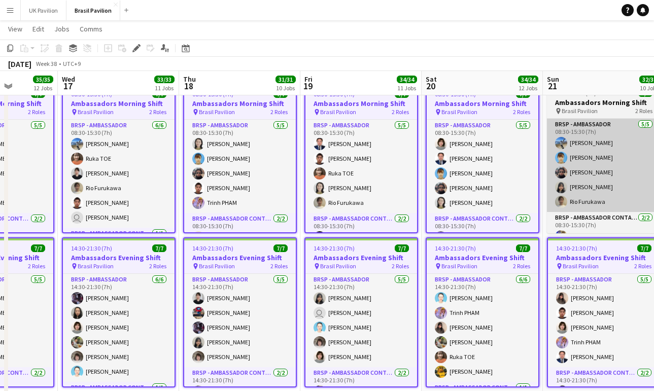
drag, startPoint x: 576, startPoint y: 120, endPoint x: 592, endPoint y: 134, distance: 20.9
click at [576, 115] on span "Brasil Pavilion" at bounding box center [580, 111] width 36 height 8
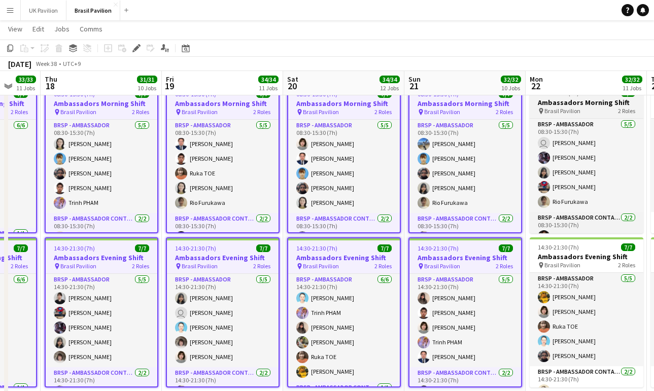
click at [559, 107] on h3 "Ambassadors Morning Shift" at bounding box center [587, 102] width 114 height 9
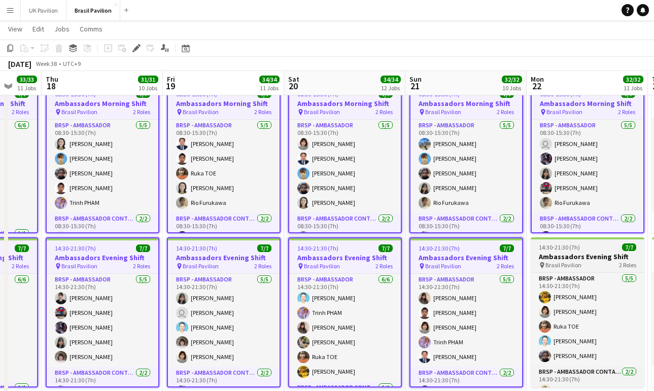
click at [563, 261] on h3 "Ambassadors Evening Shift" at bounding box center [588, 256] width 114 height 9
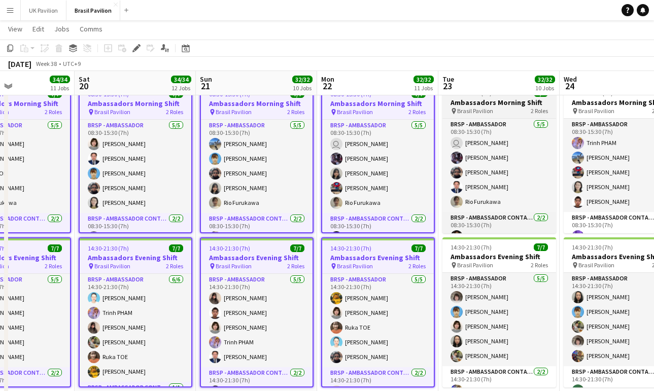
drag, startPoint x: 489, startPoint y: 121, endPoint x: 487, endPoint y: 127, distance: 6.8
click at [489, 115] on span "Brasil Pavilion" at bounding box center [475, 111] width 36 height 8
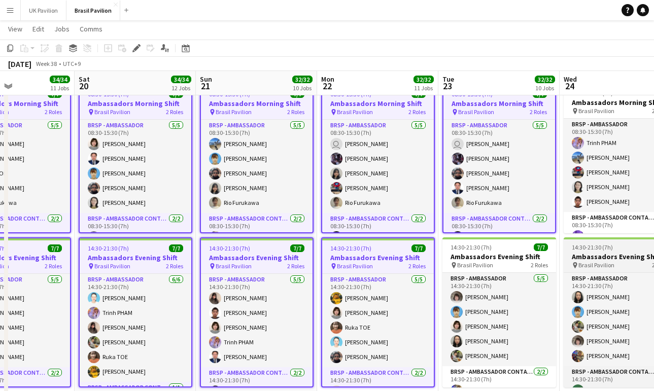
drag, startPoint x: 490, startPoint y: 256, endPoint x: 575, endPoint y: 246, distance: 85.9
click at [490, 256] on h3 "Ambassadors Evening Shift" at bounding box center [499, 256] width 114 height 9
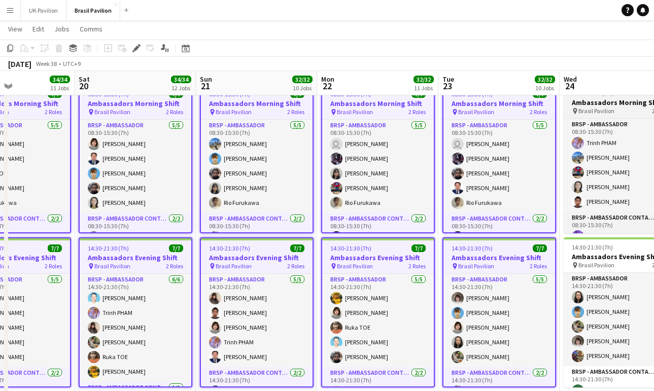
click at [596, 115] on span "Brasil Pavilion" at bounding box center [596, 111] width 36 height 8
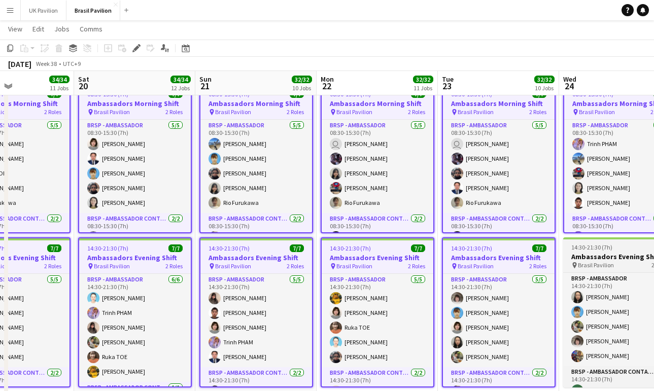
click at [602, 261] on h3 "Ambassadors Evening Shift" at bounding box center [620, 256] width 114 height 9
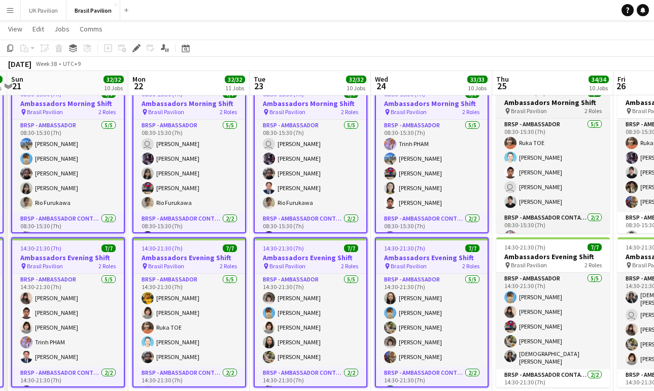
click at [525, 107] on h3 "Ambassadors Morning Shift" at bounding box center [553, 102] width 114 height 9
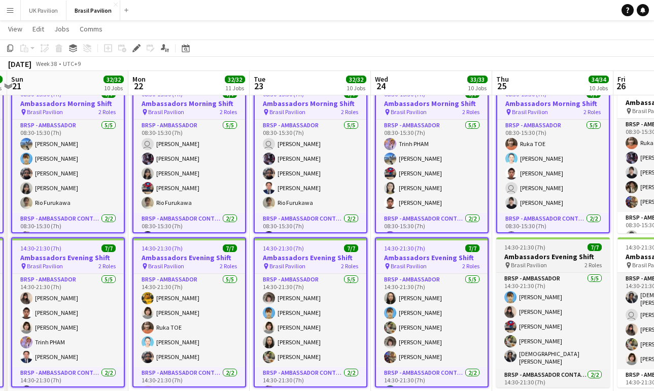
drag, startPoint x: 549, startPoint y: 267, endPoint x: 561, endPoint y: 267, distance: 12.2
click at [548, 261] on h3 "Ambassadors Evening Shift" at bounding box center [553, 256] width 114 height 9
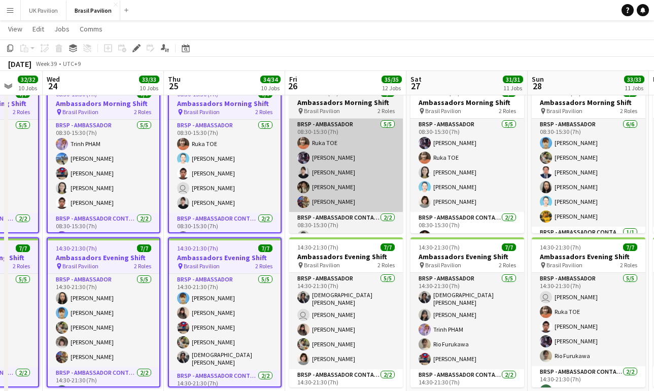
drag, startPoint x: 338, startPoint y: 109, endPoint x: 339, endPoint y: 145, distance: 36.1
click at [338, 107] on h3 "Ambassadors Morning Shift" at bounding box center [346, 102] width 114 height 9
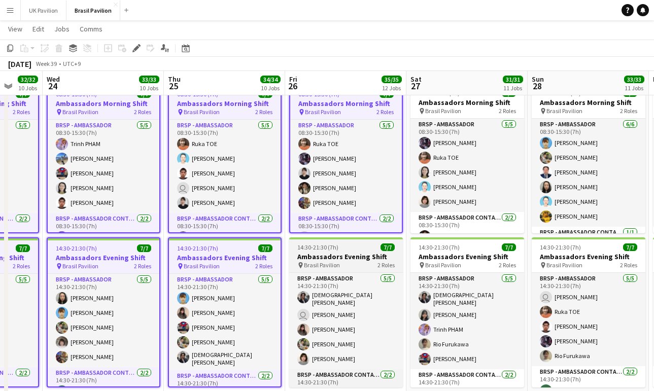
click at [338, 251] on span "14:30-21:30 (7h)" at bounding box center [317, 248] width 41 height 8
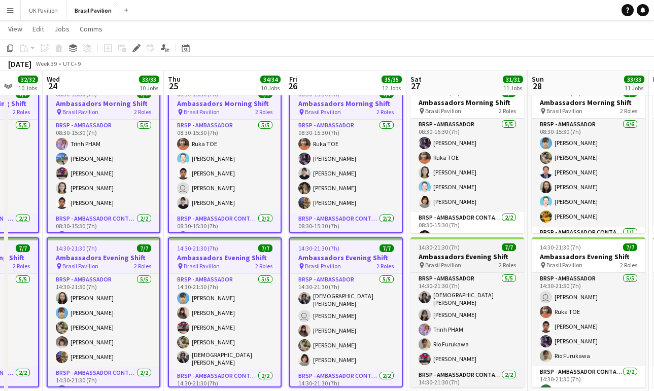
click at [464, 261] on h3 "Ambassadors Evening Shift" at bounding box center [468, 256] width 114 height 9
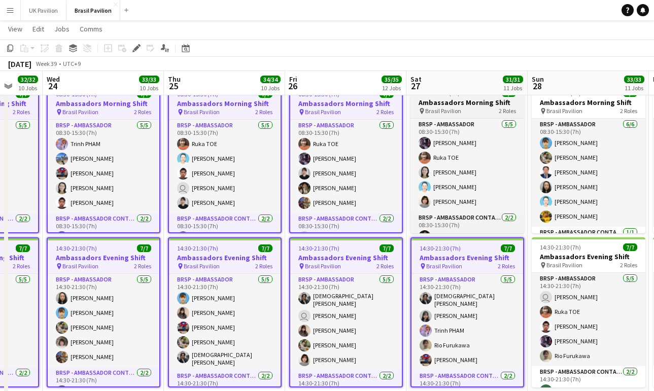
click at [438, 107] on h3 "Ambassadors Morning Shift" at bounding box center [468, 102] width 114 height 9
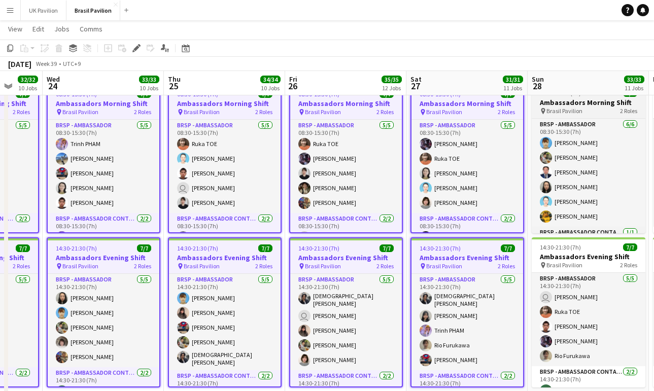
click at [556, 115] on span "Brasil Pavilion" at bounding box center [565, 111] width 36 height 8
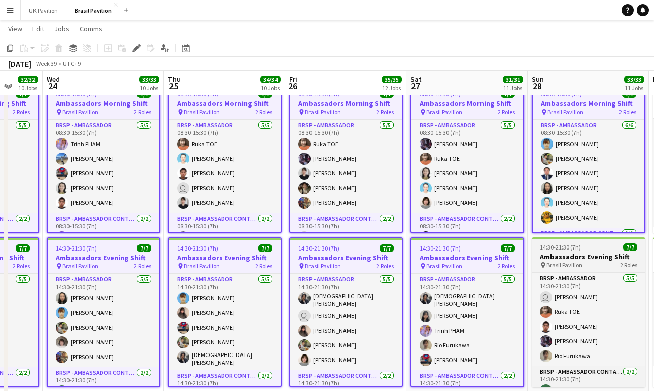
click at [567, 261] on h3 "Ambassadors Evening Shift" at bounding box center [589, 256] width 114 height 9
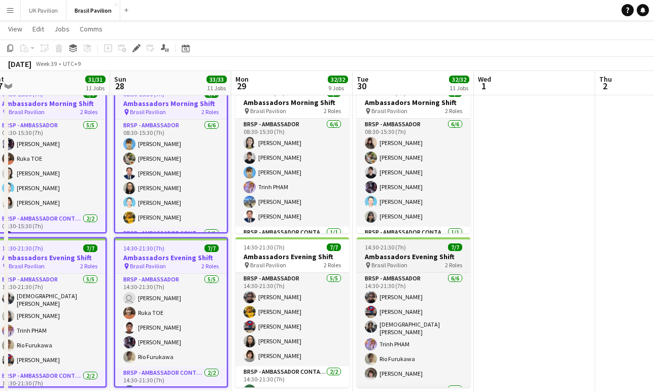
click at [407, 269] on span "Brasil Pavilion" at bounding box center [389, 265] width 36 height 8
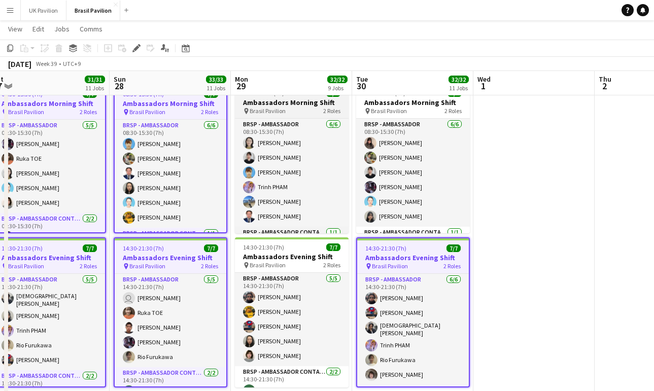
drag, startPoint x: 301, startPoint y: 127, endPoint x: 313, endPoint y: 126, distance: 11.8
click at [301, 127] on app-job-card "08:30-15:30 (7h) 7/7 Ambassadors Morning Shift pin Brasil Pavilion 2 Roles BRSP…" at bounding box center [292, 158] width 114 height 150
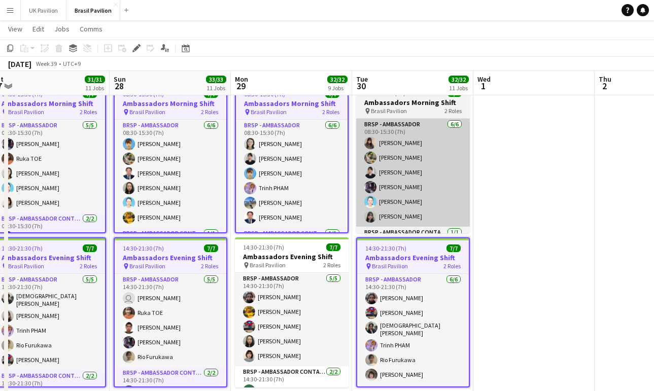
drag, startPoint x: 382, startPoint y: 120, endPoint x: 364, endPoint y: 145, distance: 31.3
click at [381, 115] on span "Brasil Pavilion" at bounding box center [389, 111] width 36 height 8
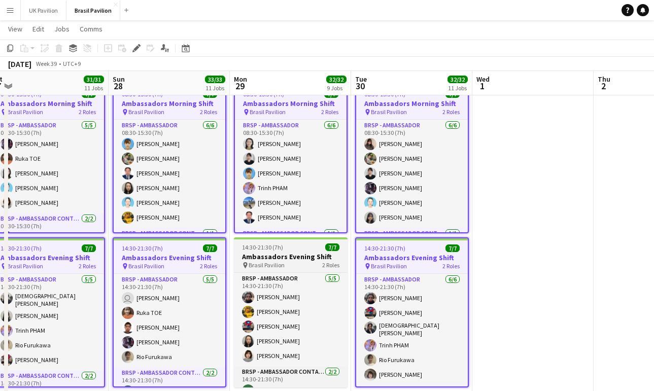
click at [290, 261] on h3 "Ambassadors Evening Shift" at bounding box center [291, 256] width 114 height 9
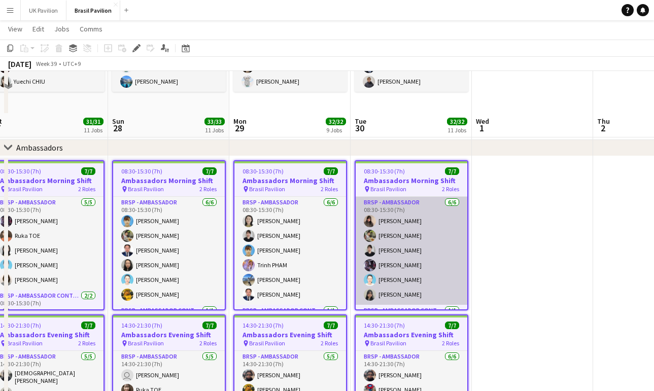
scroll to position [1153, 0]
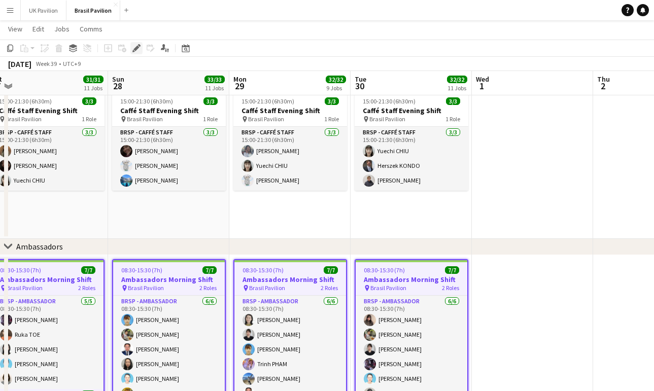
click at [136, 50] on icon at bounding box center [136, 49] width 6 height 6
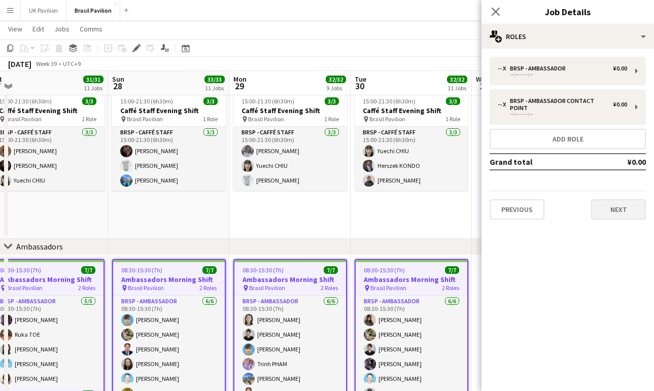
click at [613, 217] on button "Next" at bounding box center [618, 209] width 55 height 20
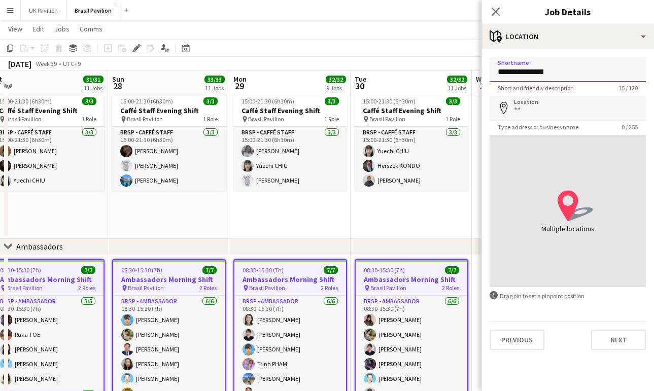
type input "**********"
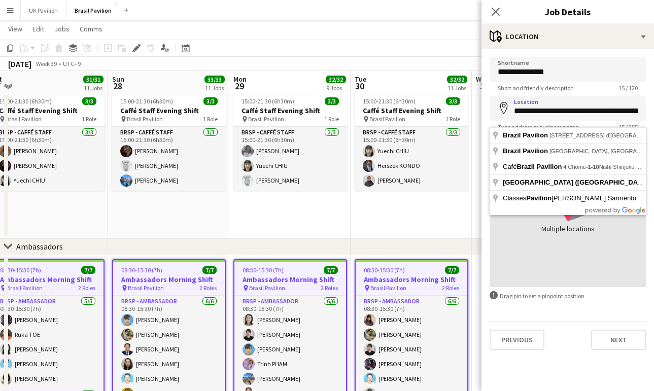
type input "**********"
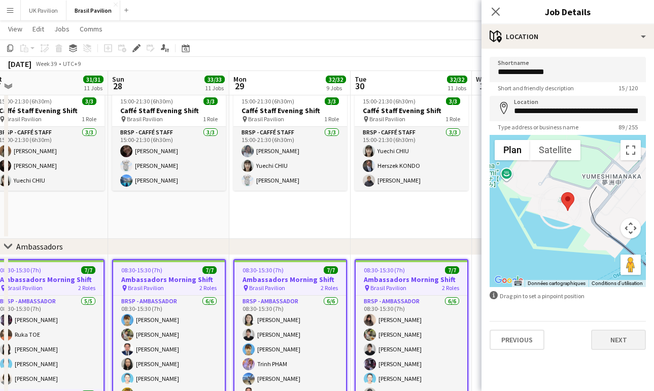
click at [620, 346] on button "Next" at bounding box center [618, 340] width 55 height 20
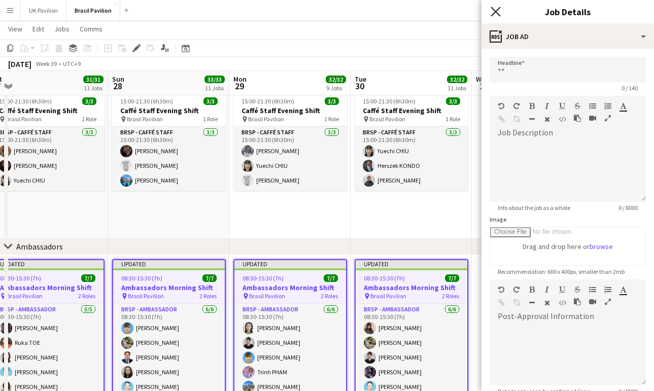
click at [495, 12] on icon at bounding box center [496, 12] width 10 height 10
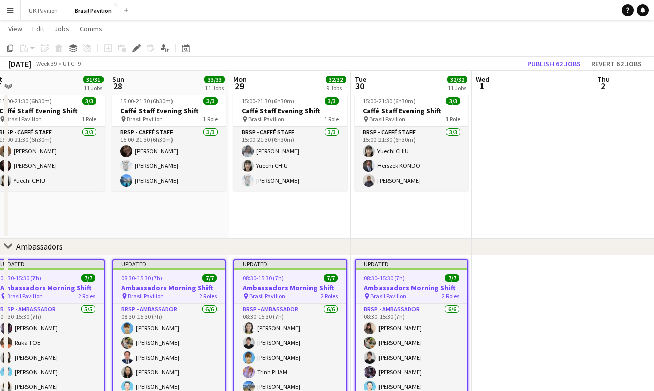
click at [555, 62] on button "Publish 62 jobs" at bounding box center [554, 63] width 62 height 13
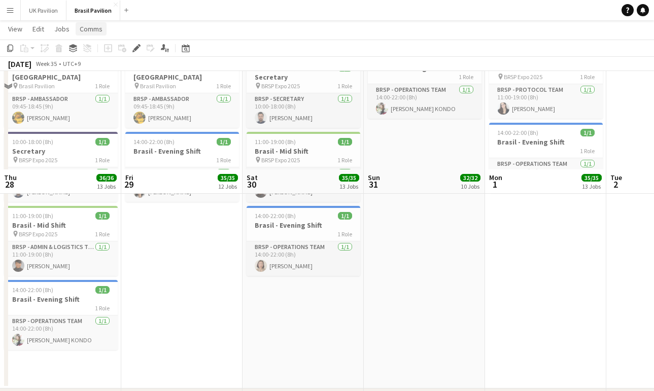
scroll to position [318, 0]
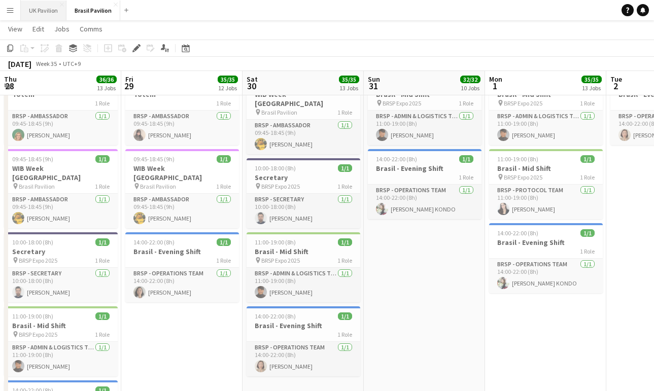
click at [48, 8] on button "UK Pavilion Close" at bounding box center [44, 11] width 46 height 20
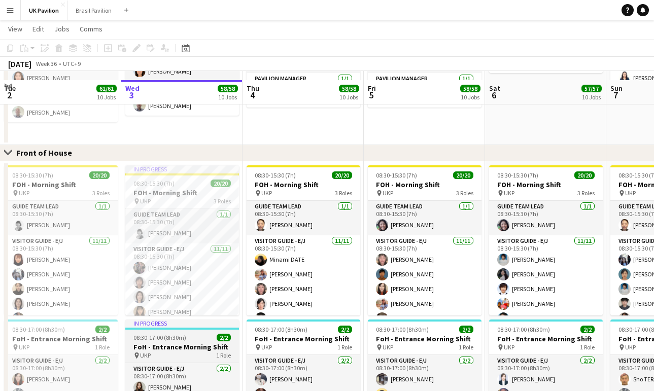
scroll to position [598, 0]
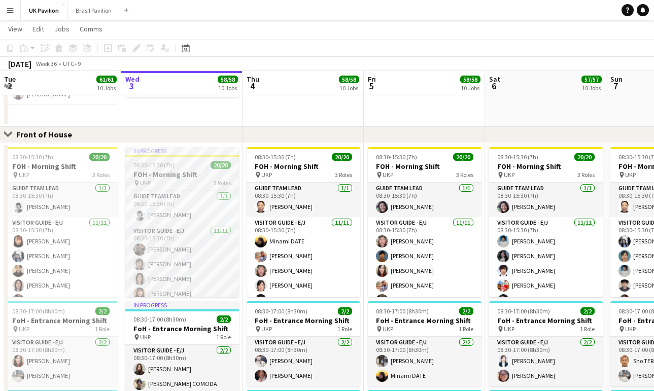
click at [172, 184] on div "pin UKP 3 Roles" at bounding box center [182, 183] width 114 height 8
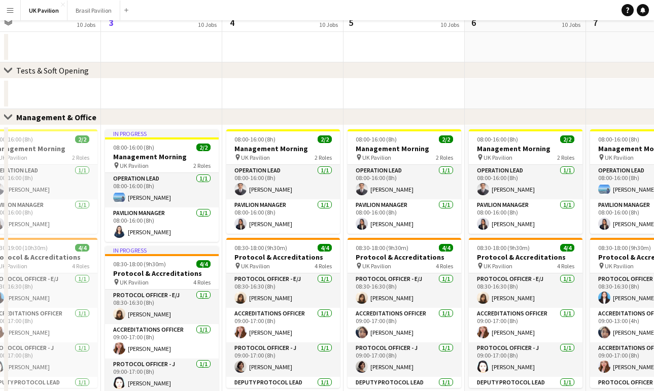
scroll to position [0, 0]
